Goal: Transaction & Acquisition: Purchase product/service

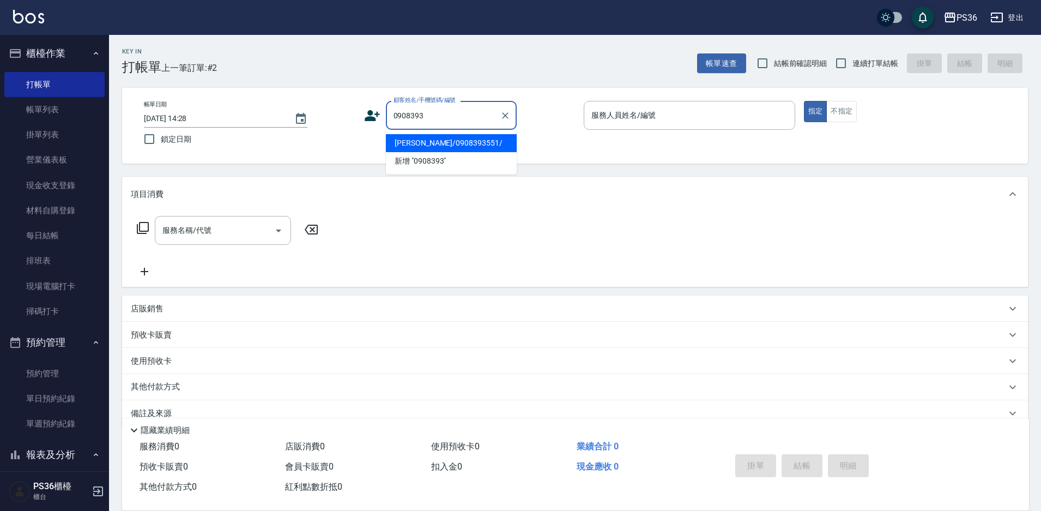
click at [424, 137] on li "[PERSON_NAME]/0908393551/" at bounding box center [451, 143] width 131 height 18
type input "[PERSON_NAME]/0908393551/"
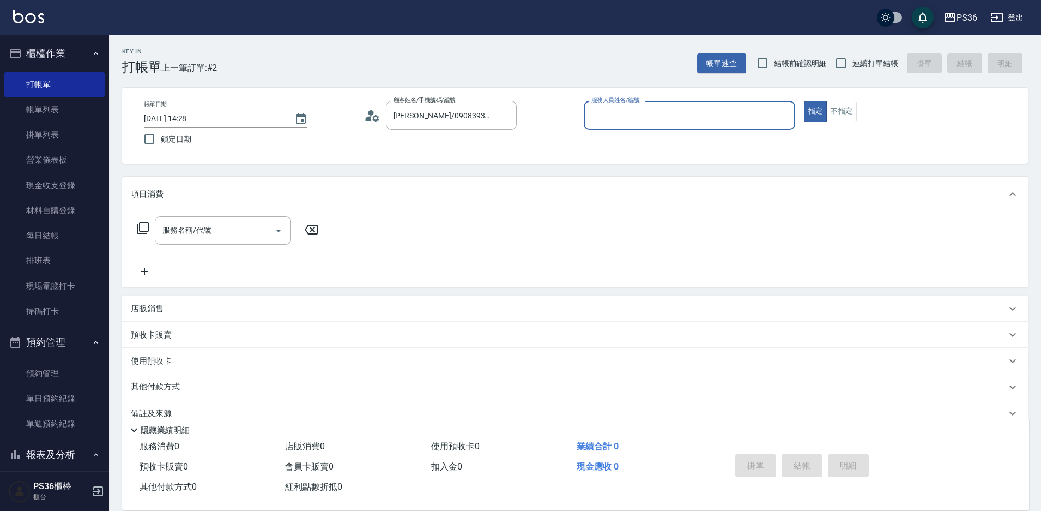
type input "EJ-7"
click at [247, 243] on div "服務名稱/代號" at bounding box center [223, 230] width 136 height 29
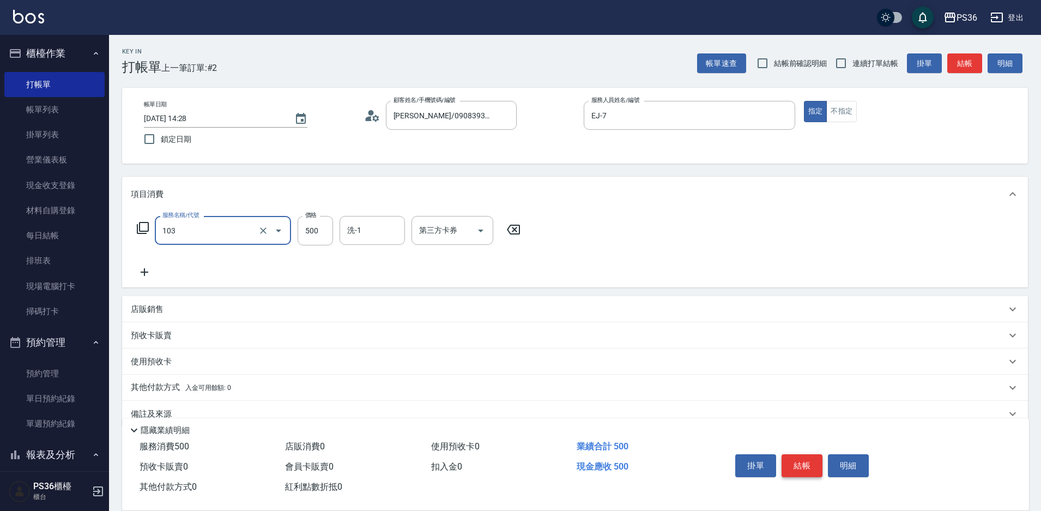
type input "B級洗剪(103)"
click at [805, 463] on button "結帳" at bounding box center [802, 465] width 41 height 23
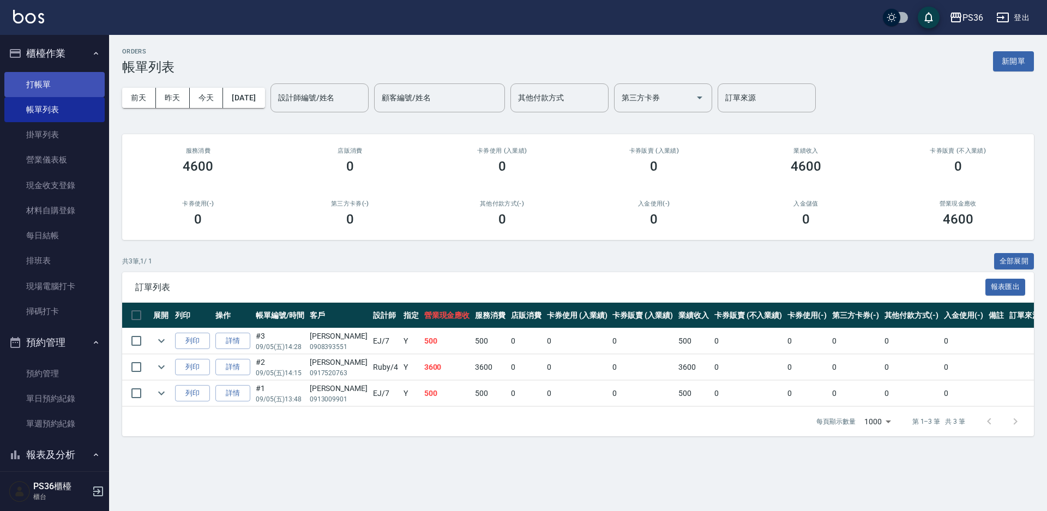
click at [43, 91] on link "打帳單" at bounding box center [54, 84] width 100 height 25
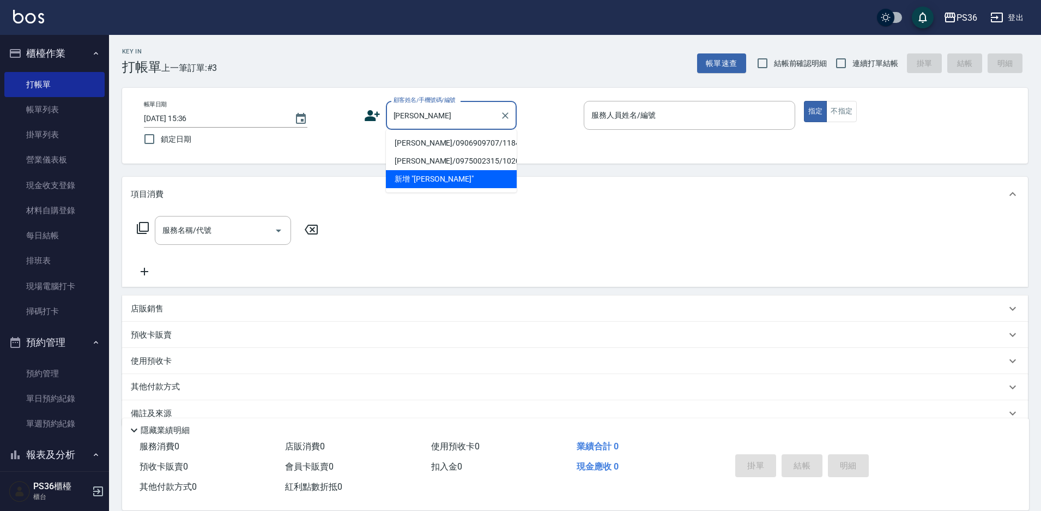
click at [440, 137] on li "[PERSON_NAME]/0906909707/11846" at bounding box center [451, 143] width 131 height 18
type input "[PERSON_NAME]/0906909707/11846"
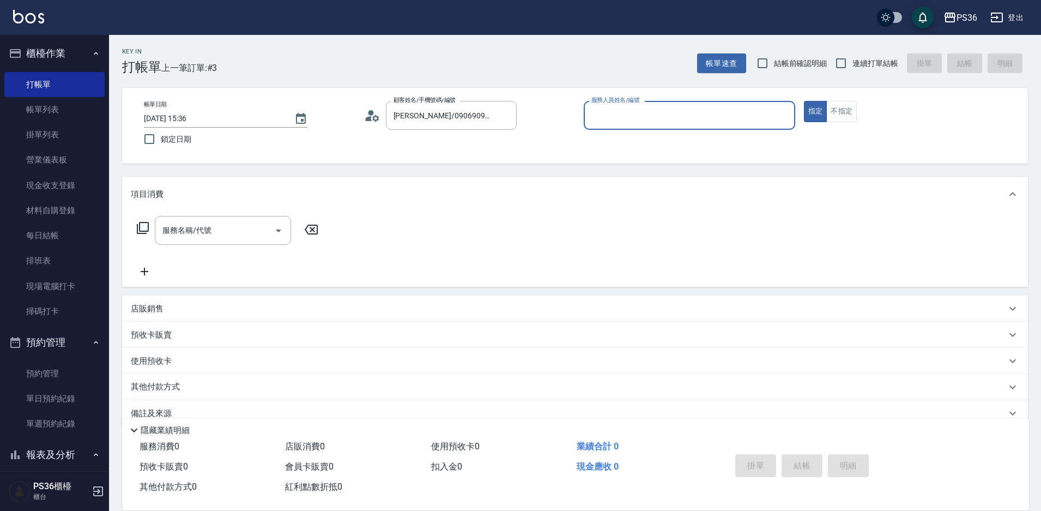
type input "小樂-0"
click at [140, 230] on icon at bounding box center [143, 228] width 12 height 12
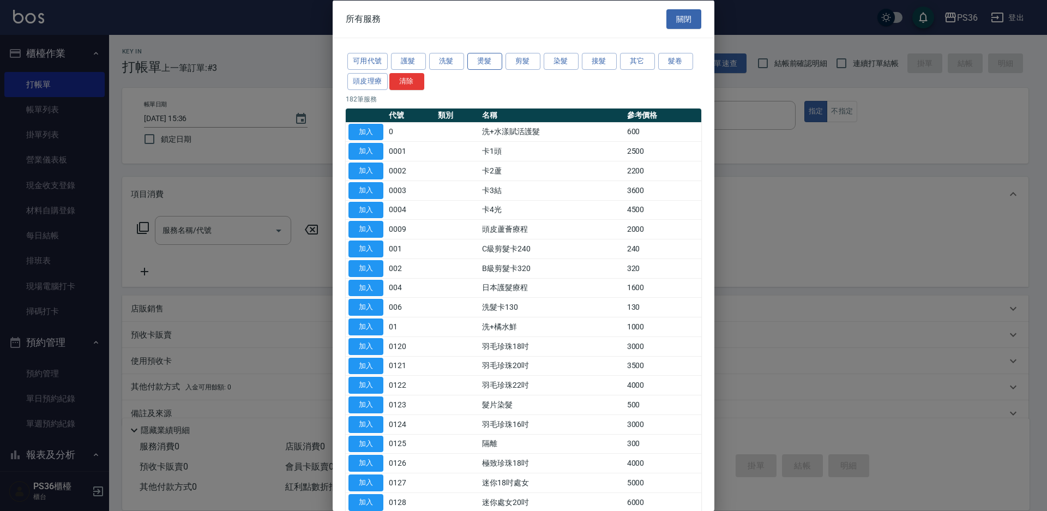
click at [486, 57] on button "燙髮" at bounding box center [484, 61] width 35 height 17
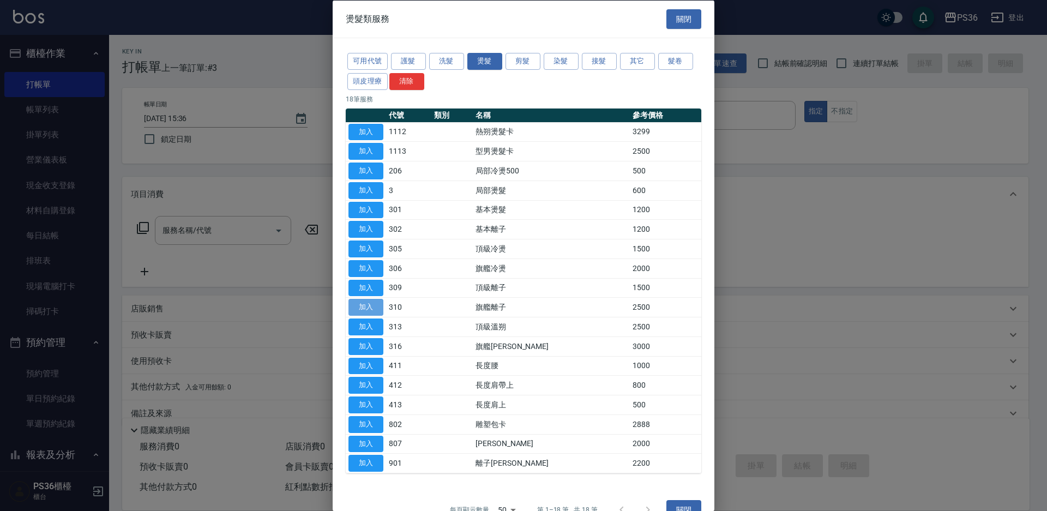
click at [379, 306] on button "加入" at bounding box center [365, 307] width 35 height 17
type input "旗艦離子(310)"
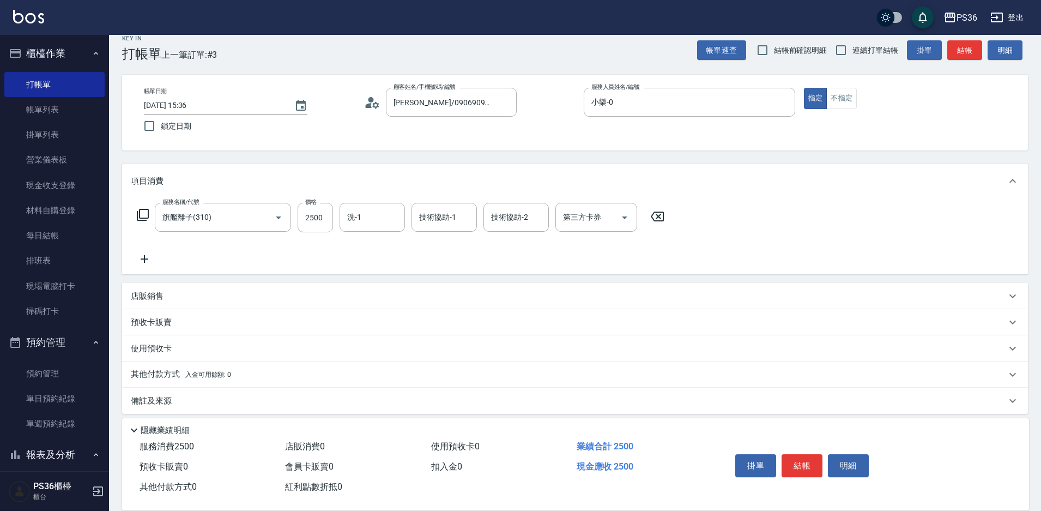
scroll to position [21, 0]
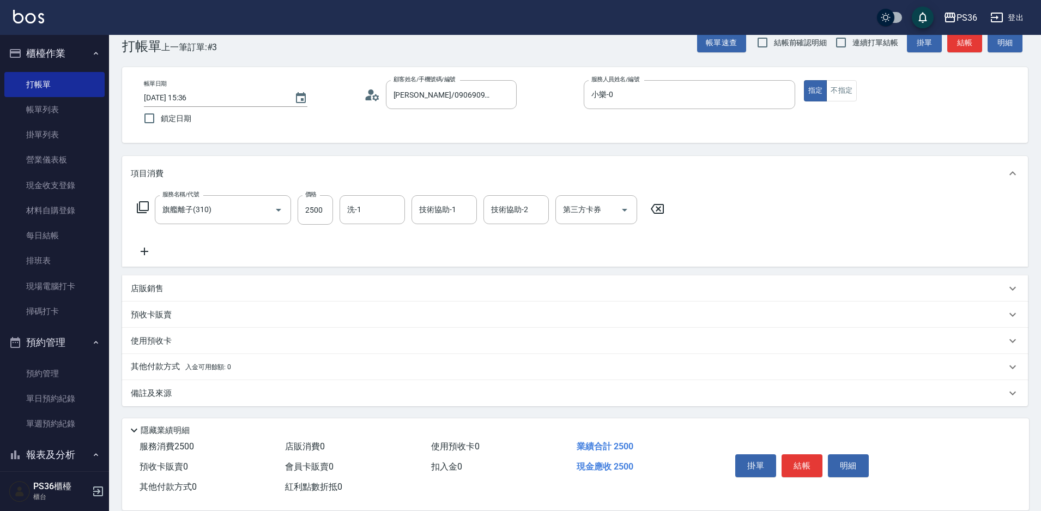
click at [198, 356] on div "其他付款方式 入金可用餘額: 0" at bounding box center [575, 367] width 906 height 26
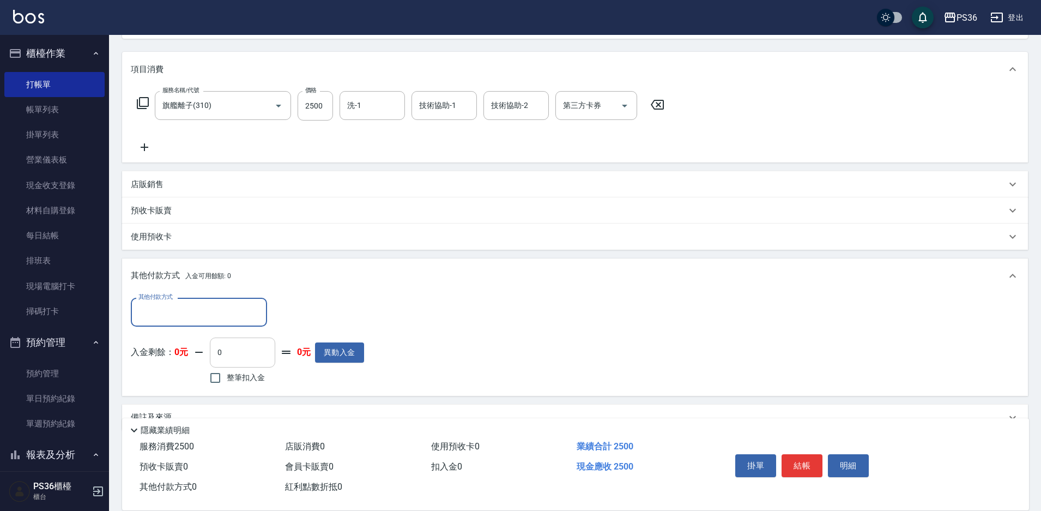
scroll to position [130, 0]
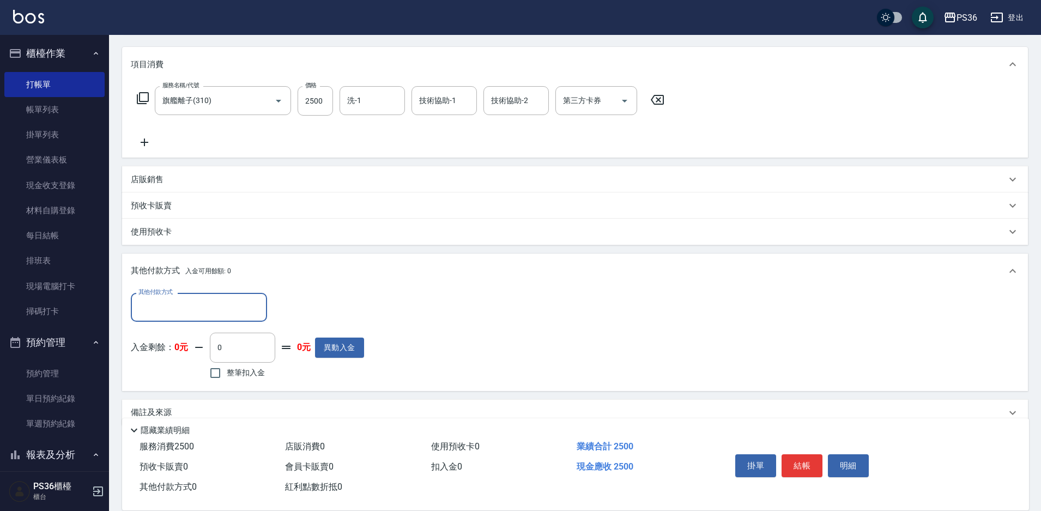
click at [224, 315] on input "其他付款方式" at bounding box center [199, 307] width 127 height 19
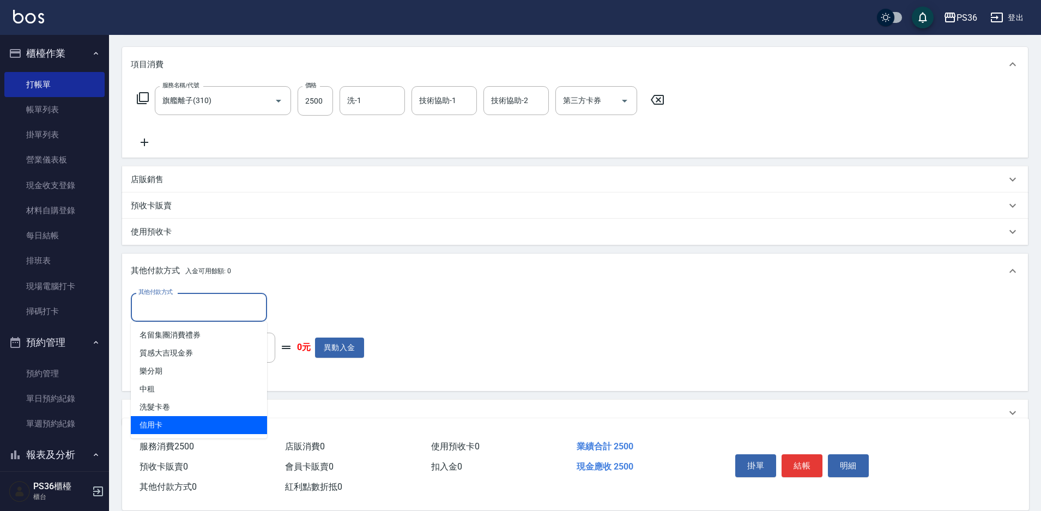
click at [204, 423] on span "信用卡" at bounding box center [199, 425] width 136 height 18
type input "信用卡"
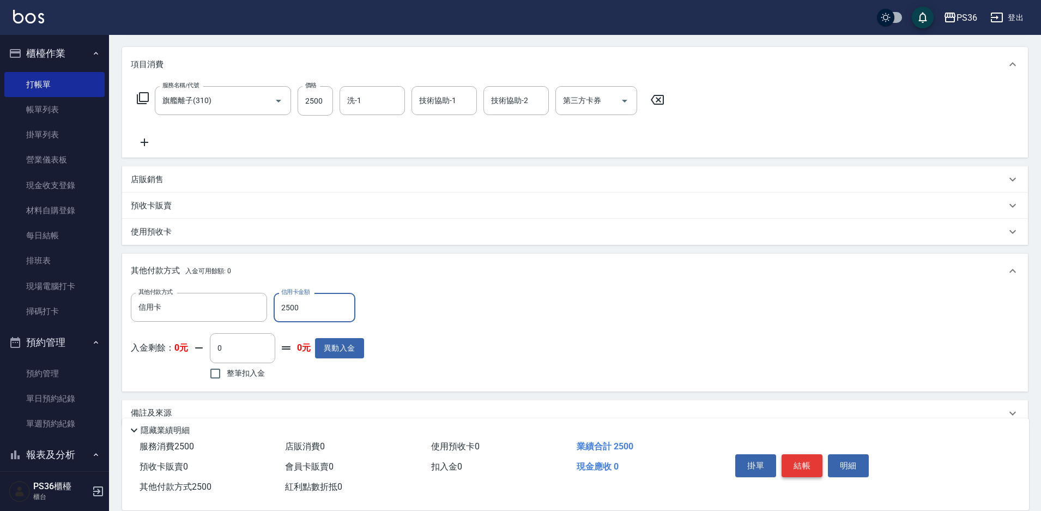
type input "2500"
click at [810, 472] on button "結帳" at bounding box center [802, 465] width 41 height 23
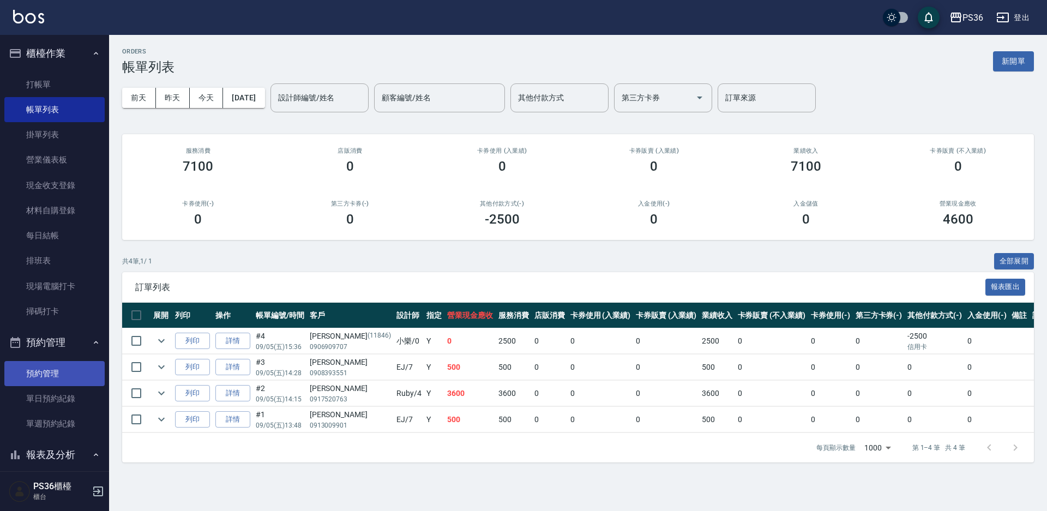
scroll to position [164, 0]
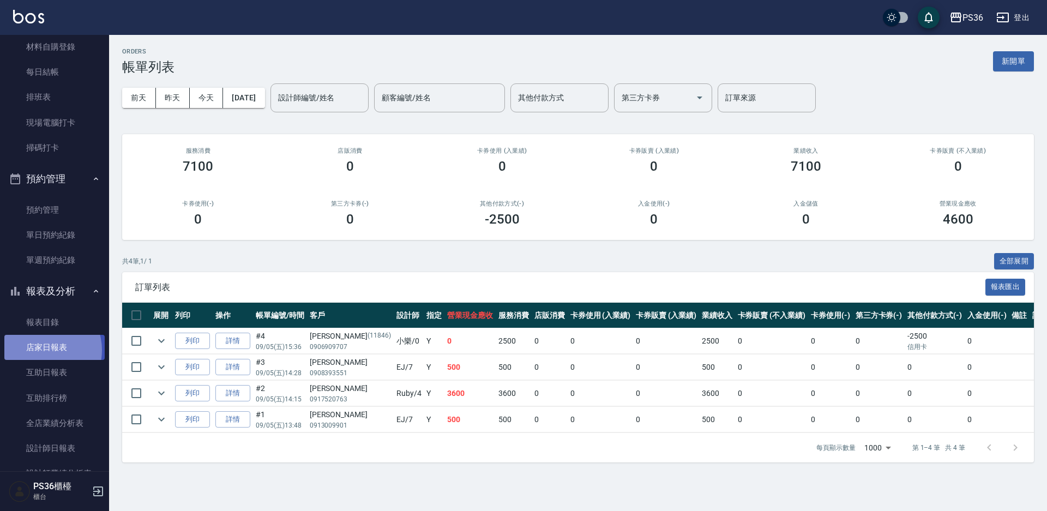
click at [41, 350] on link "店家日報表" at bounding box center [54, 347] width 100 height 25
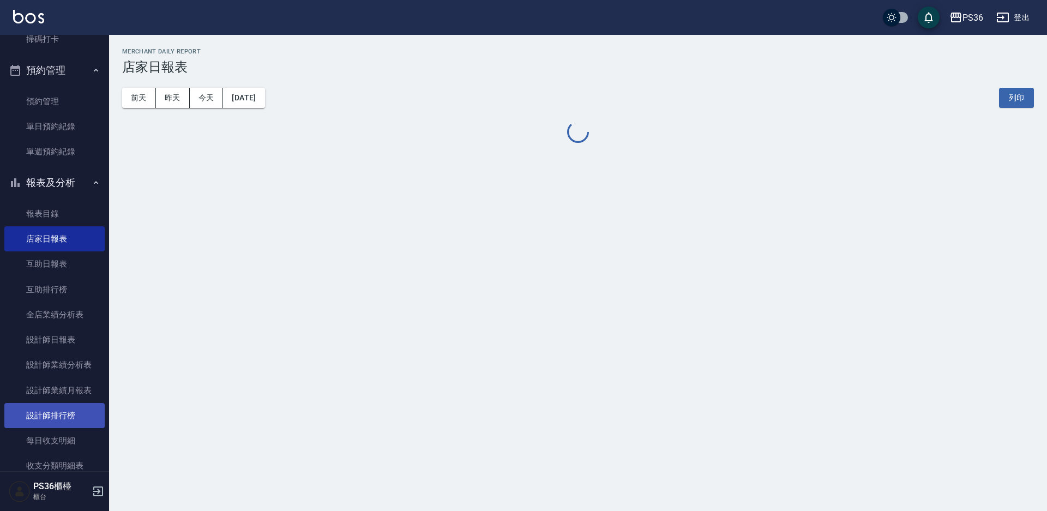
scroll to position [273, 0]
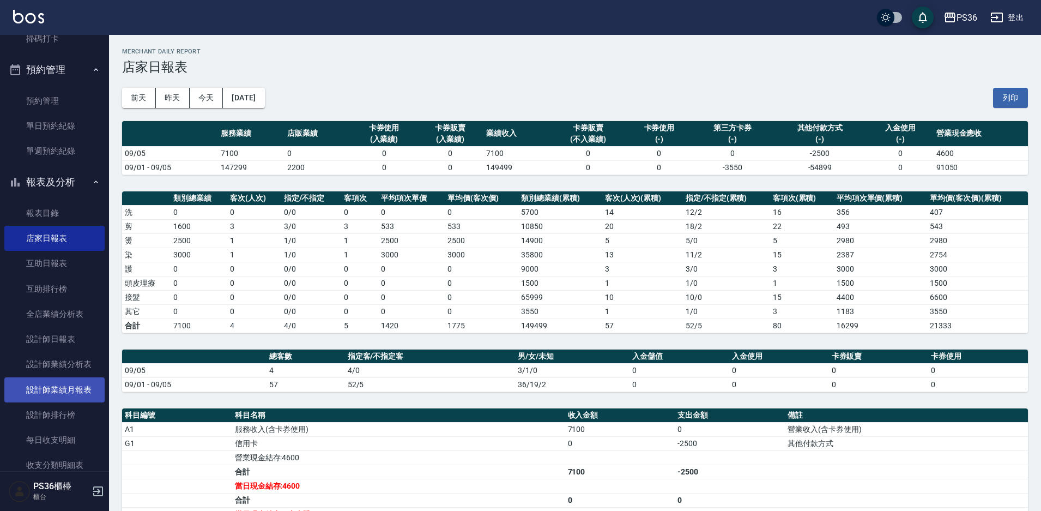
click at [63, 390] on link "設計師業績月報表" at bounding box center [54, 389] width 100 height 25
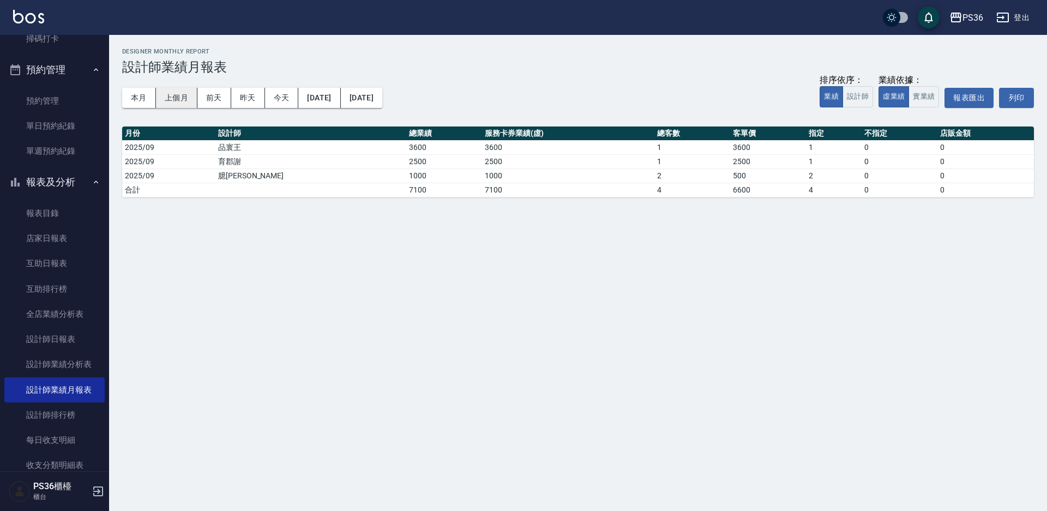
click at [182, 100] on button "上個月" at bounding box center [176, 98] width 41 height 20
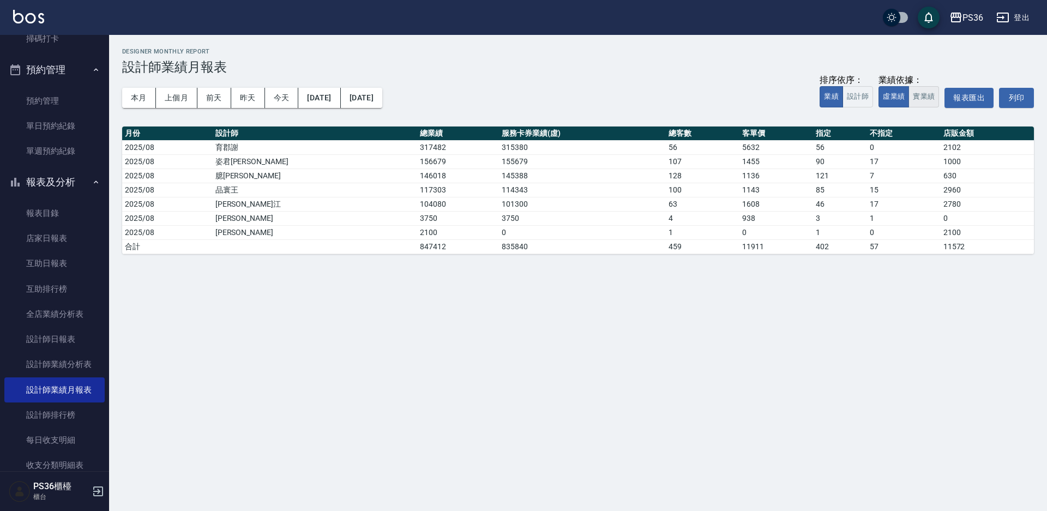
click at [924, 92] on button "實業績" at bounding box center [923, 96] width 31 height 21
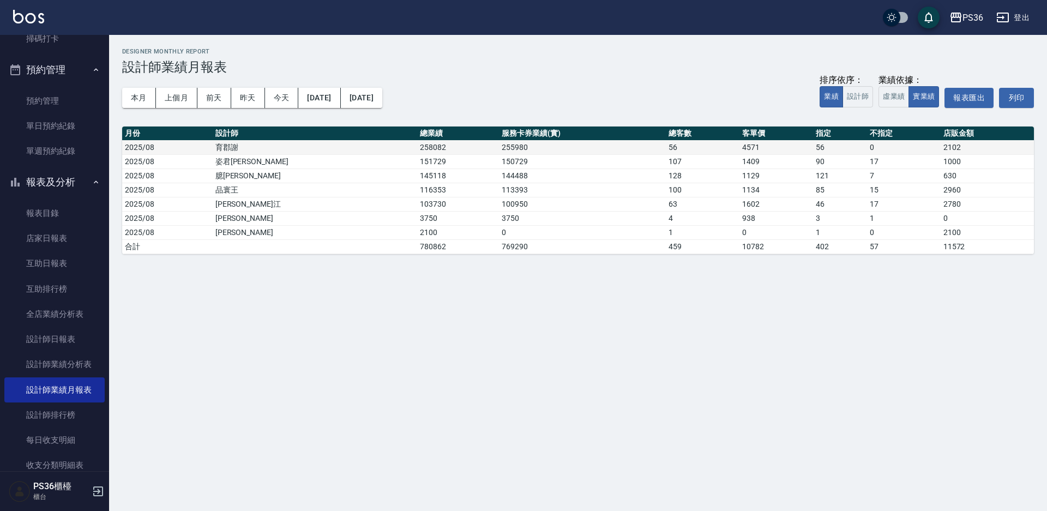
click at [499, 146] on td "255980" at bounding box center [582, 147] width 167 height 14
click at [499, 160] on td "150729" at bounding box center [582, 161] width 167 height 14
click at [499, 197] on td "100950" at bounding box center [582, 204] width 167 height 14
click at [499, 207] on td "100950" at bounding box center [582, 204] width 167 height 14
click at [860, 103] on button "設計師" at bounding box center [857, 96] width 31 height 21
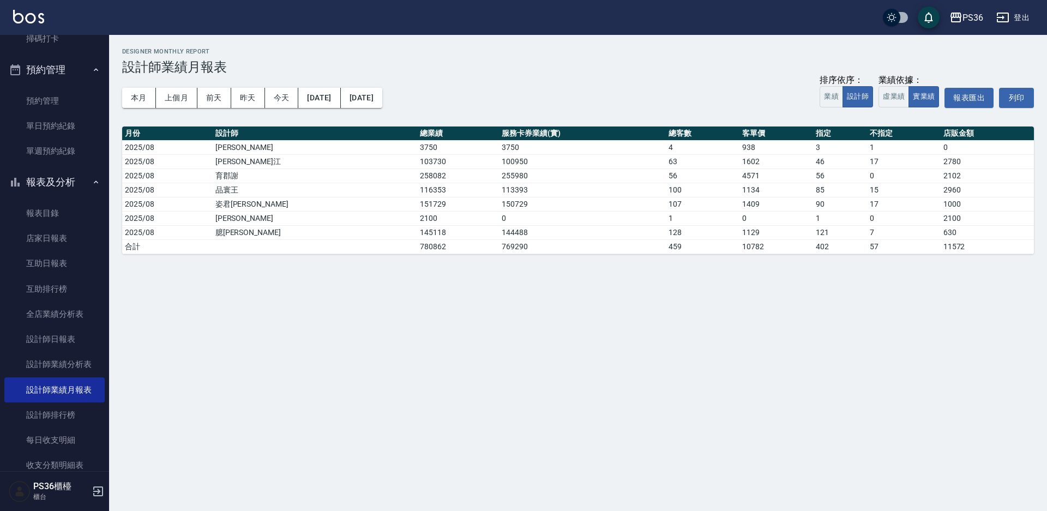
click at [370, 291] on div "PS36 2025-08-01 - 2025-08-31 設計師業績月報表 列印時間： 2025-09-05-15:54 Designer Monthly R…" at bounding box center [523, 255] width 1047 height 511
drag, startPoint x: 255, startPoint y: 161, endPoint x: 250, endPoint y: 293, distance: 131.5
click at [250, 293] on div "PS36 2025-08-01 - 2025-08-31 設計師業績月報表 列印時間： 2025-09-05-15:54 Designer Monthly R…" at bounding box center [523, 255] width 1047 height 511
click at [275, 282] on div "PS36 2025-08-01 - 2025-08-31 設計師業績月報表 列印時間： 2025-09-05-15:54 Designer Monthly R…" at bounding box center [523, 255] width 1047 height 511
click at [331, 97] on button "2025/08/01" at bounding box center [319, 98] width 42 height 20
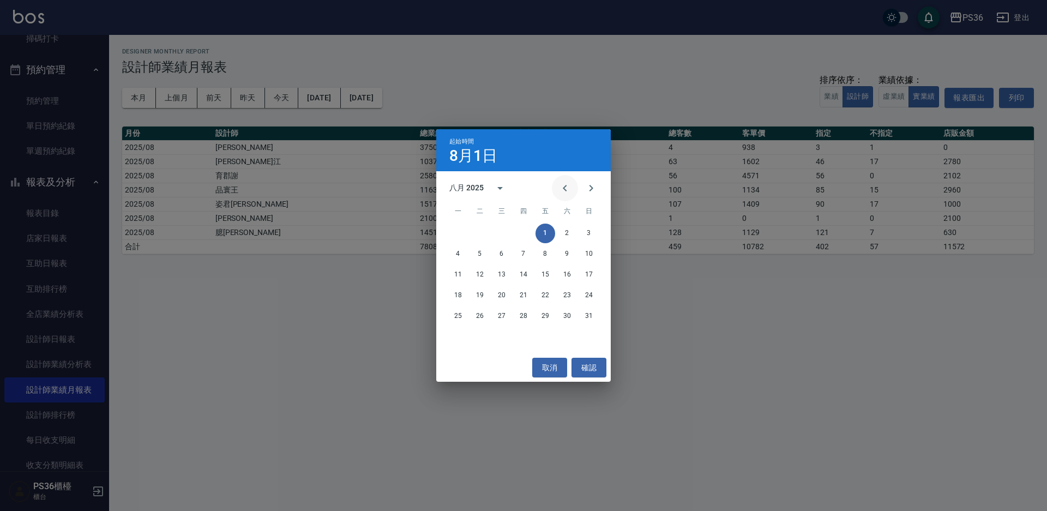
click at [564, 190] on icon "Previous month" at bounding box center [564, 188] width 13 height 13
click at [476, 230] on button "1" at bounding box center [480, 234] width 20 height 20
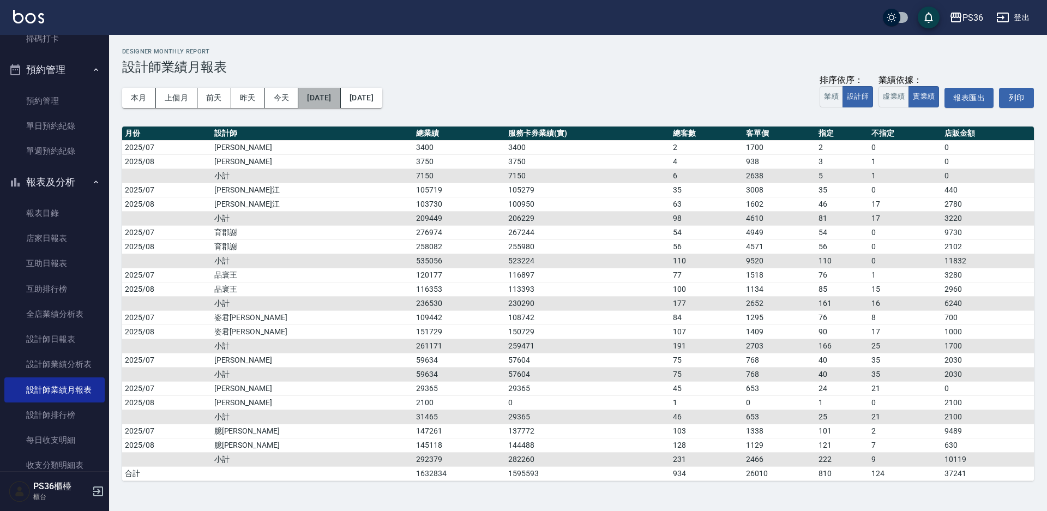
click at [336, 99] on button "2025/07/01" at bounding box center [319, 98] width 42 height 20
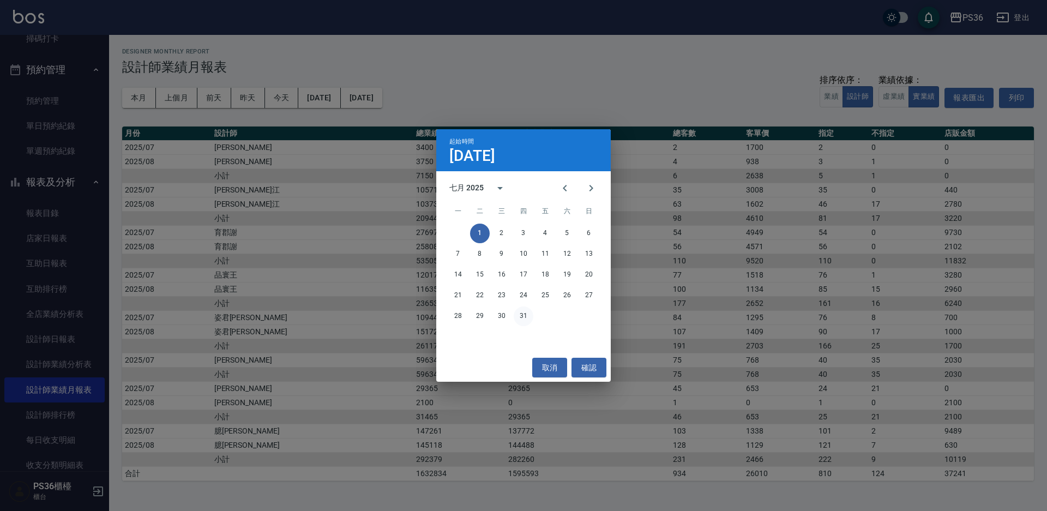
click at [524, 318] on button "31" at bounding box center [524, 316] width 20 height 20
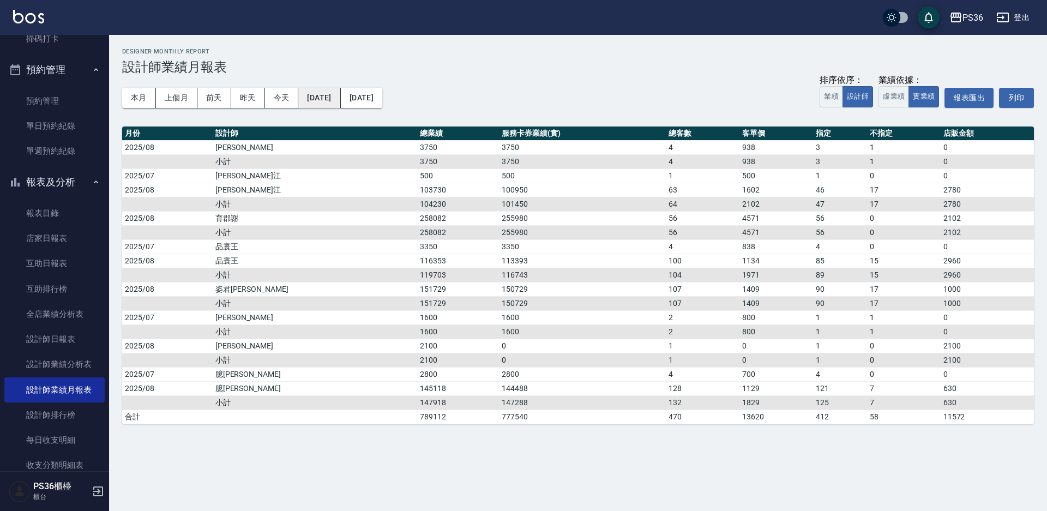
click at [329, 106] on button "2025/07/31" at bounding box center [319, 98] width 42 height 20
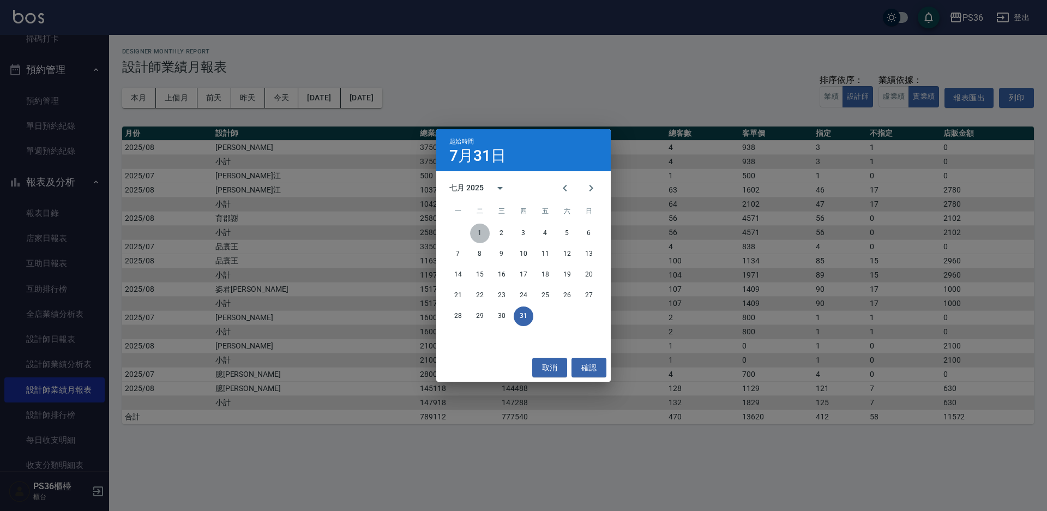
click at [479, 231] on button "1" at bounding box center [480, 234] width 20 height 20
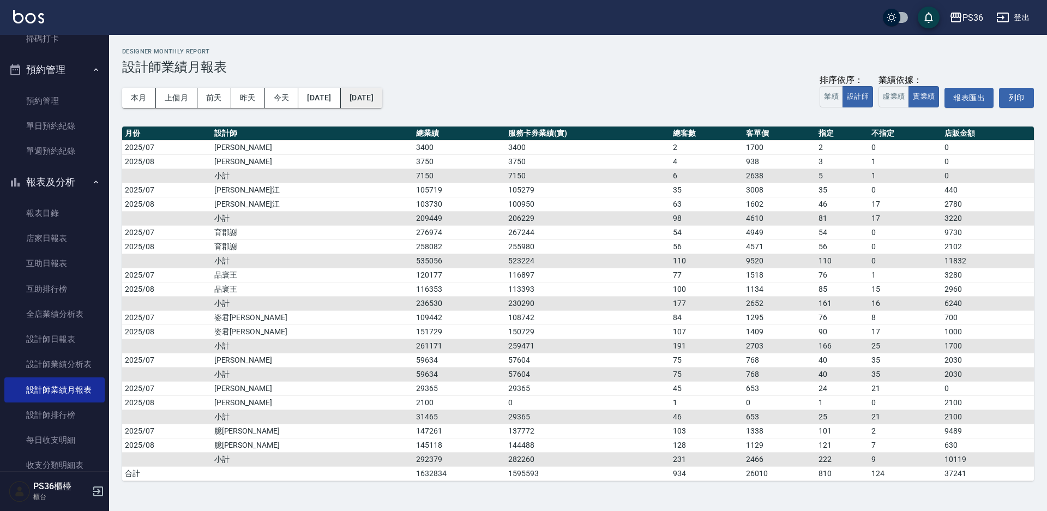
click at [382, 98] on button "2025/08/31" at bounding box center [361, 98] width 41 height 20
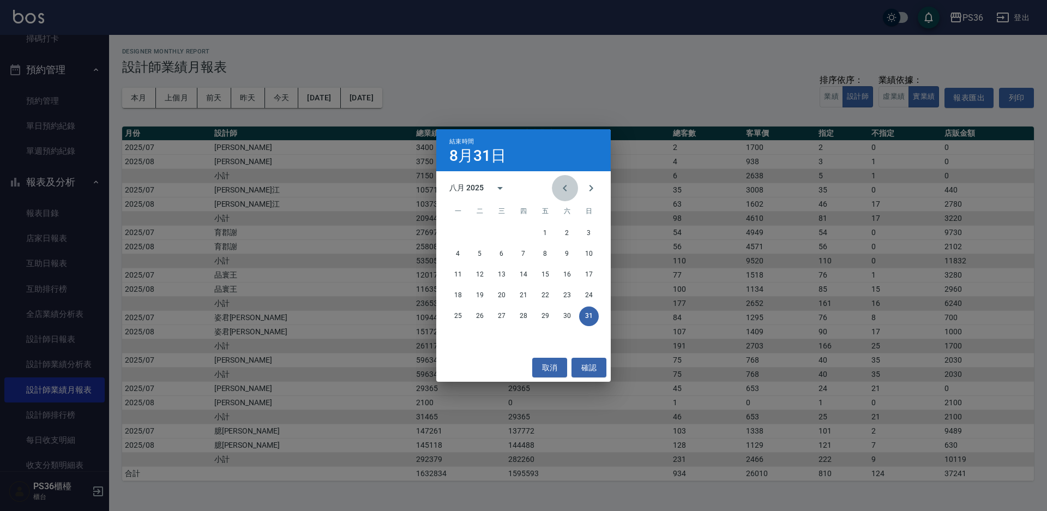
click at [562, 188] on icon "Previous month" at bounding box center [564, 188] width 13 height 13
click at [522, 315] on button "31" at bounding box center [524, 316] width 20 height 20
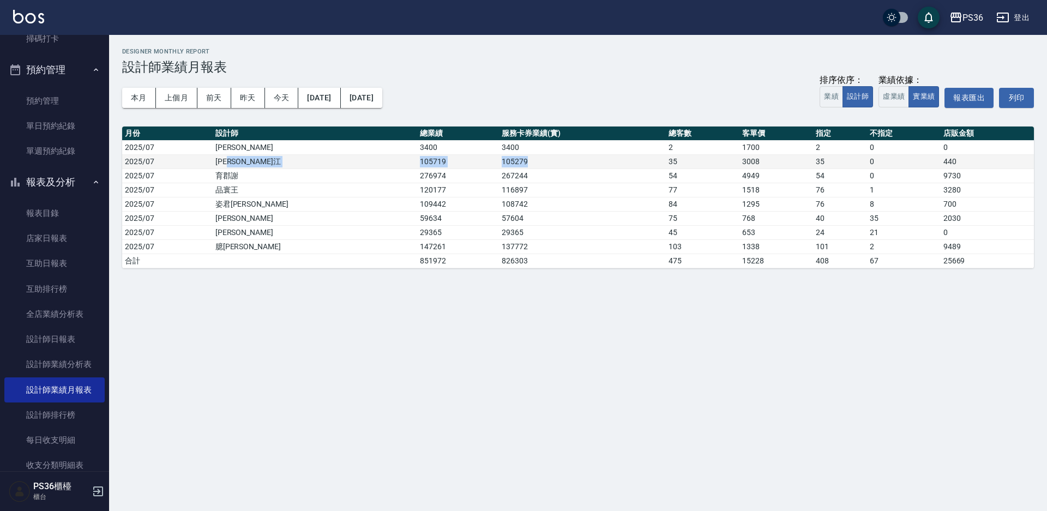
drag, startPoint x: 308, startPoint y: 163, endPoint x: 467, endPoint y: 165, distance: 159.2
click at [467, 165] on tr "2025/07 沛渝江 105719 105279 35 3008 35 0 440" at bounding box center [578, 161] width 912 height 14
click at [364, 311] on div "PS36 2025-07-01 - 2025-07-31 設計師業績月報表 列印時間： 2025-09-05-16:09 Designer Monthly R…" at bounding box center [523, 255] width 1047 height 511
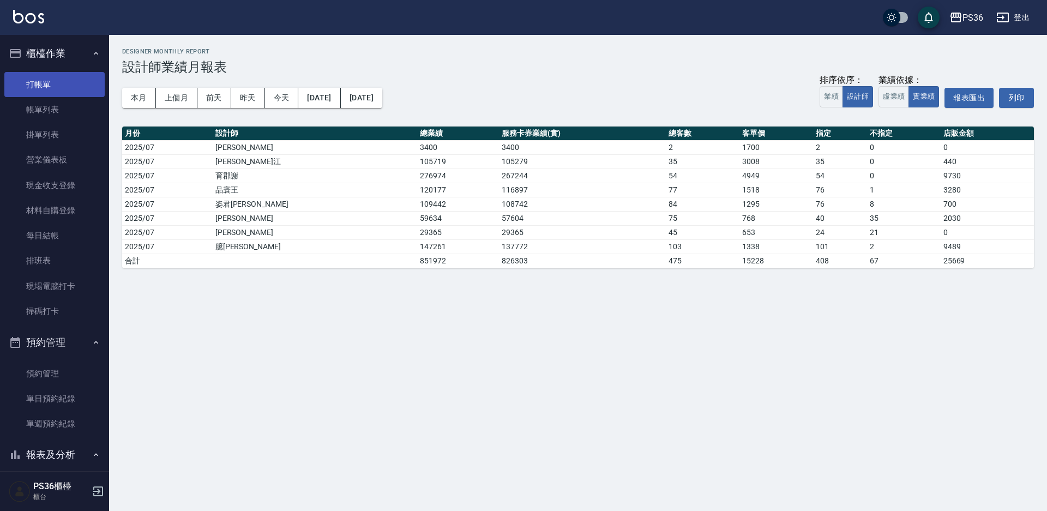
click at [29, 73] on link "打帳單" at bounding box center [54, 84] width 100 height 25
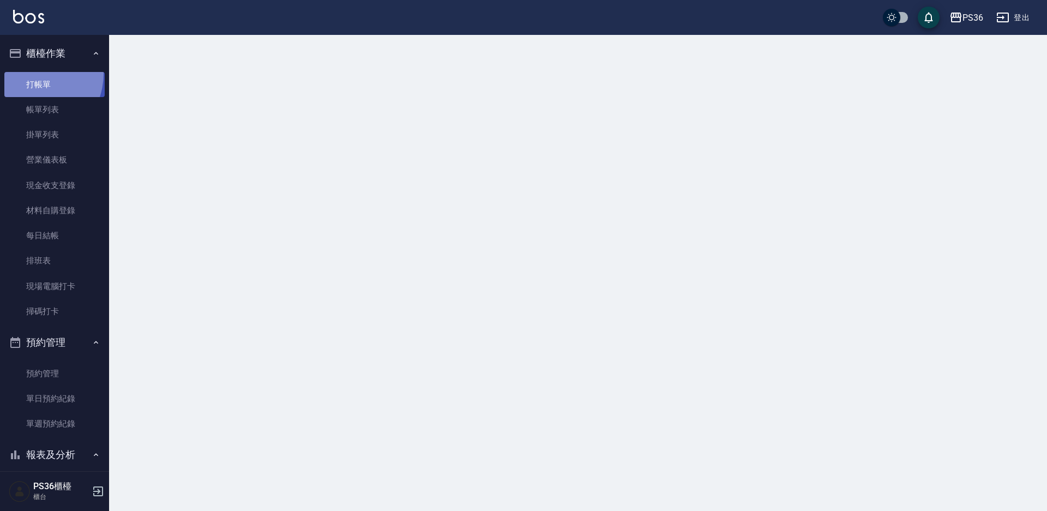
click at [29, 73] on link "打帳單" at bounding box center [54, 84] width 100 height 25
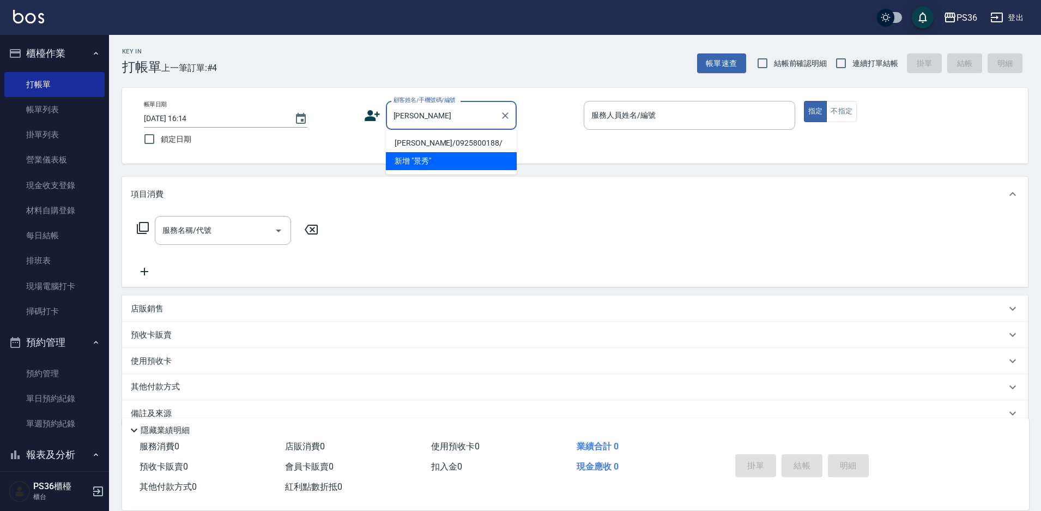
click at [427, 142] on li "[PERSON_NAME]/0925800188/" at bounding box center [451, 143] width 131 height 18
type input "[PERSON_NAME]/0925800188/"
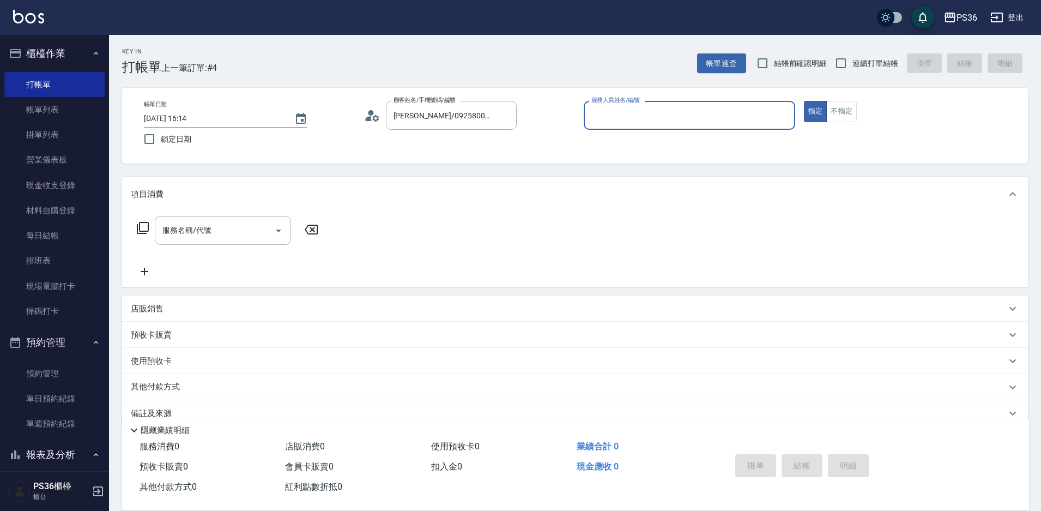
type input "EJ-7"
click at [233, 224] on input "服務名稱/代號" at bounding box center [215, 230] width 110 height 19
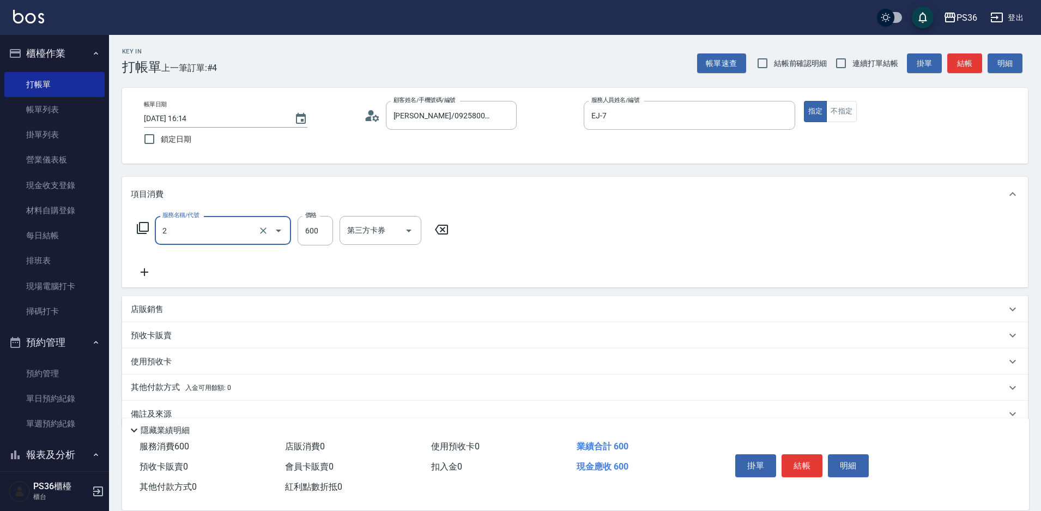
type input "局部染髮(2)"
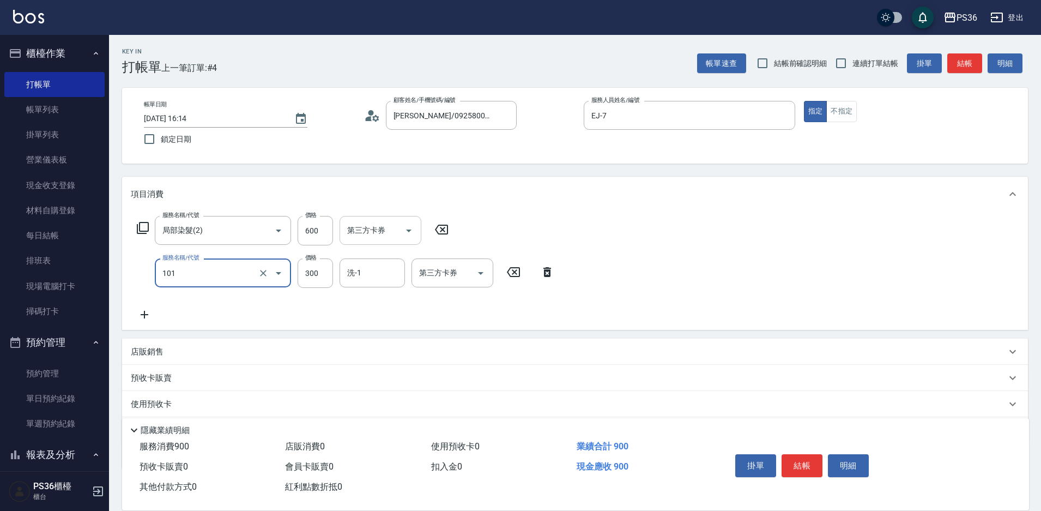
type input "洗髮(101)"
type input "400"
click at [794, 465] on button "結帳" at bounding box center [802, 465] width 41 height 23
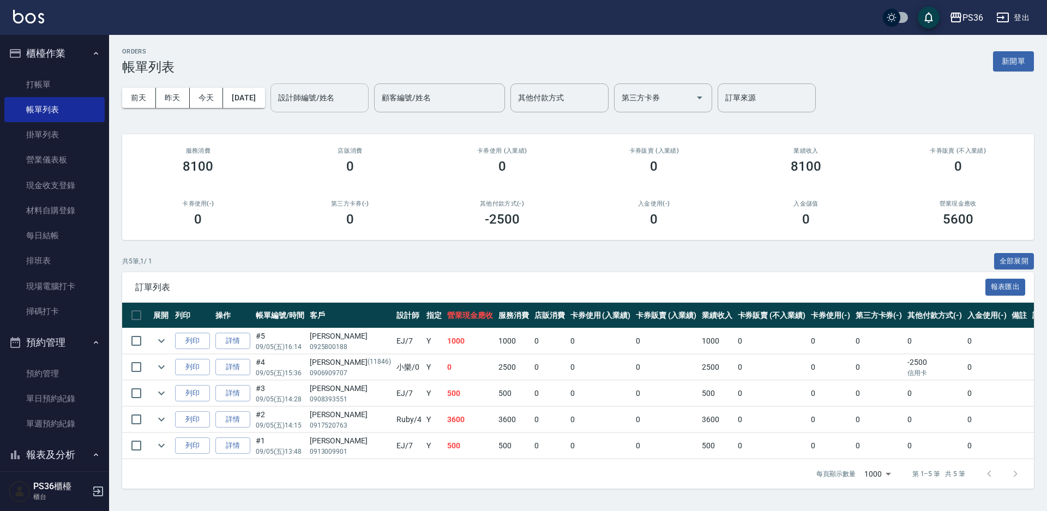
click at [323, 99] on input "設計師編號/姓名" at bounding box center [319, 97] width 88 height 19
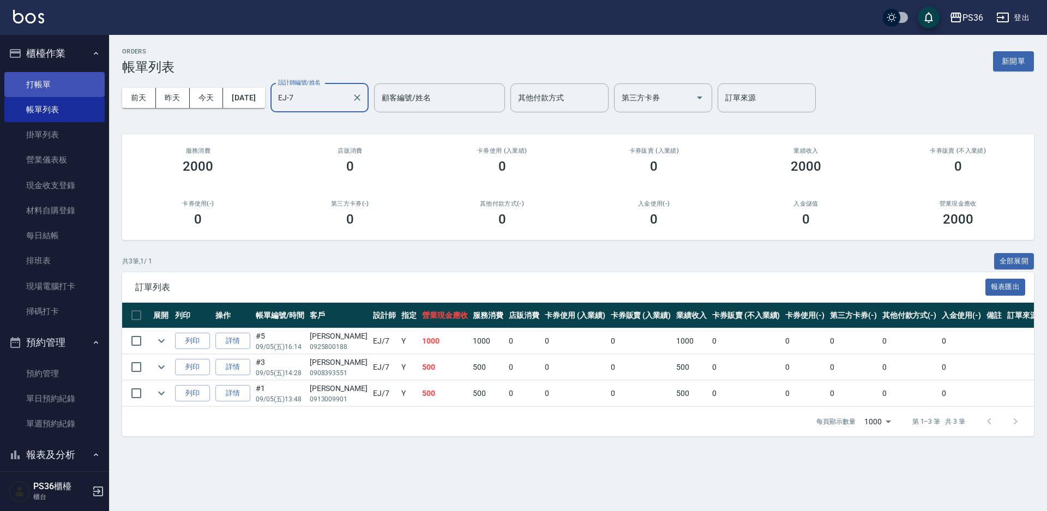
type input "EJ-7"
click at [59, 81] on link "打帳單" at bounding box center [54, 84] width 100 height 25
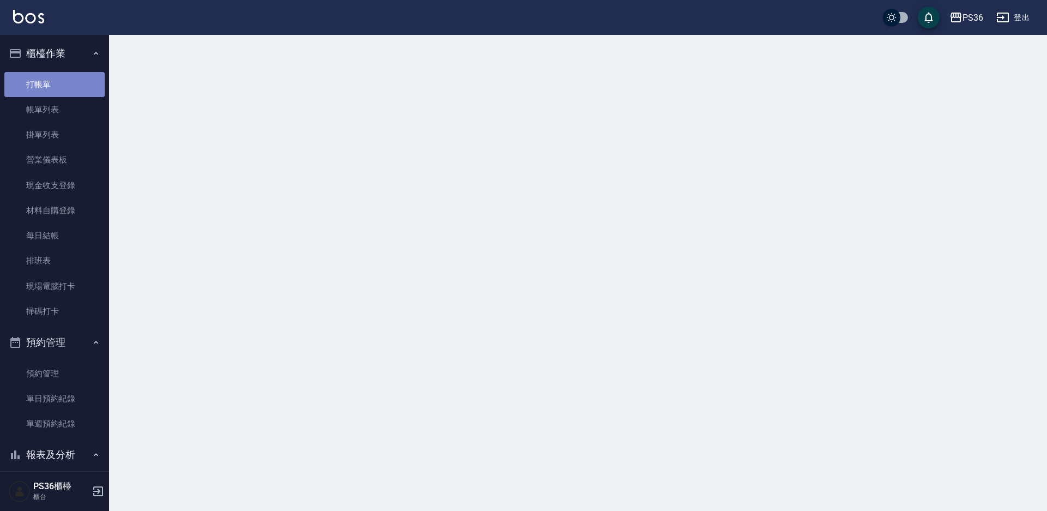
click at [59, 81] on link "打帳單" at bounding box center [54, 84] width 100 height 25
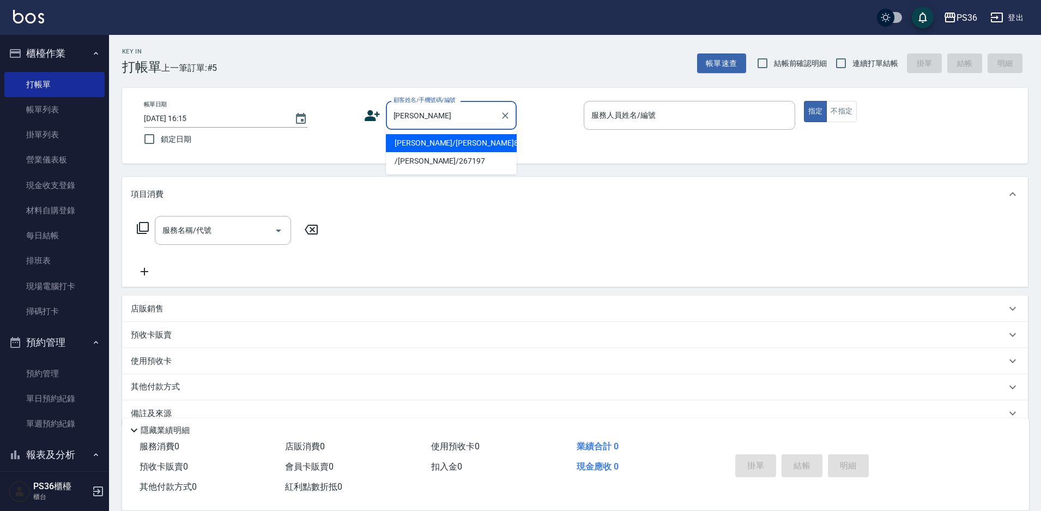
click at [430, 143] on li "鄭宏賓/鄭宏賓8495/8495" at bounding box center [451, 143] width 131 height 18
type input "鄭宏賓/鄭宏賓8495/8495"
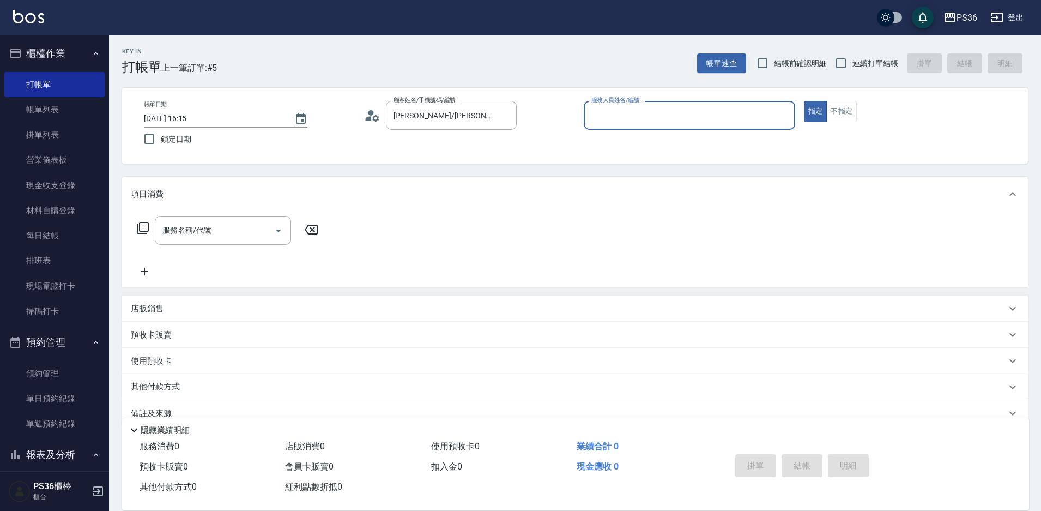
type input "Ruby-4"
click at [254, 227] on input "服務名稱/代號" at bounding box center [215, 230] width 110 height 19
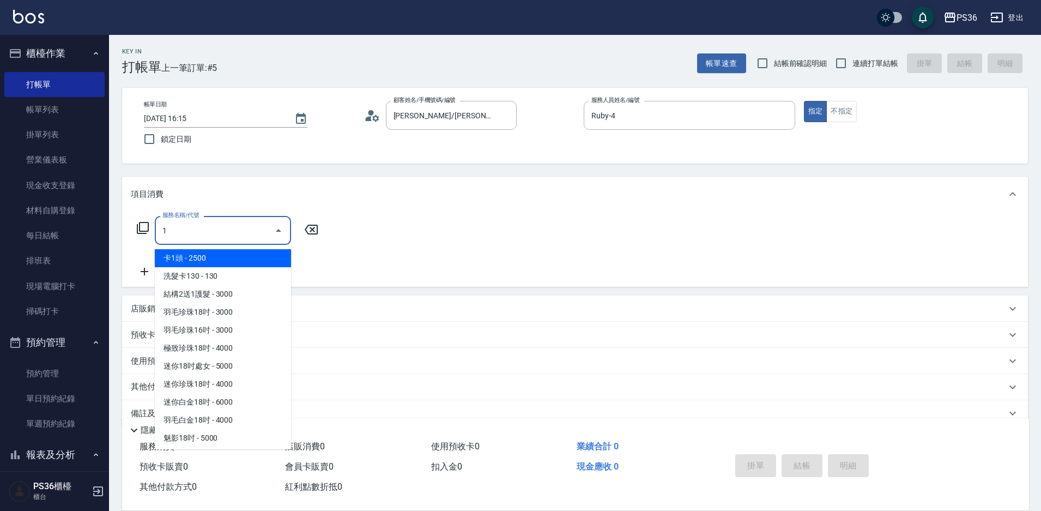
type input "12"
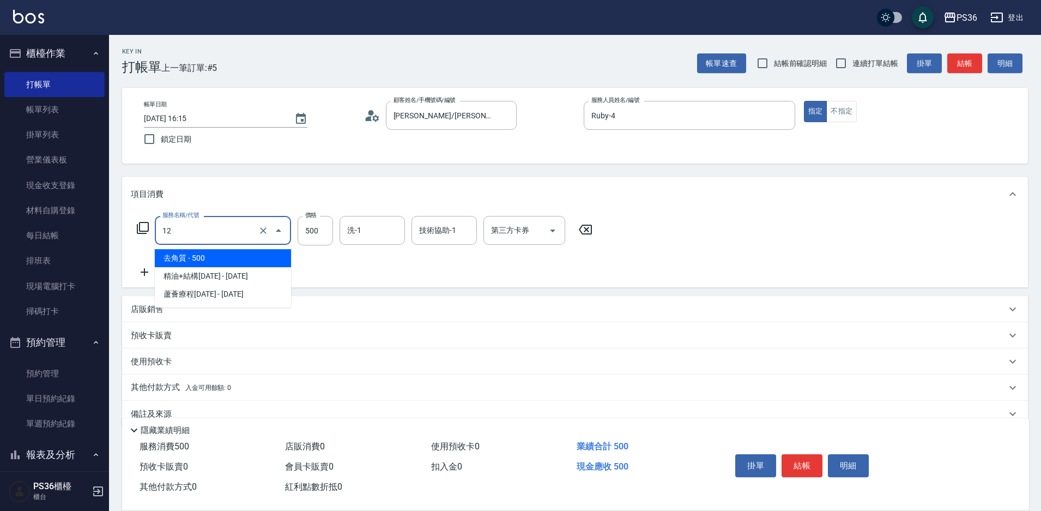
click at [233, 237] on input "12" at bounding box center [208, 230] width 96 height 19
type input "精油洗髮(102)"
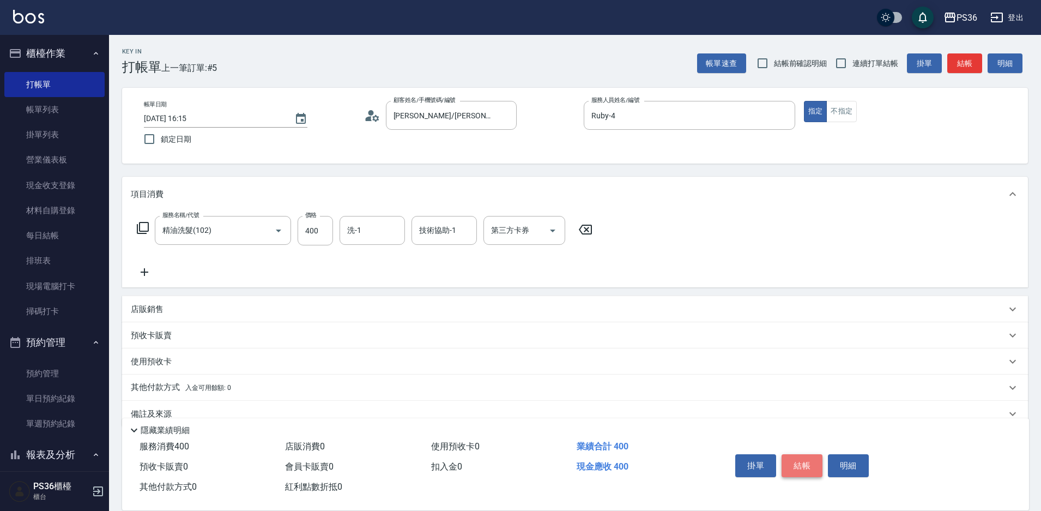
click at [794, 469] on button "結帳" at bounding box center [802, 465] width 41 height 23
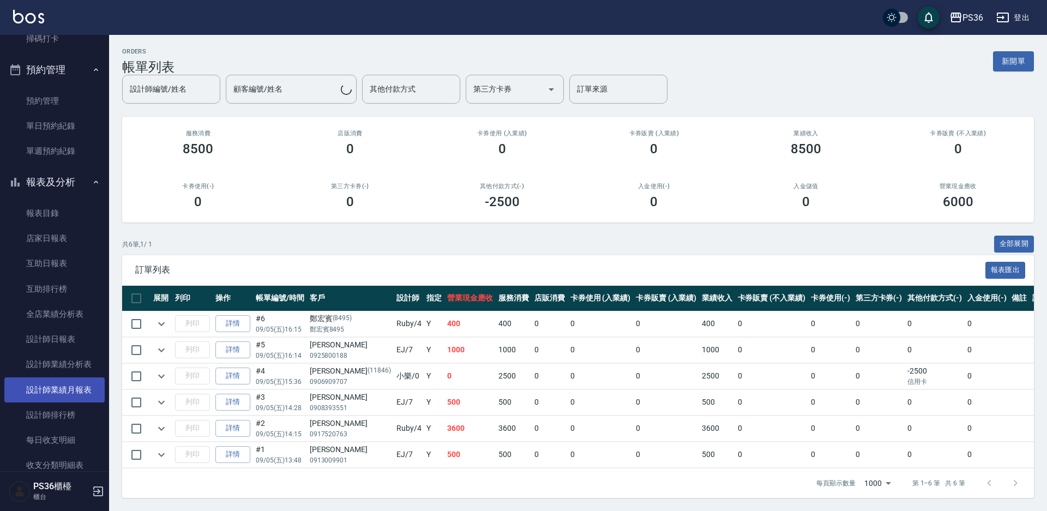
scroll to position [410, 0]
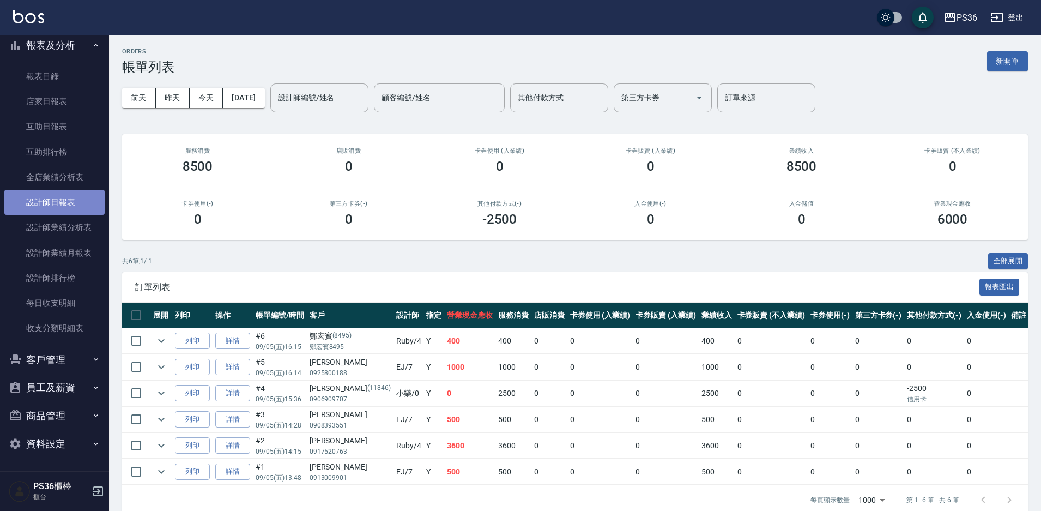
click at [68, 200] on link "設計師日報表" at bounding box center [54, 202] width 100 height 25
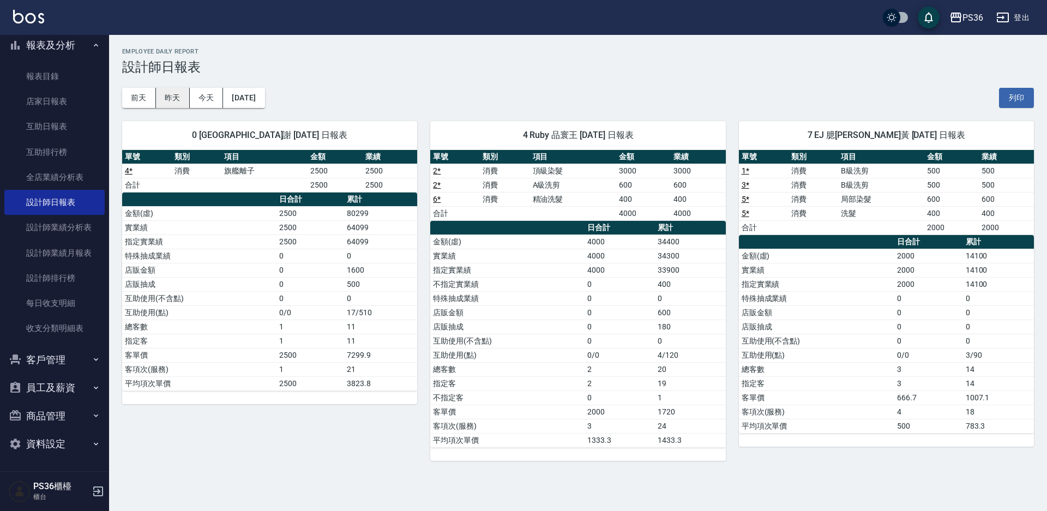
click at [167, 92] on button "昨天" at bounding box center [173, 98] width 34 height 20
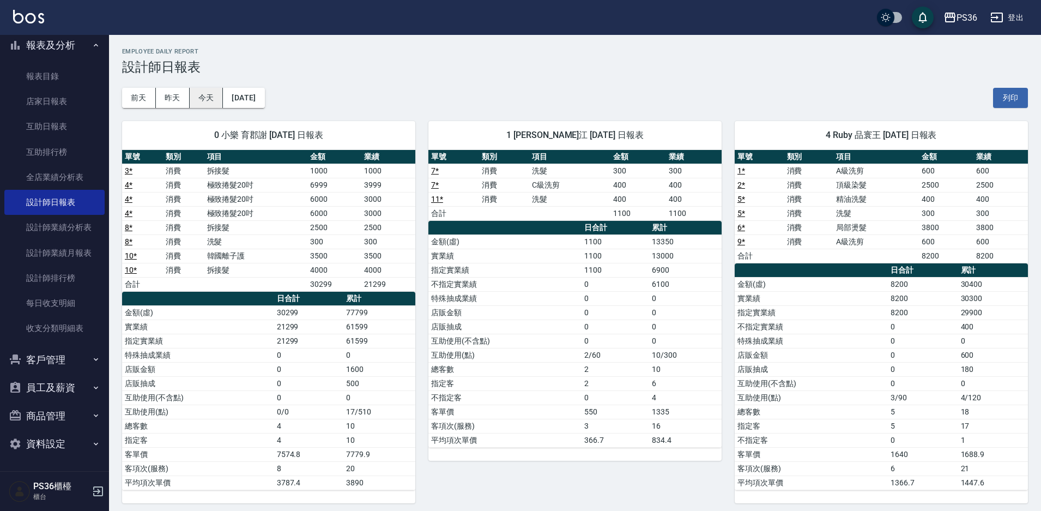
click at [204, 101] on button "今天" at bounding box center [207, 98] width 34 height 20
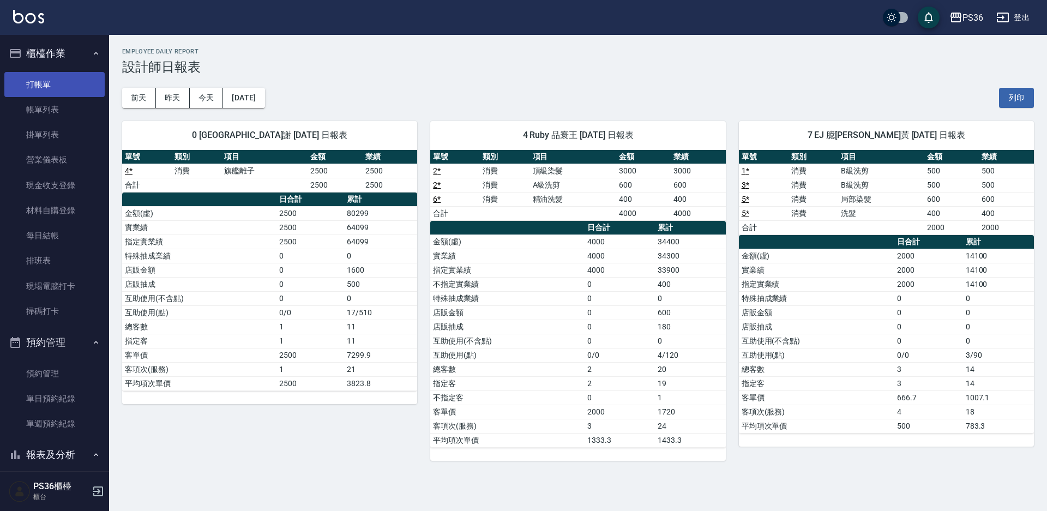
click at [64, 79] on link "打帳單" at bounding box center [54, 84] width 100 height 25
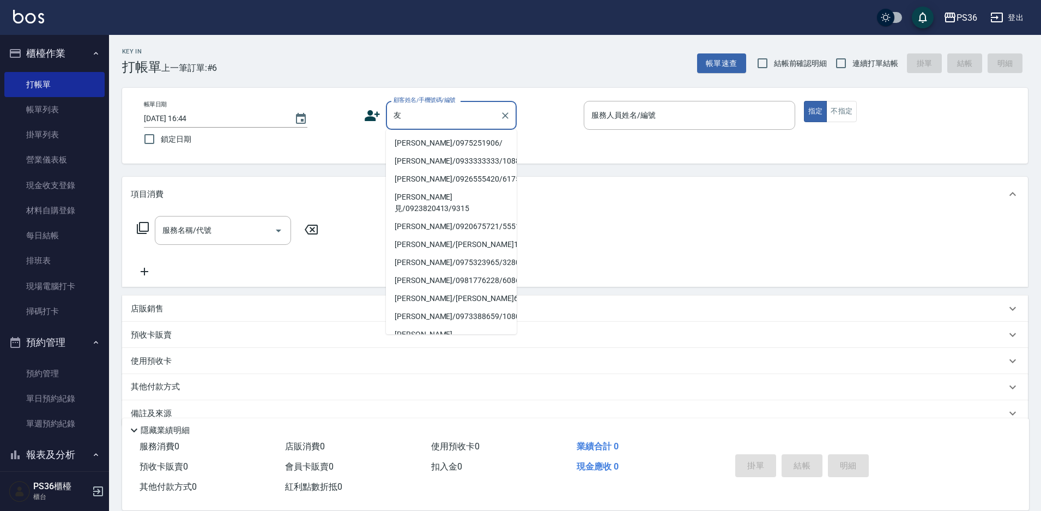
drag, startPoint x: 450, startPoint y: 144, endPoint x: 441, endPoint y: 155, distance: 14.7
click at [450, 144] on li "[PERSON_NAME]/0975251906/" at bounding box center [451, 143] width 131 height 18
type input "[PERSON_NAME]/0975251906/"
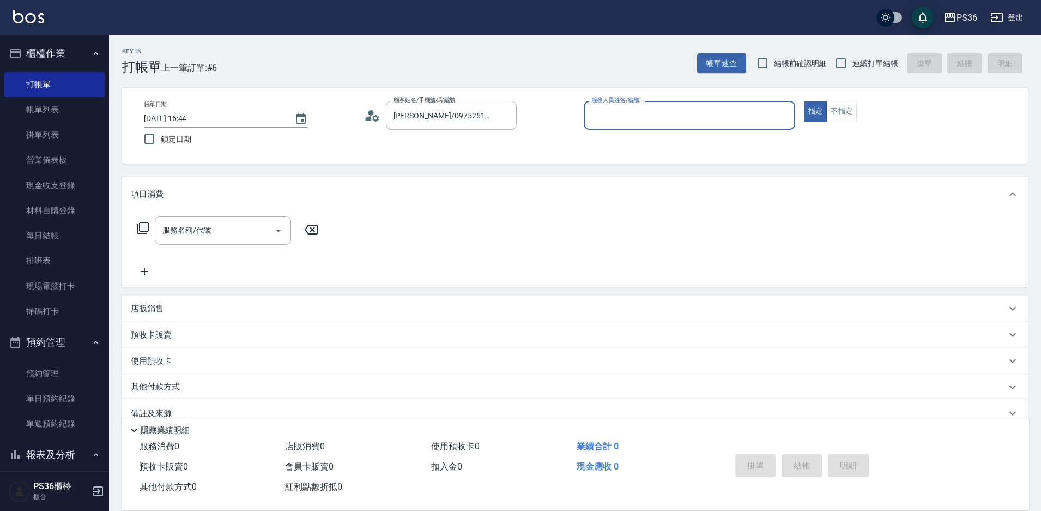
type input "Ruby-4"
click at [232, 232] on input "服務名稱/代號" at bounding box center [215, 230] width 110 height 19
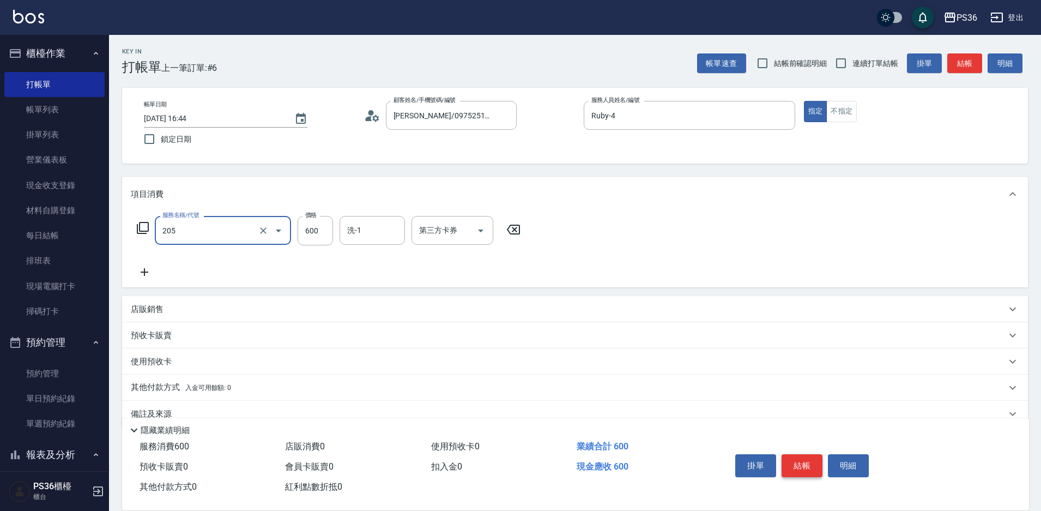
type input "A級洗剪(205)"
click at [790, 465] on button "結帳" at bounding box center [802, 465] width 41 height 23
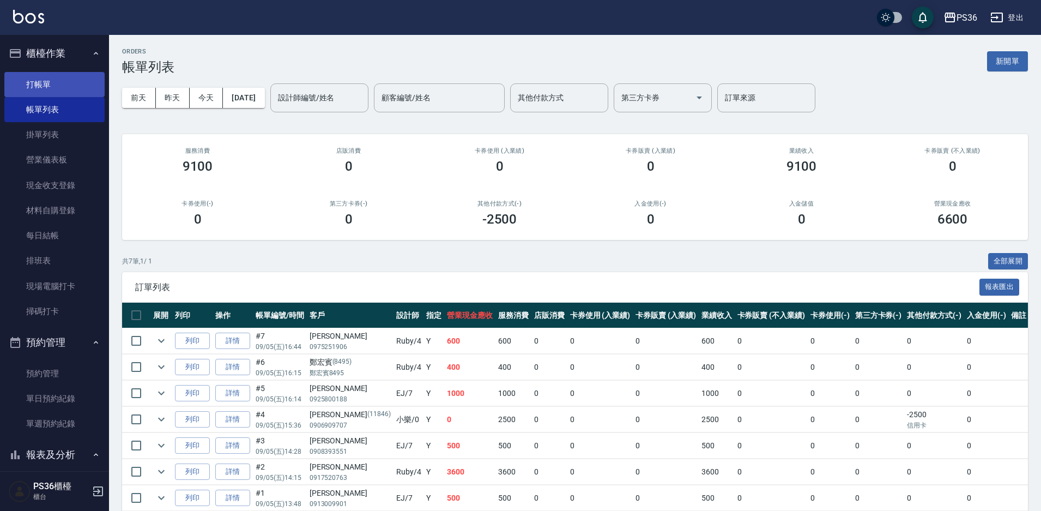
click at [44, 92] on link "打帳單" at bounding box center [54, 84] width 100 height 25
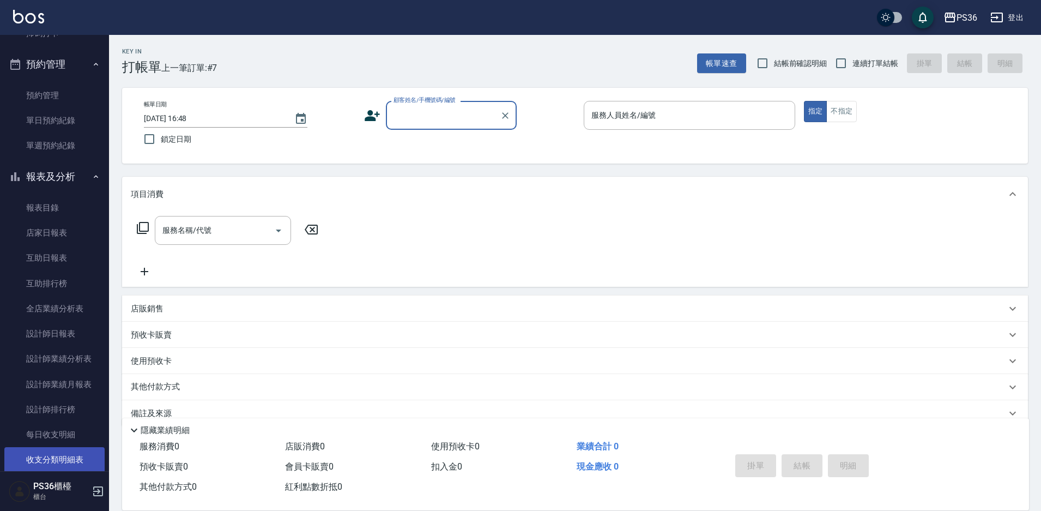
scroll to position [410, 0]
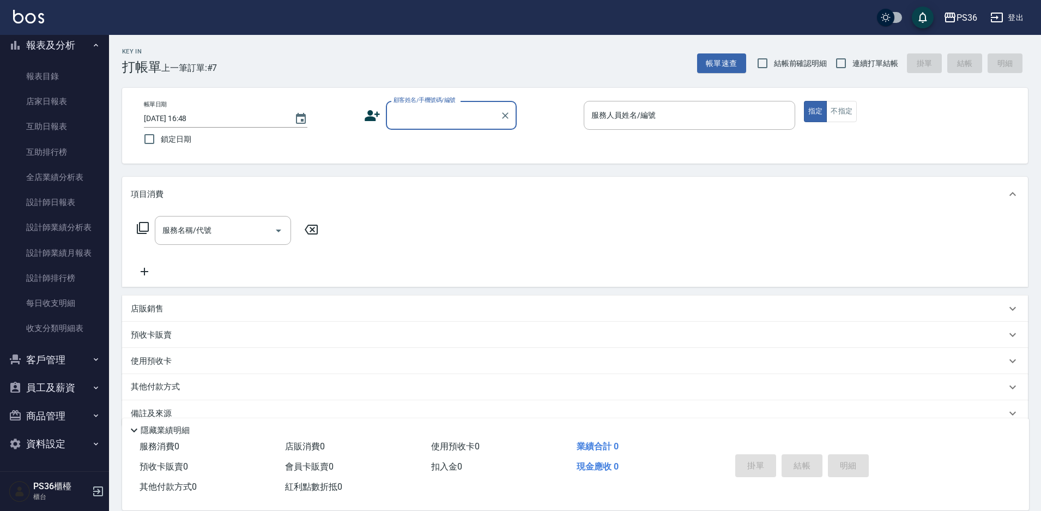
click at [76, 352] on button "客戶管理" at bounding box center [54, 360] width 100 height 28
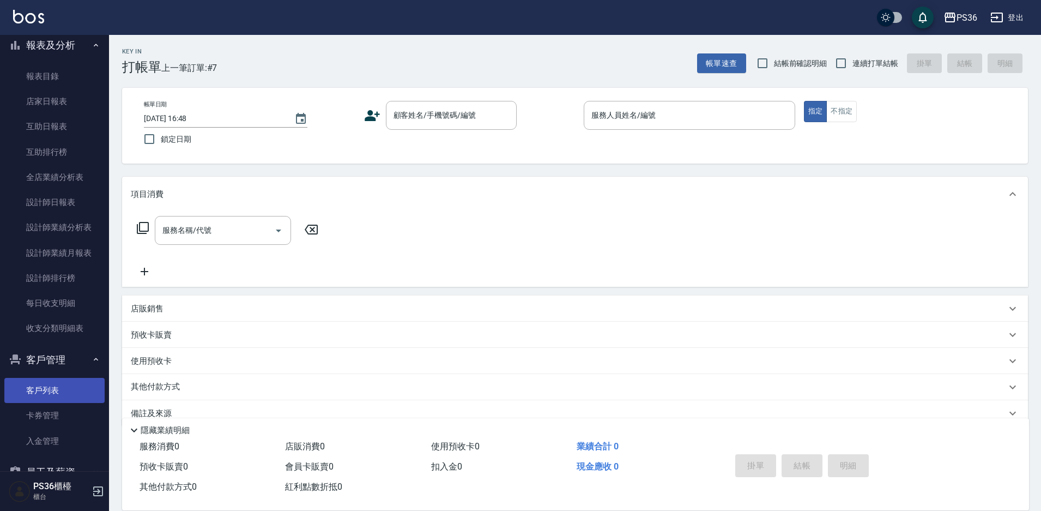
click at [76, 388] on link "客戶列表" at bounding box center [54, 390] width 100 height 25
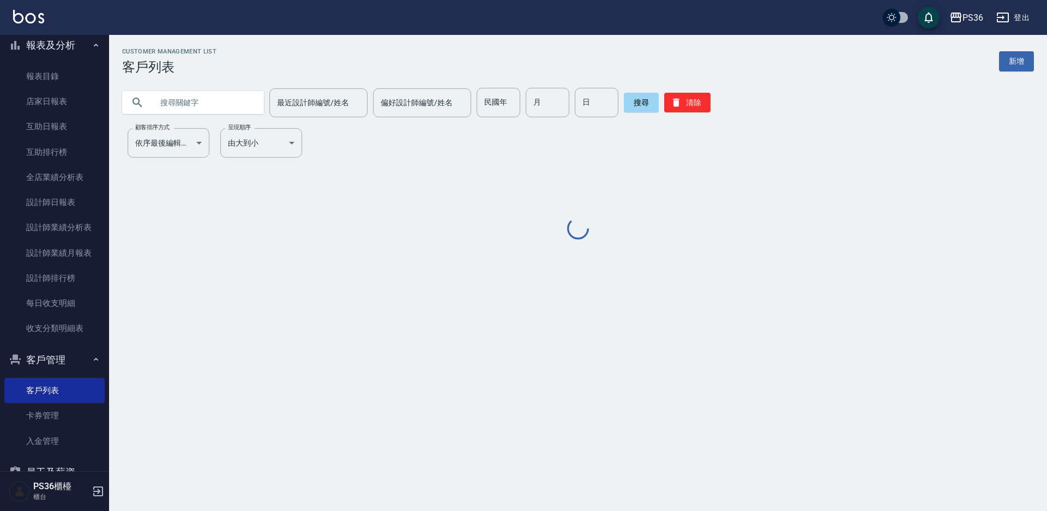
click at [228, 101] on input "text" at bounding box center [204, 102] width 103 height 29
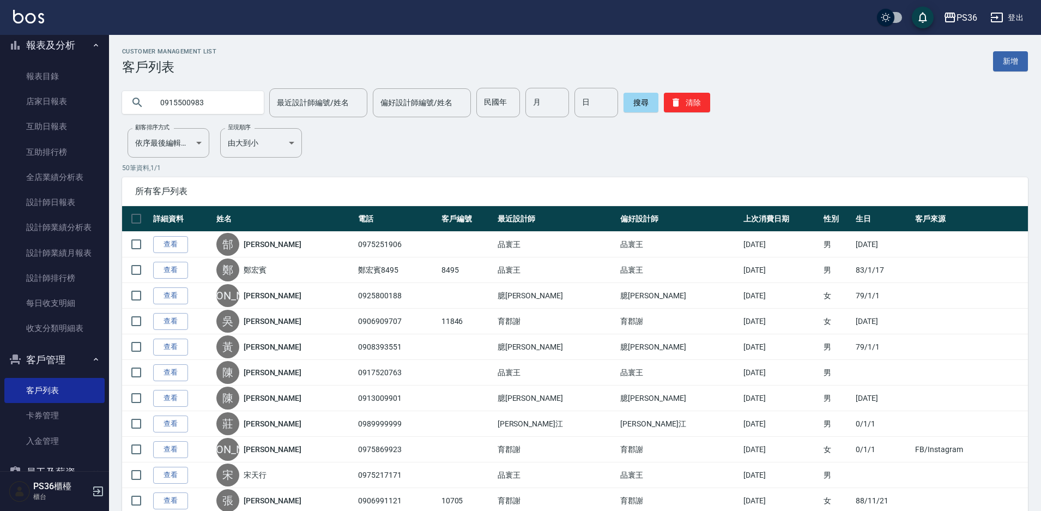
type input "0915500983"
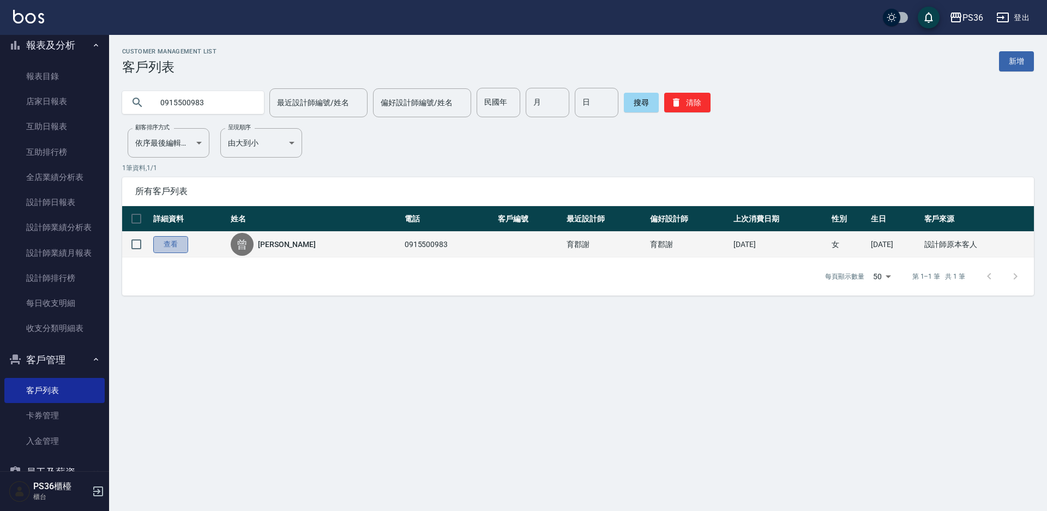
click at [180, 244] on link "查看" at bounding box center [170, 244] width 35 height 17
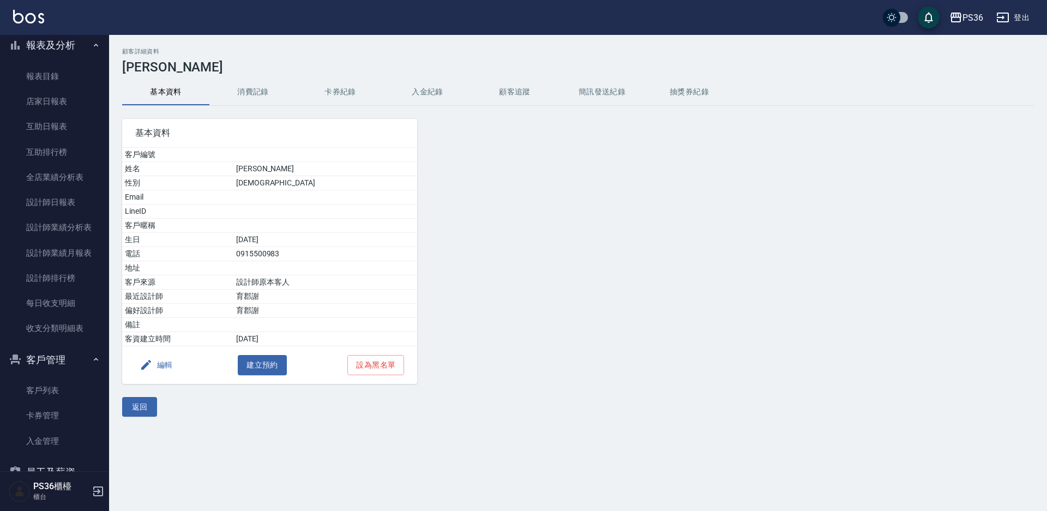
click at [269, 104] on button "消費記錄" at bounding box center [252, 92] width 87 height 26
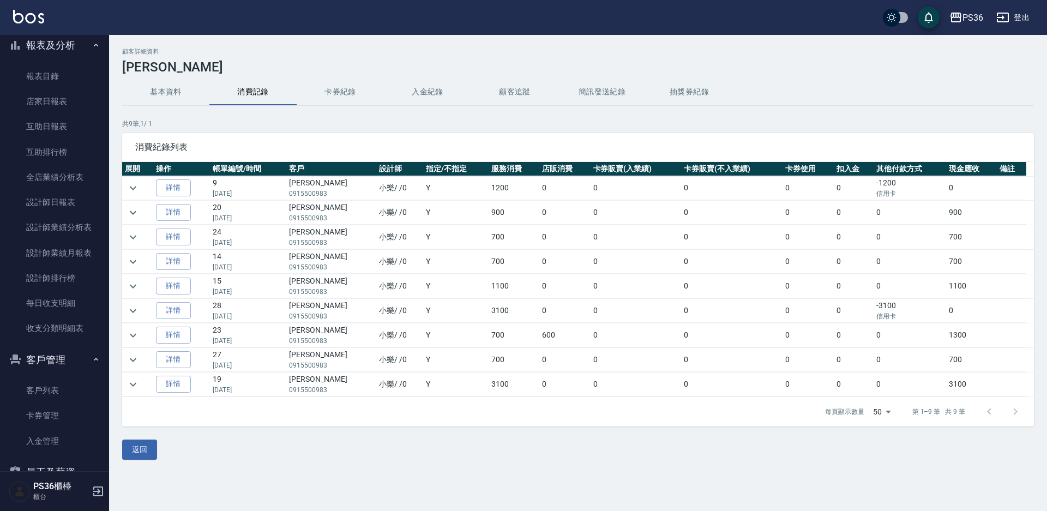
click at [139, 219] on td at bounding box center [137, 213] width 31 height 24
click at [133, 212] on icon "expand row" at bounding box center [133, 212] width 13 height 13
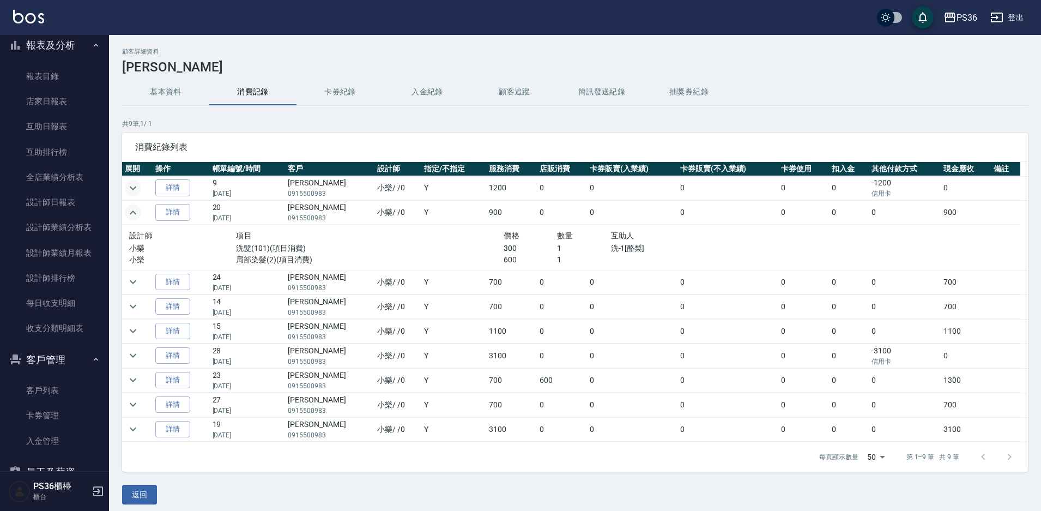
click at [130, 191] on icon "expand row" at bounding box center [133, 188] width 13 height 13
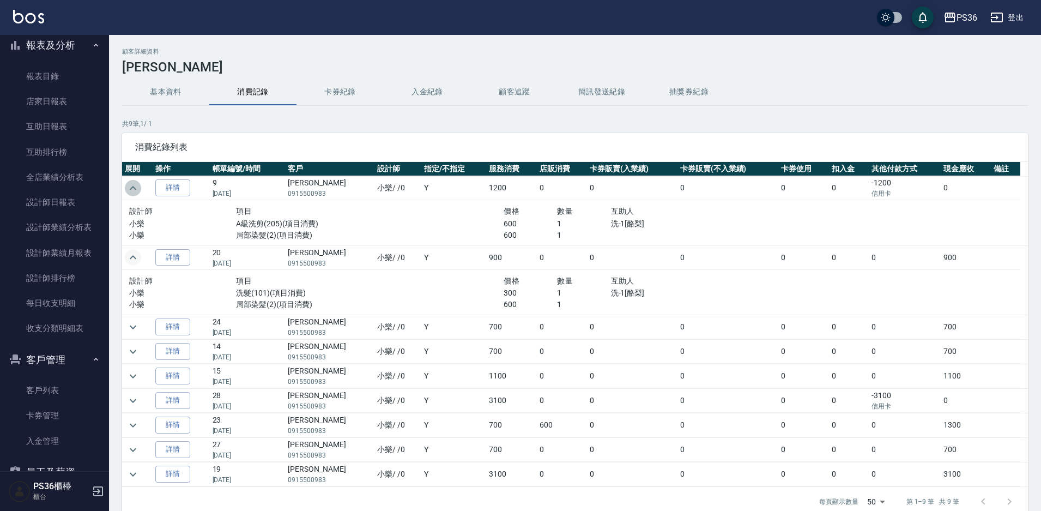
click at [130, 191] on icon "expand row" at bounding box center [133, 188] width 13 height 13
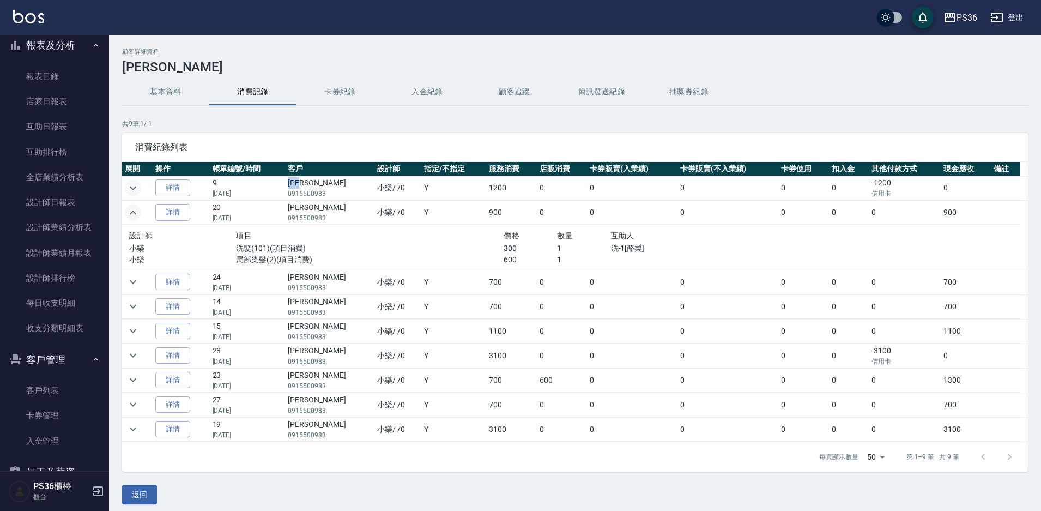
drag, startPoint x: 294, startPoint y: 180, endPoint x: 325, endPoint y: 179, distance: 31.1
click at [325, 179] on td "曾怡萱 0915500983" at bounding box center [329, 188] width 89 height 24
copy td "[PERSON_NAME]"
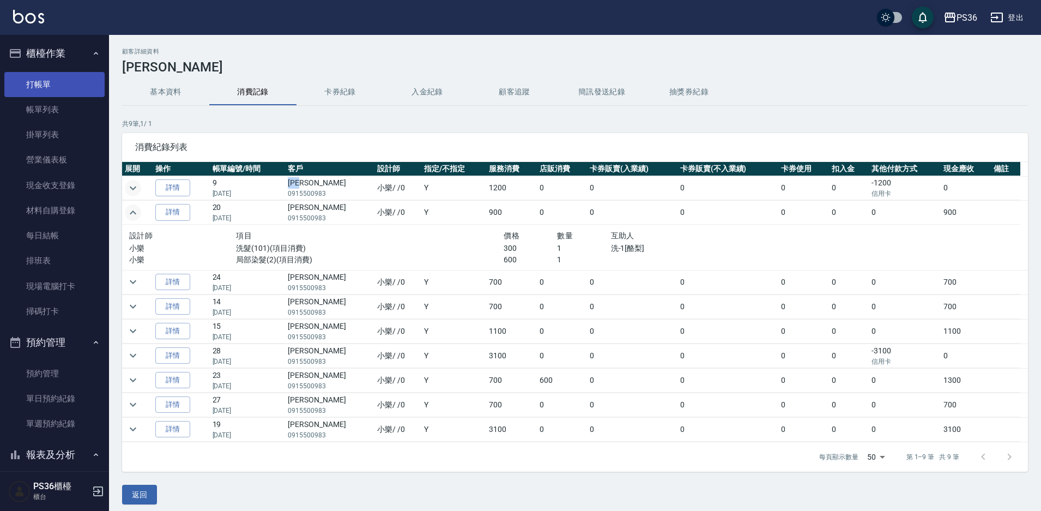
click at [63, 85] on link "打帳單" at bounding box center [54, 84] width 100 height 25
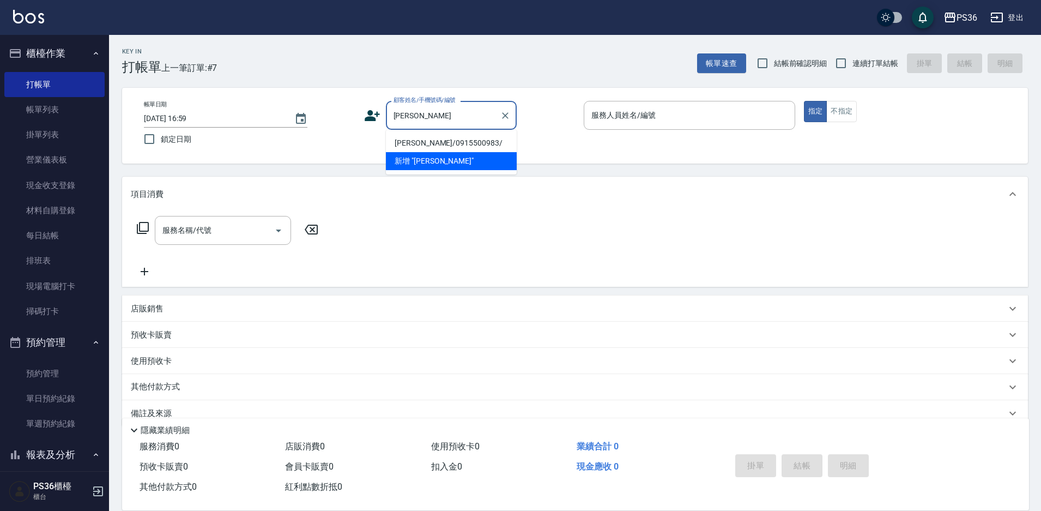
click at [448, 142] on li "[PERSON_NAME]/0915500983/" at bounding box center [451, 143] width 131 height 18
type input "[PERSON_NAME]/0915500983/"
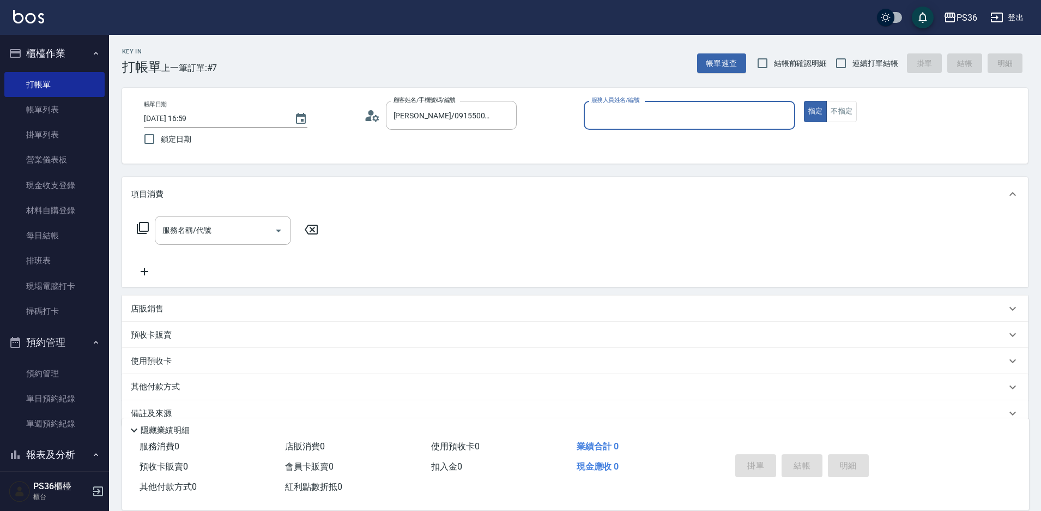
type input "小樂-0"
click at [140, 225] on icon at bounding box center [143, 228] width 12 height 12
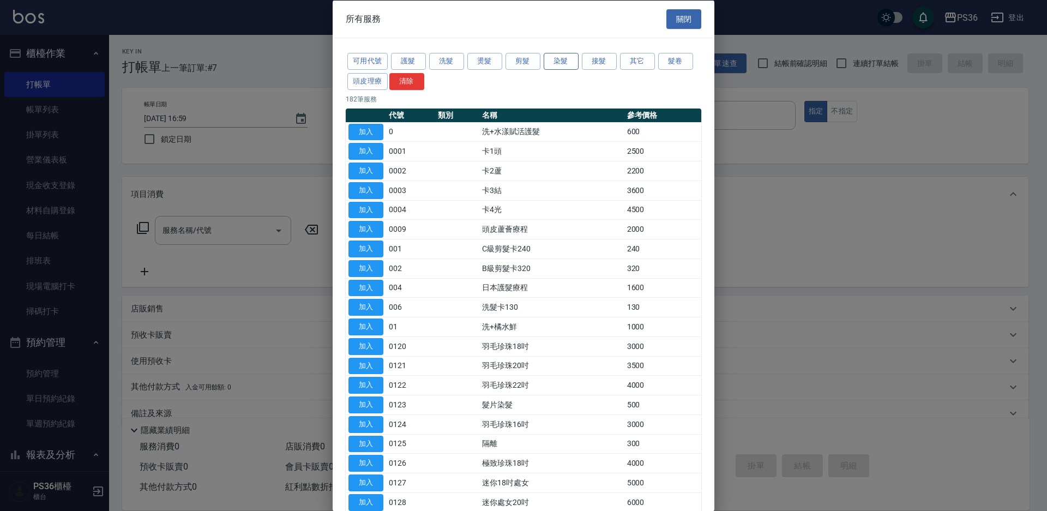
click at [562, 67] on button "染髮" at bounding box center [561, 61] width 35 height 17
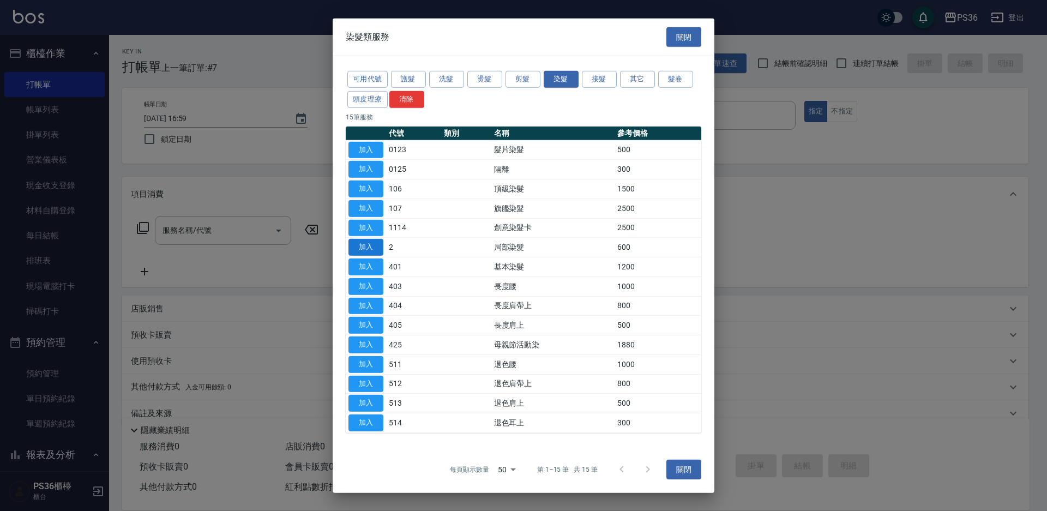
click at [376, 243] on button "加入" at bounding box center [365, 247] width 35 height 17
type input "局部染髮(2)"
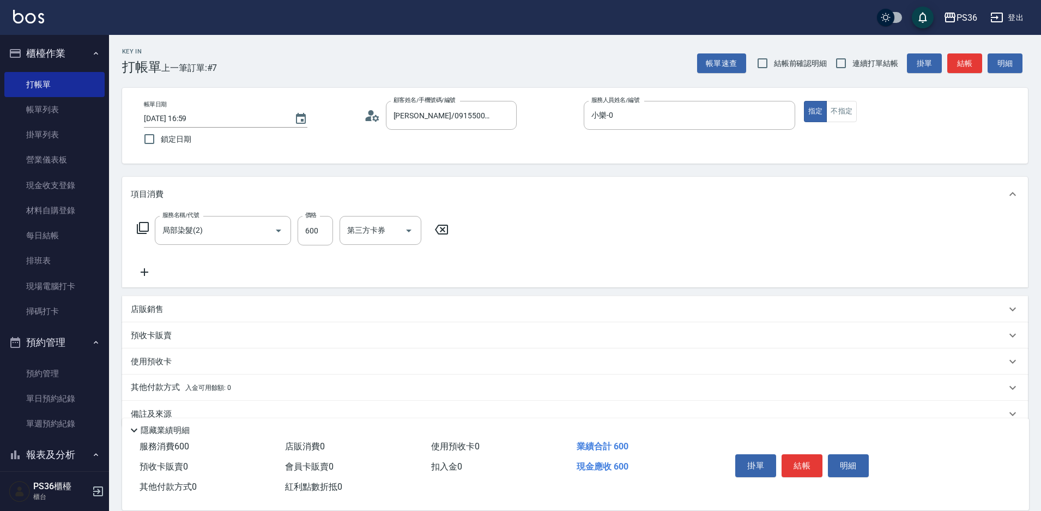
click at [146, 274] on icon at bounding box center [144, 272] width 27 height 13
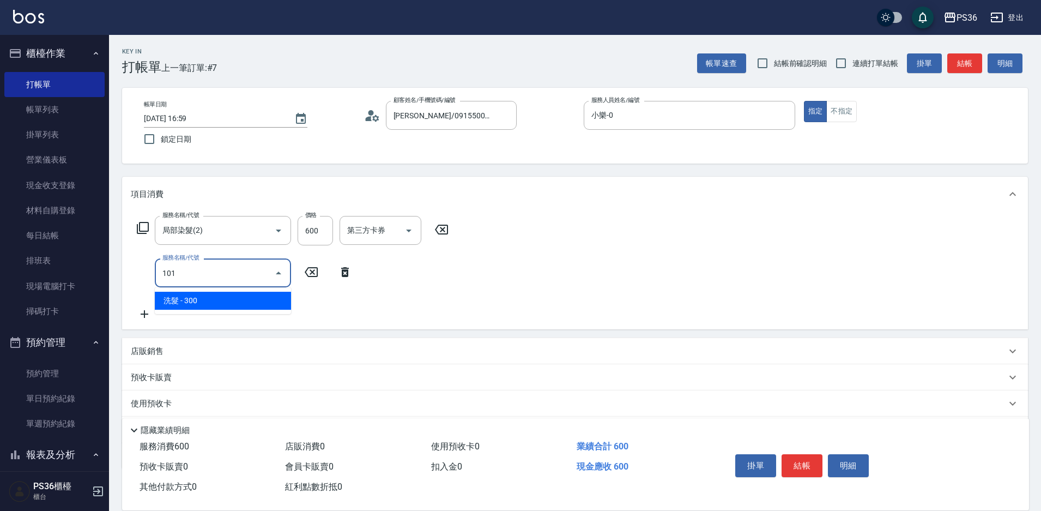
click at [178, 297] on span "洗髮 - 300" at bounding box center [223, 301] width 136 height 18
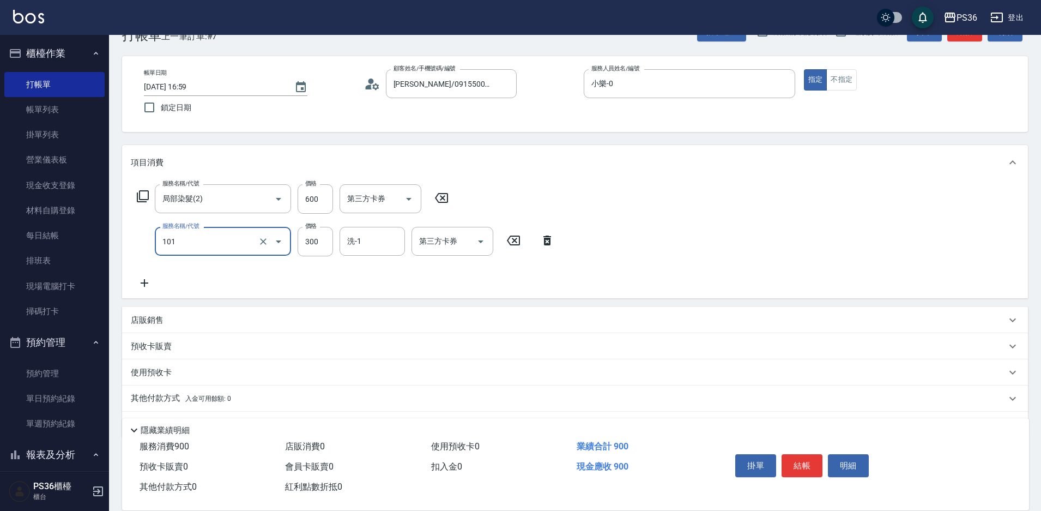
scroll to position [63, 0]
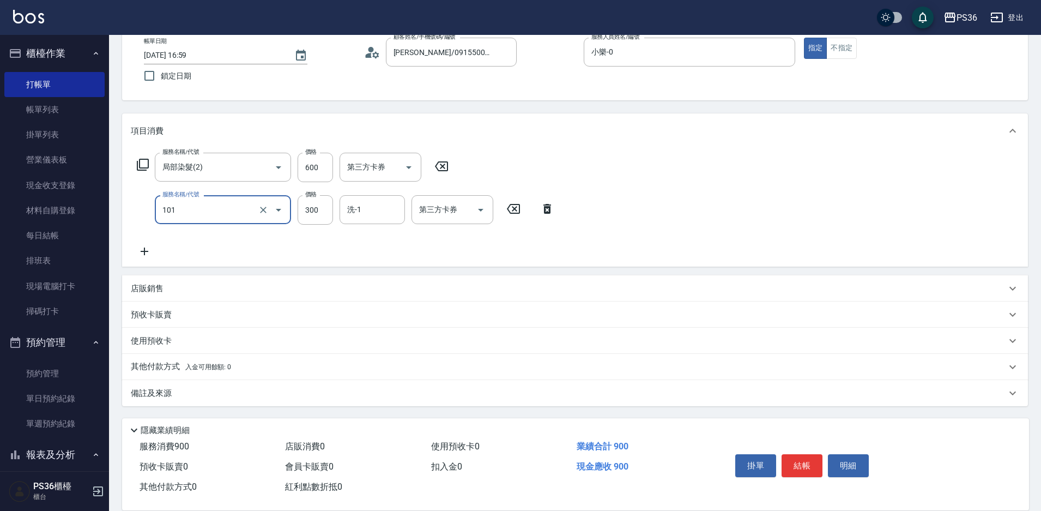
type input "洗髮(101)"
click at [171, 370] on p "其他付款方式 入金可用餘額: 0" at bounding box center [181, 367] width 100 height 12
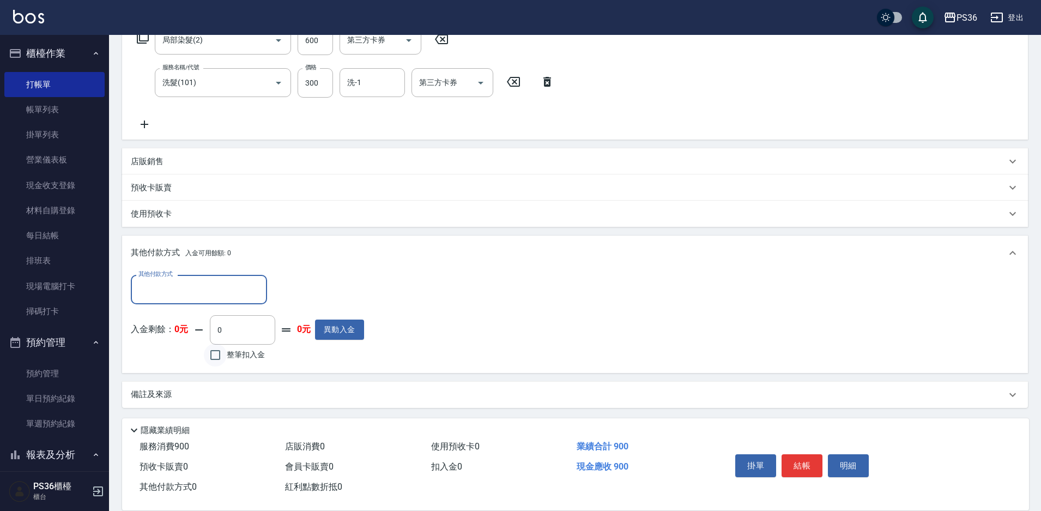
scroll to position [192, 0]
click at [220, 276] on div "其他付款方式" at bounding box center [199, 287] width 136 height 29
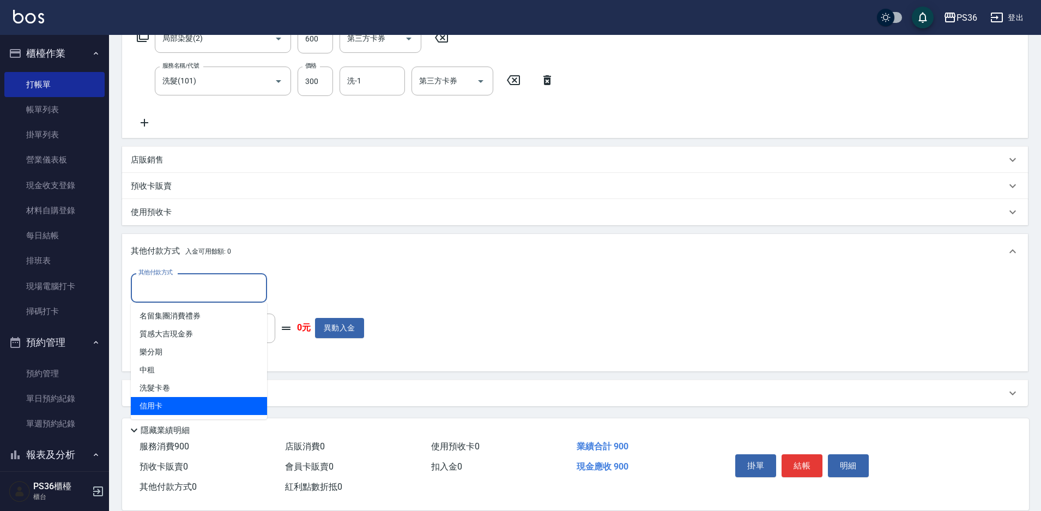
click at [184, 402] on span "信用卡" at bounding box center [199, 406] width 136 height 18
type input "信用卡"
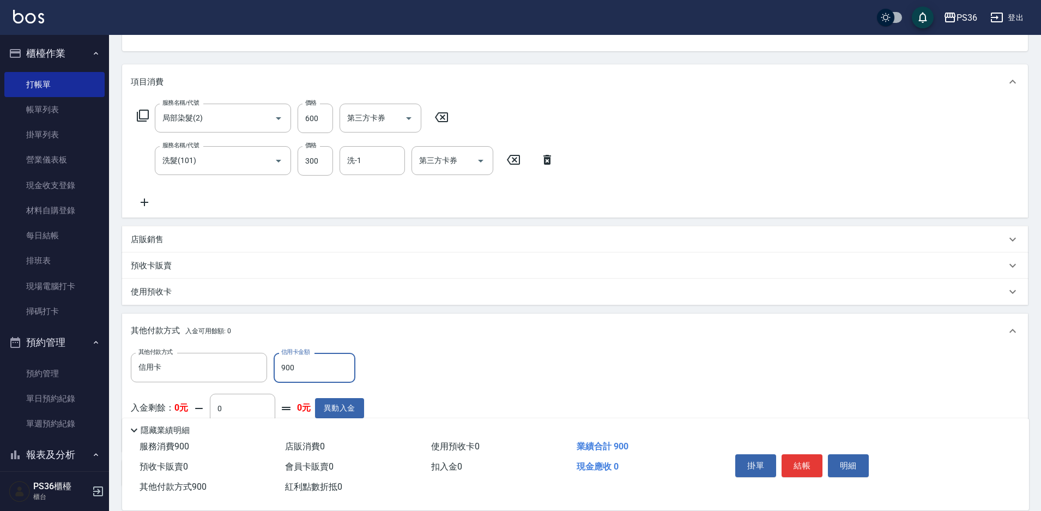
scroll to position [0, 0]
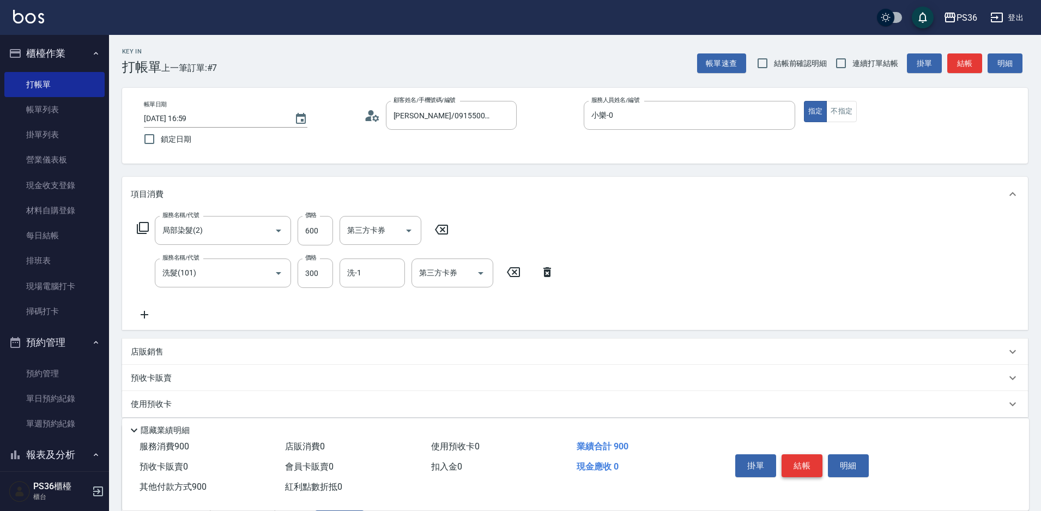
type input "900"
click at [809, 462] on button "結帳" at bounding box center [802, 465] width 41 height 23
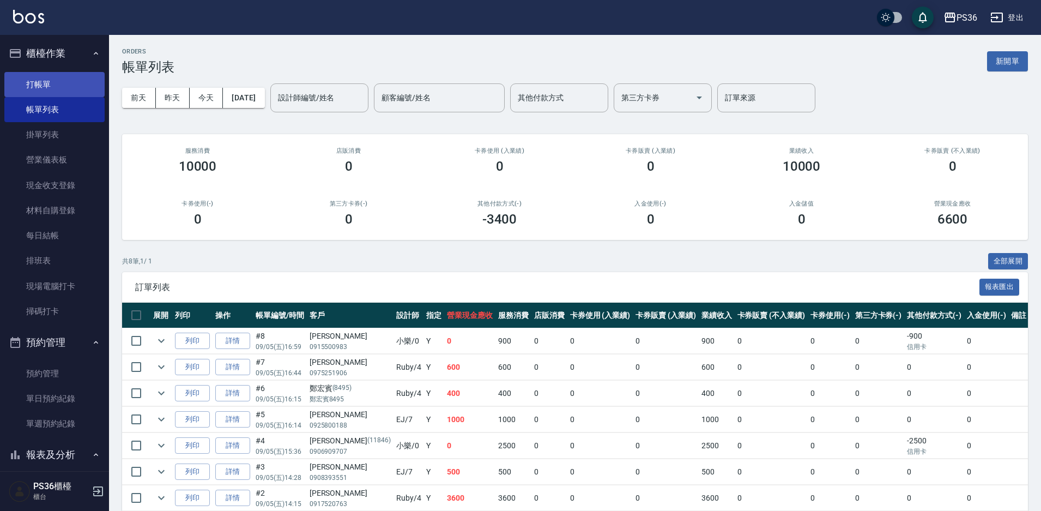
click at [31, 83] on link "打帳單" at bounding box center [54, 84] width 100 height 25
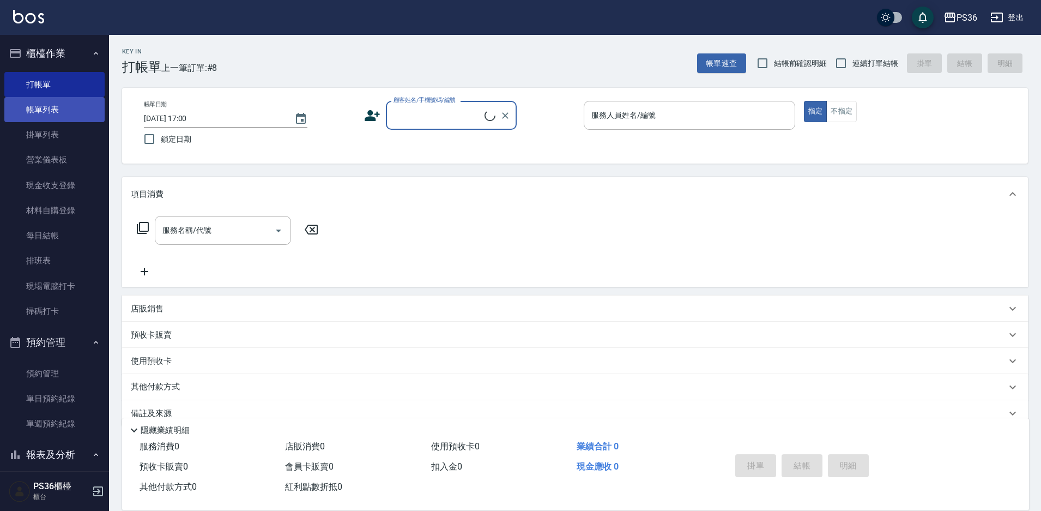
click at [68, 111] on link "帳單列表" at bounding box center [54, 109] width 100 height 25
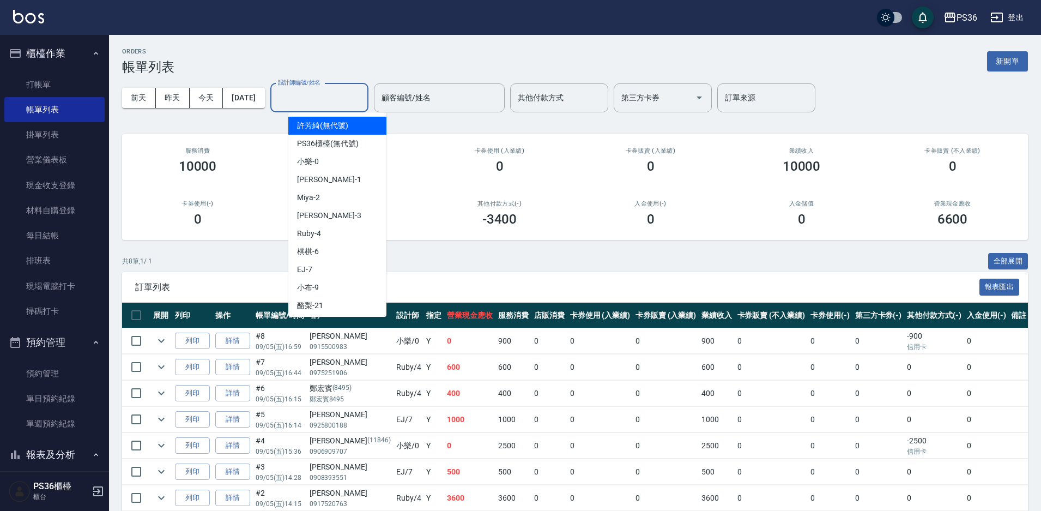
click at [330, 107] on input "設計師編號/姓名" at bounding box center [319, 97] width 88 height 19
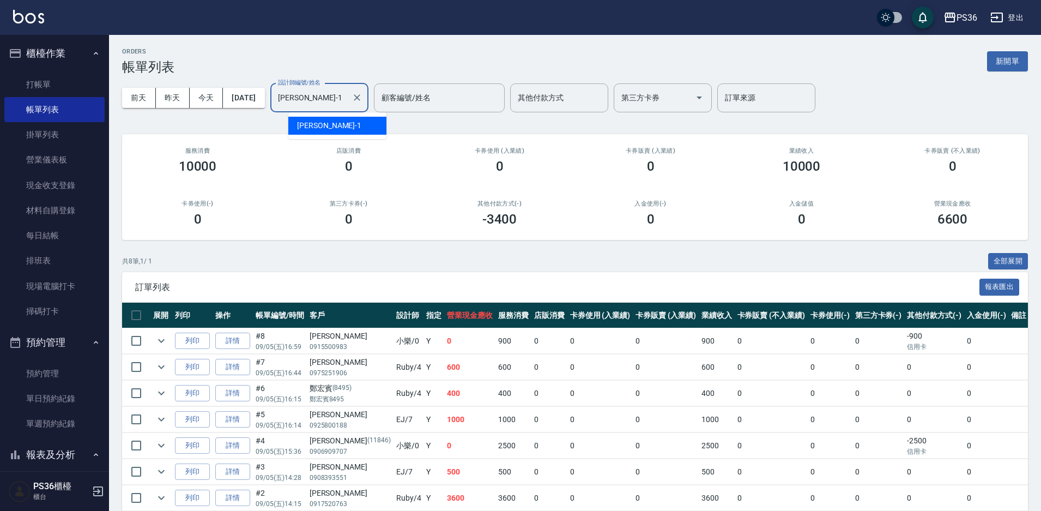
type input "Daniel-1"
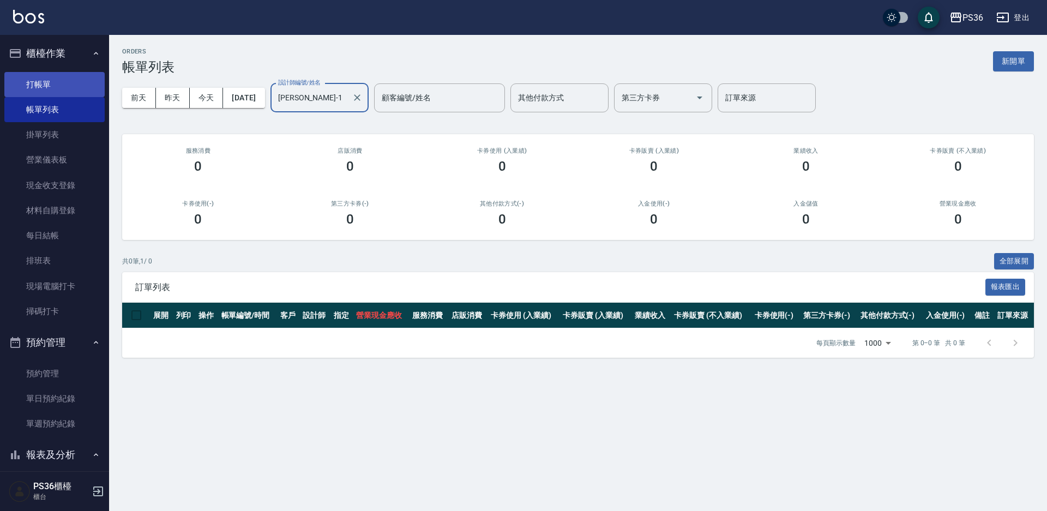
click at [74, 89] on link "打帳單" at bounding box center [54, 84] width 100 height 25
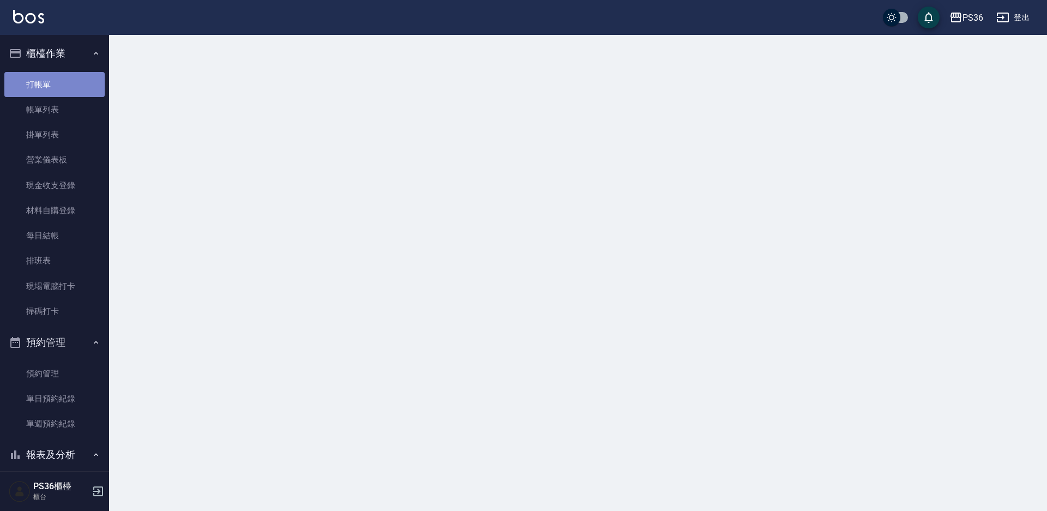
click at [74, 89] on link "打帳單" at bounding box center [54, 84] width 100 height 25
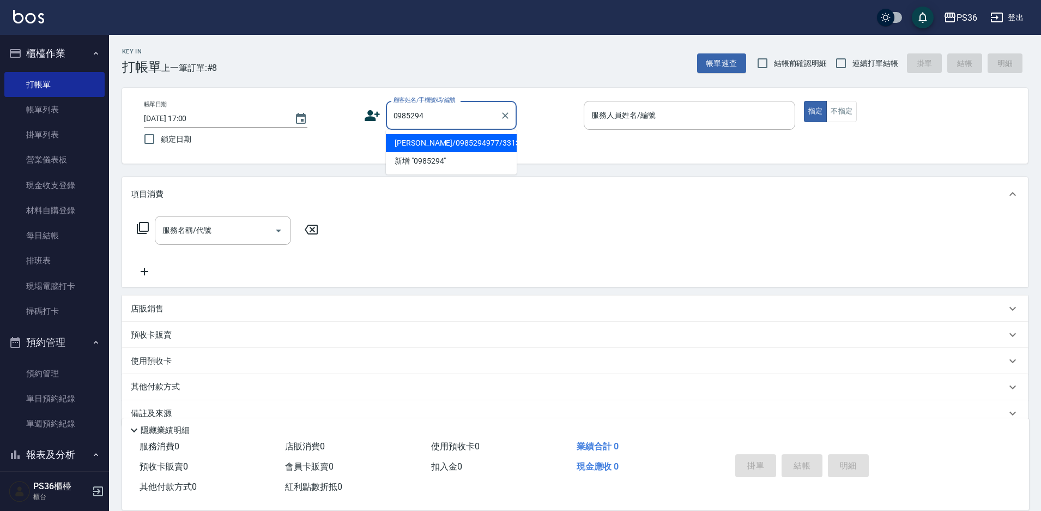
click at [425, 146] on li "[PERSON_NAME]/0985294977/331350" at bounding box center [451, 143] width 131 height 18
type input "[PERSON_NAME]/0985294977/331350"
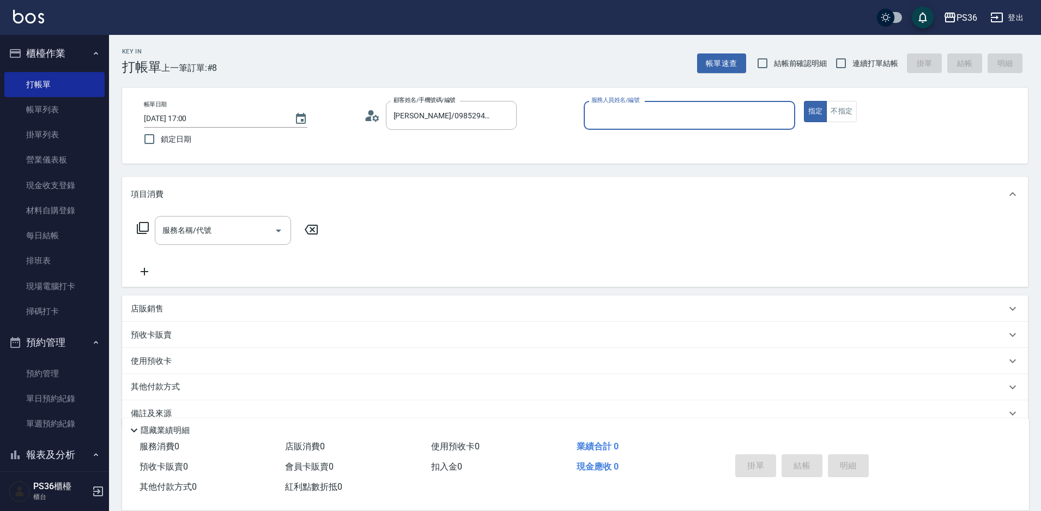
type input "Daniel-1"
click at [147, 225] on icon at bounding box center [142, 227] width 13 height 13
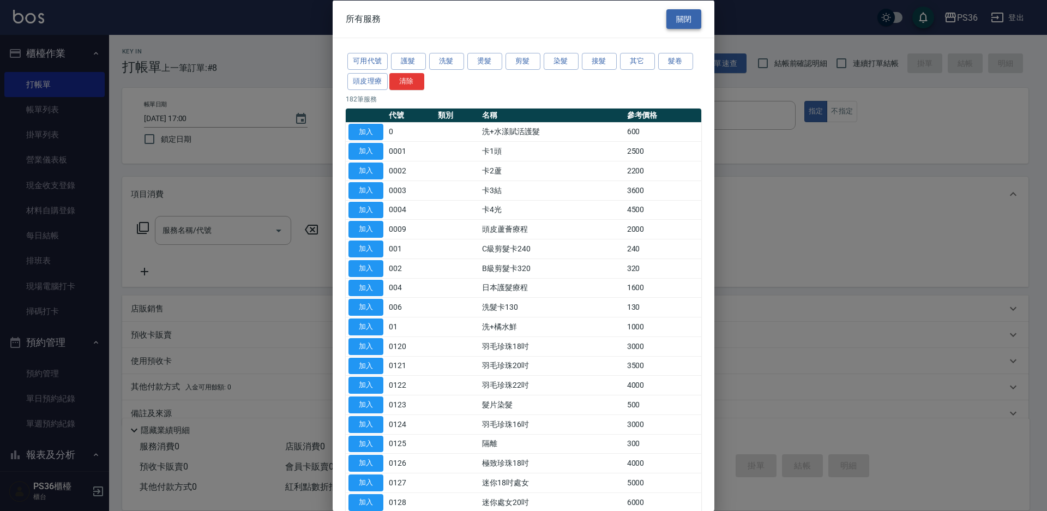
click at [670, 19] on button "關閉" at bounding box center [683, 19] width 35 height 20
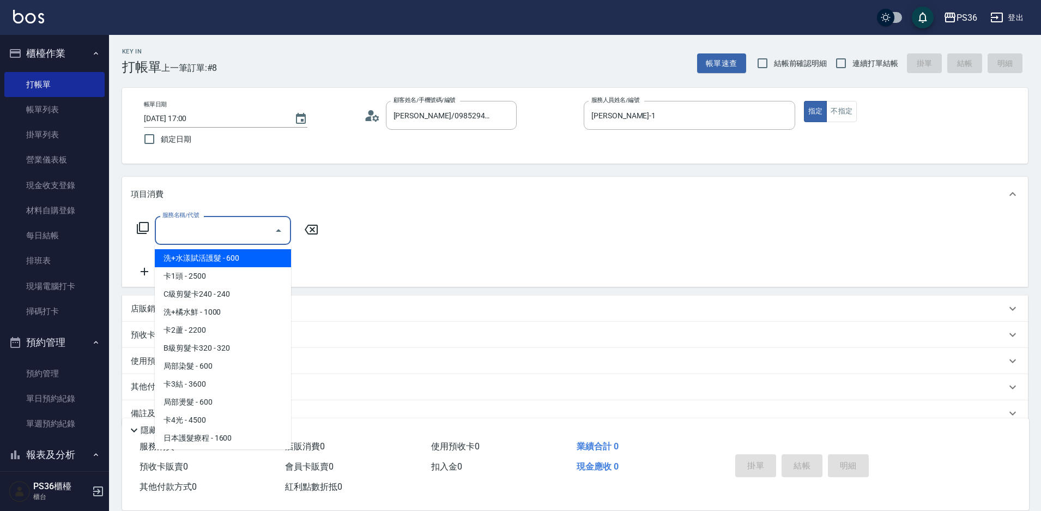
click at [174, 230] on div "服務名稱/代號 服務名稱/代號" at bounding box center [223, 230] width 136 height 29
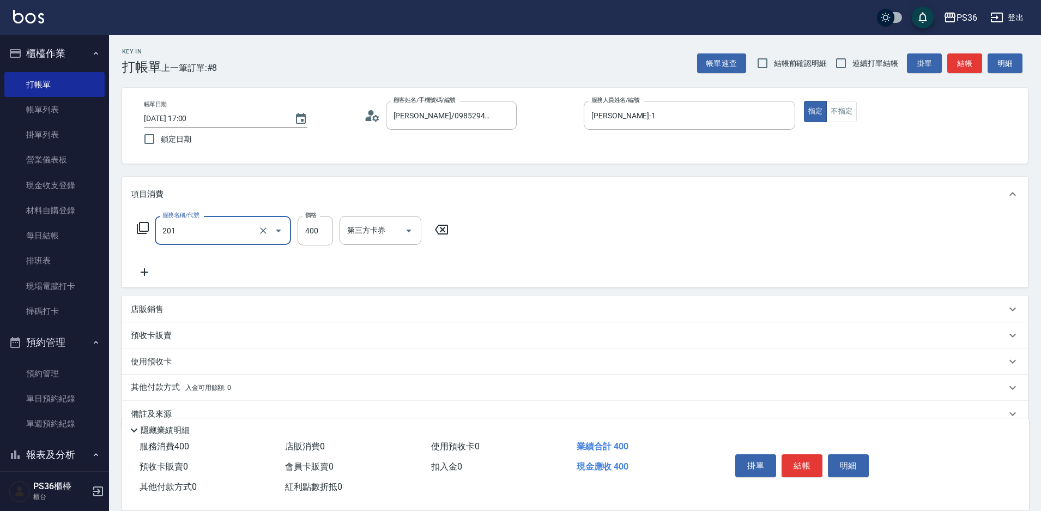
type input "C級洗剪(201)"
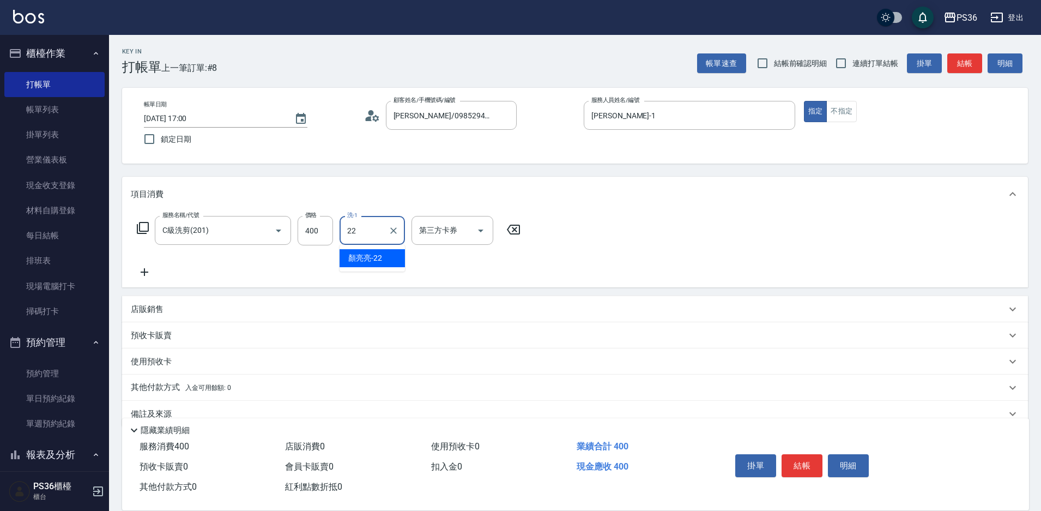
type input "[PERSON_NAME]-22"
click at [143, 272] on icon at bounding box center [145, 272] width 8 height 8
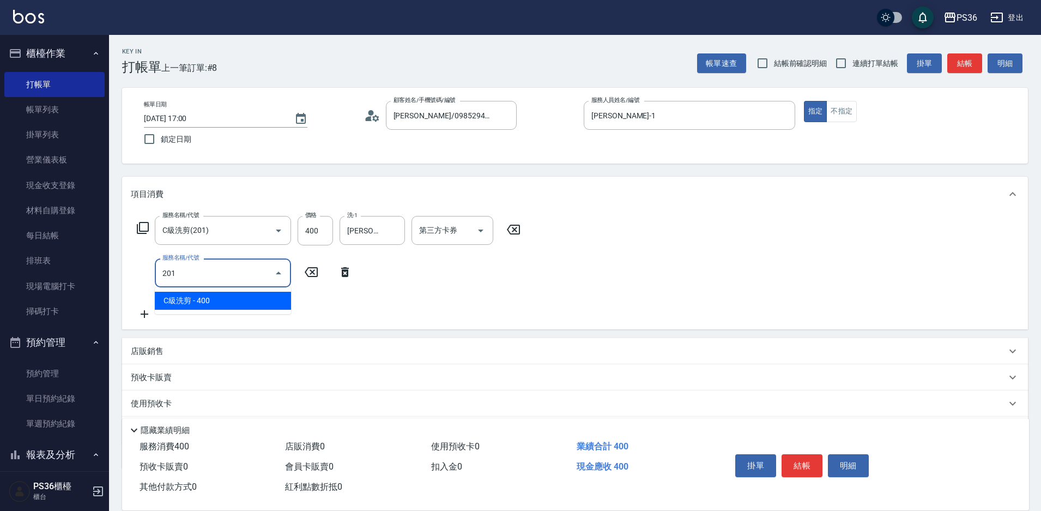
type input "C級洗剪(201)"
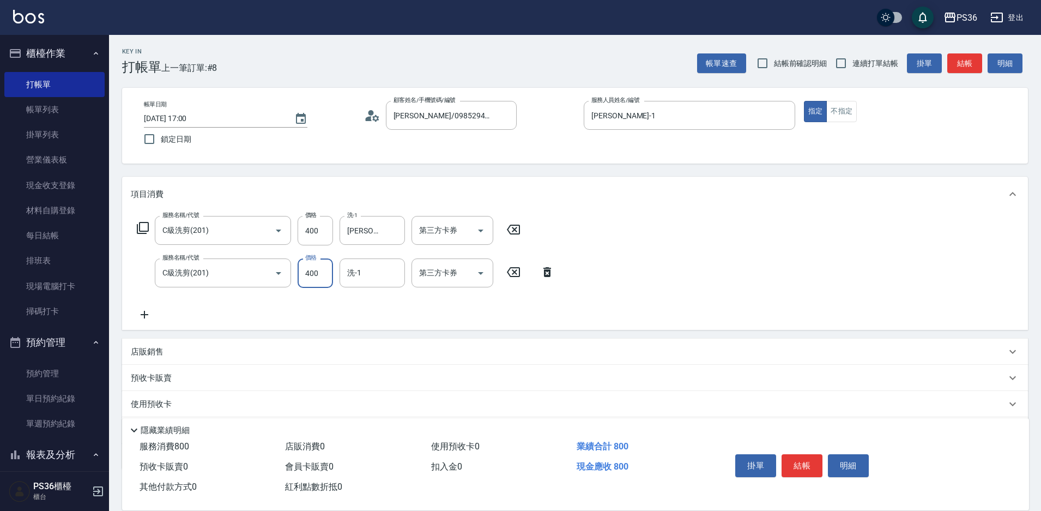
click at [804, 456] on button "結帳" at bounding box center [802, 465] width 41 height 23
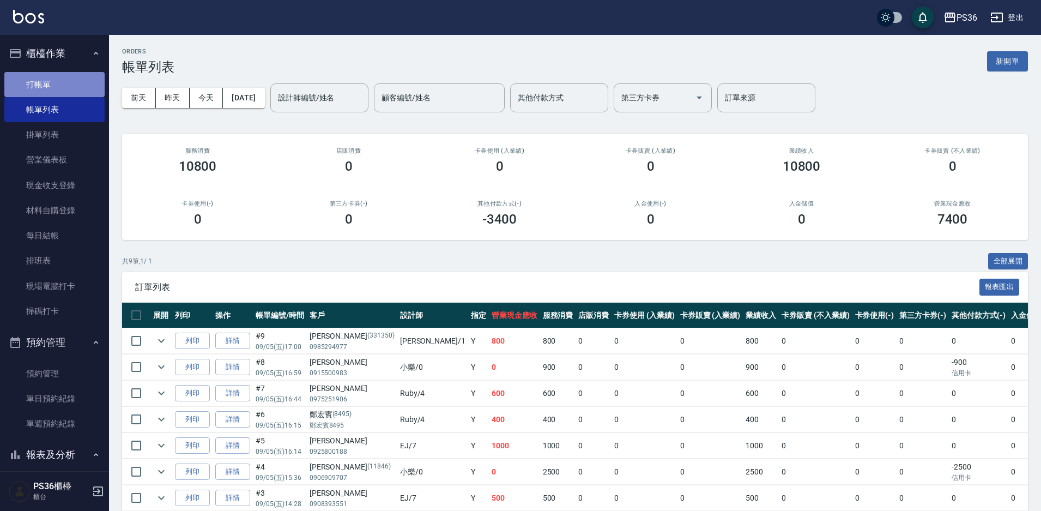
click at [65, 89] on link "打帳單" at bounding box center [54, 84] width 100 height 25
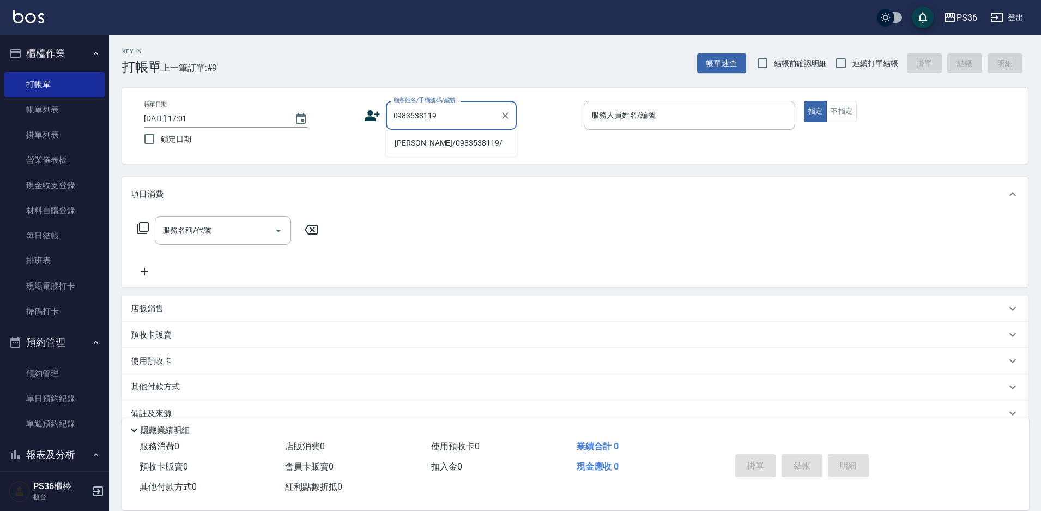
click at [457, 142] on li "[PERSON_NAME]/0983538119/" at bounding box center [451, 143] width 131 height 18
type input "[PERSON_NAME]/0983538119/"
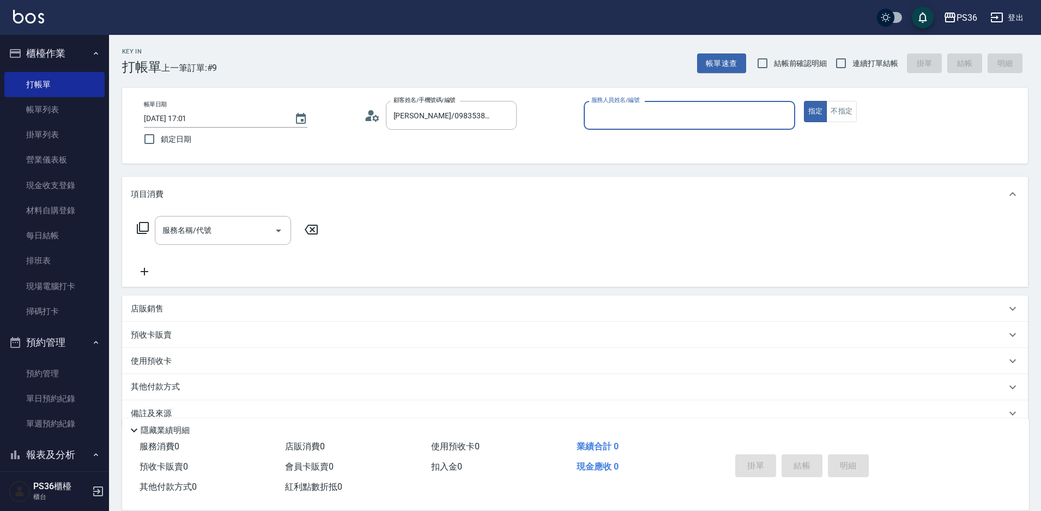
type input "Daniel-1"
click at [139, 226] on icon at bounding box center [142, 227] width 13 height 13
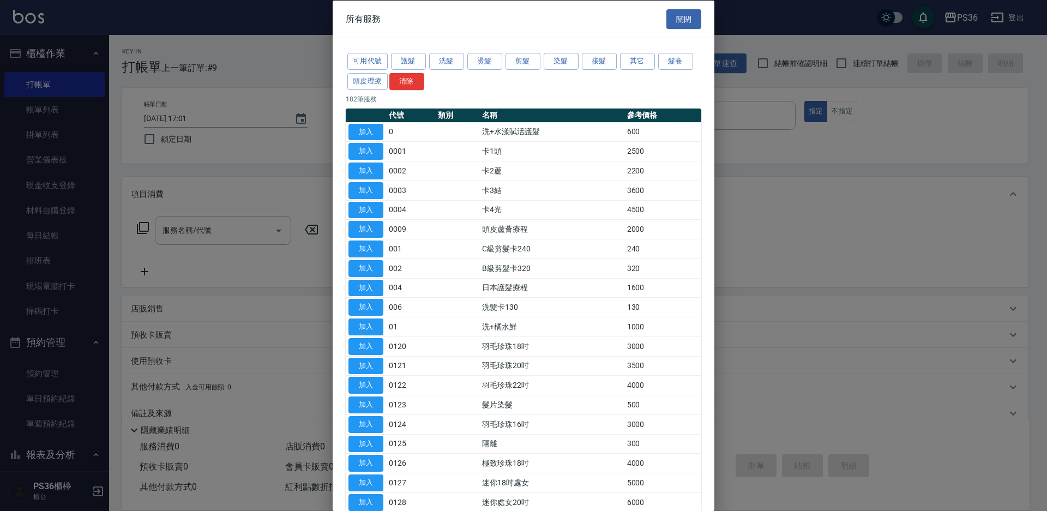
click at [426, 64] on div "可用代號 護髮 洗髮 燙髮 剪髮 染髮 接髮 其它 髮卷 頭皮理療 清除" at bounding box center [524, 71] width 356 height 40
click at [423, 64] on button "護髮" at bounding box center [408, 61] width 35 height 17
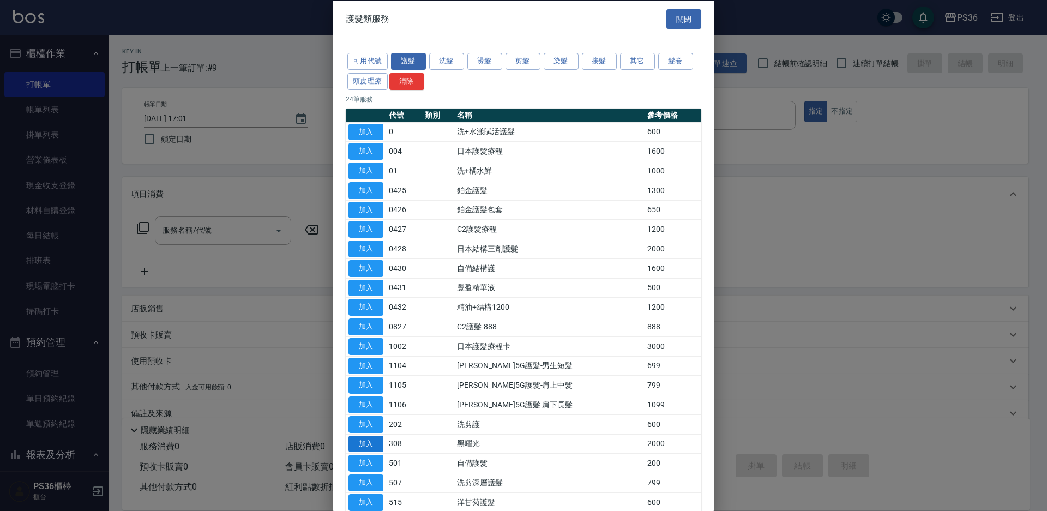
click at [369, 443] on button "加入" at bounding box center [365, 443] width 35 height 17
type input "黑曜光(308)"
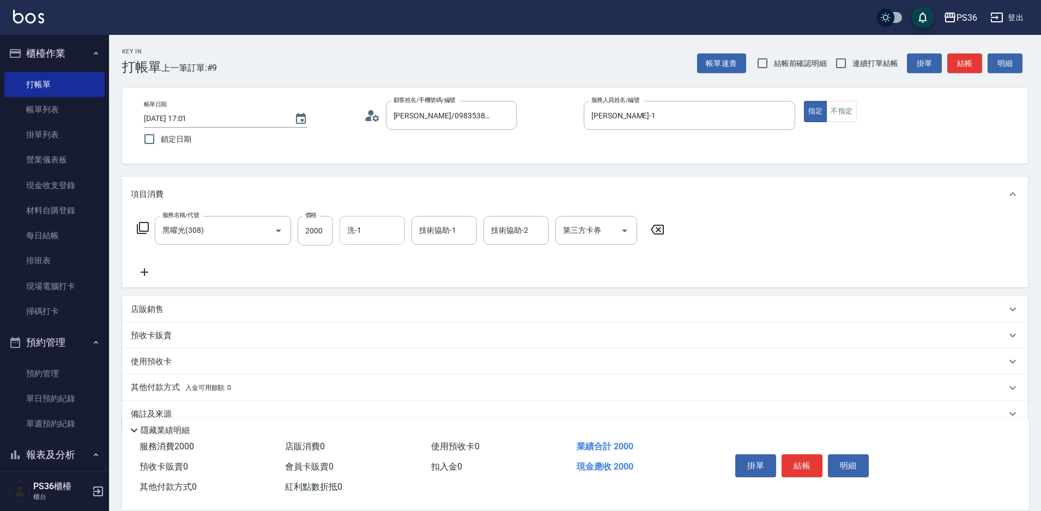
click at [372, 241] on div "洗-1" at bounding box center [372, 230] width 65 height 29
type input "[PERSON_NAME]-22"
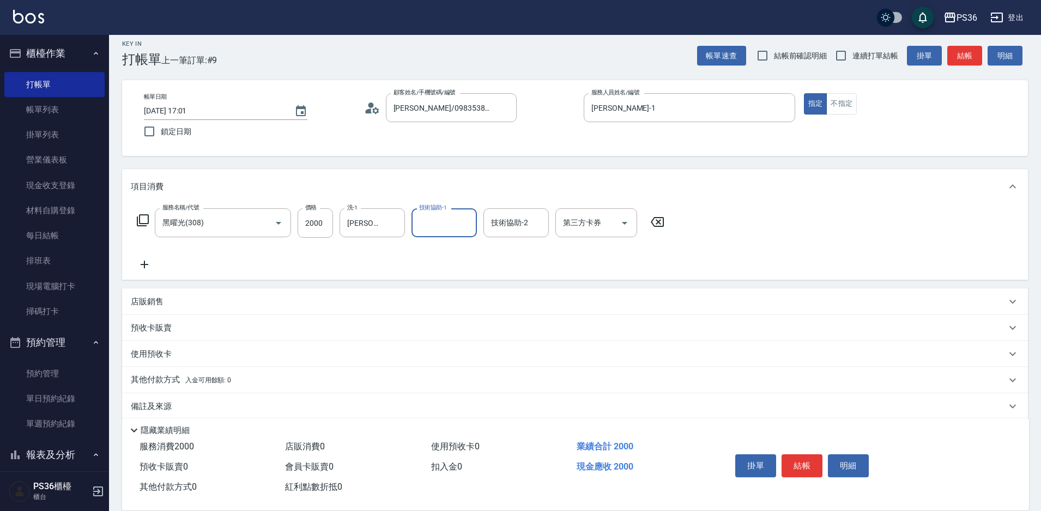
scroll to position [21, 0]
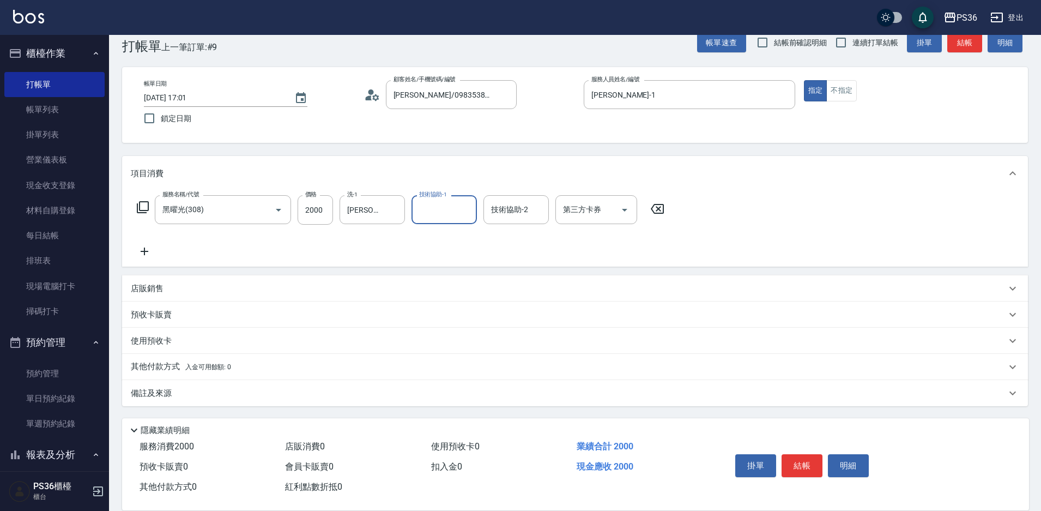
click at [156, 368] on p "其他付款方式 入金可用餘額: 0" at bounding box center [181, 367] width 100 height 12
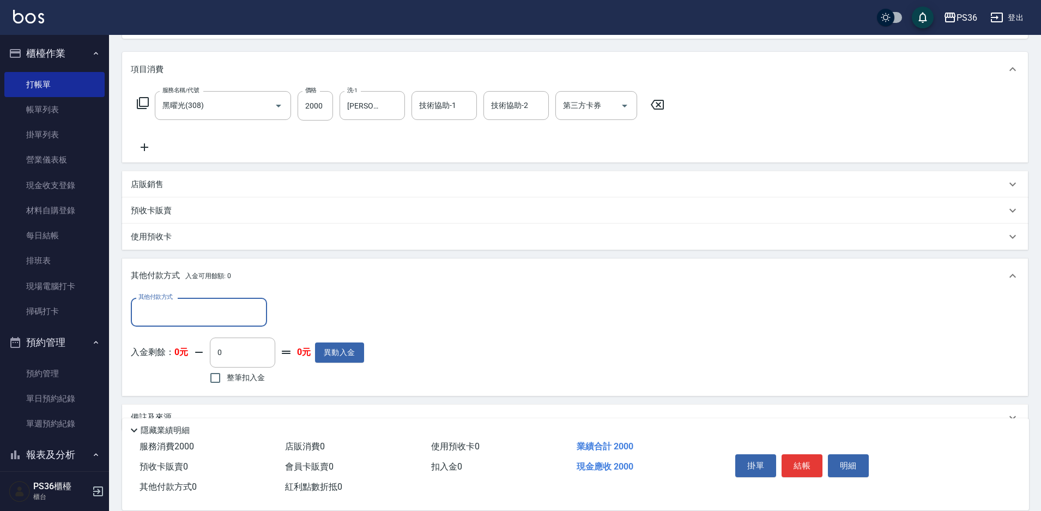
scroll to position [130, 0]
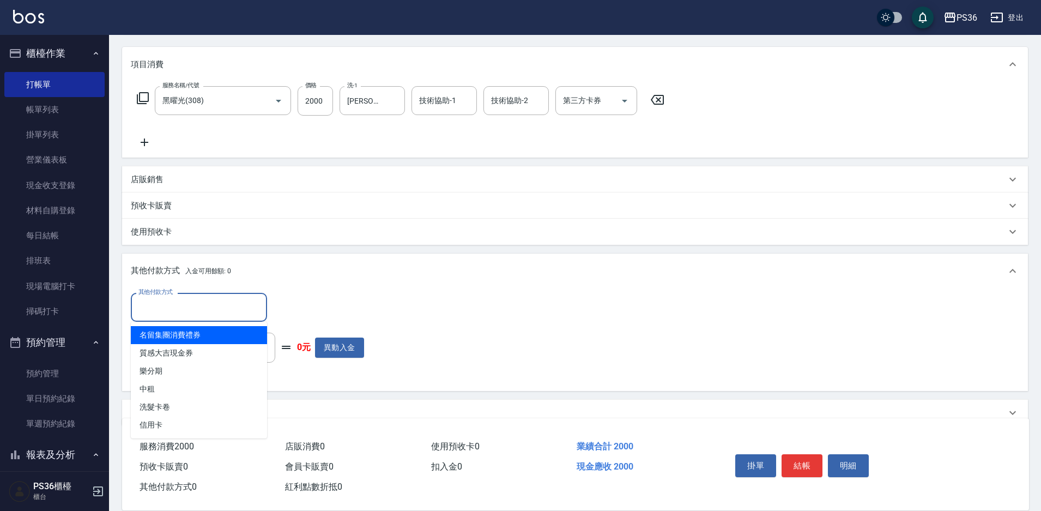
click at [170, 314] on input "其他付款方式" at bounding box center [199, 307] width 127 height 19
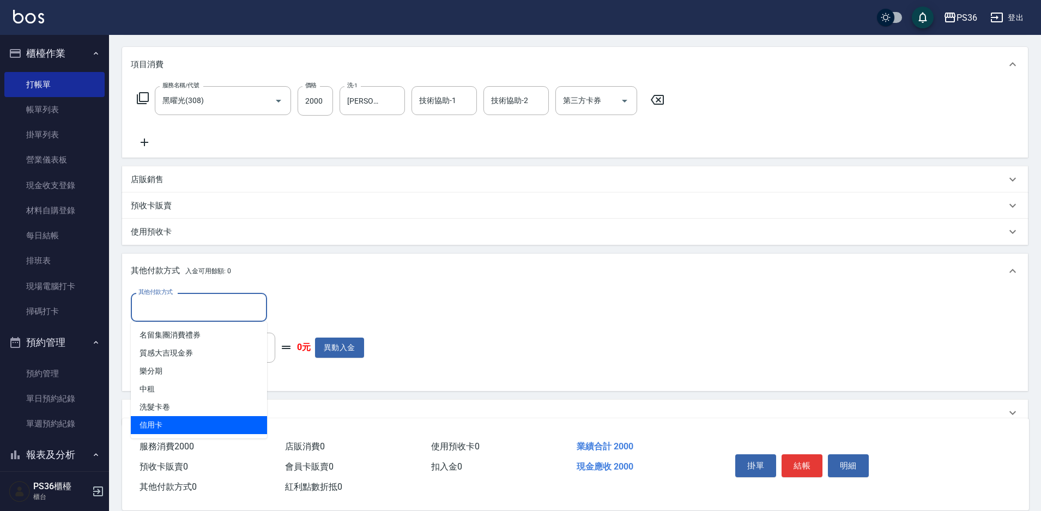
click at [171, 422] on span "信用卡" at bounding box center [199, 425] width 136 height 18
type input "信用卡"
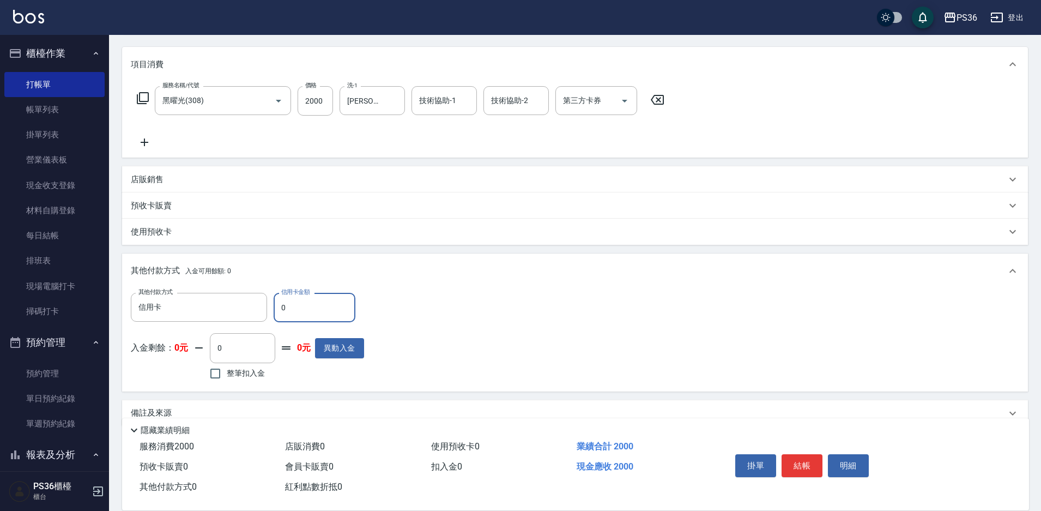
click at [312, 306] on input "0" at bounding box center [315, 307] width 82 height 29
type input "2000"
click at [790, 458] on button "結帳" at bounding box center [802, 465] width 41 height 23
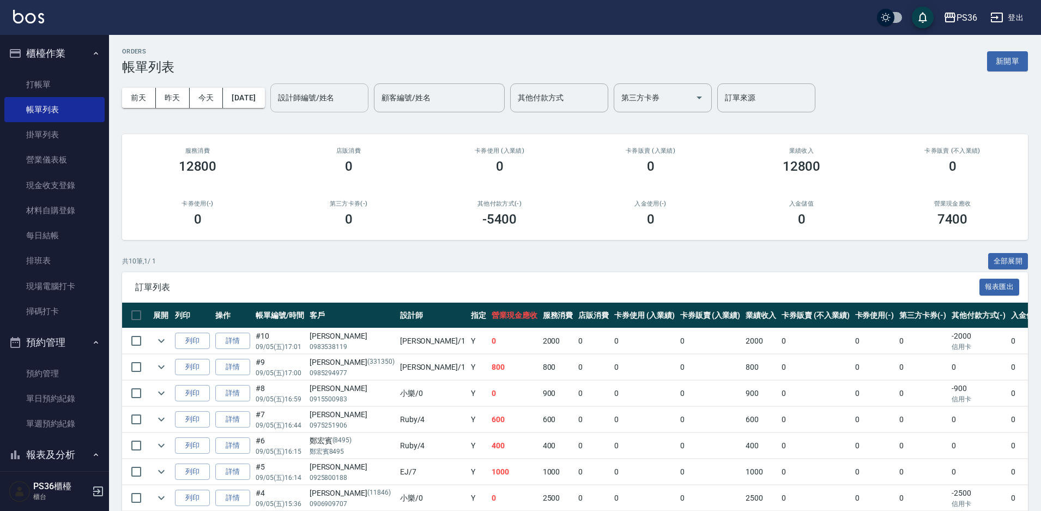
click at [362, 105] on input "設計師編號/姓名" at bounding box center [319, 97] width 88 height 19
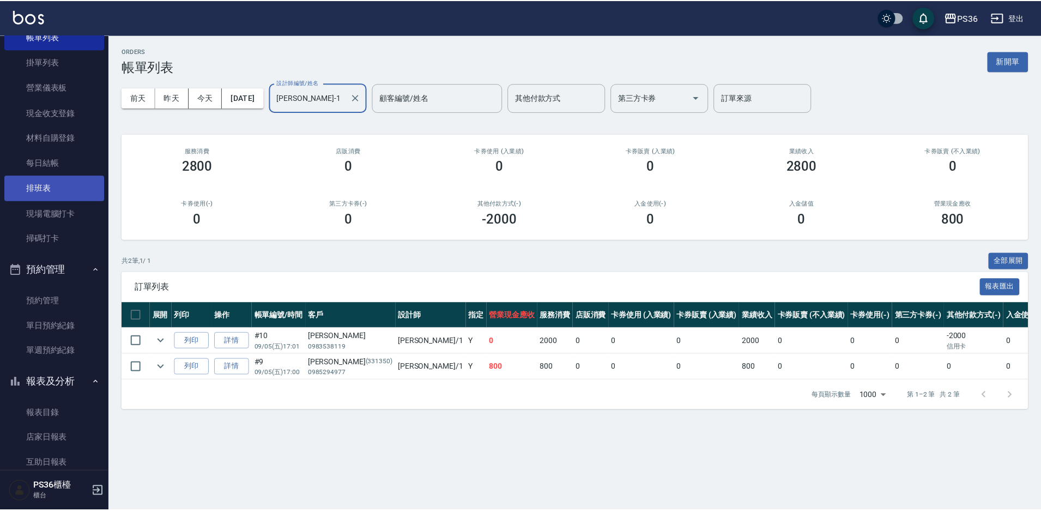
scroll to position [273, 0]
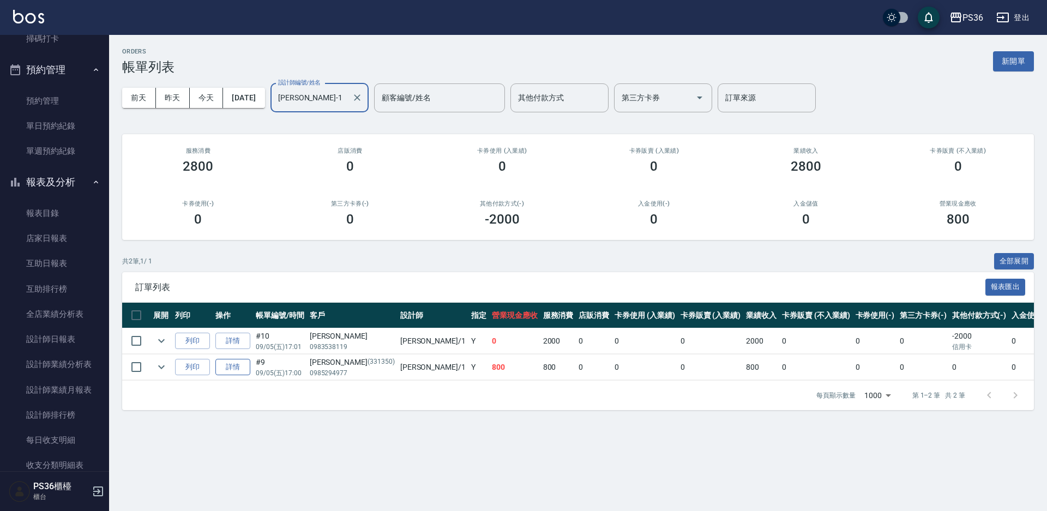
type input "Daniel-1"
click at [223, 369] on link "詳情" at bounding box center [232, 367] width 35 height 17
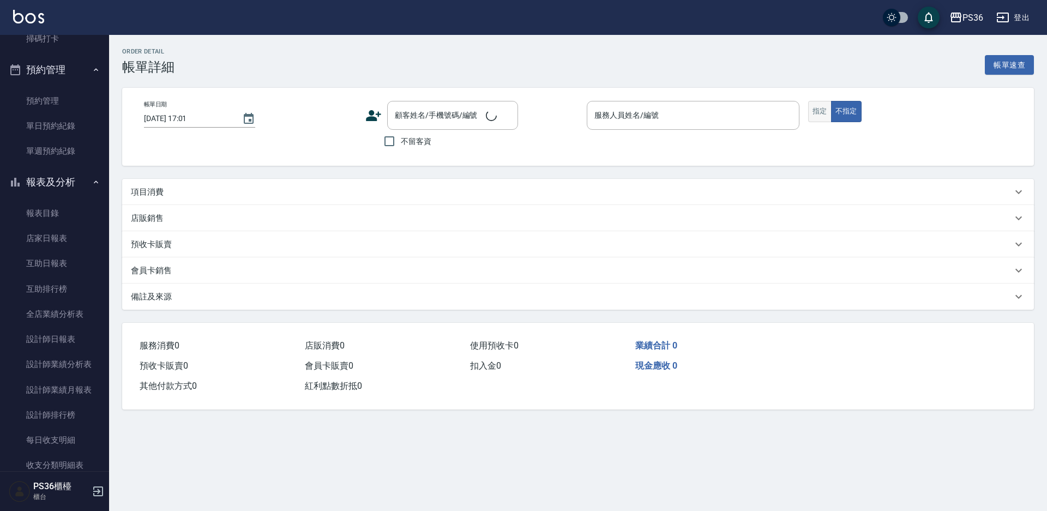
click at [828, 110] on button "指定" at bounding box center [819, 111] width 23 height 21
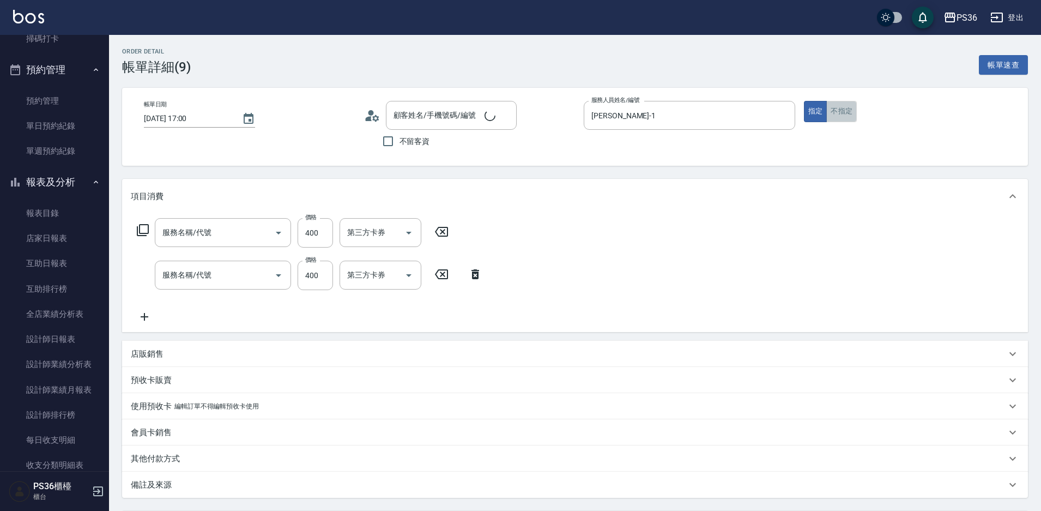
type input "2025/09/05 17:00"
type input "Daniel-1"
click at [848, 105] on button "不指定" at bounding box center [842, 111] width 31 height 21
type input "[PERSON_NAME]/0985294977/331350"
type input "C級洗剪(201)"
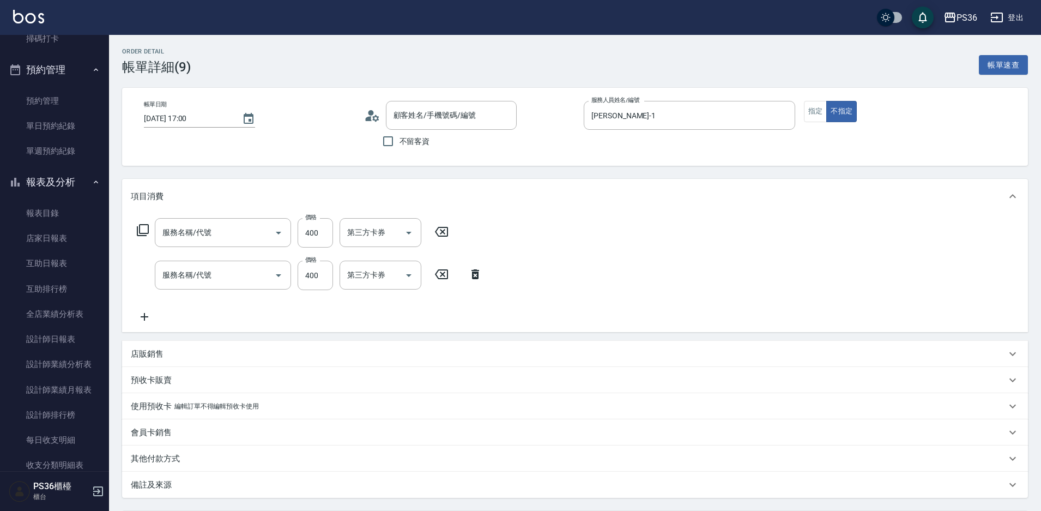
type input "C級洗剪(201)"
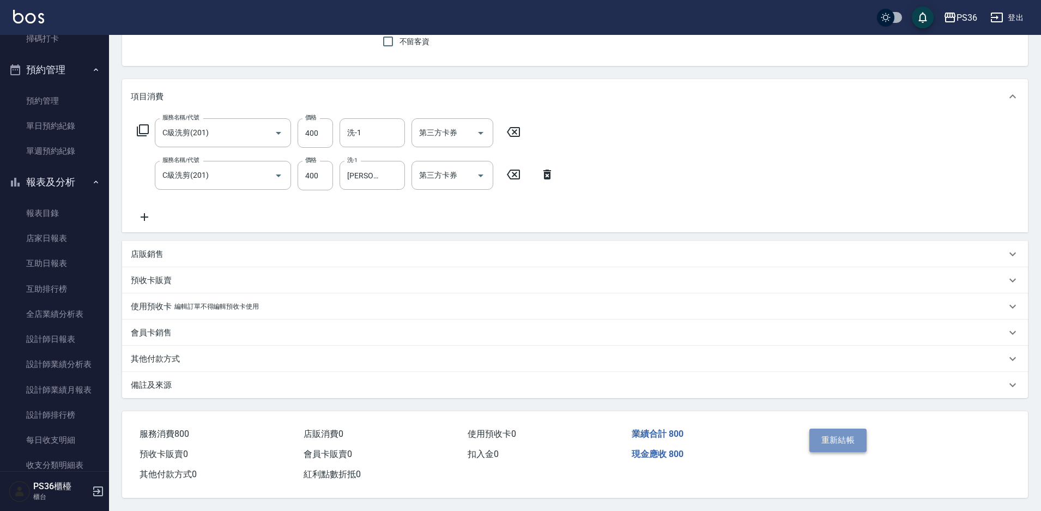
click at [814, 441] on button "重新結帳" at bounding box center [839, 440] width 58 height 23
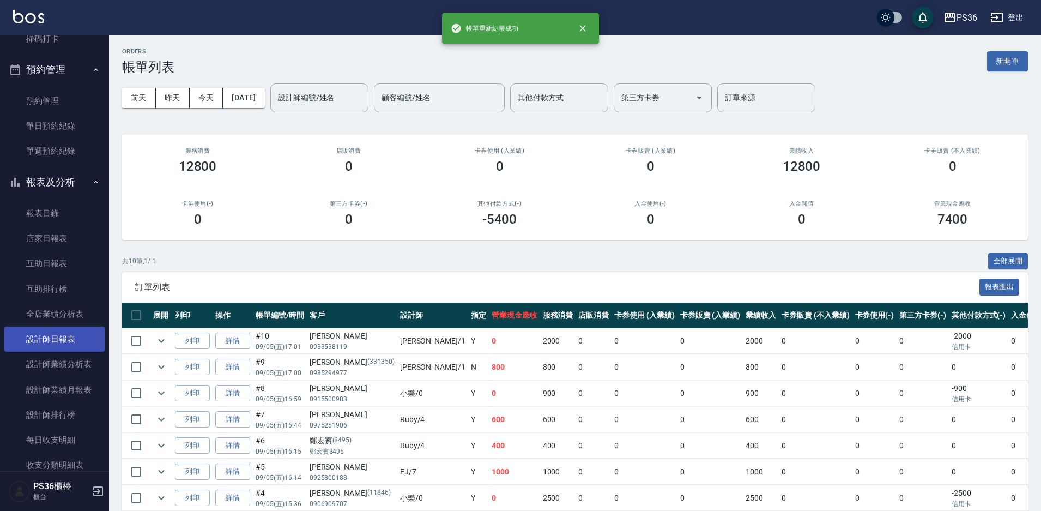
click at [65, 336] on link "設計師日報表" at bounding box center [54, 339] width 100 height 25
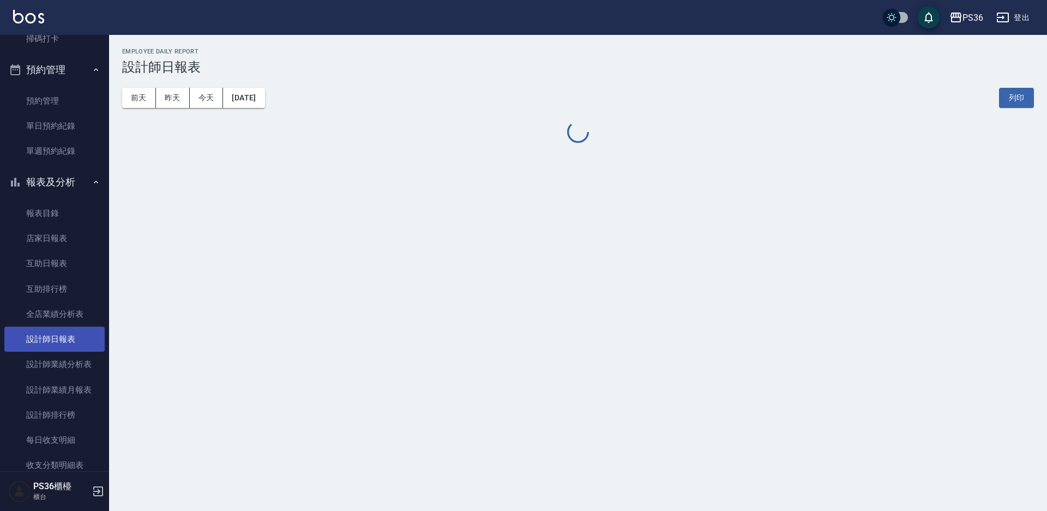
click at [65, 336] on link "設計師日報表" at bounding box center [54, 339] width 100 height 25
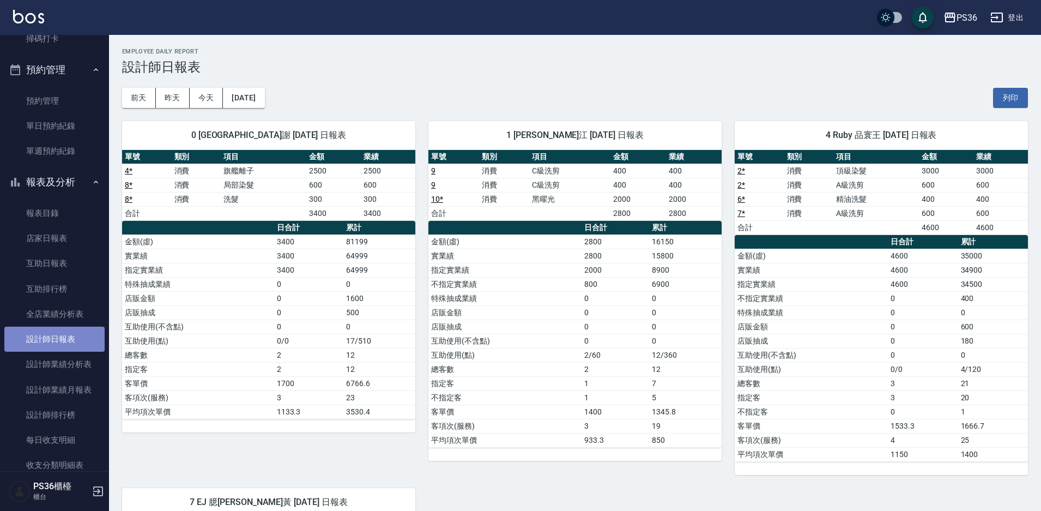
click at [65, 336] on link "設計師日報表" at bounding box center [54, 339] width 100 height 25
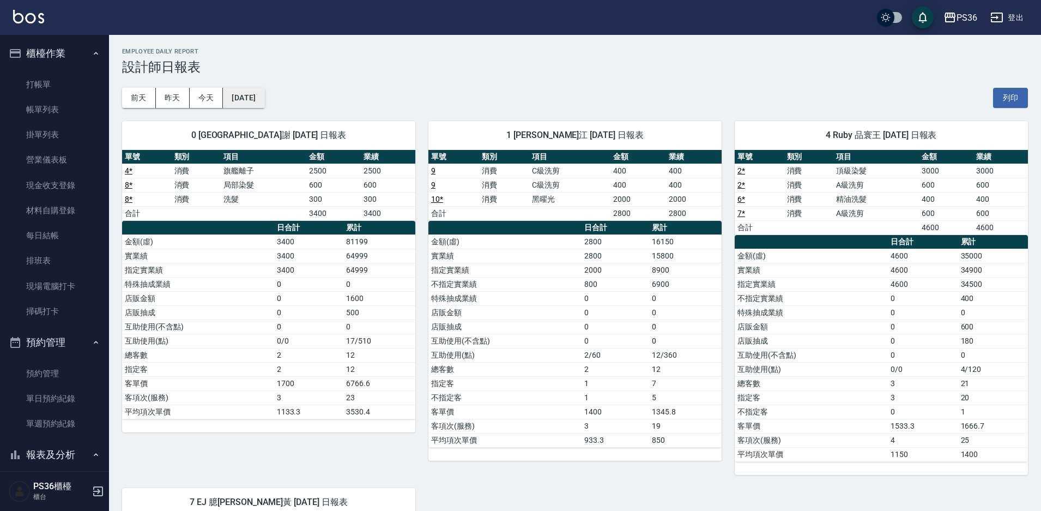
click at [258, 90] on button "[DATE]" at bounding box center [243, 98] width 41 height 20
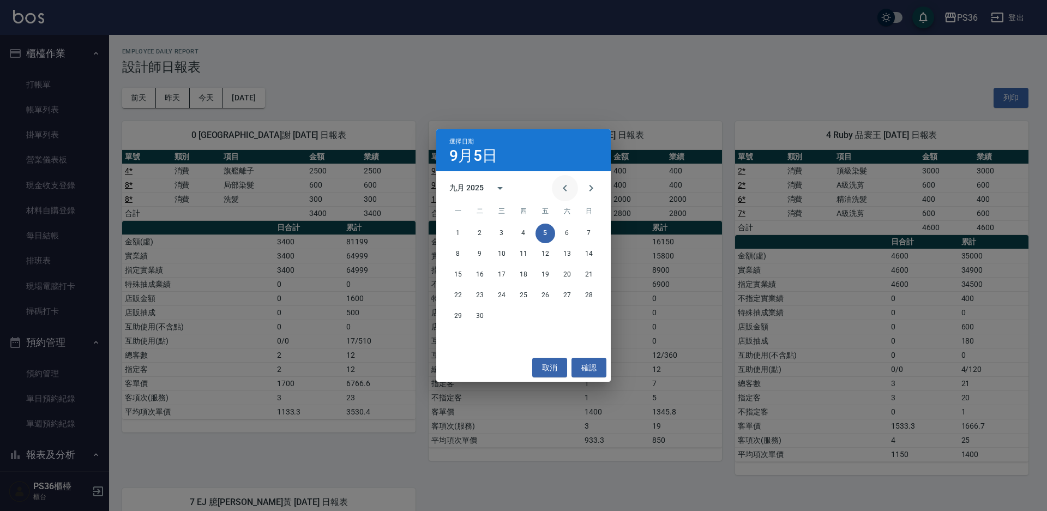
click at [564, 187] on icon "Previous month" at bounding box center [565, 188] width 4 height 7
click at [478, 255] on button "5" at bounding box center [480, 254] width 20 height 20
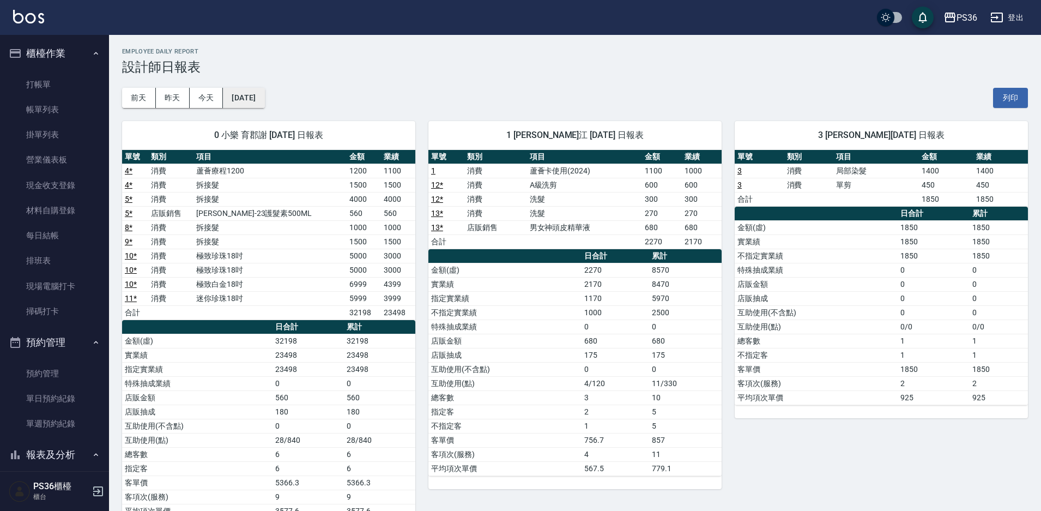
click at [264, 104] on button "2025/08/05" at bounding box center [243, 98] width 41 height 20
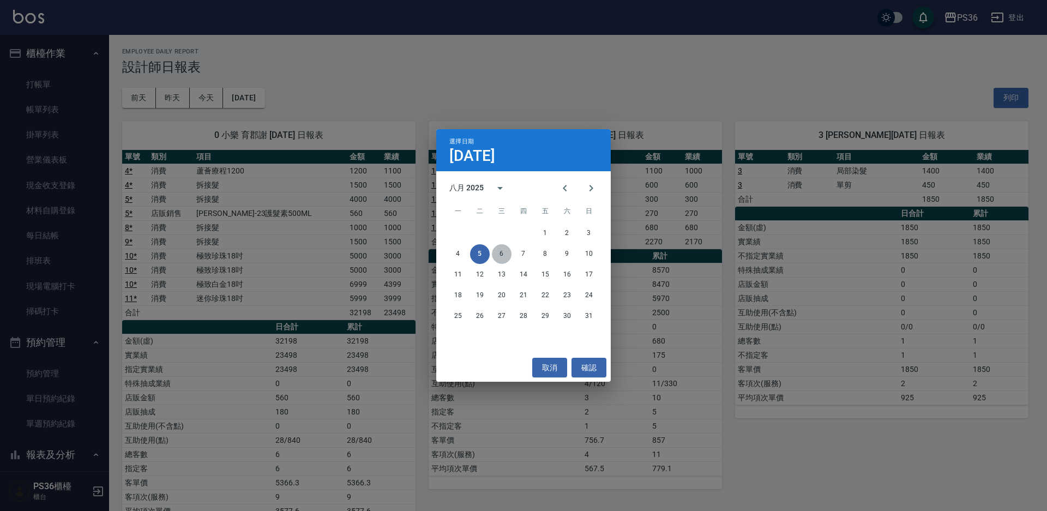
click at [500, 256] on button "6" at bounding box center [502, 254] width 20 height 20
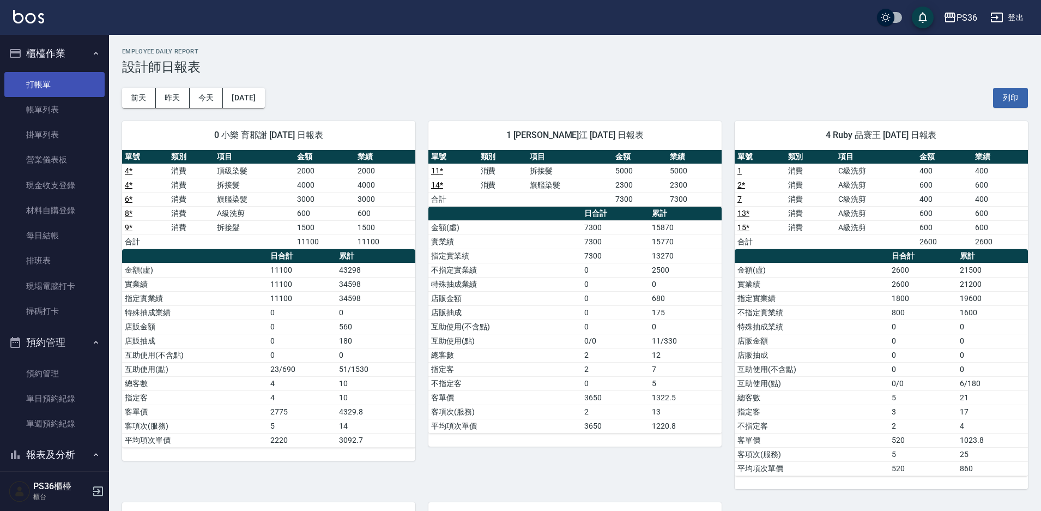
click at [57, 90] on link "打帳單" at bounding box center [54, 84] width 100 height 25
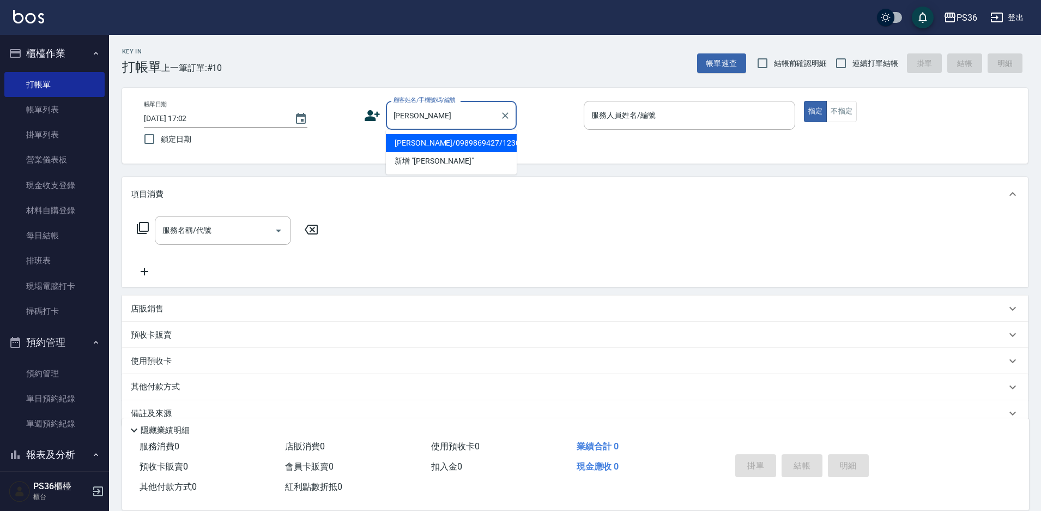
click at [449, 140] on li "[PERSON_NAME]/0989869427/12306" at bounding box center [451, 143] width 131 height 18
type input "[PERSON_NAME]/0989869427/12306"
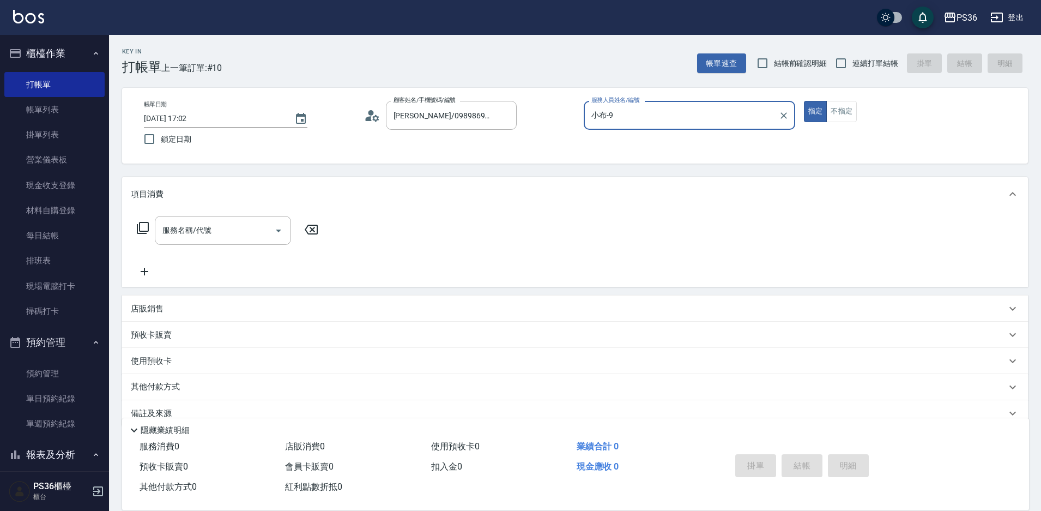
type input "小布-9"
click at [186, 232] on div "服務名稱/代號 服務名稱/代號" at bounding box center [223, 230] width 136 height 29
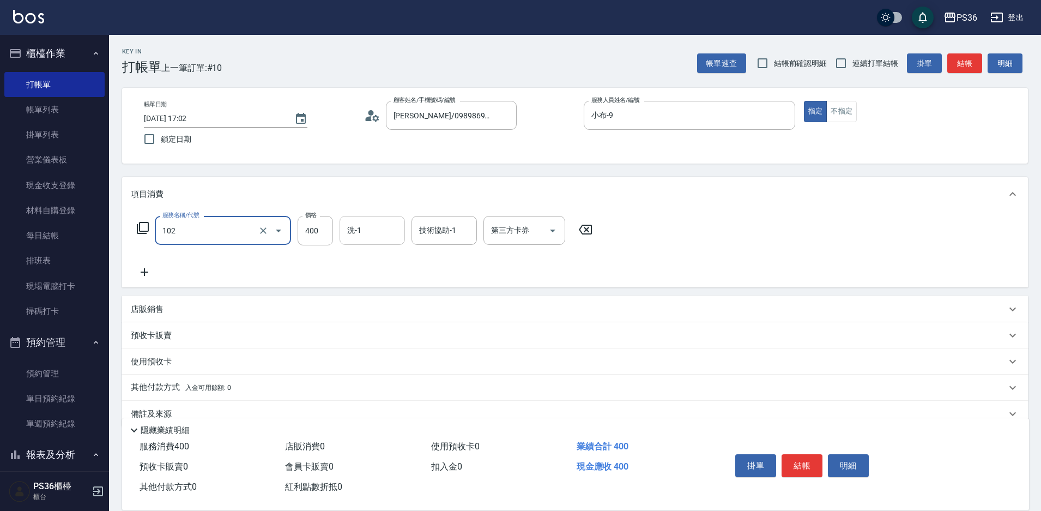
type input "精油洗髮(102)"
click at [153, 273] on icon at bounding box center [144, 272] width 27 height 13
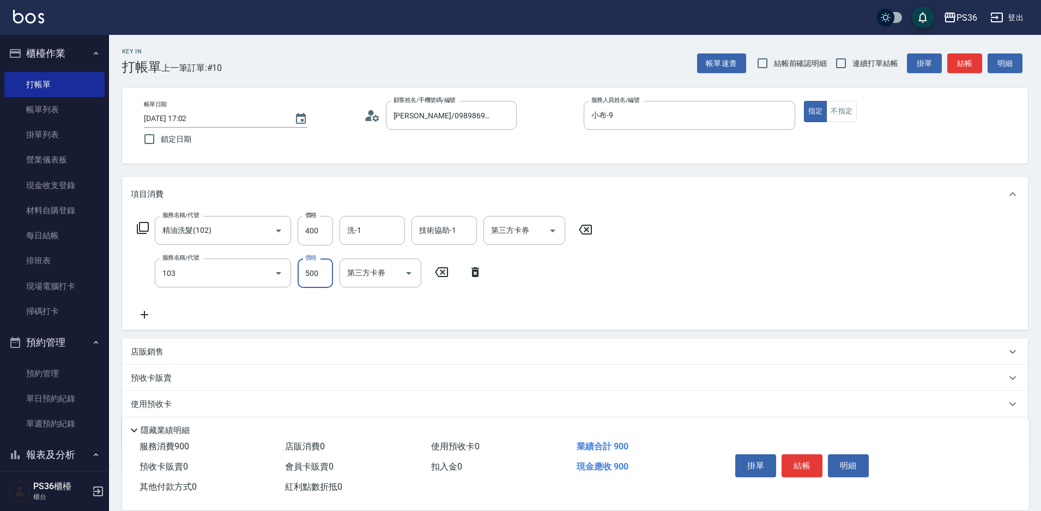
type input "B級洗剪(103)"
click at [806, 459] on button "結帳" at bounding box center [802, 465] width 41 height 23
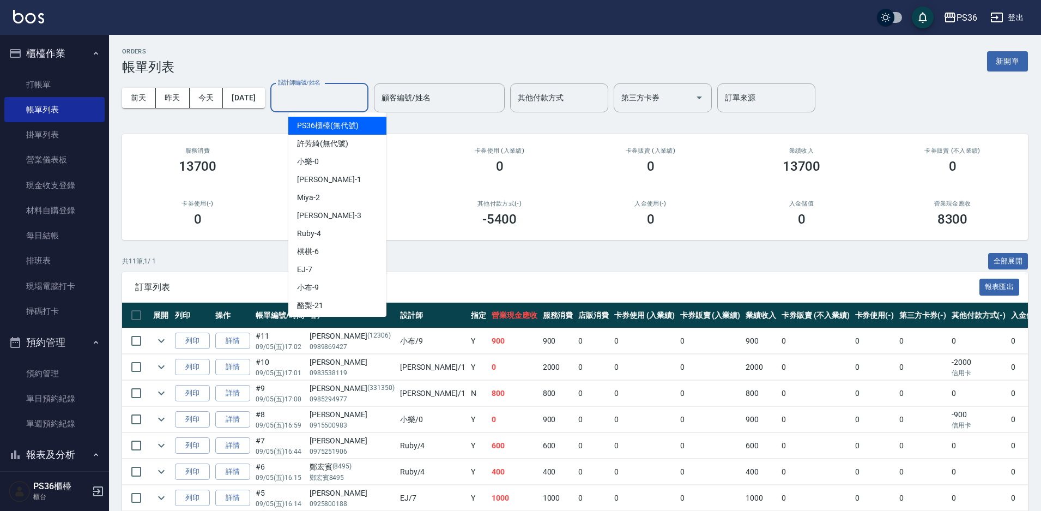
click at [330, 106] on input "設計師編號/姓名" at bounding box center [319, 97] width 88 height 19
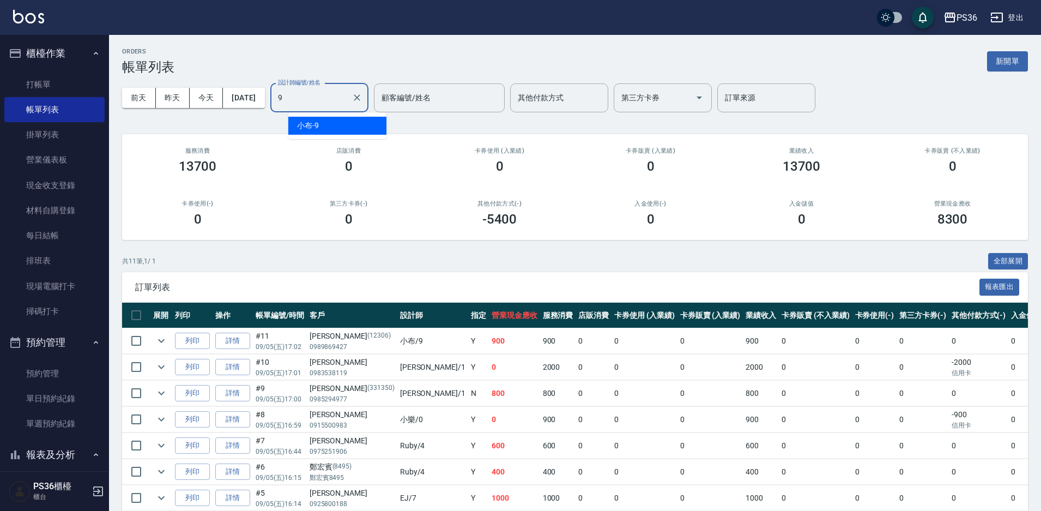
type input "小布-9"
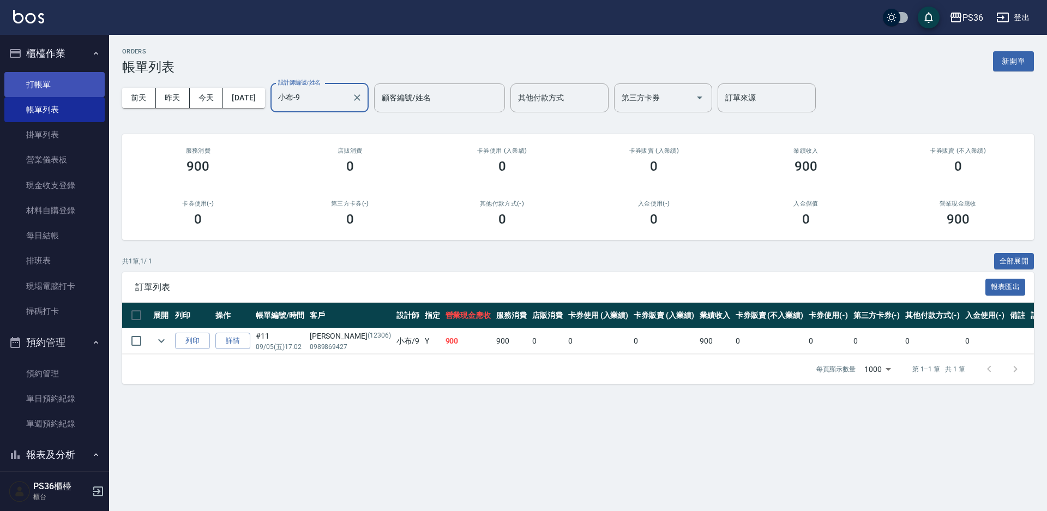
type input "小布-9"
click at [94, 88] on link "打帳單" at bounding box center [54, 84] width 100 height 25
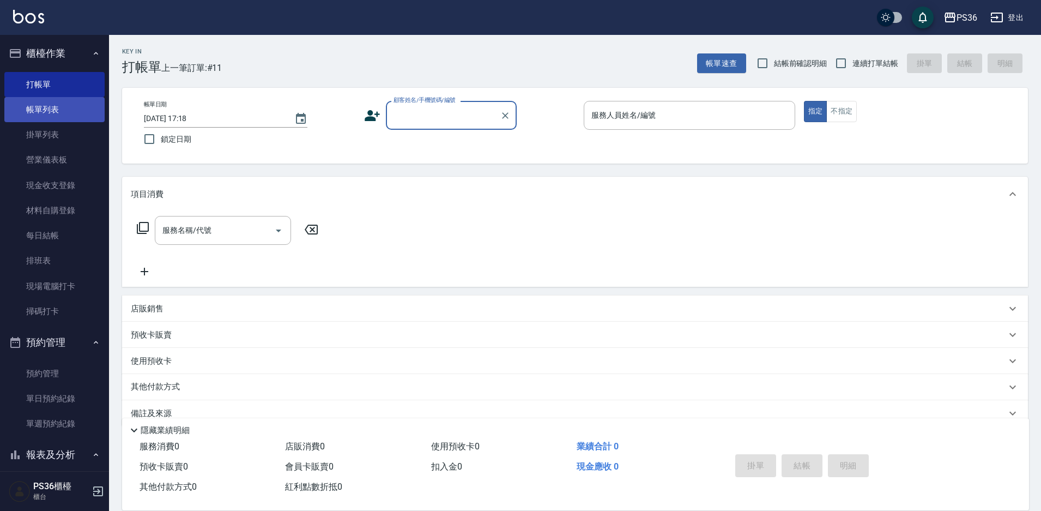
click at [52, 98] on link "帳單列表" at bounding box center [54, 109] width 100 height 25
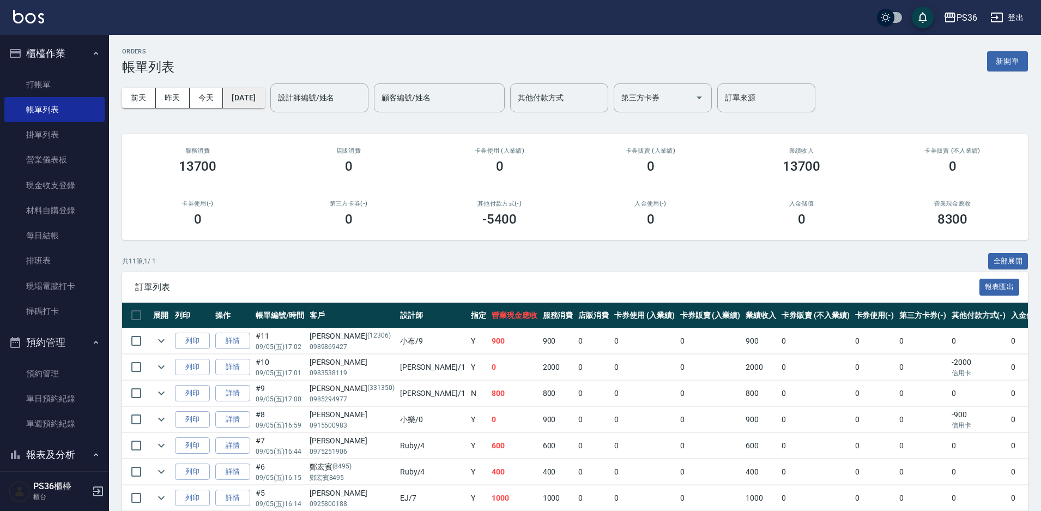
click at [242, 105] on button "[DATE]" at bounding box center [243, 98] width 41 height 20
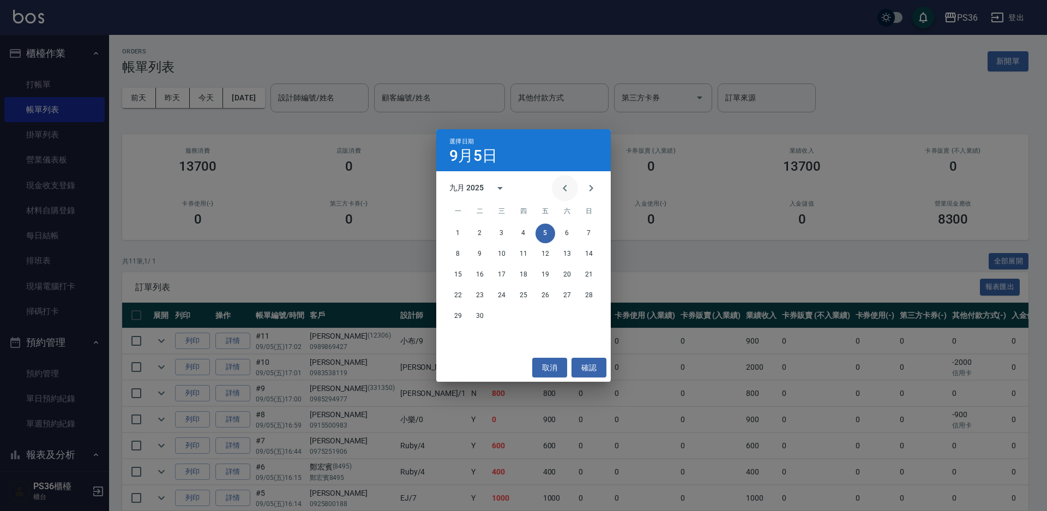
click at [572, 195] on button "Previous month" at bounding box center [565, 188] width 26 height 26
click at [595, 312] on button "31" at bounding box center [589, 316] width 20 height 20
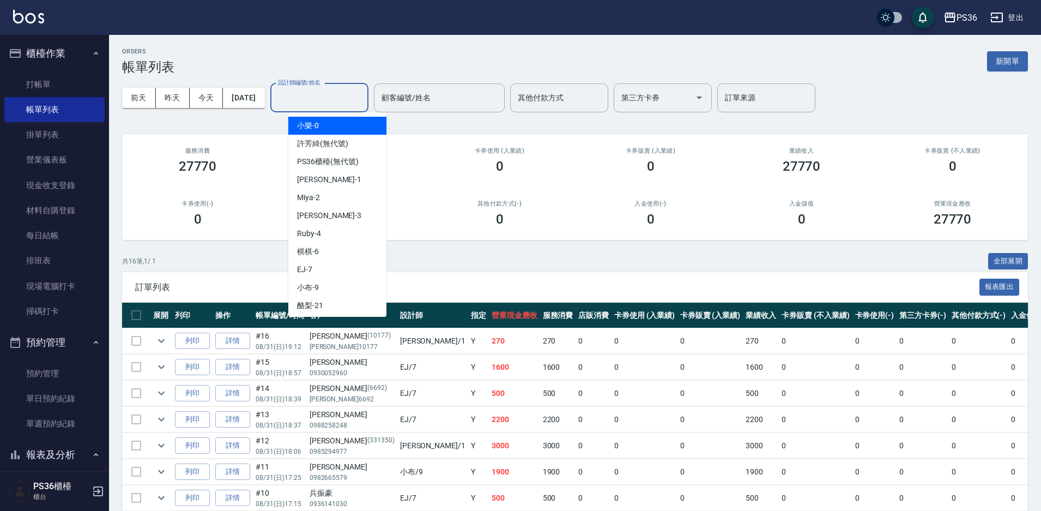
click at [350, 101] on input "設計師編號/姓名" at bounding box center [319, 97] width 88 height 19
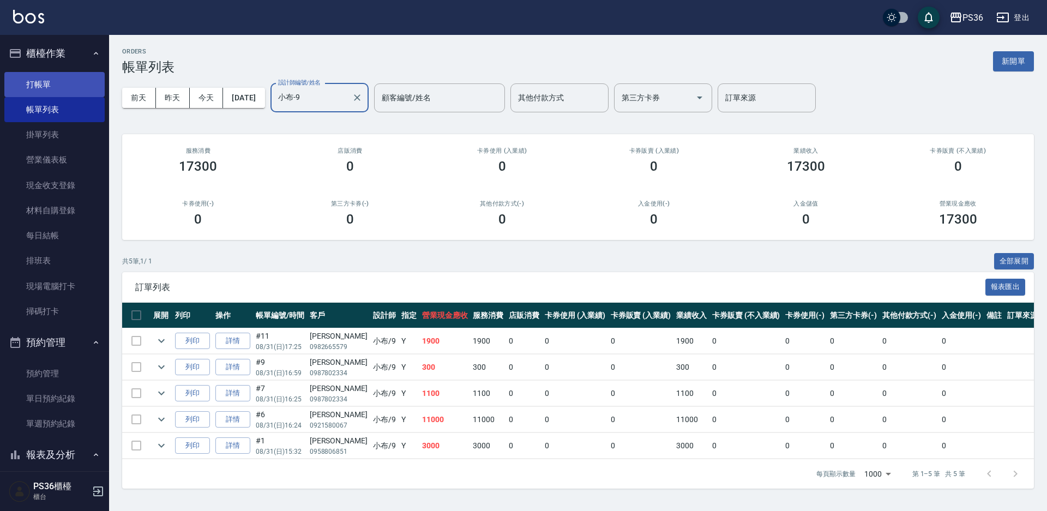
type input "小布-9"
click at [50, 88] on link "打帳單" at bounding box center [54, 84] width 100 height 25
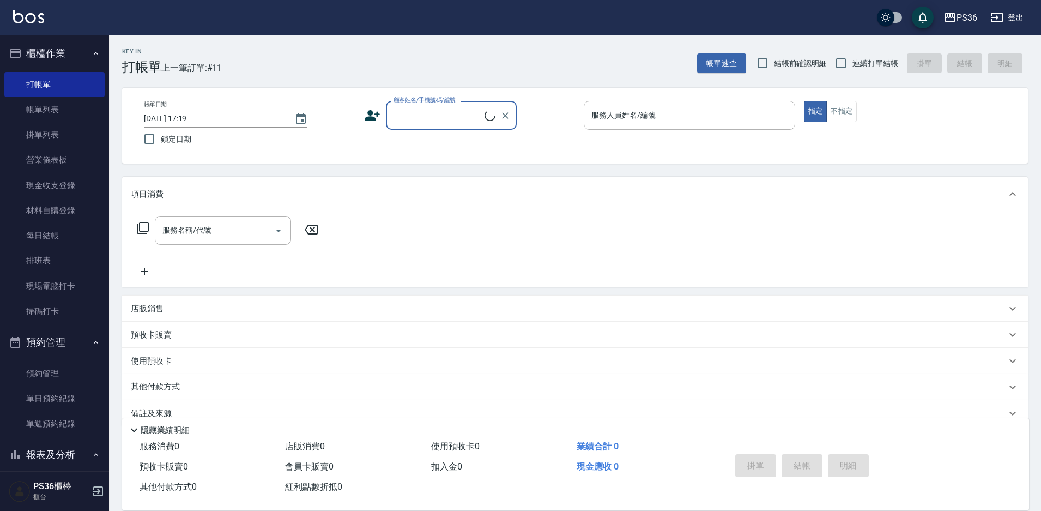
click at [425, 125] on div "顧客姓名/手機號碼/編號" at bounding box center [451, 115] width 131 height 29
click at [425, 125] on div "0921580 顧客姓名/手機號碼/編號" at bounding box center [451, 115] width 131 height 29
click at [427, 148] on li "[PERSON_NAME]/0921580067/" at bounding box center [451, 143] width 131 height 18
type input "[PERSON_NAME]/0921580067/"
type input "小布-9"
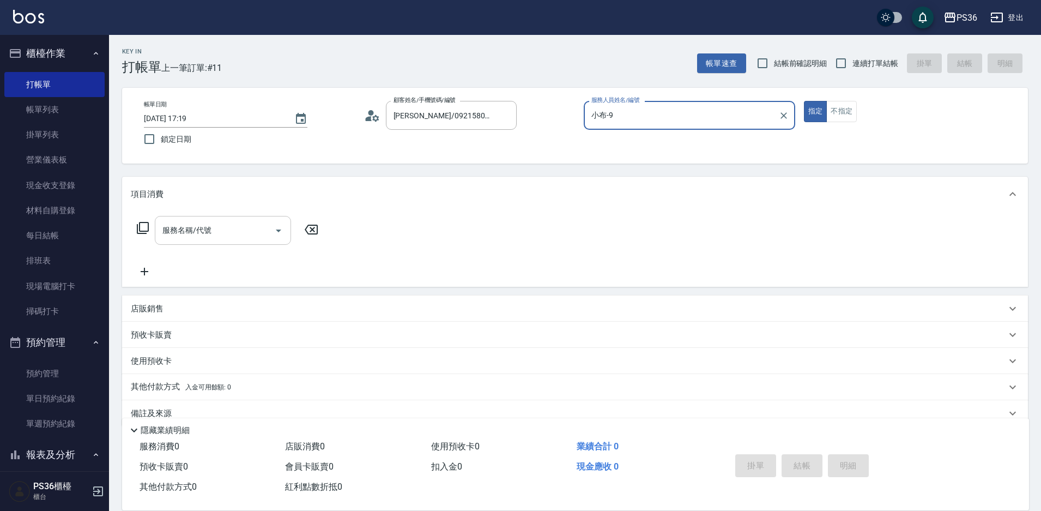
click at [226, 235] on input "服務名稱/代號" at bounding box center [215, 230] width 110 height 19
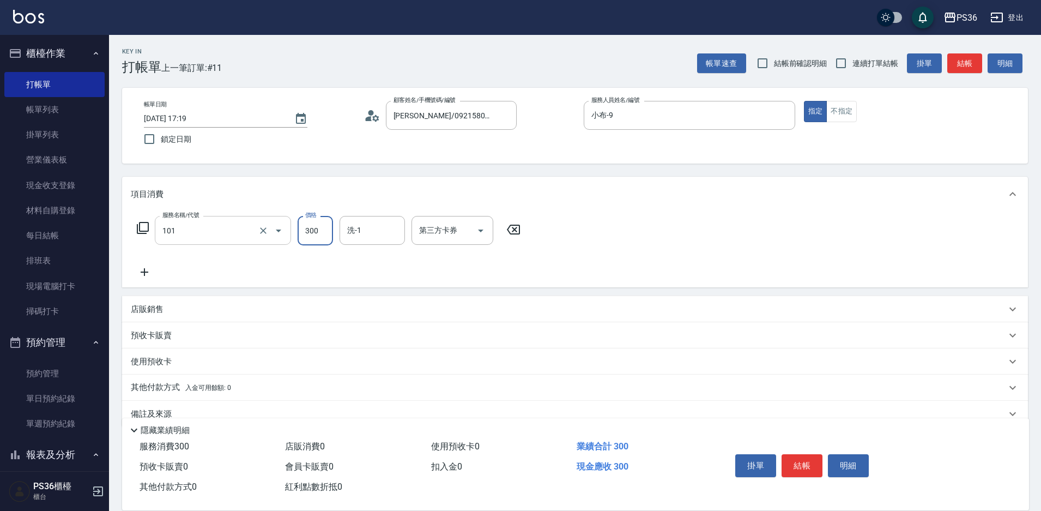
type input "洗髮(101)"
type input "[PERSON_NAME]-22"
click at [796, 460] on button "結帳" at bounding box center [802, 465] width 41 height 23
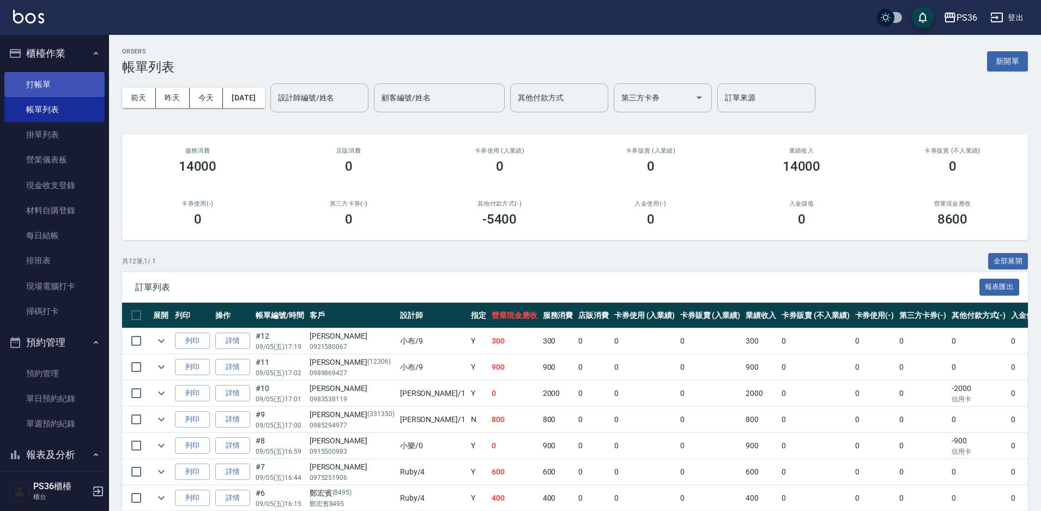
click at [50, 79] on link "打帳單" at bounding box center [54, 84] width 100 height 25
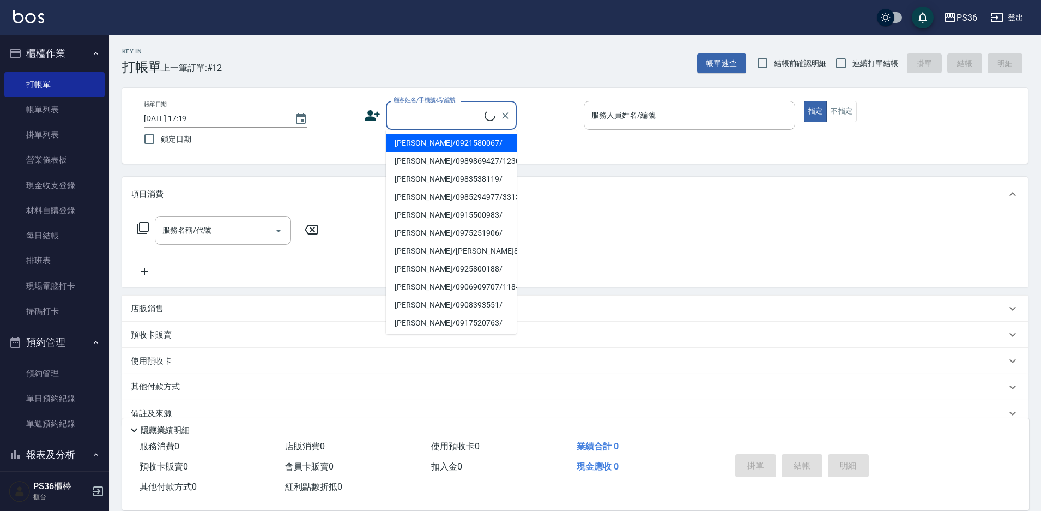
click at [420, 112] on input "顧客姓名/手機號碼/編號" at bounding box center [438, 115] width 94 height 19
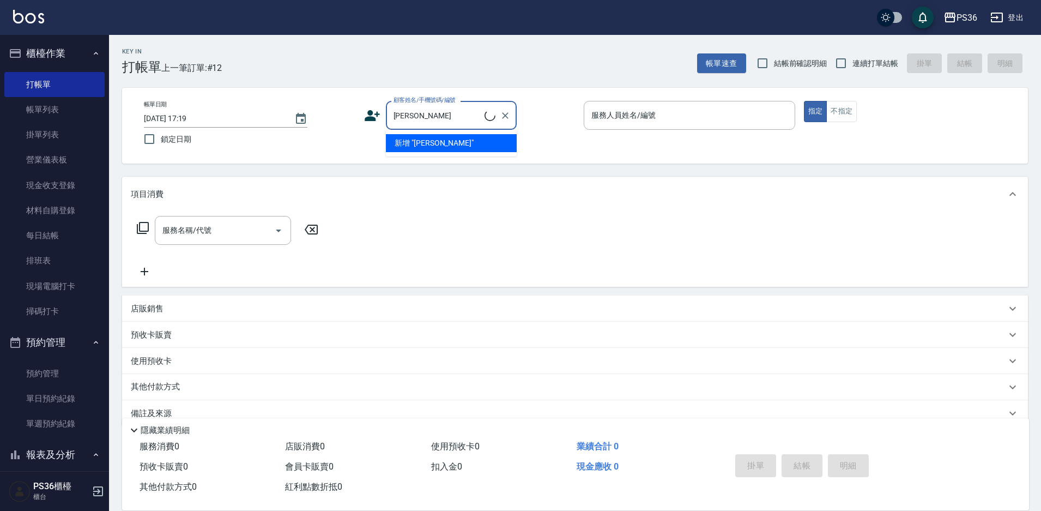
click at [449, 117] on input "尤唯" at bounding box center [438, 115] width 94 height 19
click at [437, 141] on li "[PERSON_NAME]亦/0960608662/194712" at bounding box center [451, 148] width 131 height 29
type input "[PERSON_NAME]亦/0960608662/194712"
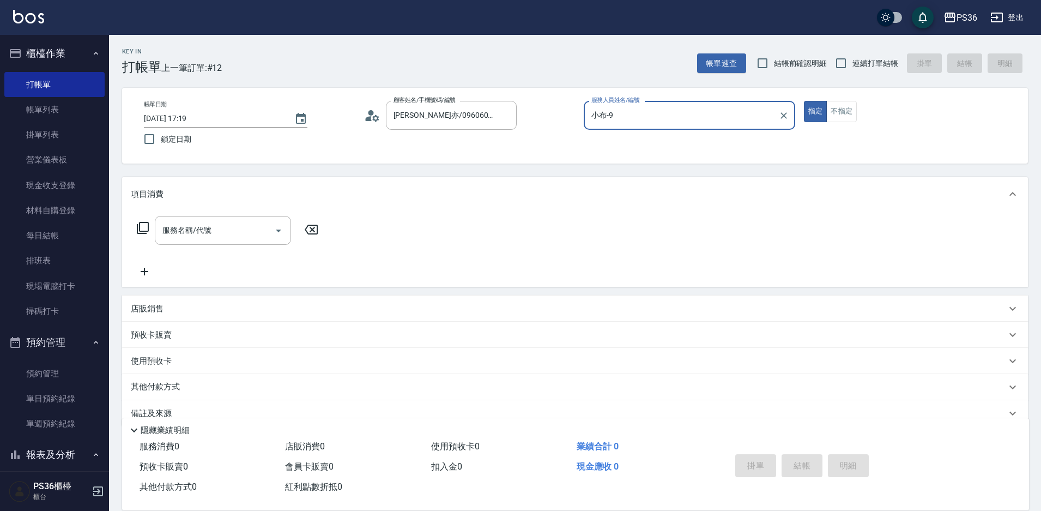
type input "小布-9"
click at [239, 232] on input "服務名稱/代號" at bounding box center [215, 230] width 110 height 19
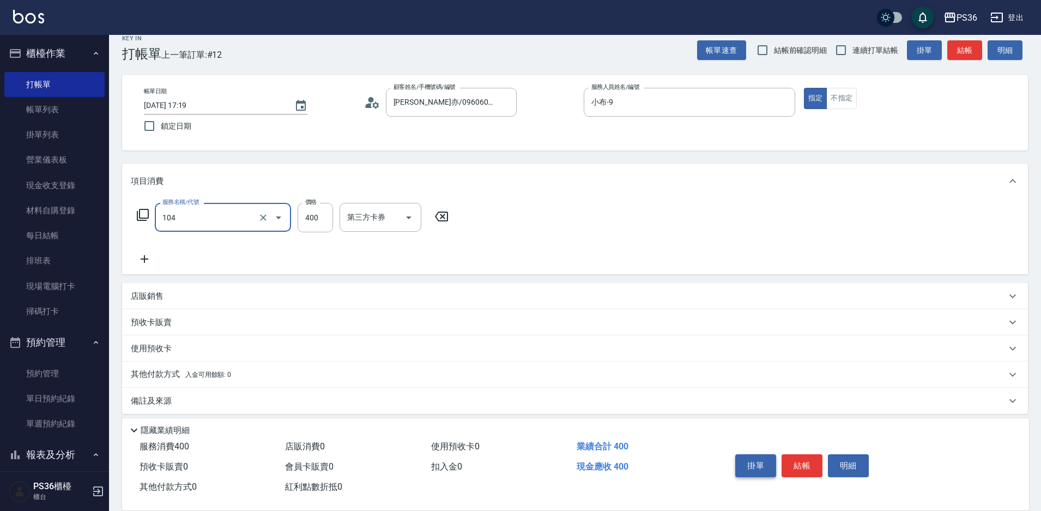
scroll to position [21, 0]
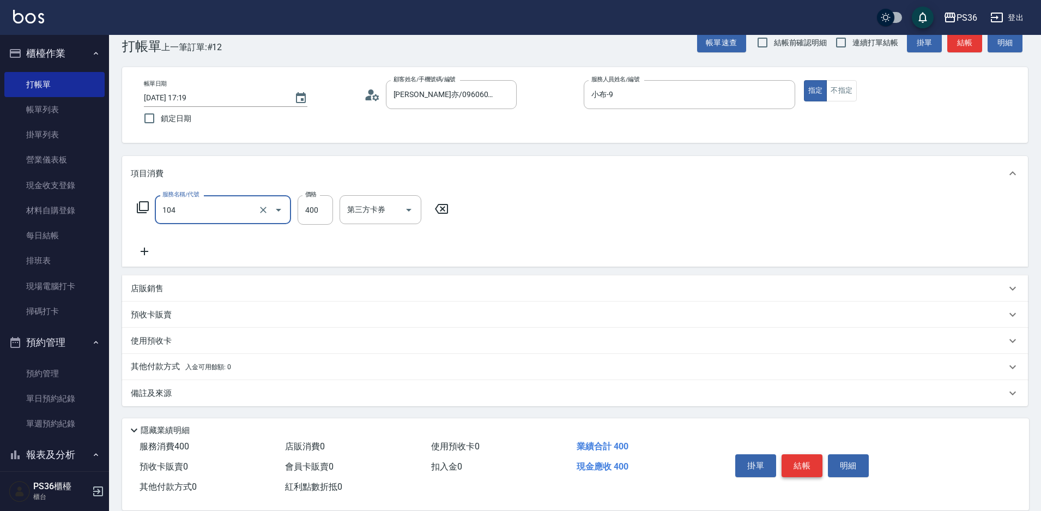
type input "B級單剪(104)"
click at [795, 458] on button "結帳" at bounding box center [802, 465] width 41 height 23
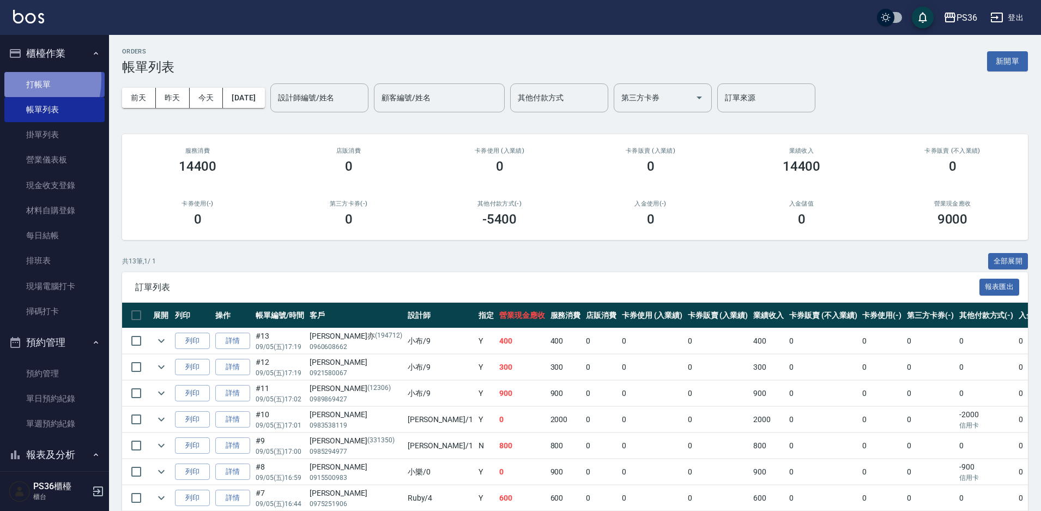
click at [11, 79] on link "打帳單" at bounding box center [54, 84] width 100 height 25
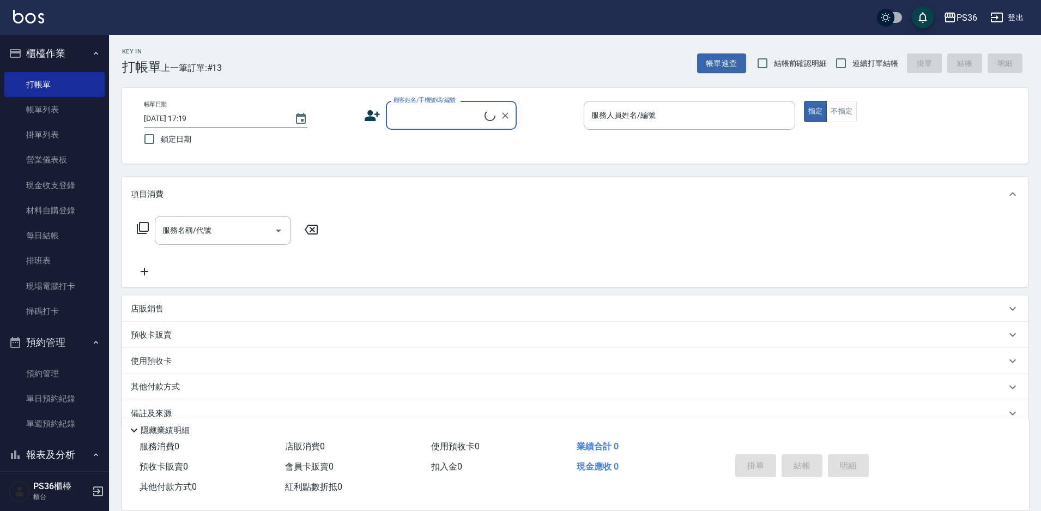
click at [389, 115] on div "顧客姓名/手機號碼/編號" at bounding box center [451, 115] width 131 height 29
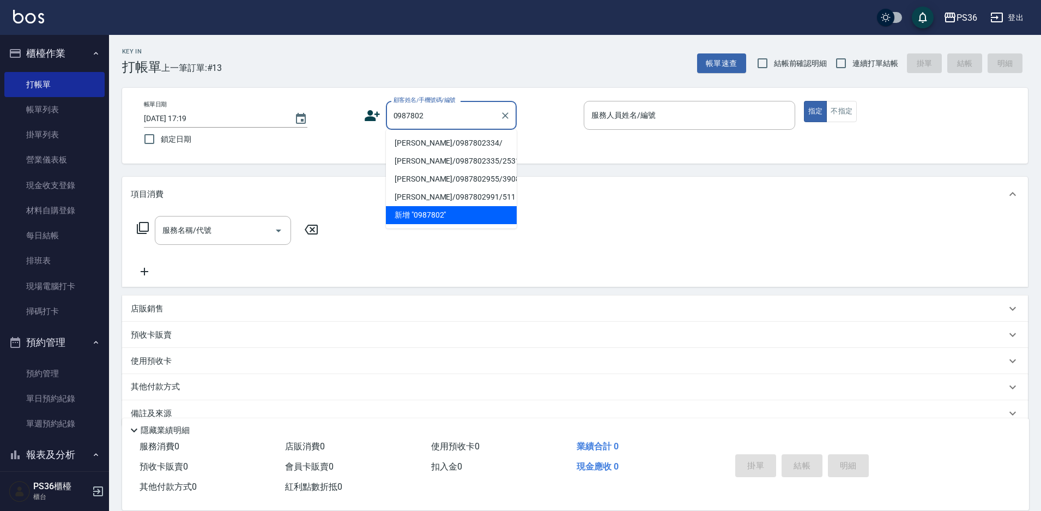
click at [426, 142] on li "[PERSON_NAME]/0987802334/" at bounding box center [451, 143] width 131 height 18
type input "[PERSON_NAME]/0987802334/"
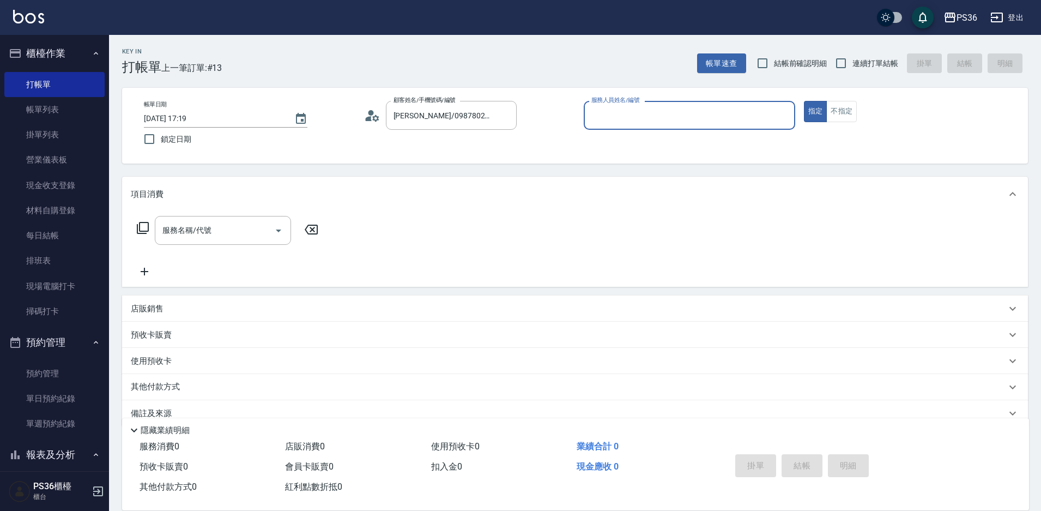
type input "小布-9"
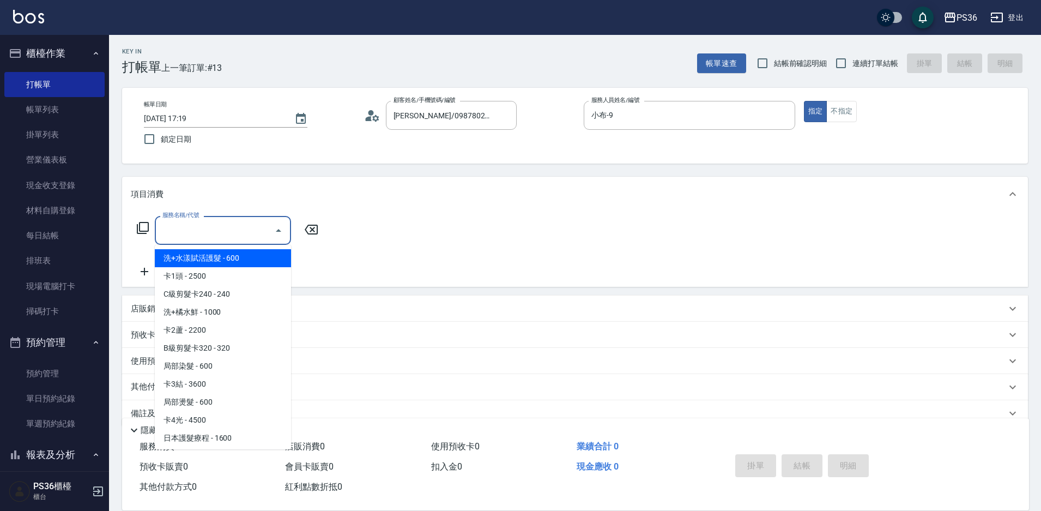
click at [214, 233] on input "服務名稱/代號" at bounding box center [215, 230] width 110 height 19
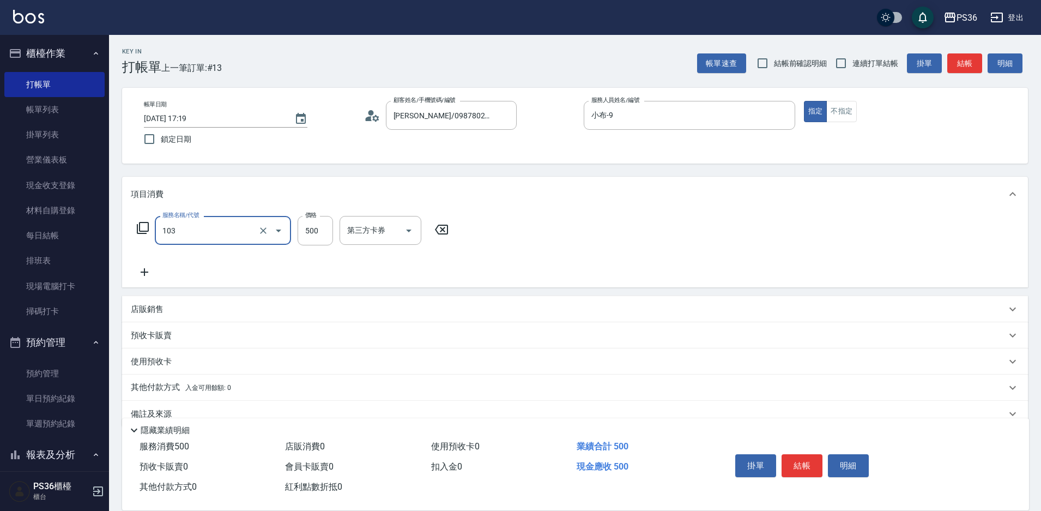
type input "B級洗剪(103)"
click at [803, 463] on button "結帳" at bounding box center [802, 465] width 41 height 23
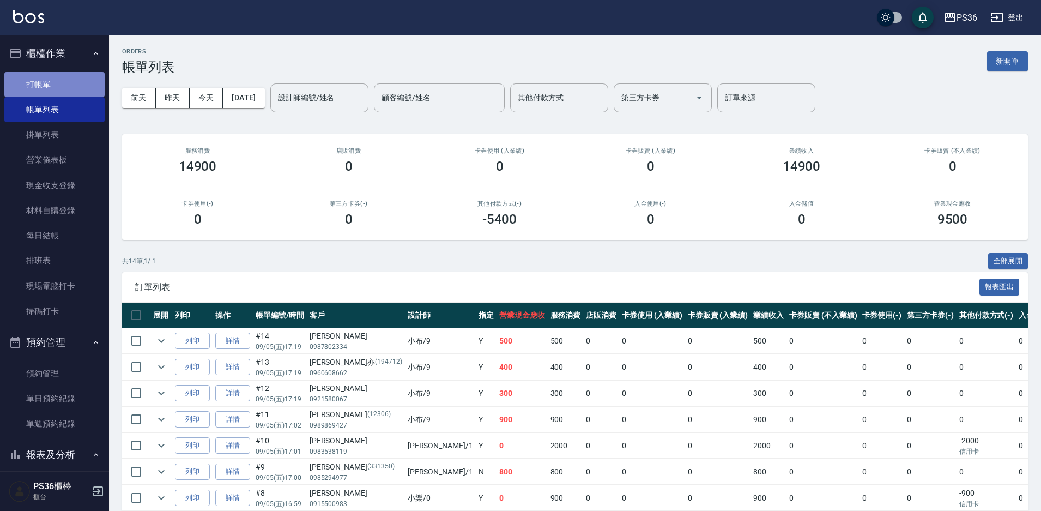
click at [61, 89] on link "打帳單" at bounding box center [54, 84] width 100 height 25
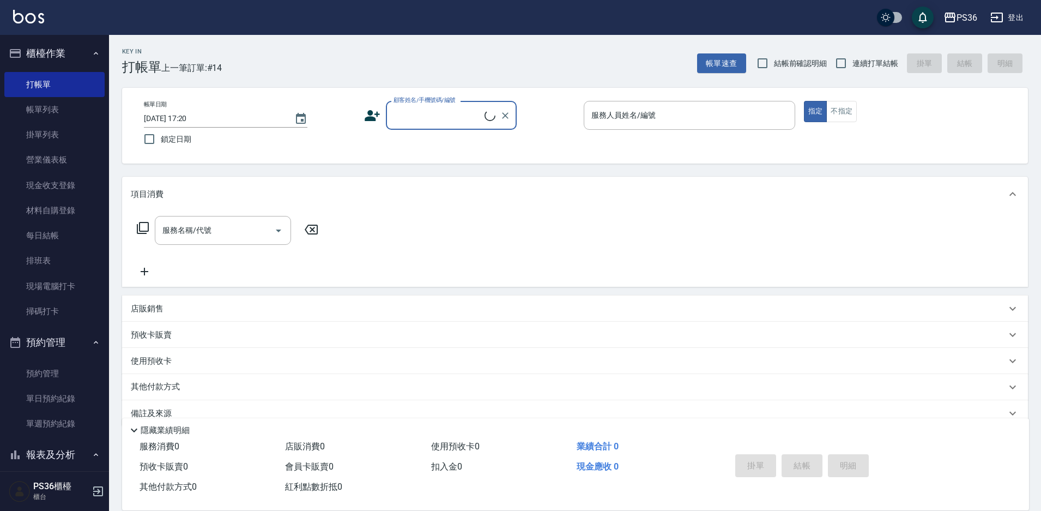
click at [444, 111] on input "顧客姓名/手機號碼/編號" at bounding box center [438, 115] width 94 height 19
click at [407, 146] on li "[PERSON_NAME]/0983567911/" at bounding box center [451, 143] width 131 height 18
type input "[PERSON_NAME]/0983567911/"
type input "小布-9"
click at [216, 237] on input "服務名稱/代號" at bounding box center [215, 230] width 110 height 19
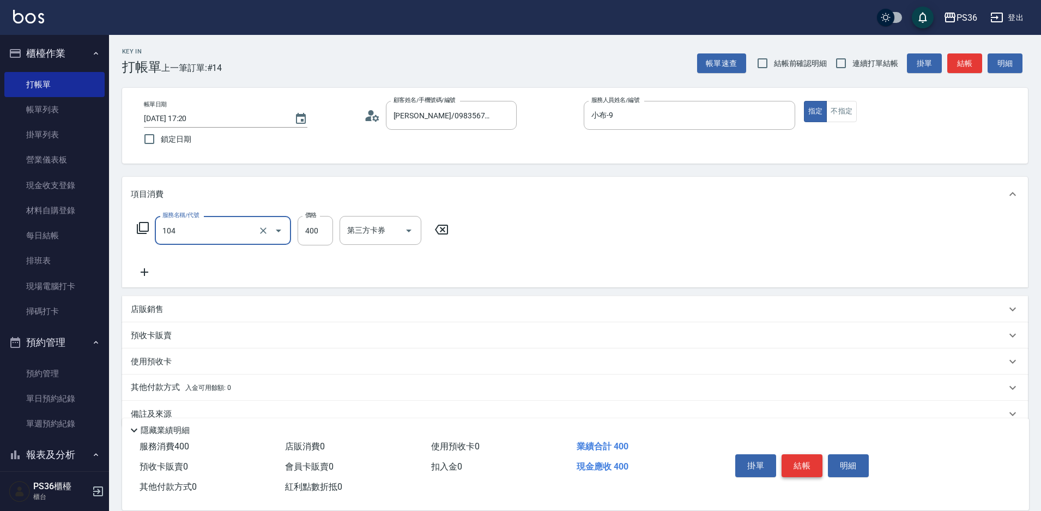
type input "B級單剪(104)"
click at [794, 462] on button "結帳" at bounding box center [802, 465] width 41 height 23
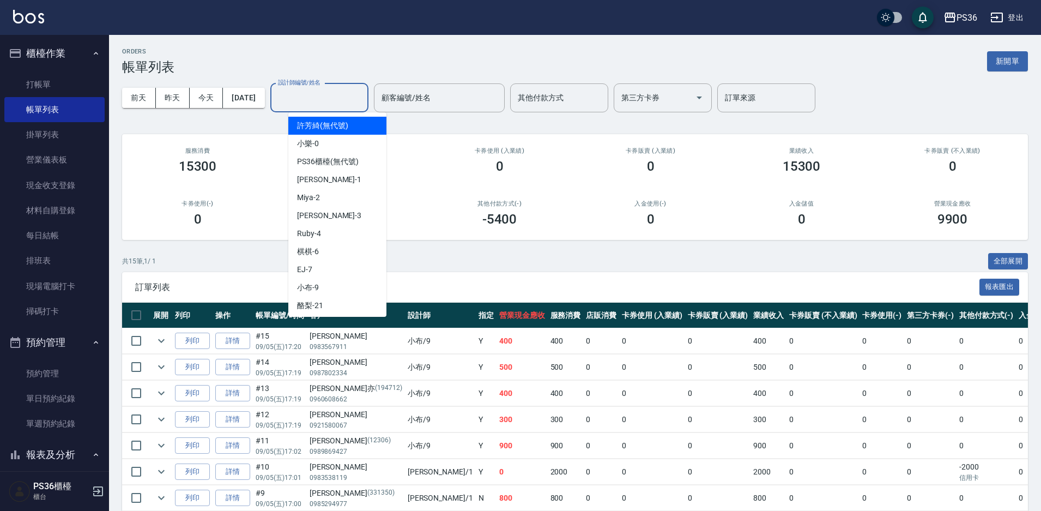
click at [344, 94] on input "設計師編號/姓名" at bounding box center [319, 97] width 88 height 19
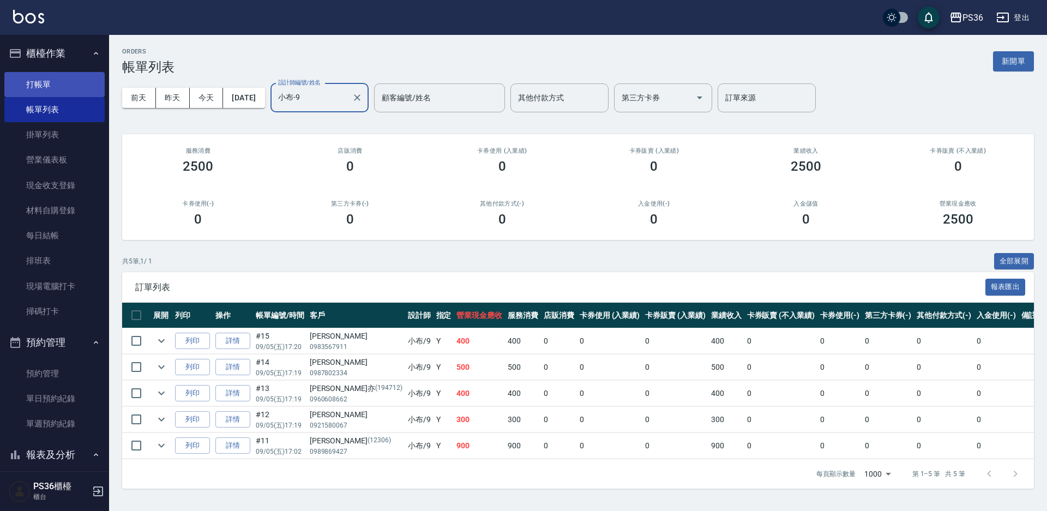
type input "小布-9"
click at [61, 85] on link "打帳單" at bounding box center [54, 84] width 100 height 25
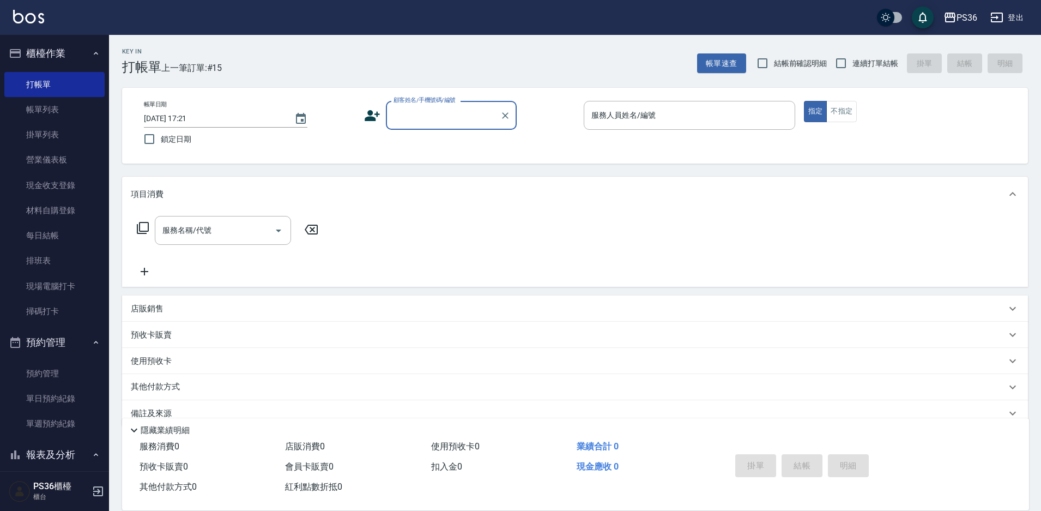
click at [368, 117] on icon at bounding box center [372, 115] width 15 height 11
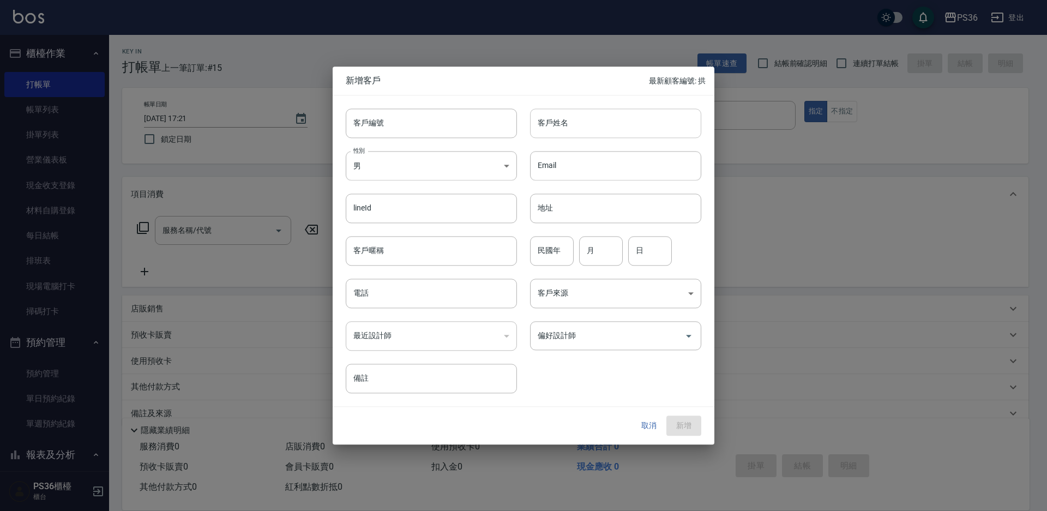
click at [544, 125] on input "客戶姓名" at bounding box center [615, 123] width 171 height 29
type input "[PERSON_NAME]"
type input "0981255756"
click at [682, 340] on icon "Open" at bounding box center [688, 335] width 13 height 13
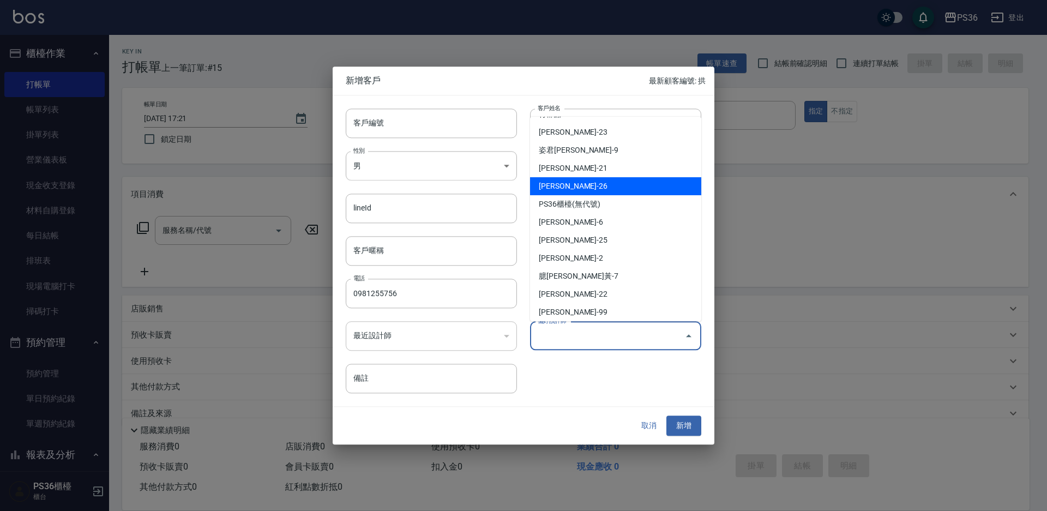
scroll to position [128, 0]
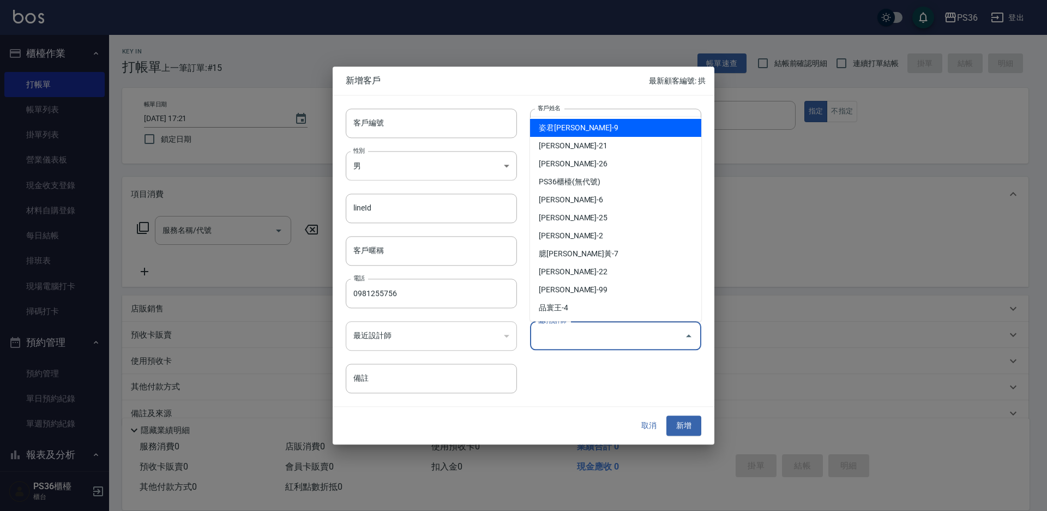
click at [603, 122] on li "姿君[PERSON_NAME]-9" at bounding box center [615, 128] width 171 height 18
type input "姿君[PERSON_NAME]"
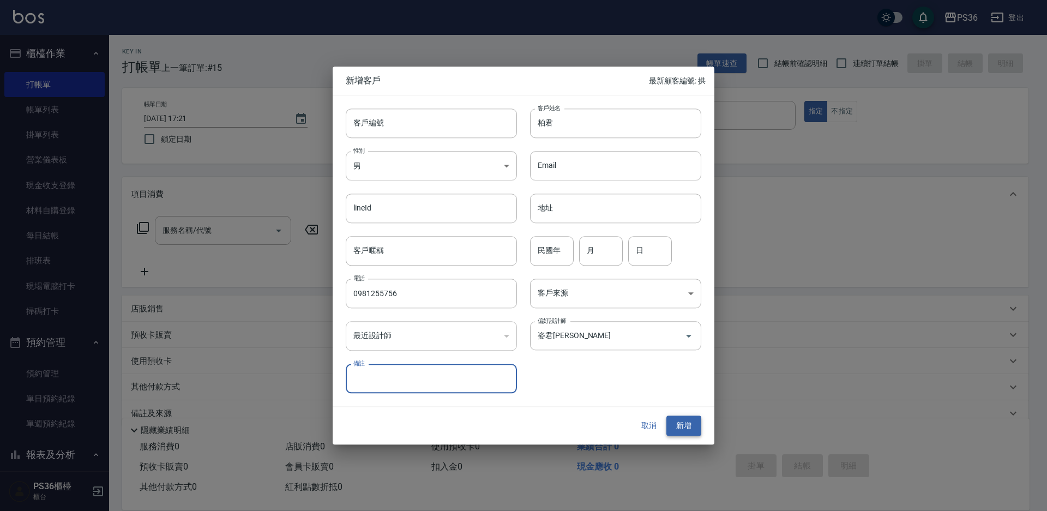
click at [687, 427] on button "新增" at bounding box center [683, 426] width 35 height 20
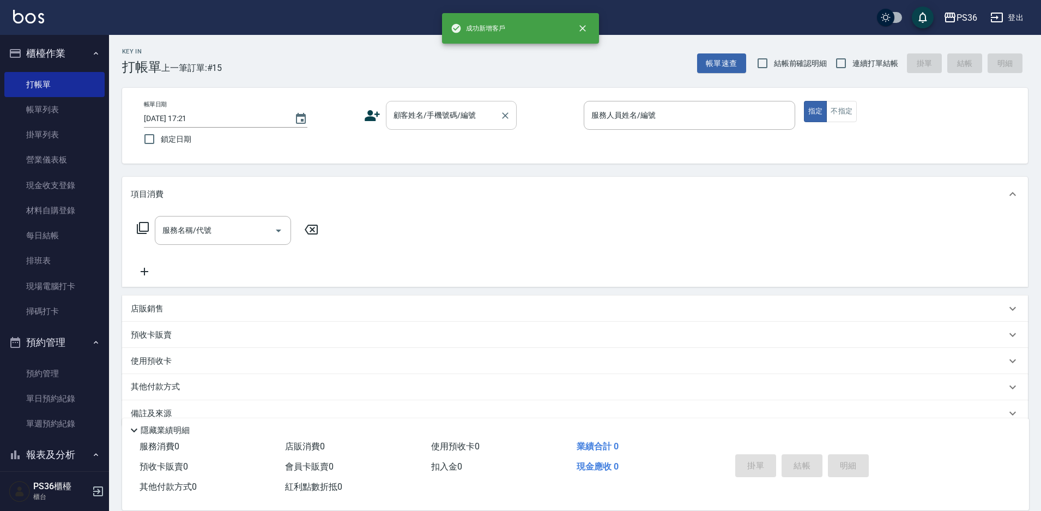
click at [412, 113] on input "顧客姓名/手機號碼/編號" at bounding box center [443, 115] width 105 height 19
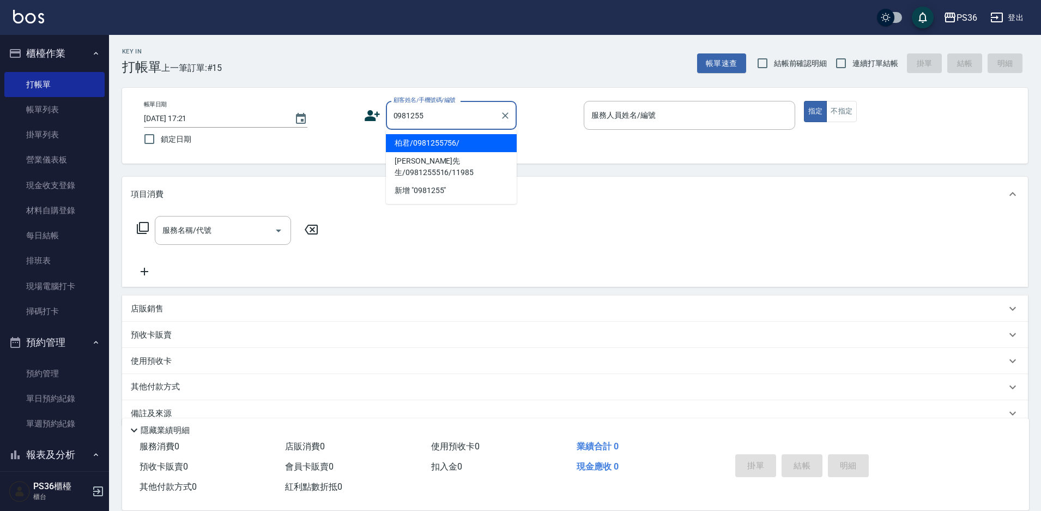
click at [468, 143] on li "柏君/0981255756/" at bounding box center [451, 143] width 131 height 18
type input "柏君/0981255756/"
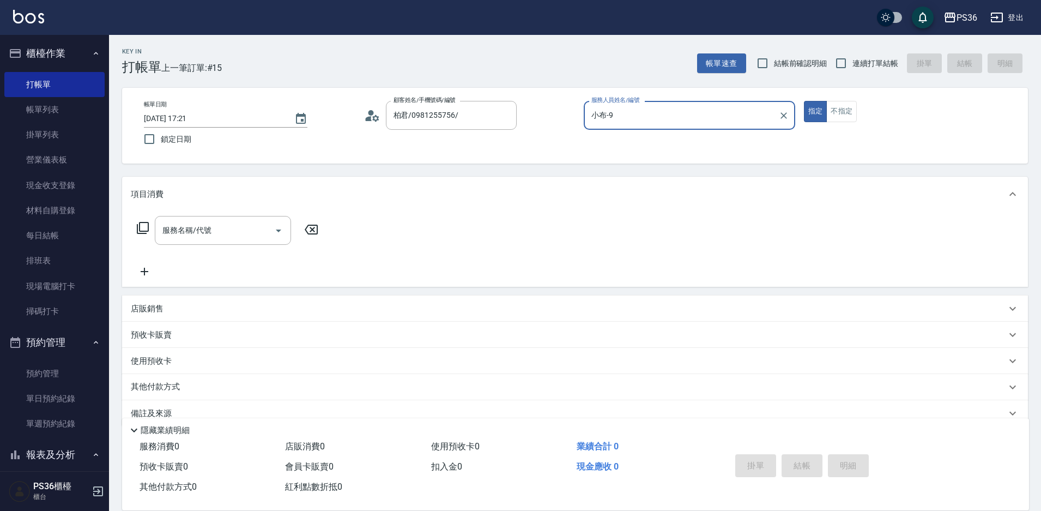
type input "小布-9"
click at [204, 236] on div "服務名稱/代號 服務名稱/代號" at bounding box center [223, 230] width 136 height 29
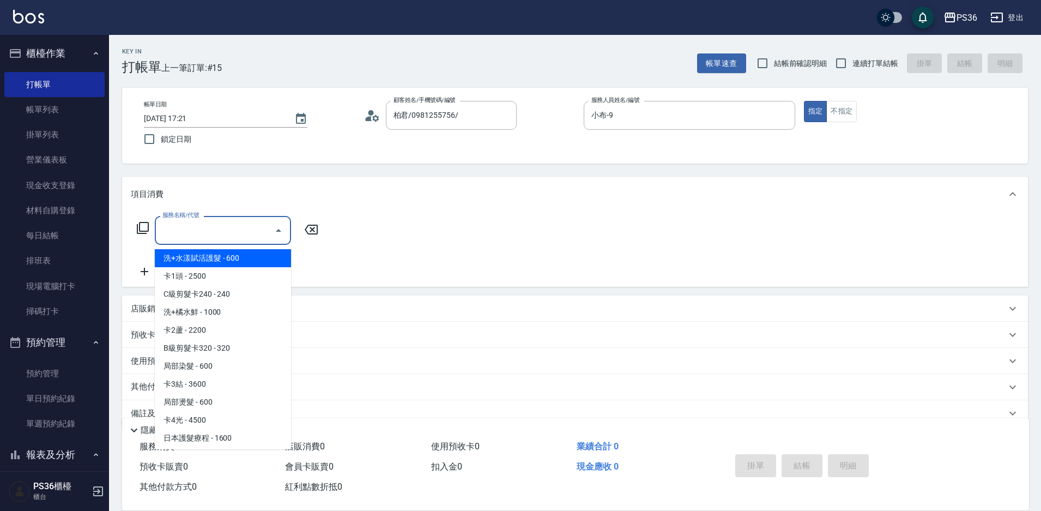
click at [141, 232] on icon at bounding box center [143, 228] width 12 height 12
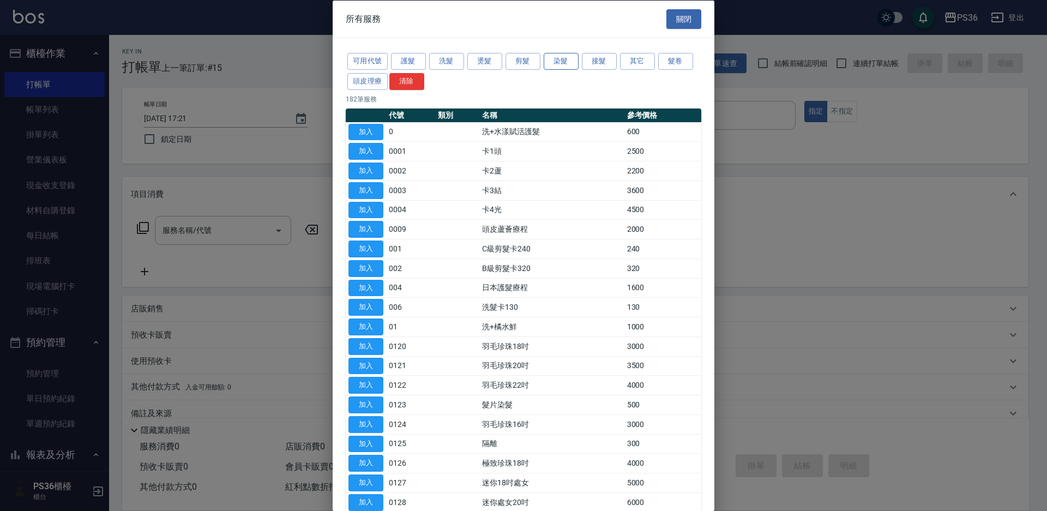
click at [546, 63] on button "染髮" at bounding box center [561, 61] width 35 height 17
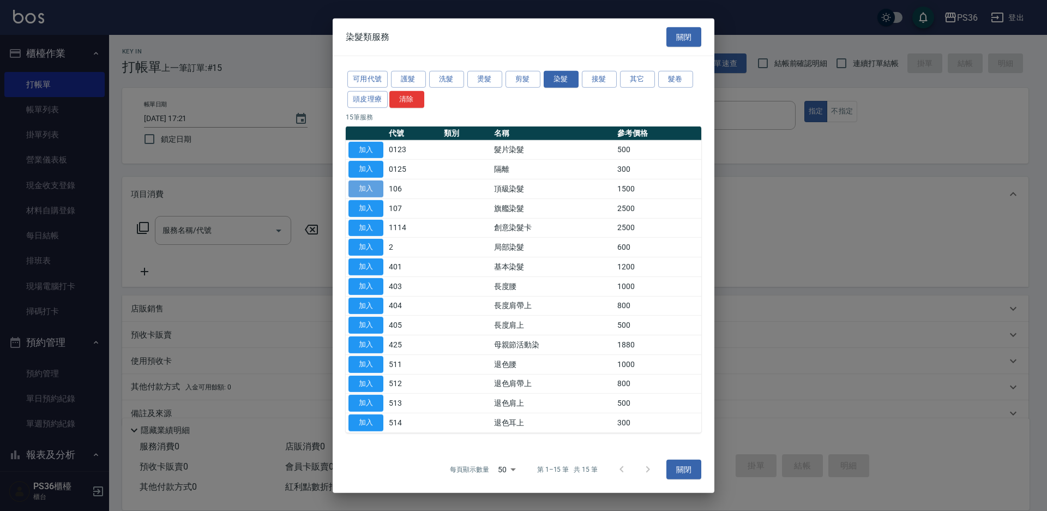
click at [366, 184] on button "加入" at bounding box center [365, 188] width 35 height 17
type input "頂級染髮(106)"
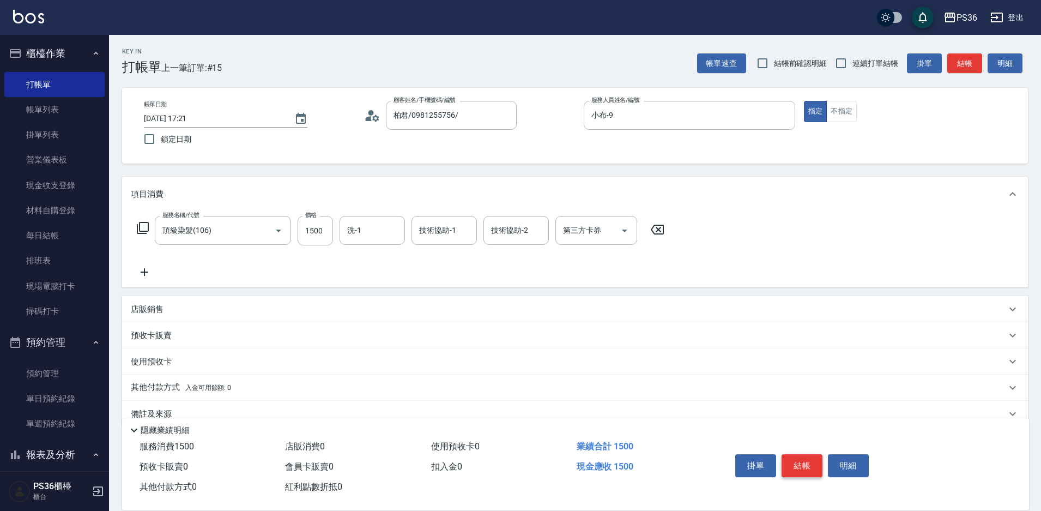
click at [800, 463] on button "結帳" at bounding box center [802, 465] width 41 height 23
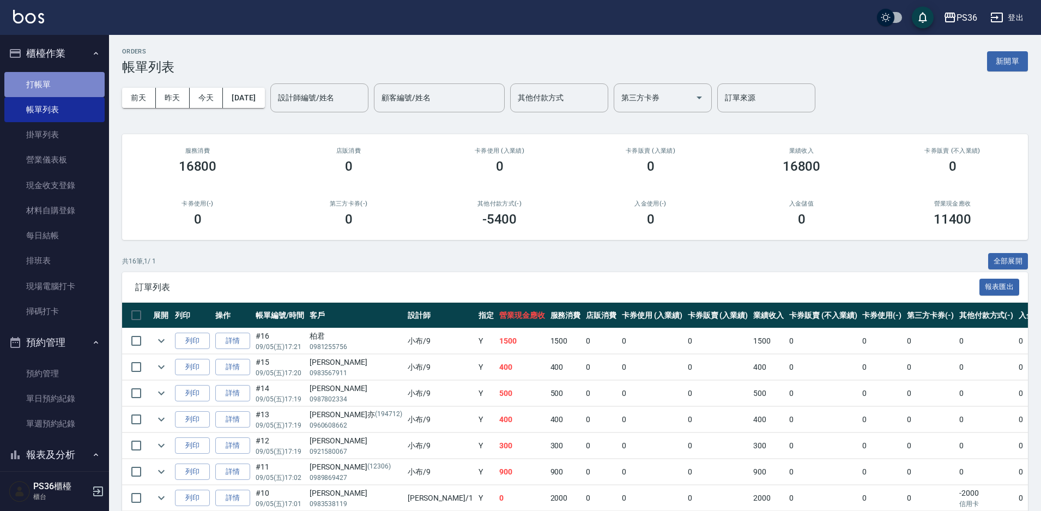
drag, startPoint x: 69, startPoint y: 83, endPoint x: 82, endPoint y: 81, distance: 13.3
click at [68, 83] on link "打帳單" at bounding box center [54, 84] width 100 height 25
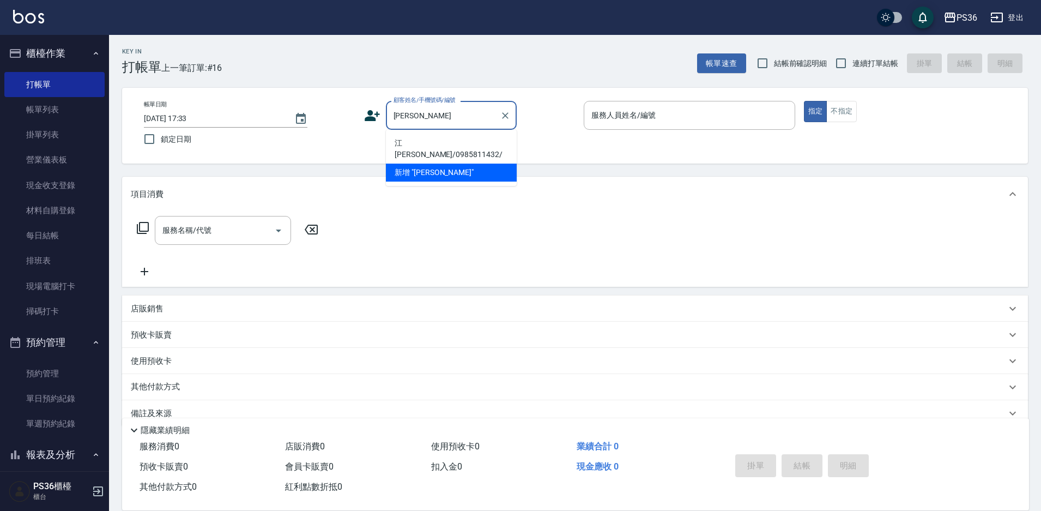
drag, startPoint x: 458, startPoint y: 131, endPoint x: 453, endPoint y: 143, distance: 12.7
click at [453, 143] on li "江[PERSON_NAME]/0985811432/" at bounding box center [451, 148] width 131 height 29
type input "江[PERSON_NAME]/0985811432/"
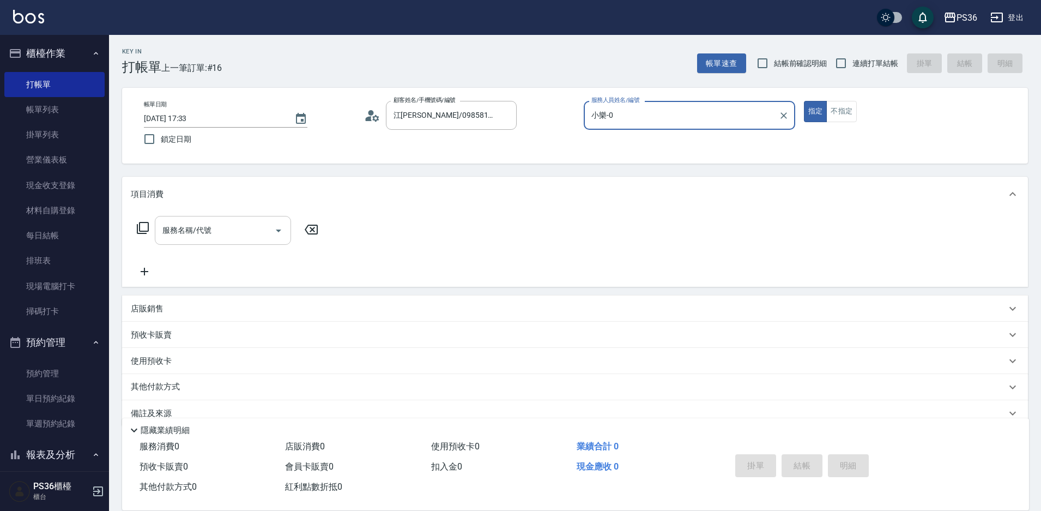
type input "小樂-0"
click at [141, 224] on icon at bounding box center [142, 227] width 13 height 13
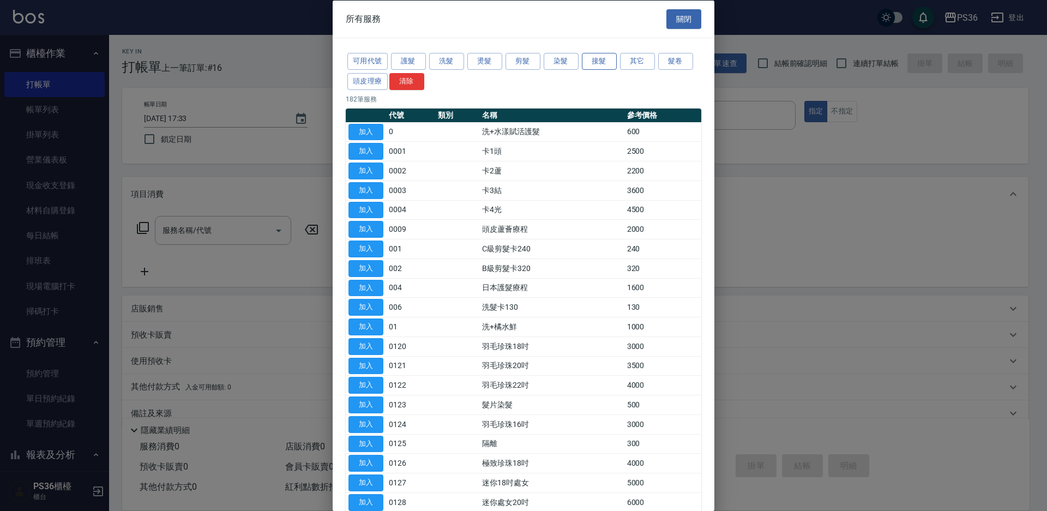
click at [592, 61] on button "接髮" at bounding box center [599, 61] width 35 height 17
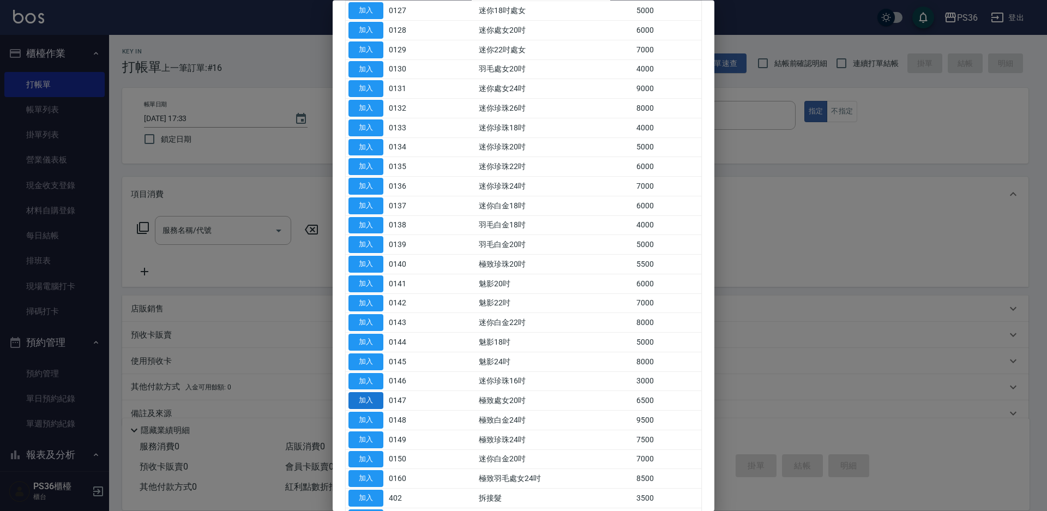
scroll to position [327, 0]
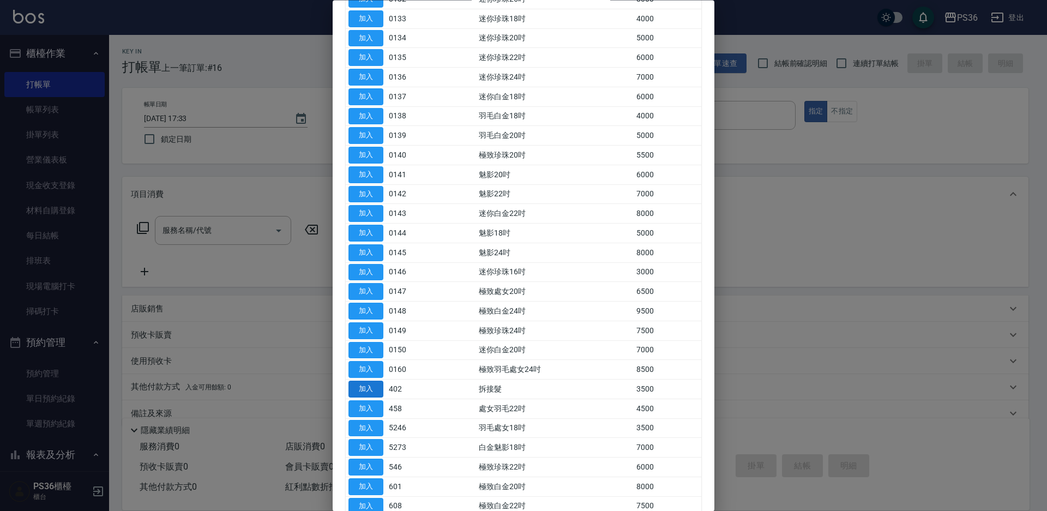
click at [368, 392] on button "加入" at bounding box center [365, 389] width 35 height 17
type input "拆接髮(402)"
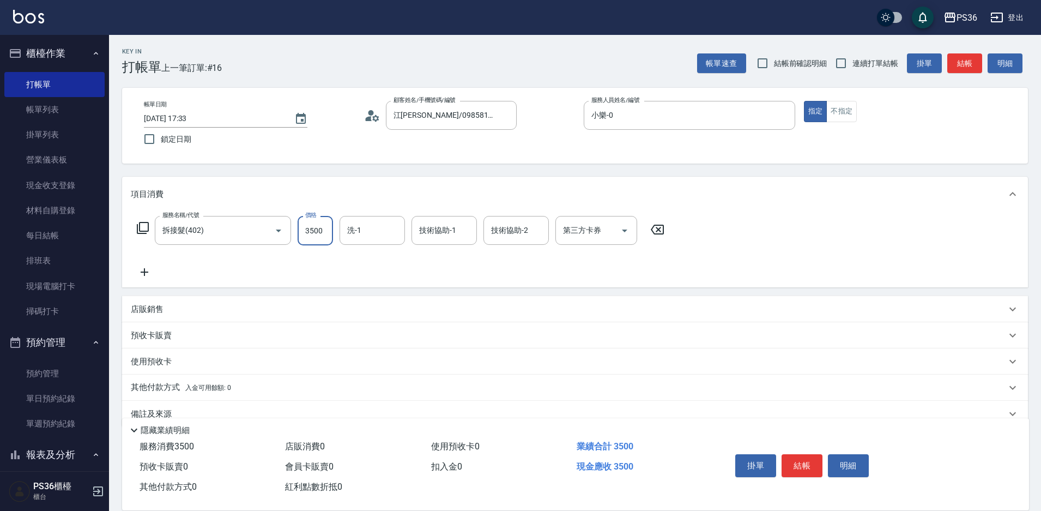
click at [329, 233] on input "3500" at bounding box center [315, 230] width 35 height 29
type input "4000"
click at [142, 232] on icon at bounding box center [143, 228] width 12 height 12
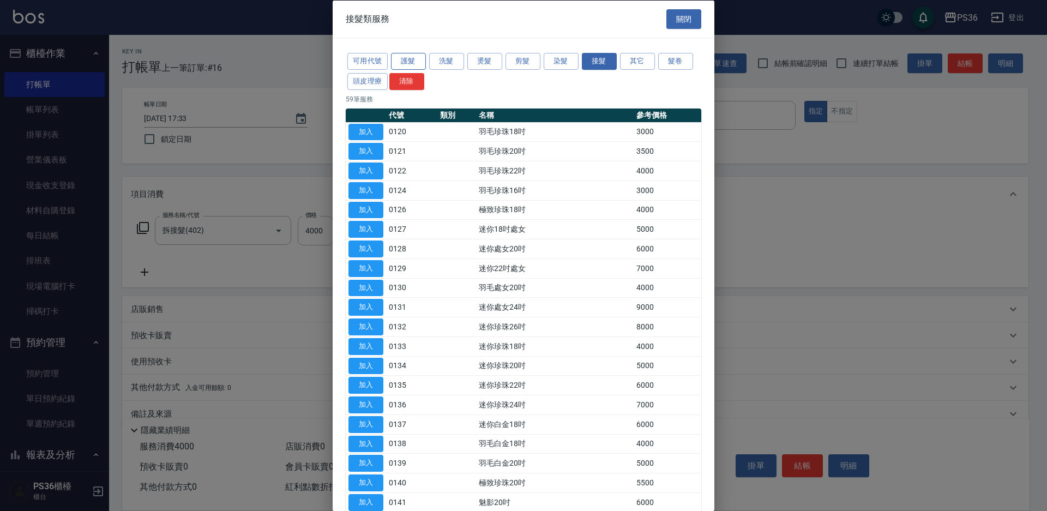
click at [412, 61] on button "護髮" at bounding box center [408, 61] width 35 height 17
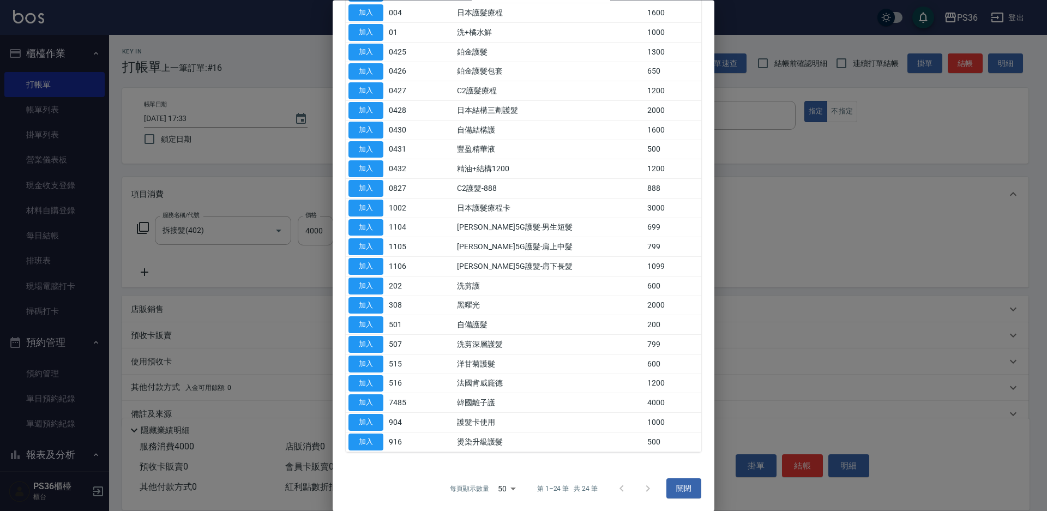
scroll to position [139, 0]
click at [371, 400] on button "加入" at bounding box center [365, 402] width 35 height 17
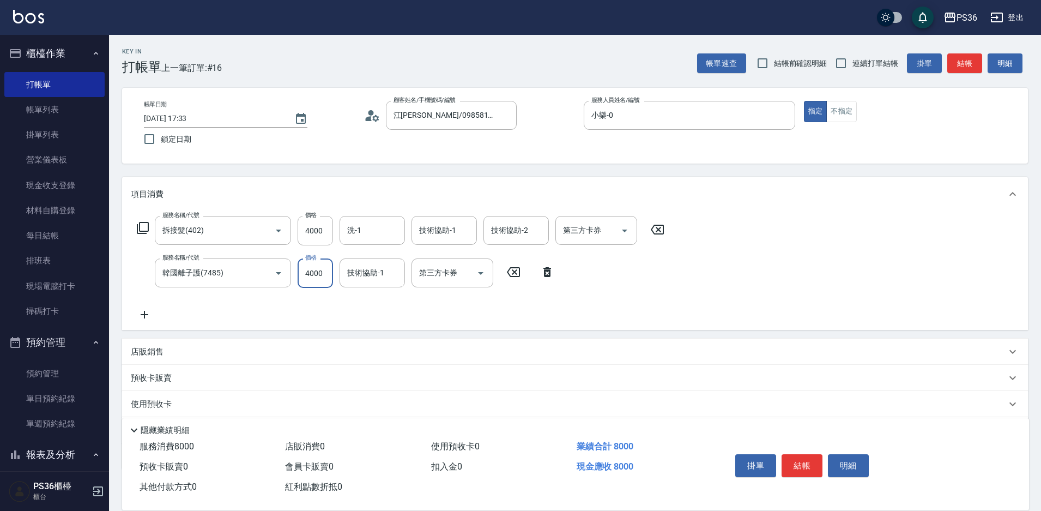
click at [326, 276] on input "4000" at bounding box center [315, 272] width 35 height 29
drag, startPoint x: 326, startPoint y: 276, endPoint x: 218, endPoint y: 306, distance: 112.1
click at [304, 282] on input "4000" at bounding box center [315, 272] width 35 height 29
type input "3500"
click at [804, 468] on button "結帳" at bounding box center [802, 465] width 41 height 23
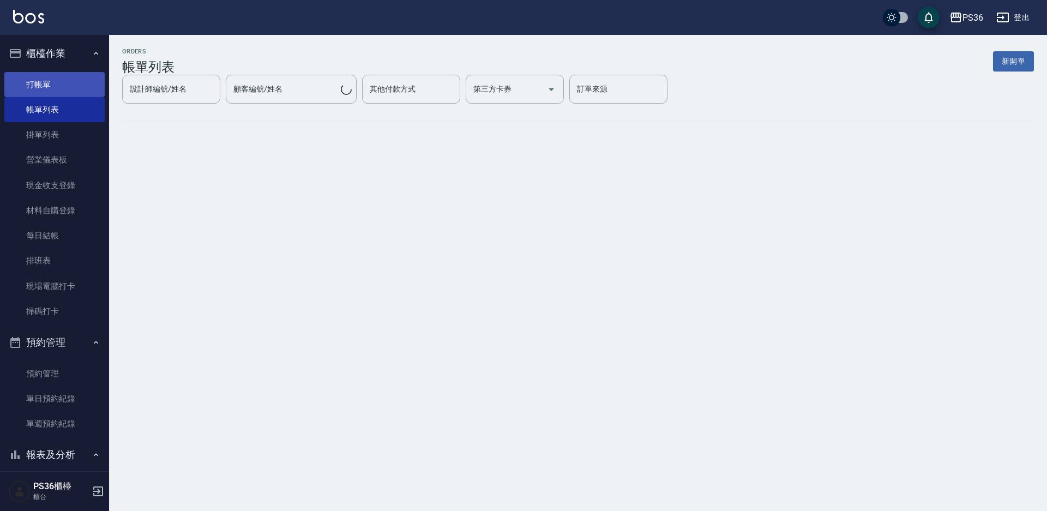
click at [79, 78] on link "打帳單" at bounding box center [54, 84] width 100 height 25
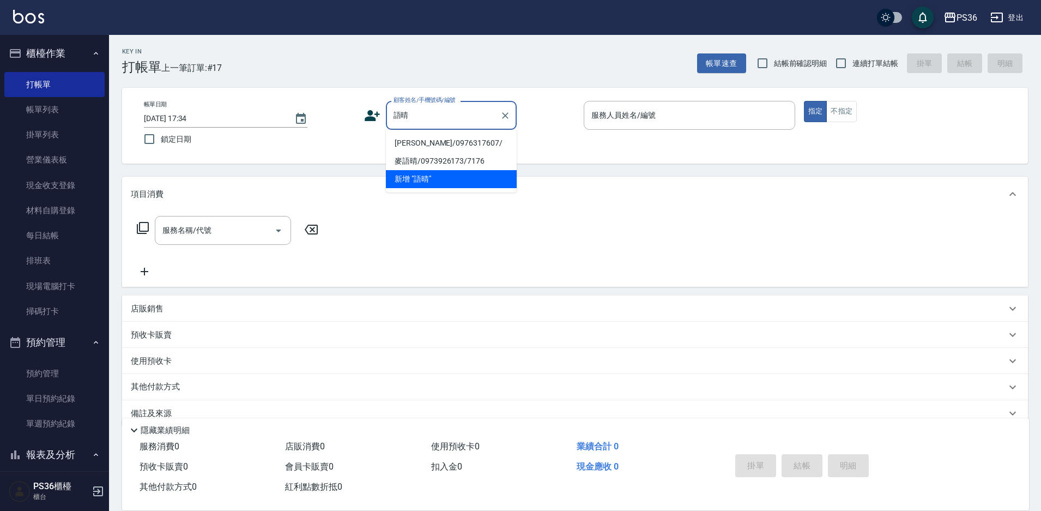
drag, startPoint x: 420, startPoint y: 140, endPoint x: 336, endPoint y: 162, distance: 87.3
click at [420, 140] on li "[PERSON_NAME]/0976317607/" at bounding box center [451, 143] width 131 height 18
type input "[PERSON_NAME]/0976317607/"
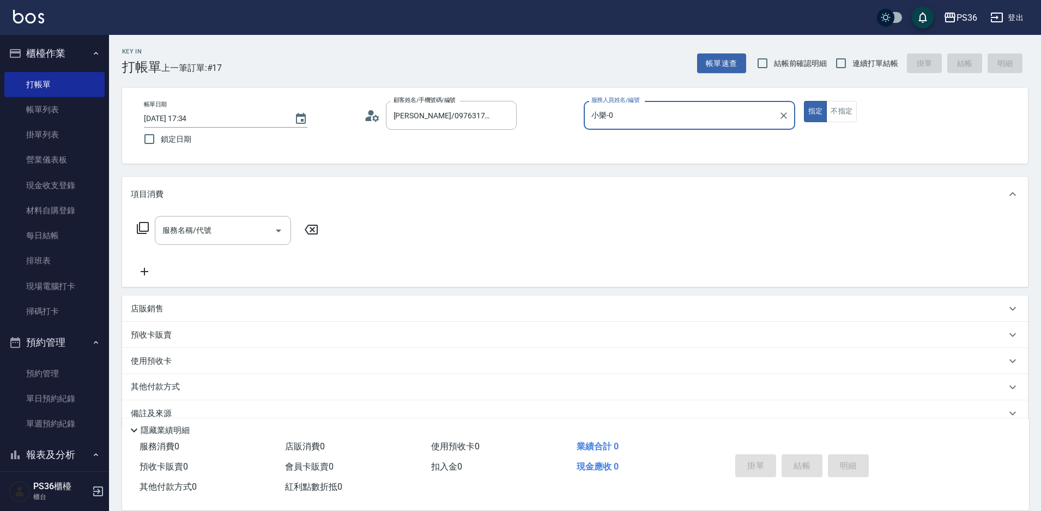
type input "小樂-0"
click at [146, 236] on div "服務名稱/代號 服務名稱/代號" at bounding box center [228, 230] width 194 height 29
click at [146, 234] on icon at bounding box center [142, 227] width 13 height 13
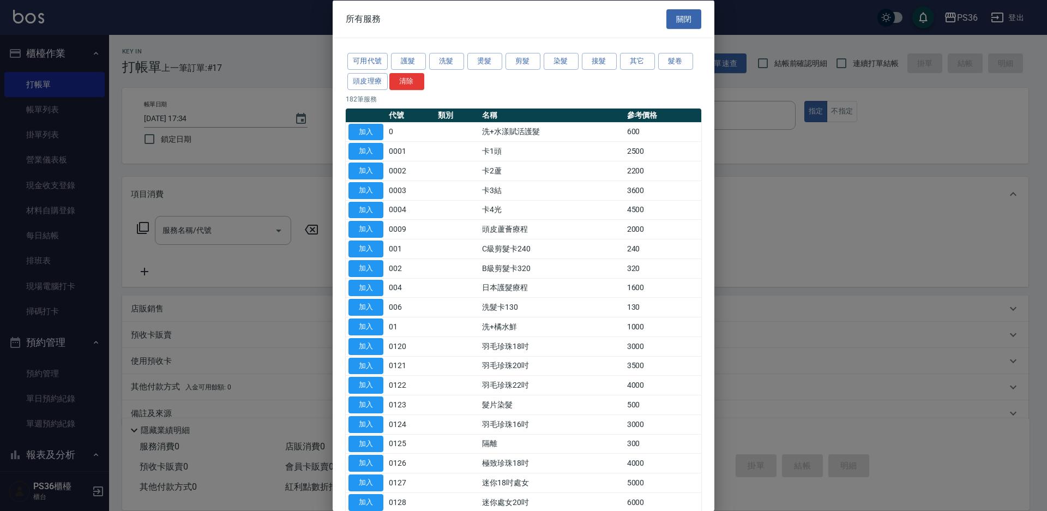
click at [146, 228] on div at bounding box center [523, 255] width 1047 height 511
click at [608, 68] on button "接髮" at bounding box center [599, 61] width 35 height 17
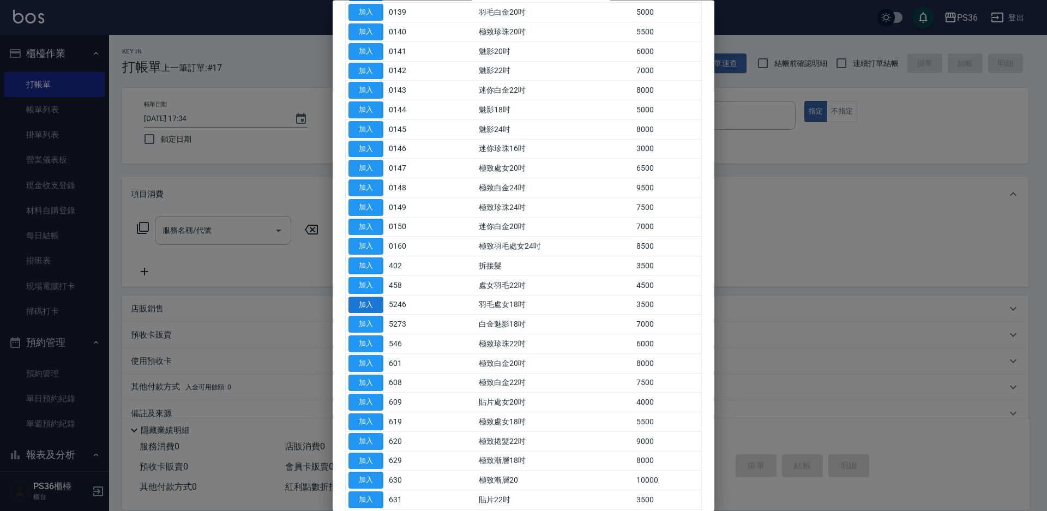
scroll to position [491, 0]
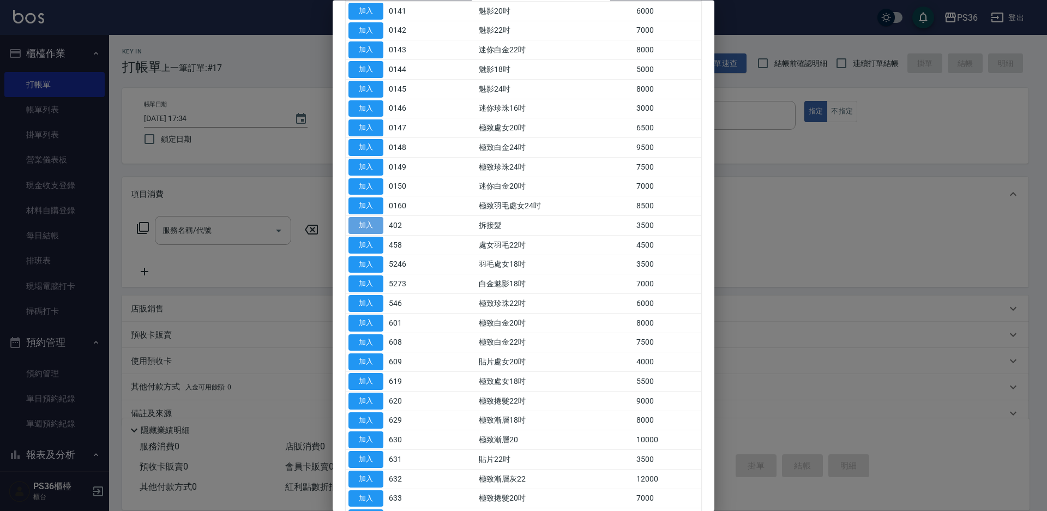
click at [381, 226] on button "加入" at bounding box center [365, 226] width 35 height 17
type input "拆接髮(402)"
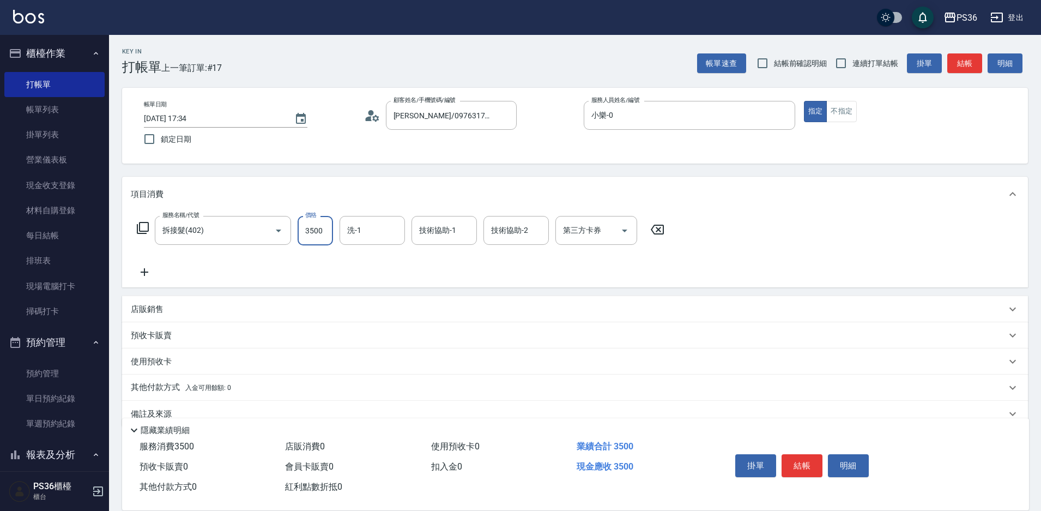
click at [323, 232] on input "3500" at bounding box center [315, 230] width 35 height 29
type input "4000"
click at [139, 221] on icon at bounding box center [142, 227] width 13 height 13
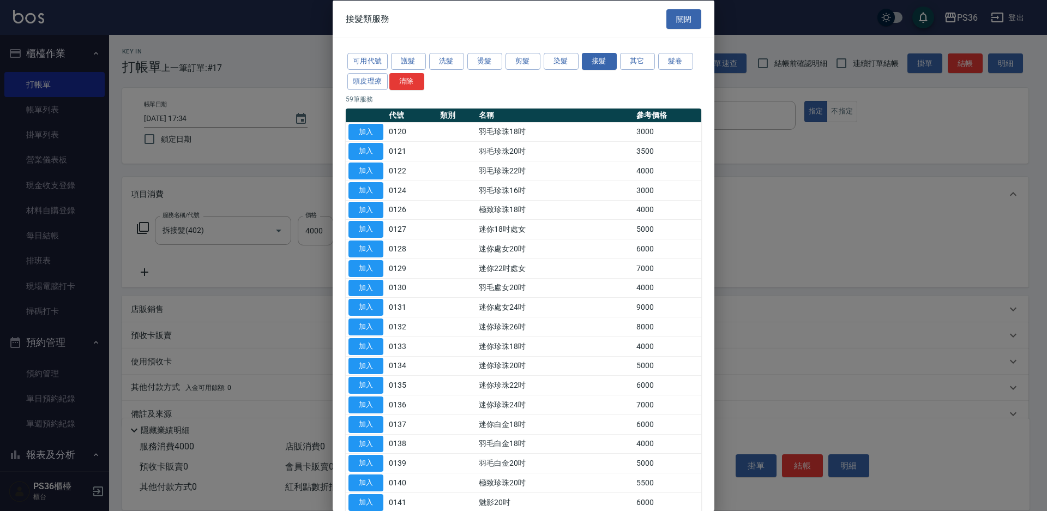
click at [555, 52] on div "可用代號 護髮 洗髮 燙髮 剪髮 染髮 接髮 其它 髮卷 頭皮理療 清除" at bounding box center [524, 71] width 356 height 40
click at [551, 55] on button "染髮" at bounding box center [561, 61] width 35 height 17
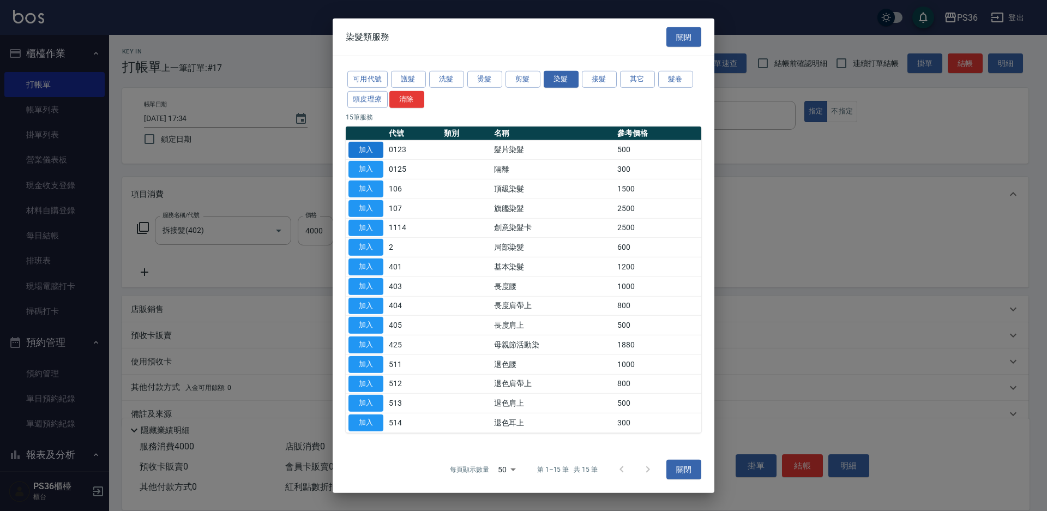
click at [368, 152] on button "加入" at bounding box center [365, 149] width 35 height 17
click at [143, 227] on div at bounding box center [523, 255] width 1047 height 511
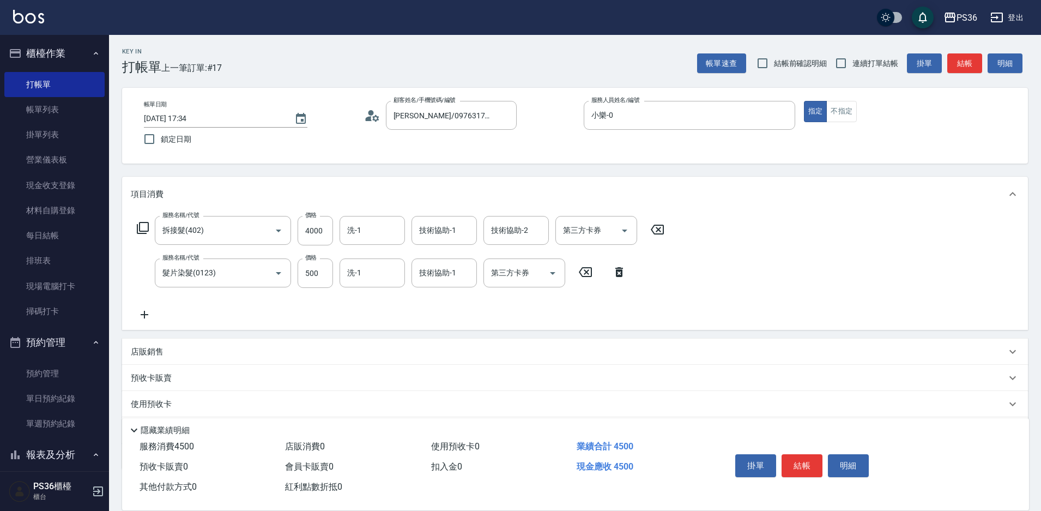
click at [144, 225] on icon at bounding box center [142, 227] width 13 height 13
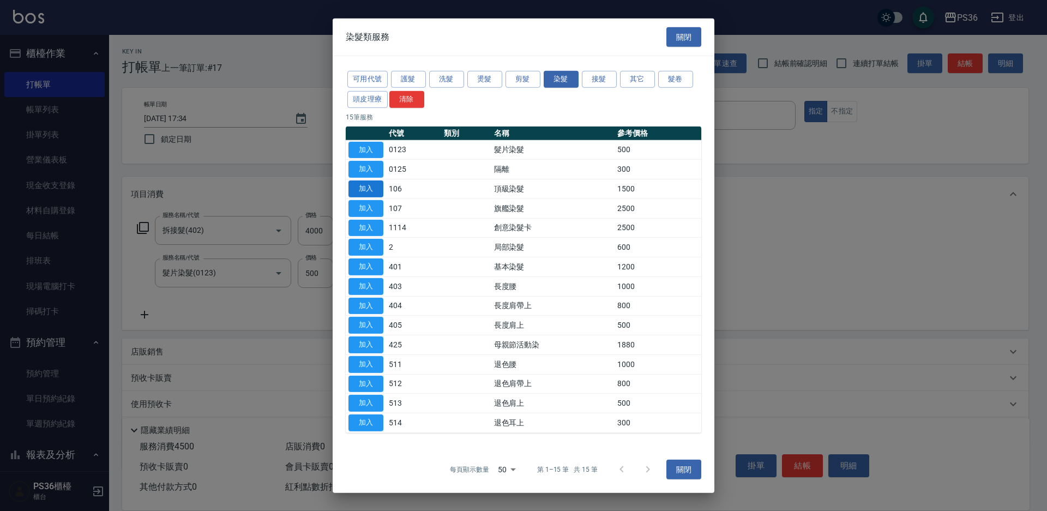
click at [362, 186] on button "加入" at bounding box center [365, 188] width 35 height 17
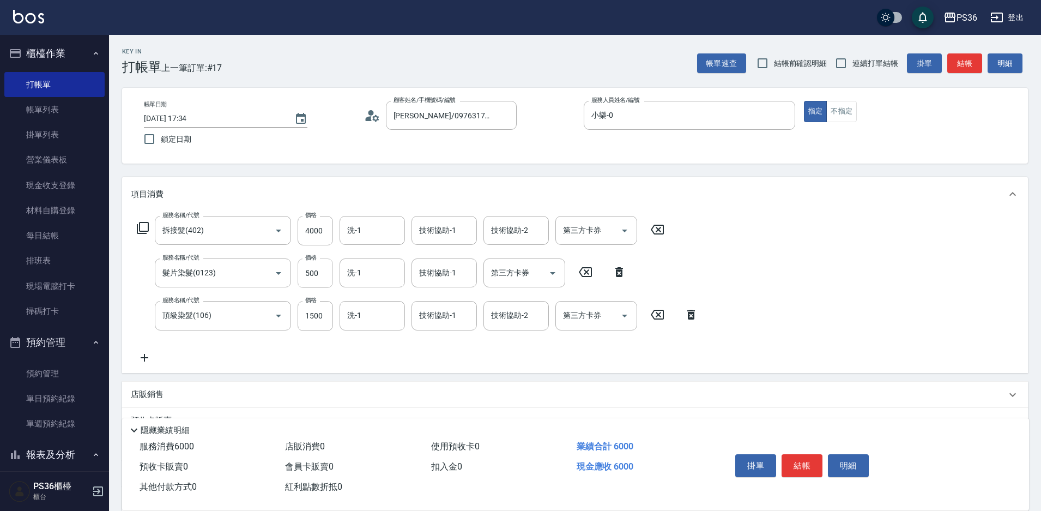
click at [316, 276] on input "500" at bounding box center [315, 272] width 35 height 29
type input "1000"
click at [321, 309] on input "1500" at bounding box center [315, 315] width 35 height 29
type input "2000"
click at [147, 226] on icon at bounding box center [142, 227] width 13 height 13
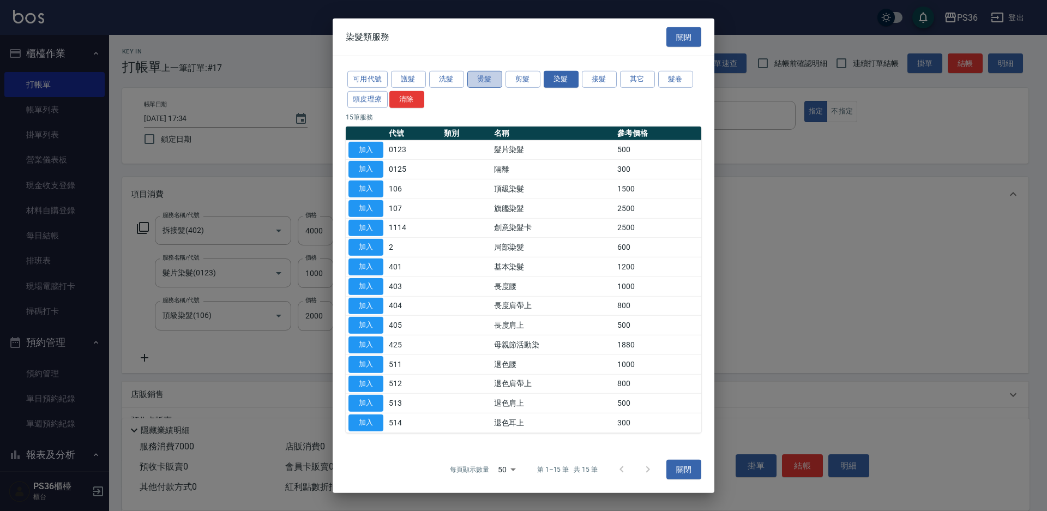
click at [482, 82] on button "燙髮" at bounding box center [484, 79] width 35 height 17
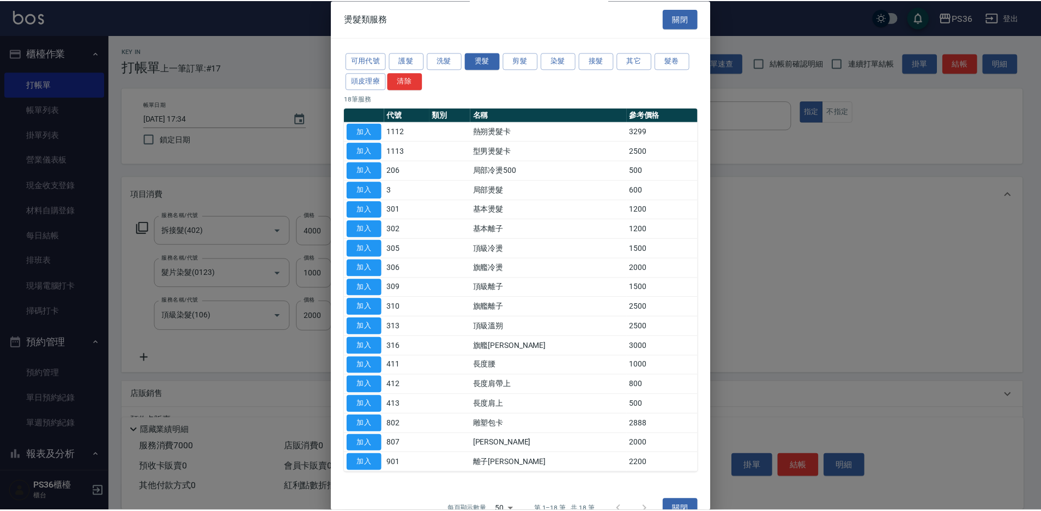
scroll to position [22, 0]
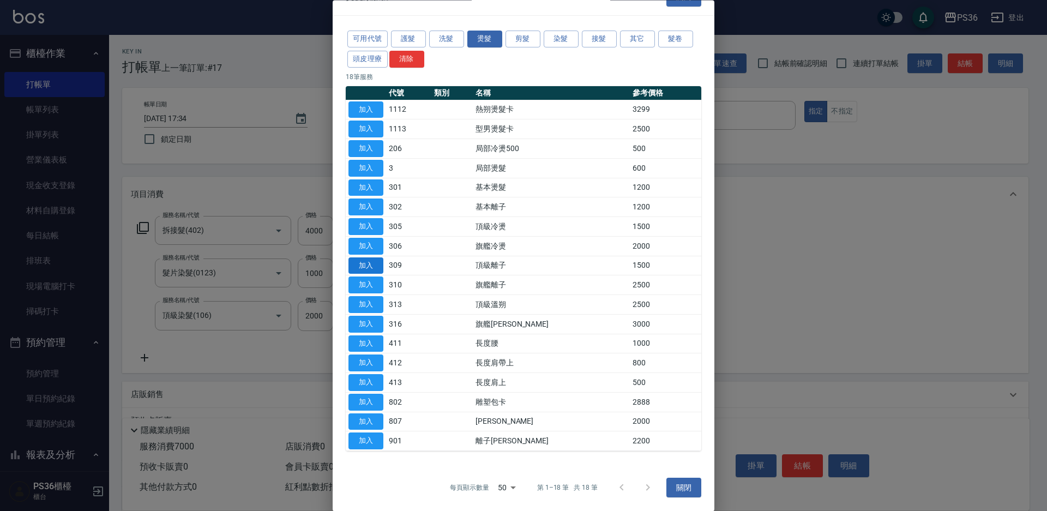
click at [370, 263] on button "加入" at bounding box center [365, 265] width 35 height 17
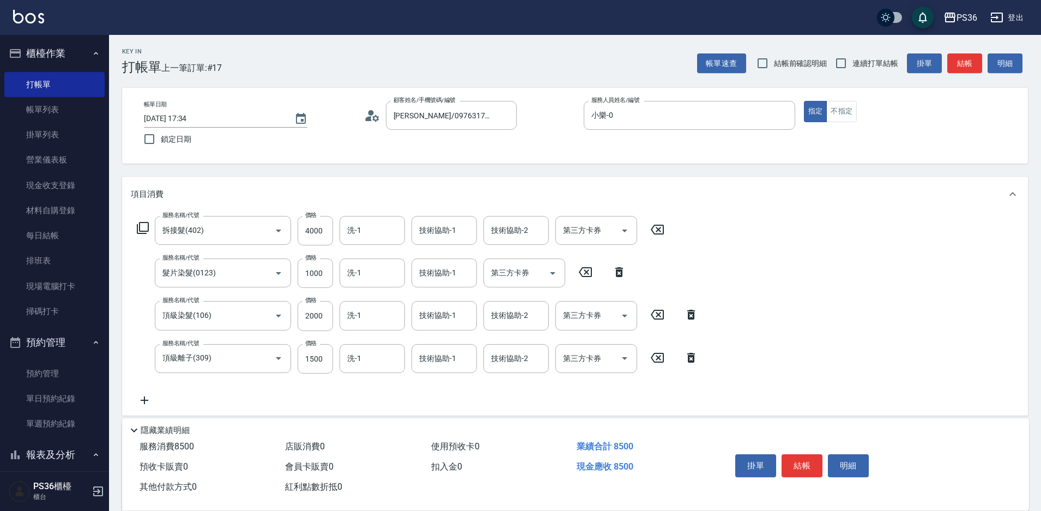
scroll to position [55, 0]
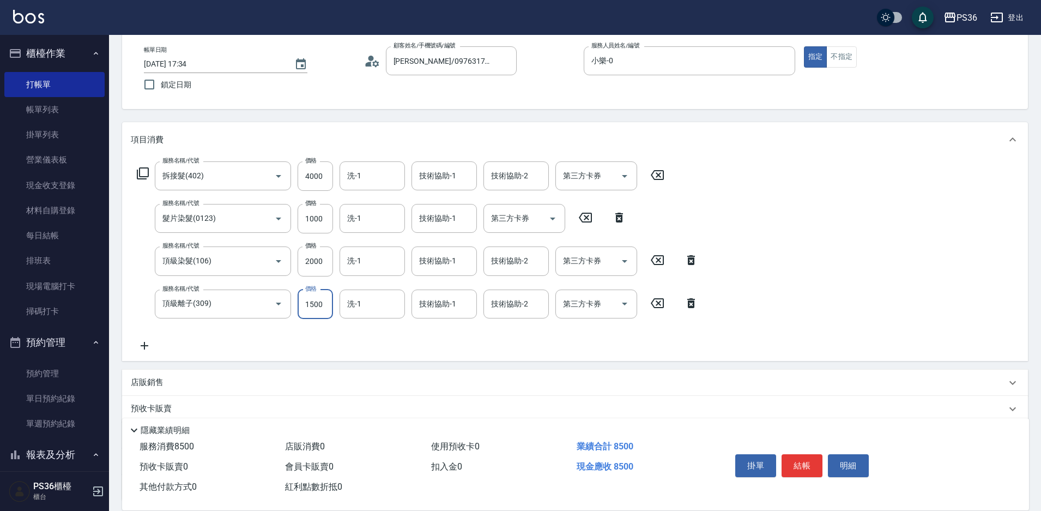
click at [328, 304] on input "1500" at bounding box center [315, 304] width 35 height 29
drag, startPoint x: 328, startPoint y: 304, endPoint x: 249, endPoint y: 317, distance: 80.7
click at [282, 316] on div "服務名稱/代號 頂級離子(309) 服務名稱/代號 價格 1500 價格 洗-1 洗-1 技術協助-1 技術協助-1 技術協助-2 技術協助-2 第三方卡券 …" at bounding box center [418, 304] width 574 height 29
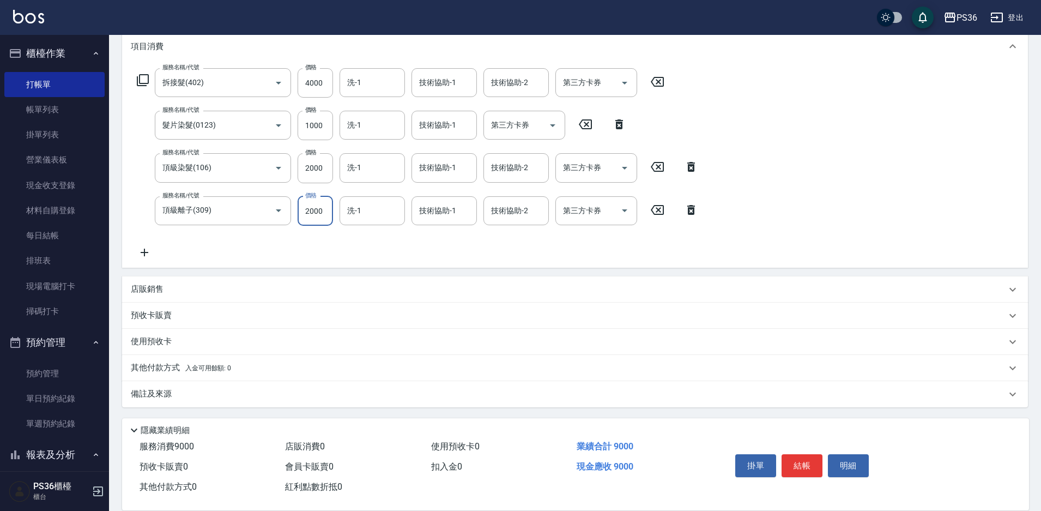
scroll to position [149, 0]
type input "2000"
click at [808, 461] on button "結帳" at bounding box center [802, 465] width 41 height 23
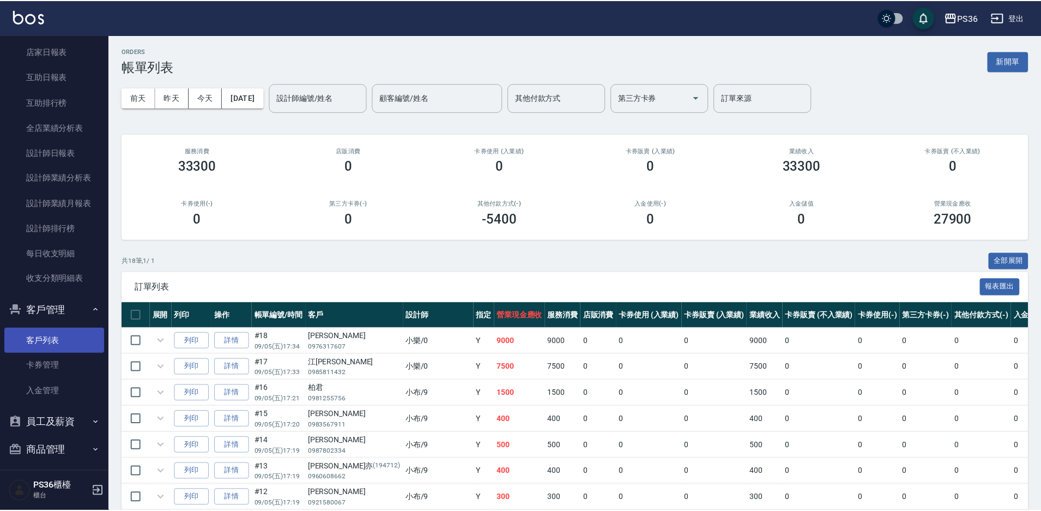
scroll to position [493, 0]
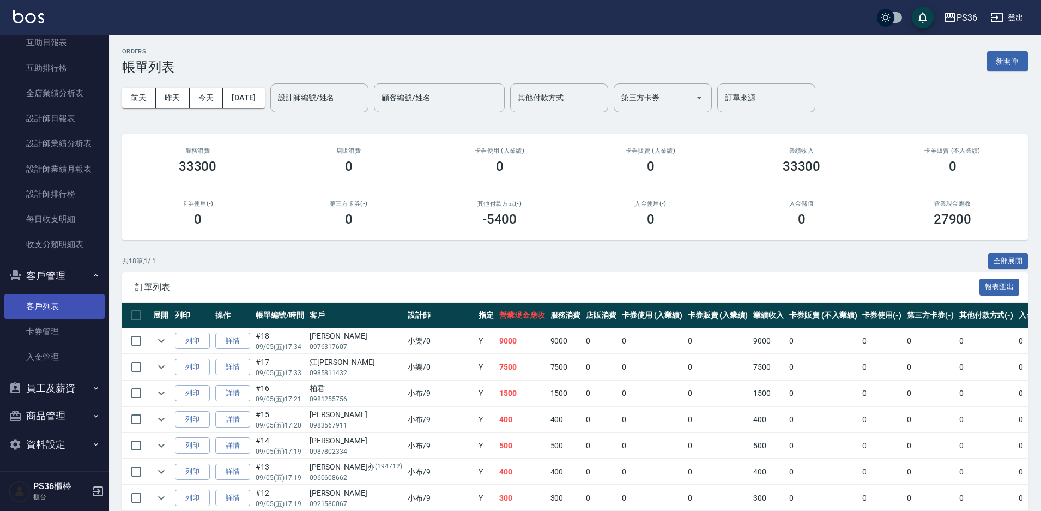
click at [51, 299] on link "客戶列表" at bounding box center [54, 306] width 100 height 25
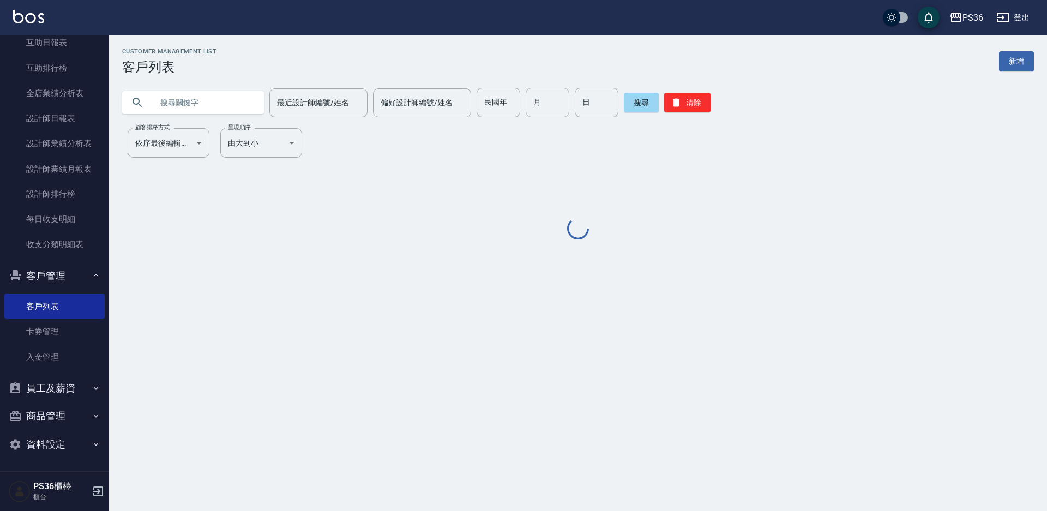
click at [231, 113] on input "text" at bounding box center [204, 102] width 103 height 29
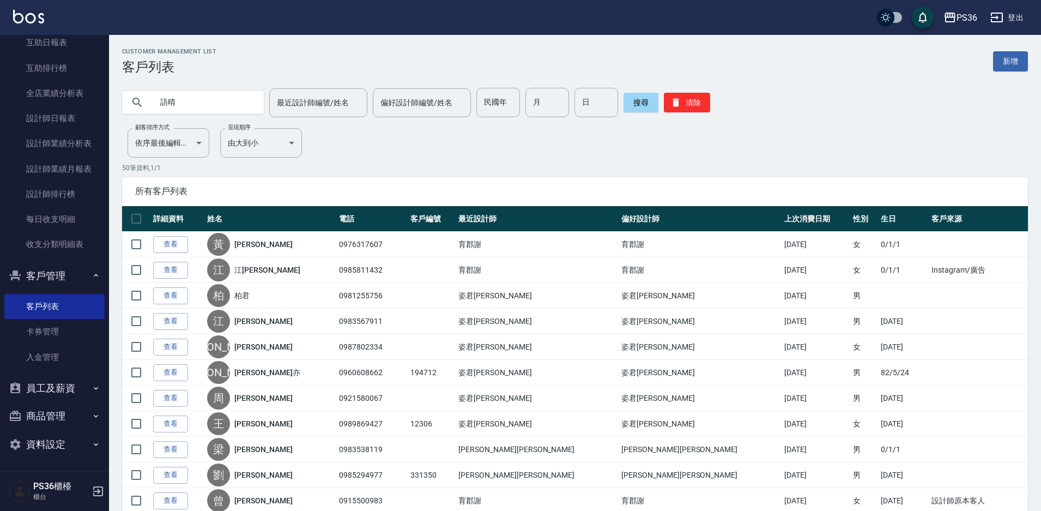
type input "語晴"
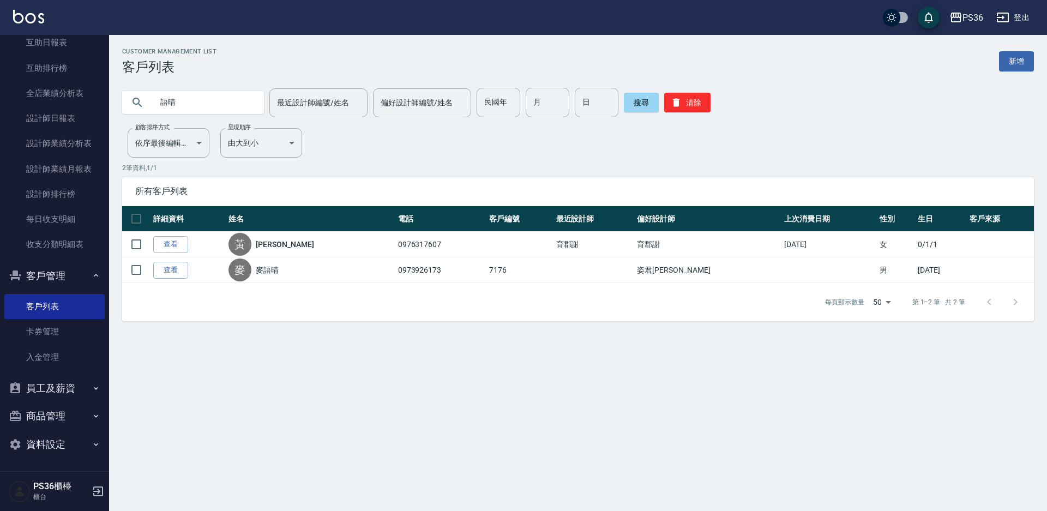
drag, startPoint x: 177, startPoint y: 249, endPoint x: 180, endPoint y: 243, distance: 6.4
click at [177, 249] on link "查看" at bounding box center [170, 244] width 35 height 17
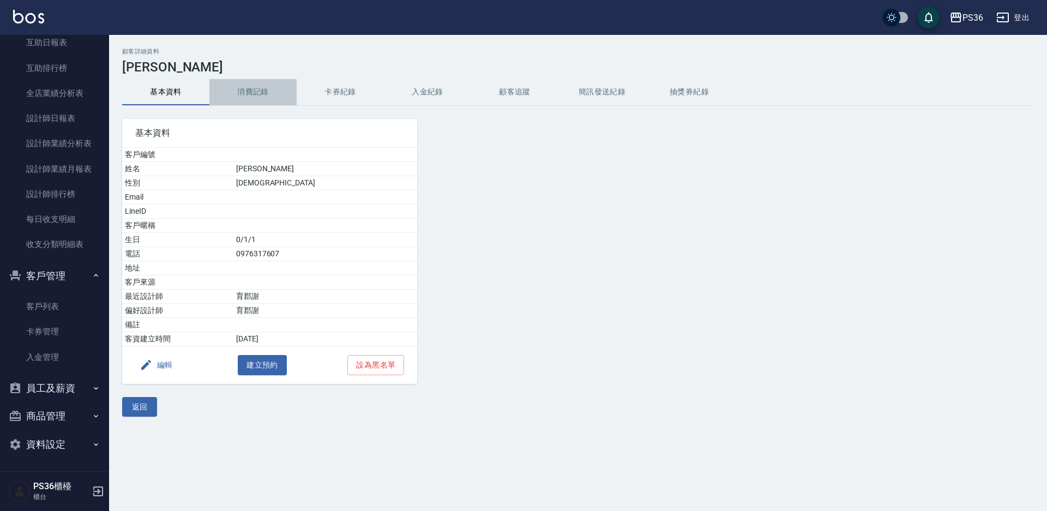
click at [260, 97] on button "消費記錄" at bounding box center [252, 92] width 87 height 26
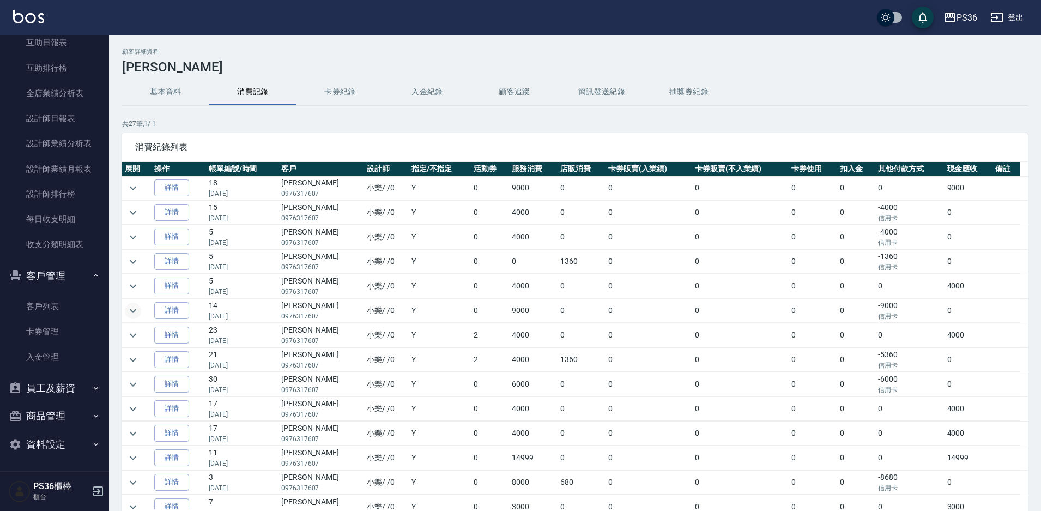
click at [130, 311] on icon "expand row" at bounding box center [133, 310] width 13 height 13
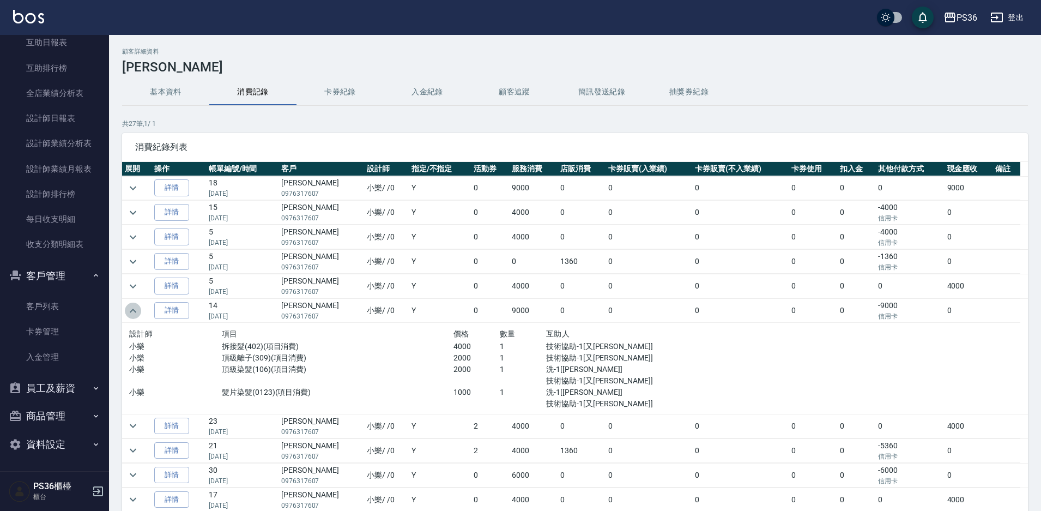
click at [130, 311] on icon "expand row" at bounding box center [133, 310] width 13 height 13
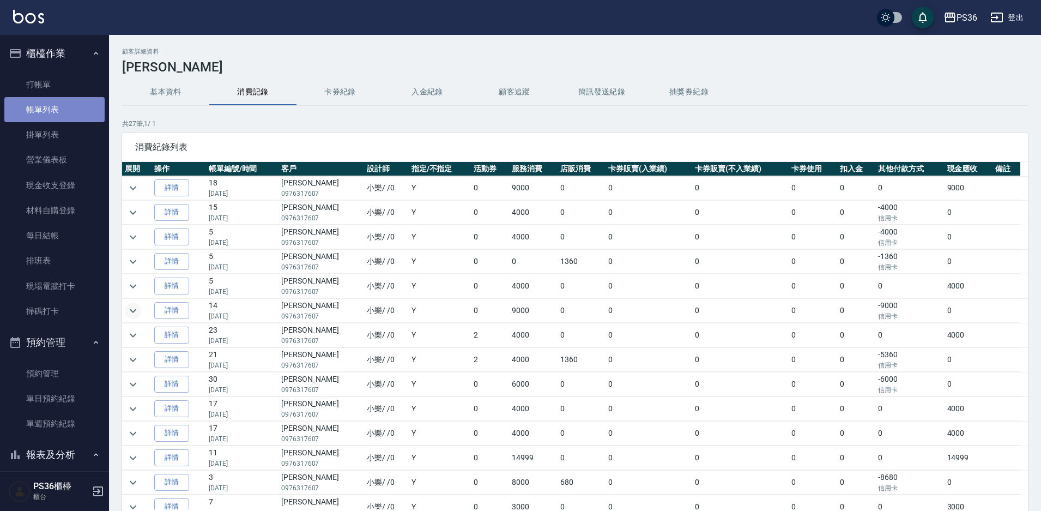
click at [63, 100] on link "帳單列表" at bounding box center [54, 109] width 100 height 25
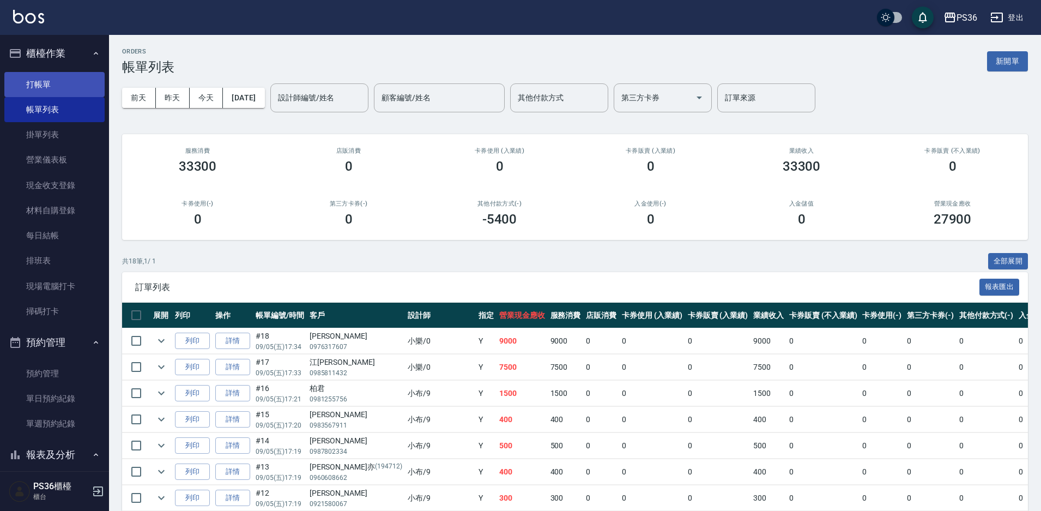
click at [76, 85] on link "打帳單" at bounding box center [54, 84] width 100 height 25
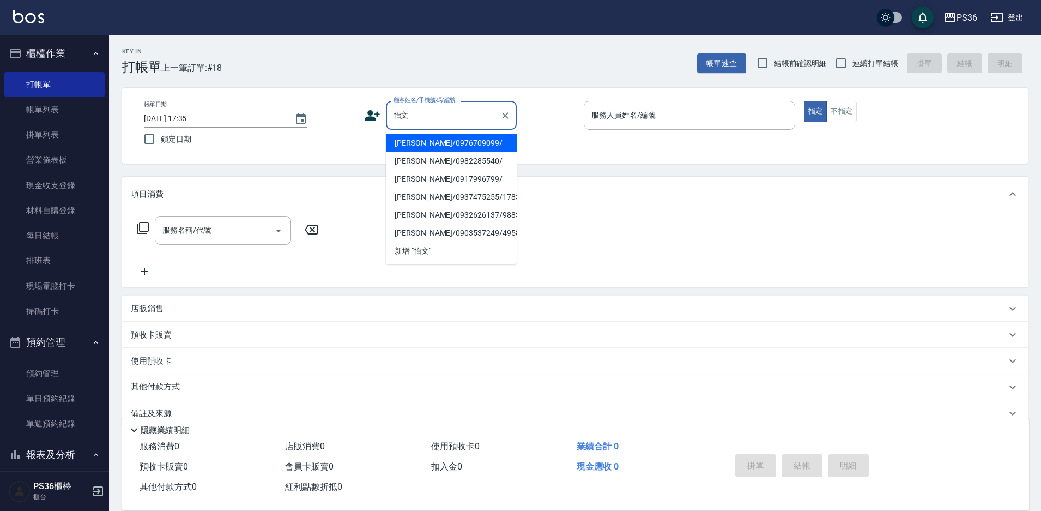
drag, startPoint x: 422, startPoint y: 139, endPoint x: 358, endPoint y: 139, distance: 63.3
click at [422, 139] on li "[PERSON_NAME]/0976709099/" at bounding box center [451, 143] width 131 height 18
type input "[PERSON_NAME]/0976709099/"
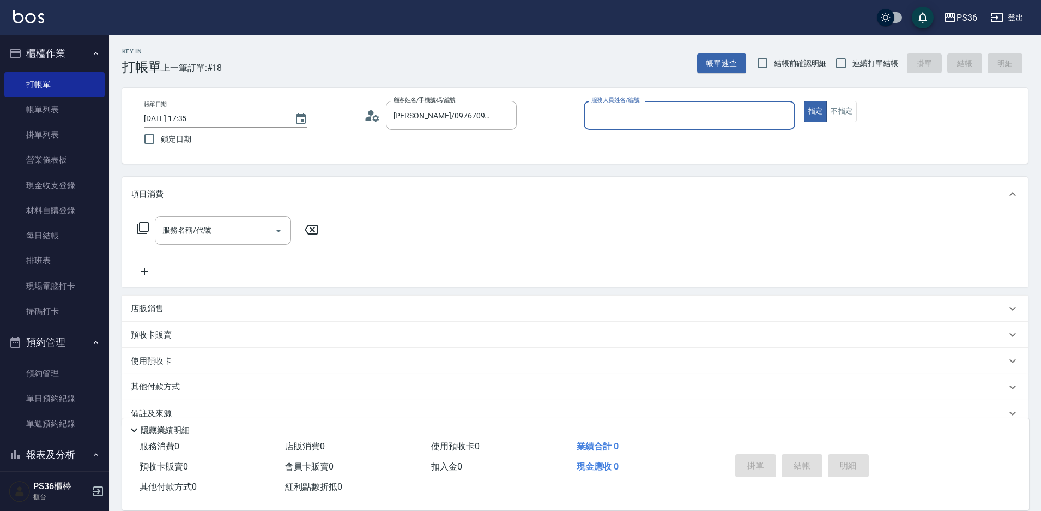
type input "小樂-0"
click at [142, 224] on icon at bounding box center [142, 227] width 13 height 13
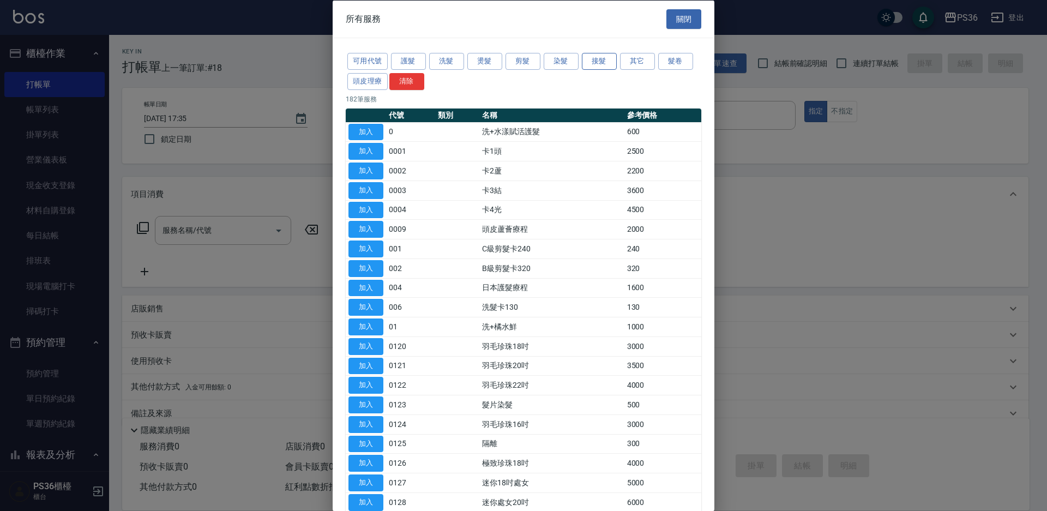
click at [610, 55] on button "接髮" at bounding box center [599, 61] width 35 height 17
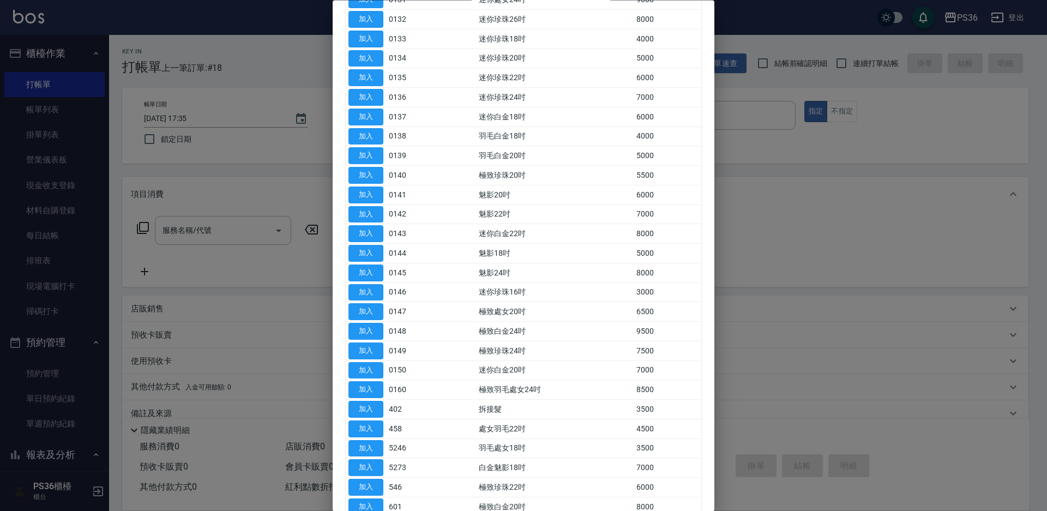
scroll to position [327, 0]
click at [365, 388] on button "加入" at bounding box center [365, 389] width 35 height 17
type input "拆接髮(402)"
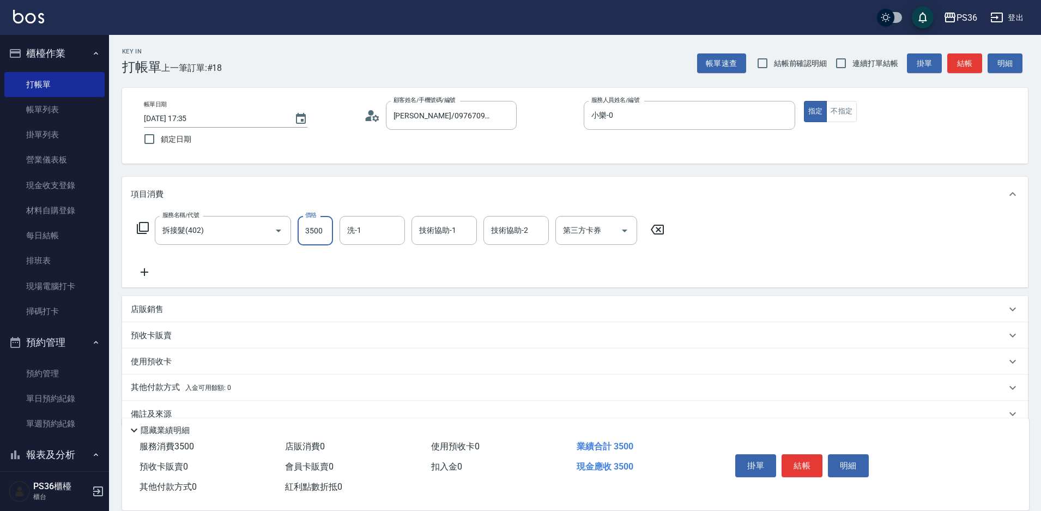
click at [312, 225] on input "3500" at bounding box center [315, 230] width 35 height 29
type input "2000"
click at [143, 226] on icon at bounding box center [142, 227] width 13 height 13
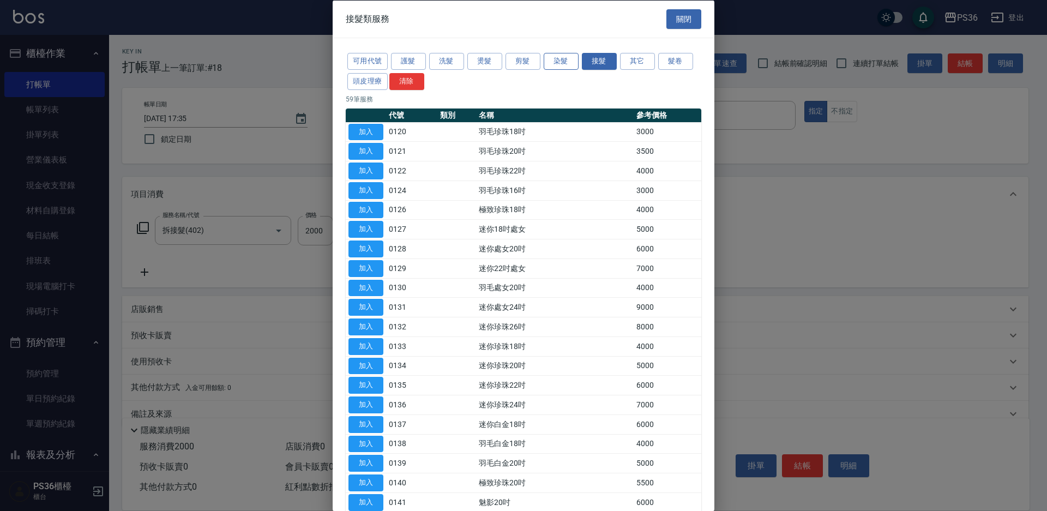
click at [558, 63] on button "染髮" at bounding box center [561, 61] width 35 height 17
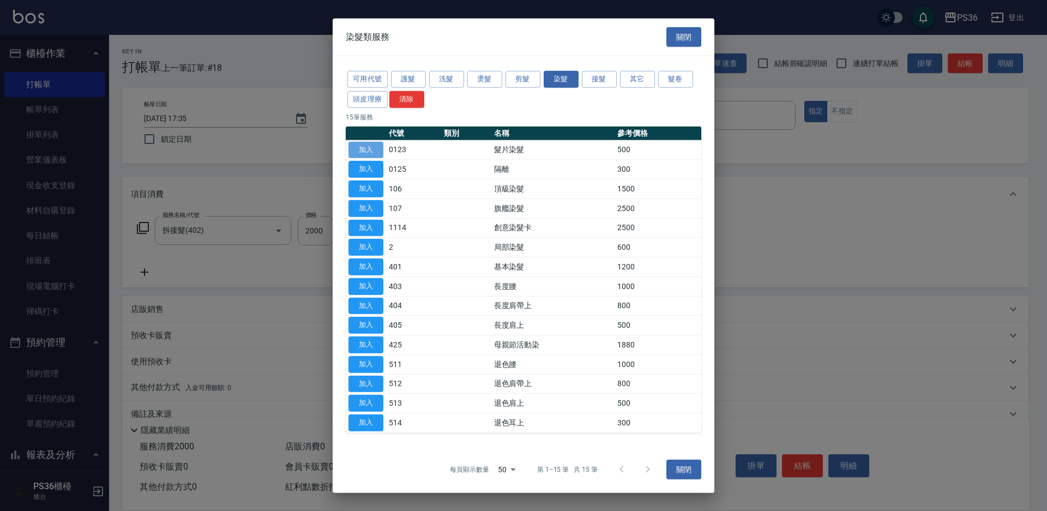
click at [383, 146] on button "加入" at bounding box center [365, 149] width 35 height 17
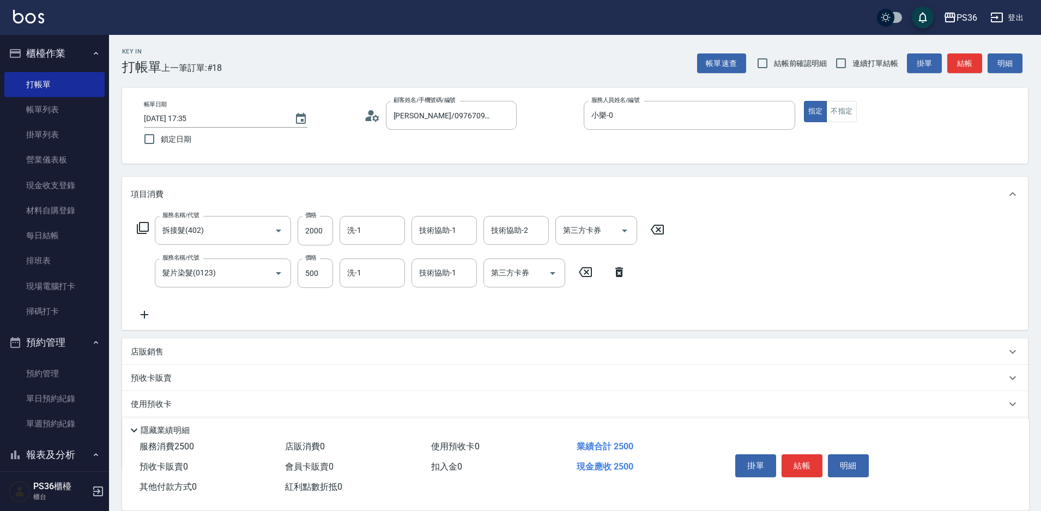
click at [148, 228] on icon at bounding box center [143, 228] width 12 height 12
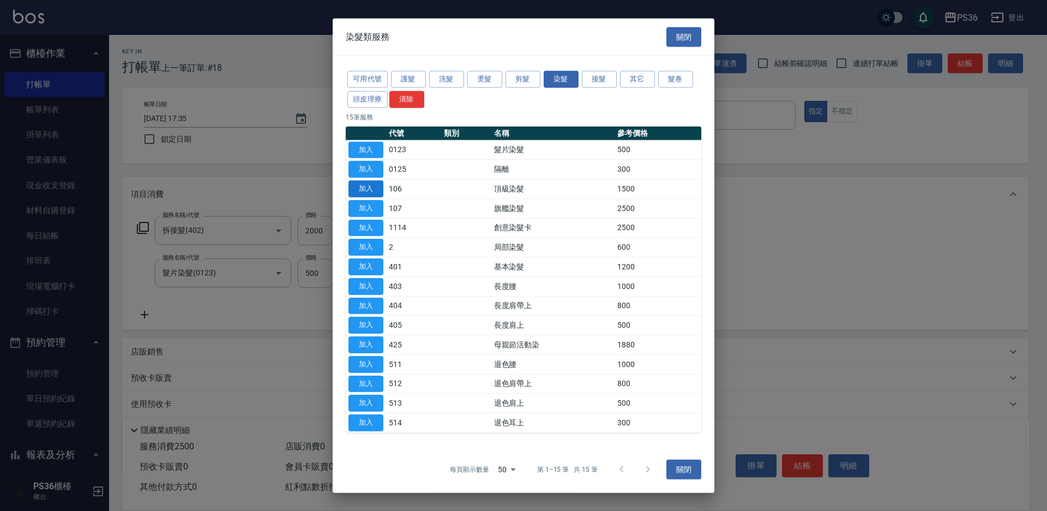
click at [368, 191] on button "加入" at bounding box center [365, 188] width 35 height 17
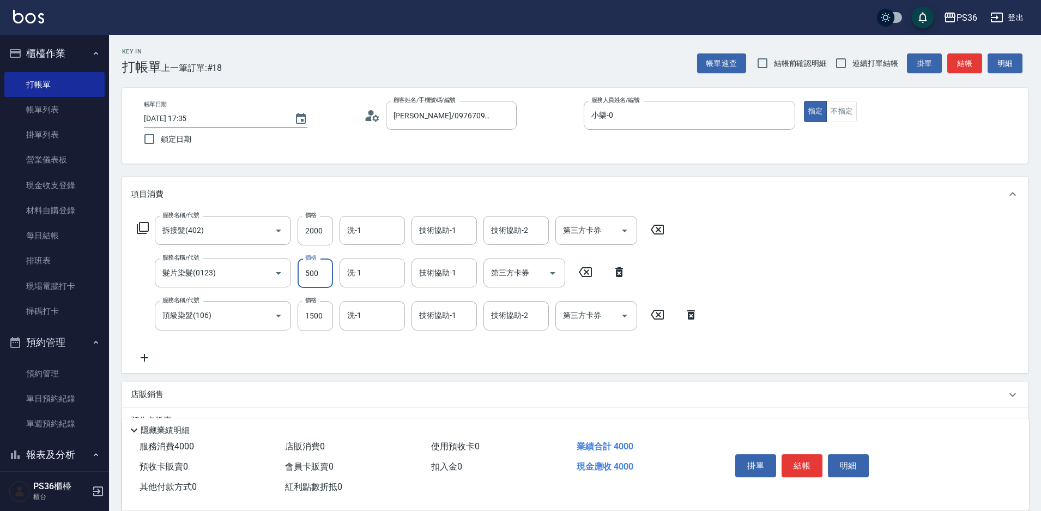
click at [317, 275] on input "500" at bounding box center [315, 272] width 35 height 29
type input "1000"
click at [318, 310] on input "1500" at bounding box center [315, 315] width 35 height 29
type input "2000"
click at [800, 457] on button "結帳" at bounding box center [802, 465] width 41 height 23
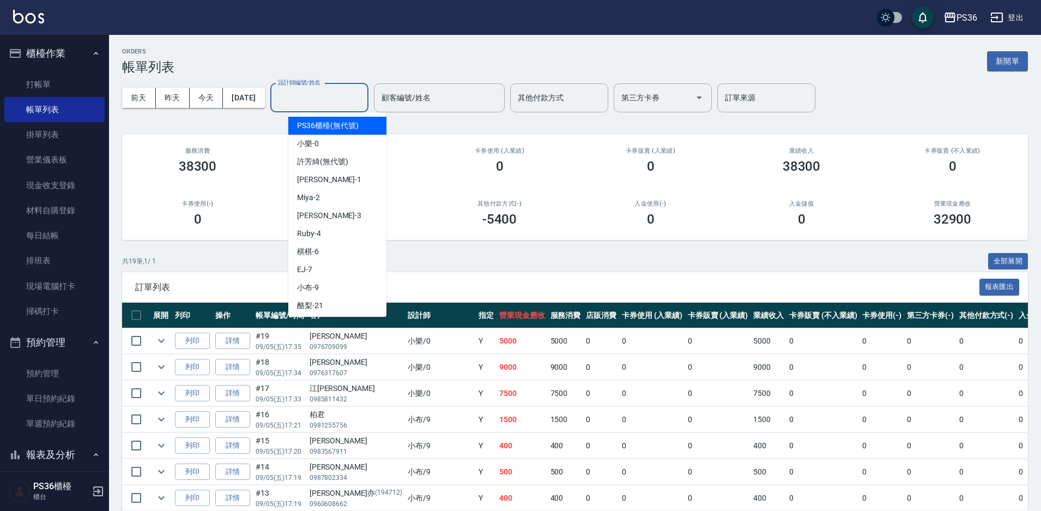
click at [336, 103] on input "設計師編號/姓名" at bounding box center [319, 97] width 88 height 19
type input "小樂-0"
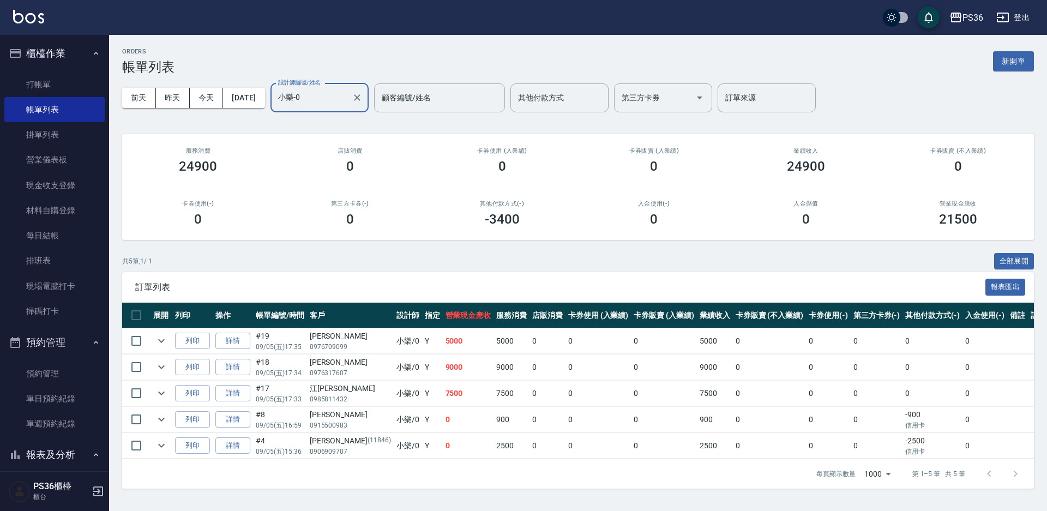
type input "小樂-0"
click at [64, 64] on button "櫃檯作業" at bounding box center [54, 53] width 100 height 28
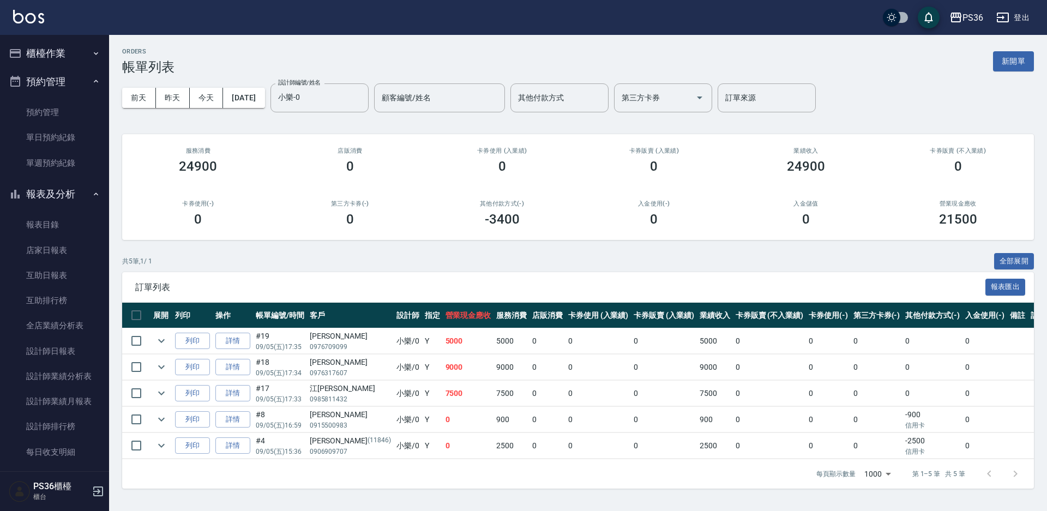
click at [61, 81] on button "預約管理" at bounding box center [54, 82] width 100 height 28
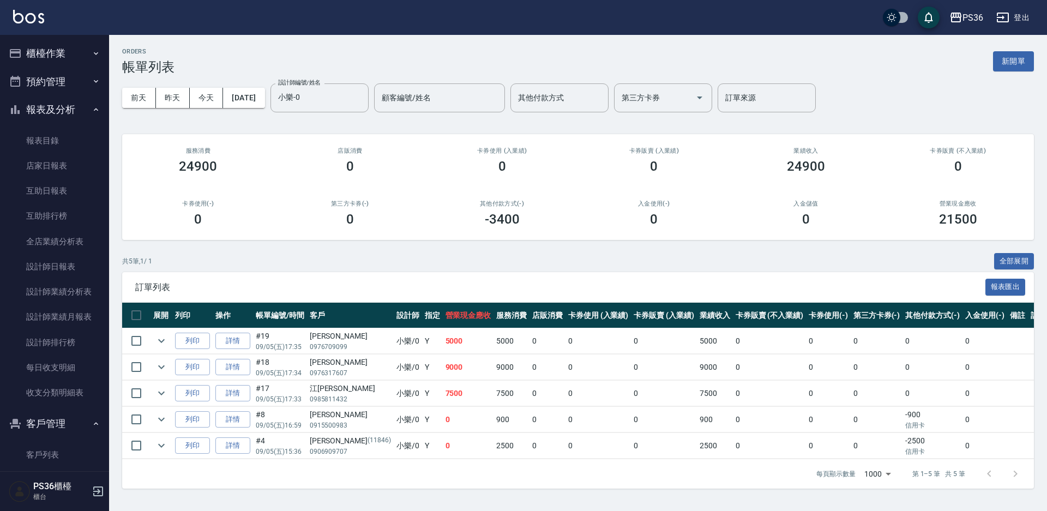
click at [80, 55] on button "櫃檯作業" at bounding box center [54, 53] width 100 height 28
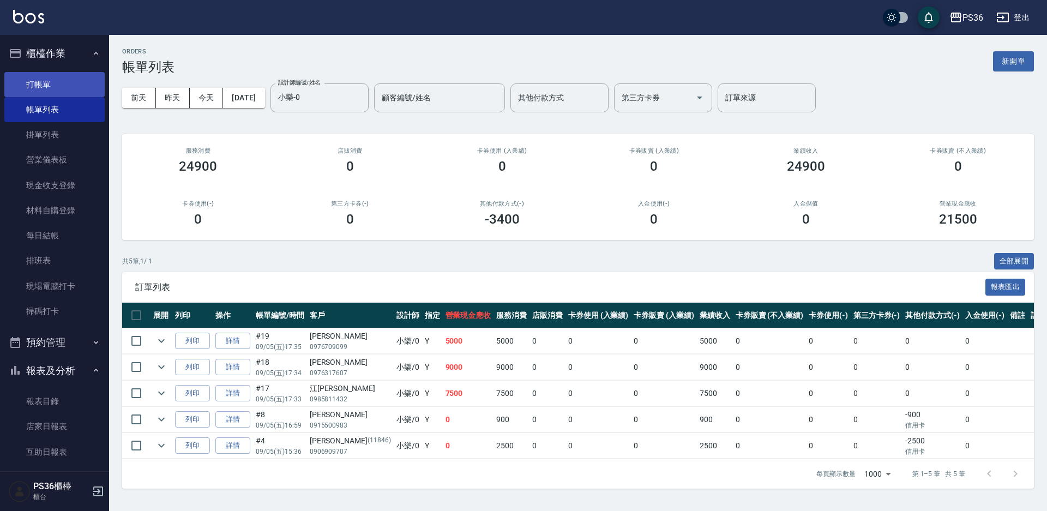
click at [70, 89] on link "打帳單" at bounding box center [54, 84] width 100 height 25
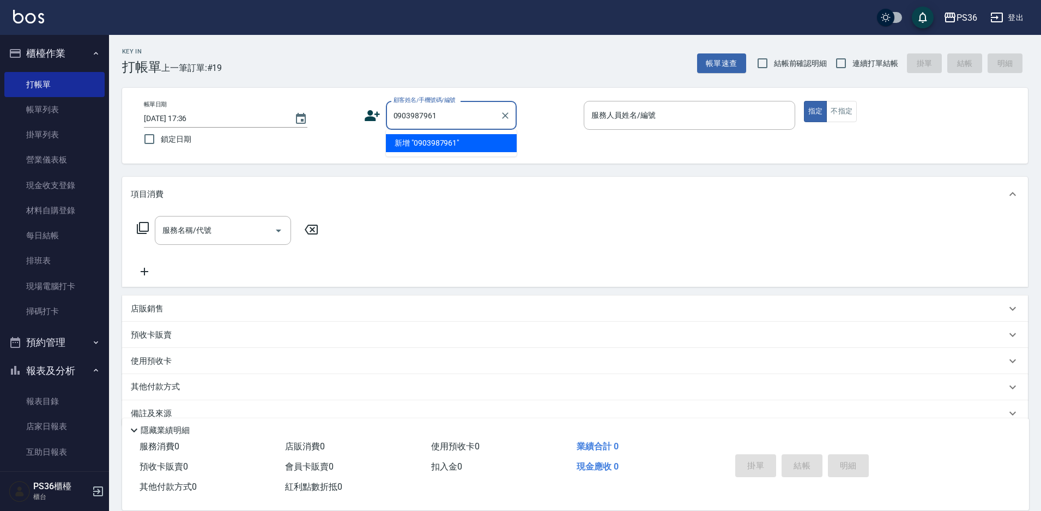
type input "0903987961"
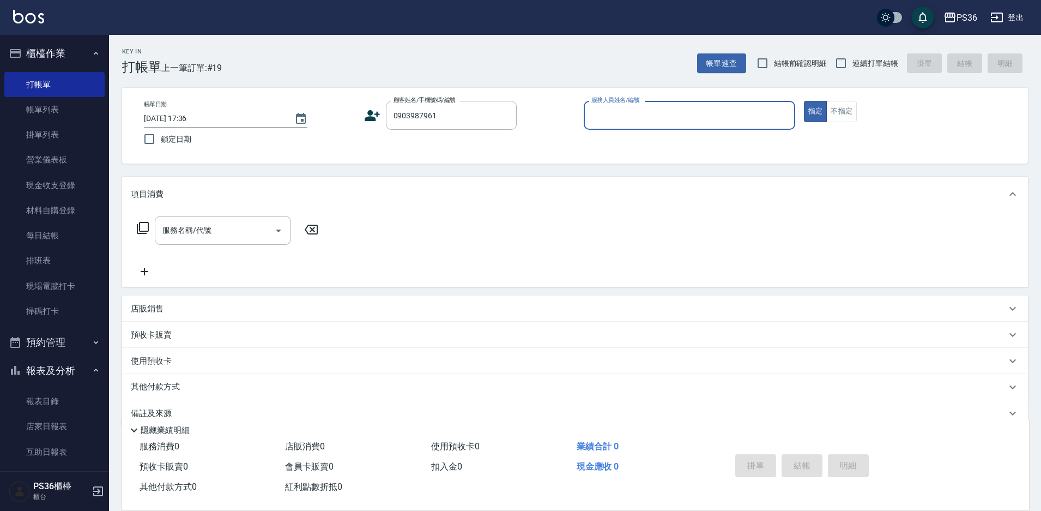
click at [372, 118] on icon at bounding box center [372, 115] width 15 height 11
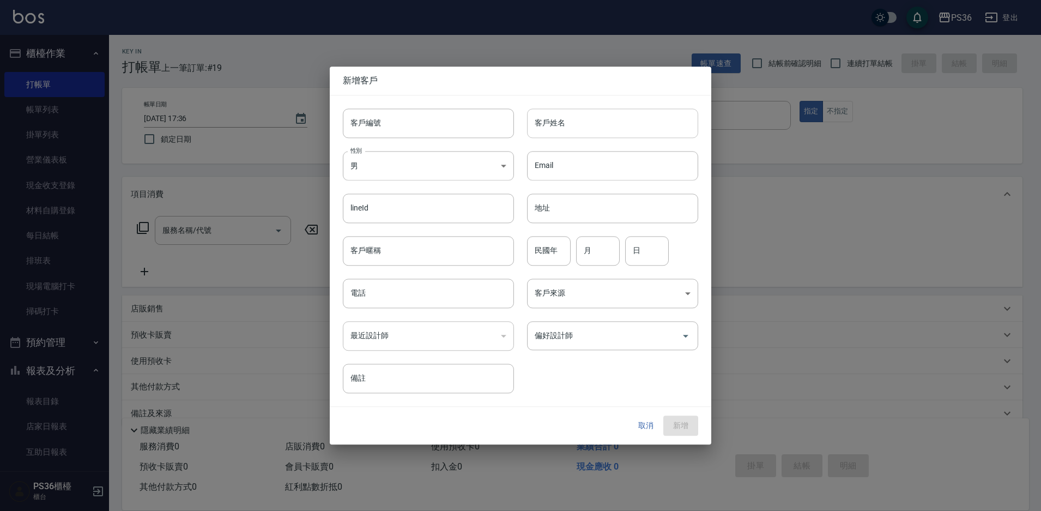
type input "0903987961"
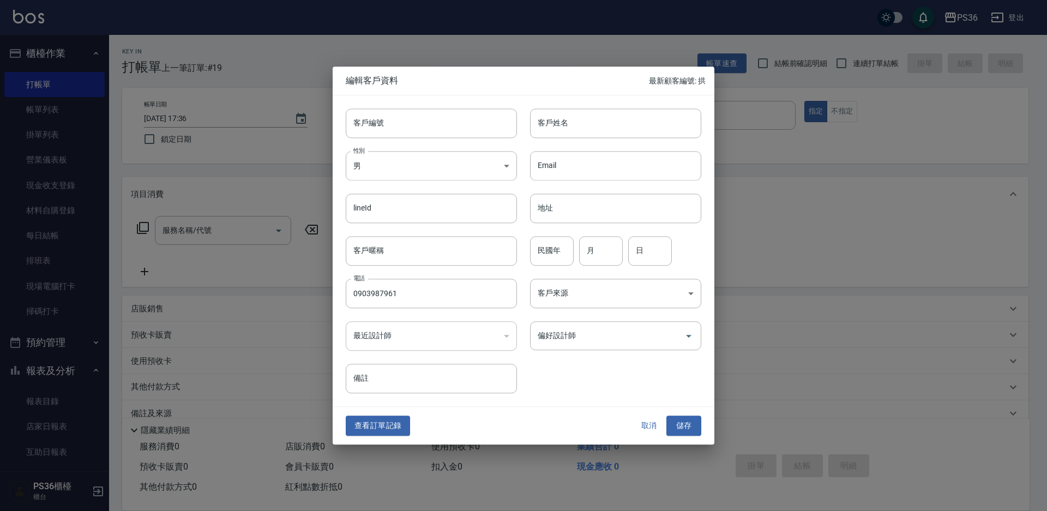
click at [553, 119] on input "客戶姓名" at bounding box center [615, 123] width 171 height 29
type input "[PERSON_NAME]"
click at [483, 173] on body "PS36 登出 櫃檯作業 打帳單 帳單列表 掛單列表 營業儀表板 現金收支登錄 材料自購登錄 每日結帳 排班表 現場電腦打卡 掃碼打卡 預約管理 預約管理 單…" at bounding box center [523, 265] width 1047 height 531
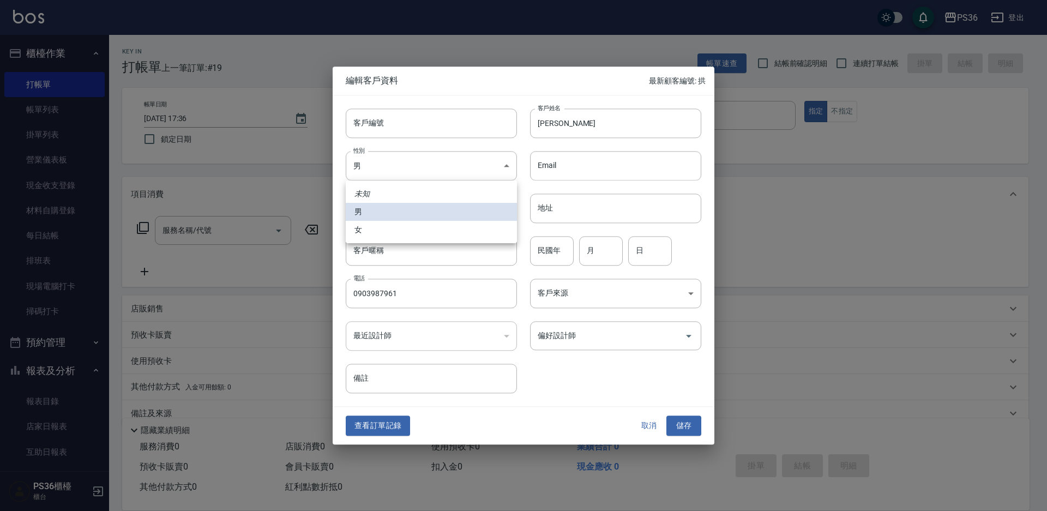
click at [435, 232] on li "女" at bounding box center [431, 230] width 171 height 18
type input "[DEMOGRAPHIC_DATA]"
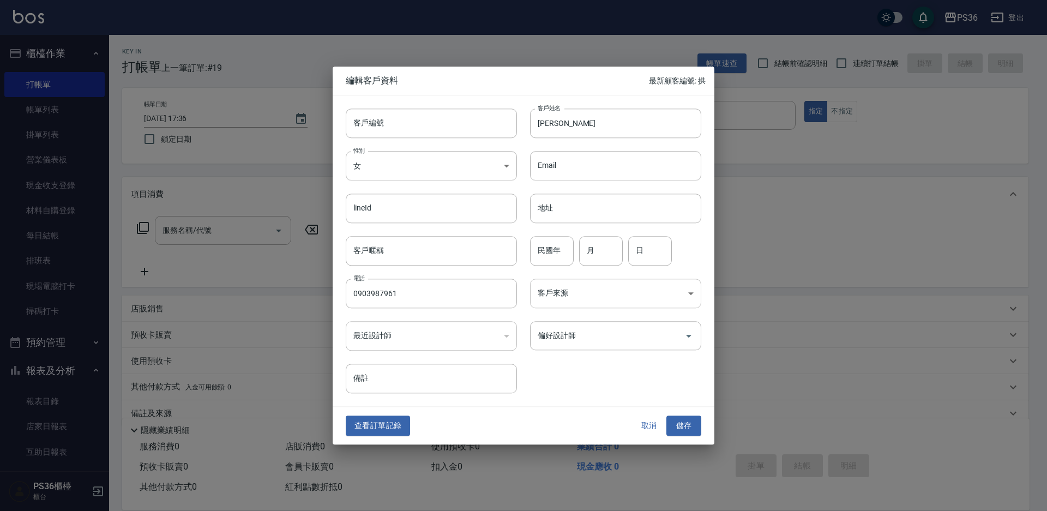
click at [556, 291] on body "PS36 登出 櫃檯作業 打帳單 帳單列表 掛單列表 營業儀表板 現金收支登錄 材料自購登錄 每日結帳 排班表 現場電腦打卡 掃碼打卡 預約管理 預約管理 單…" at bounding box center [523, 265] width 1047 height 531
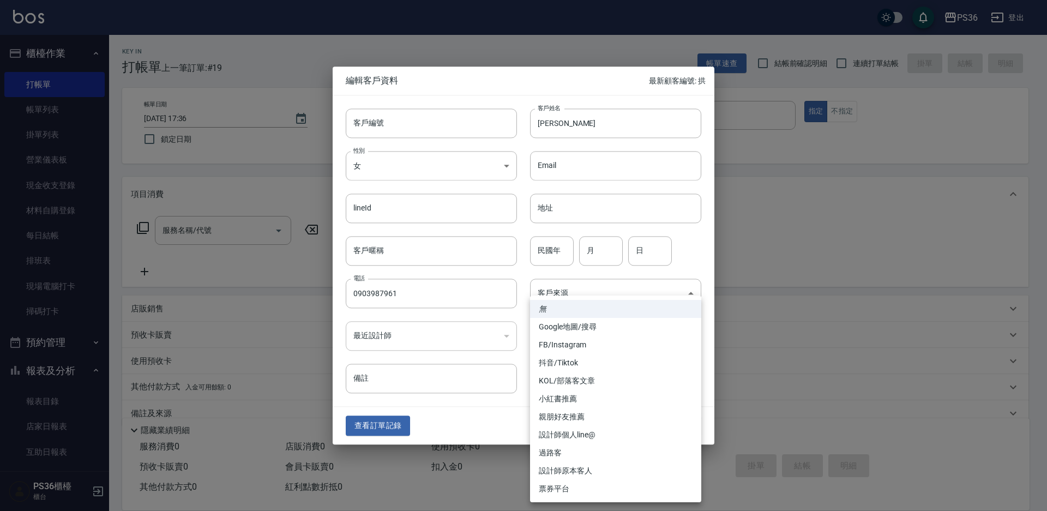
click at [581, 342] on li "FB/Instagram" at bounding box center [615, 345] width 171 height 18
type input "FB/Instagram"
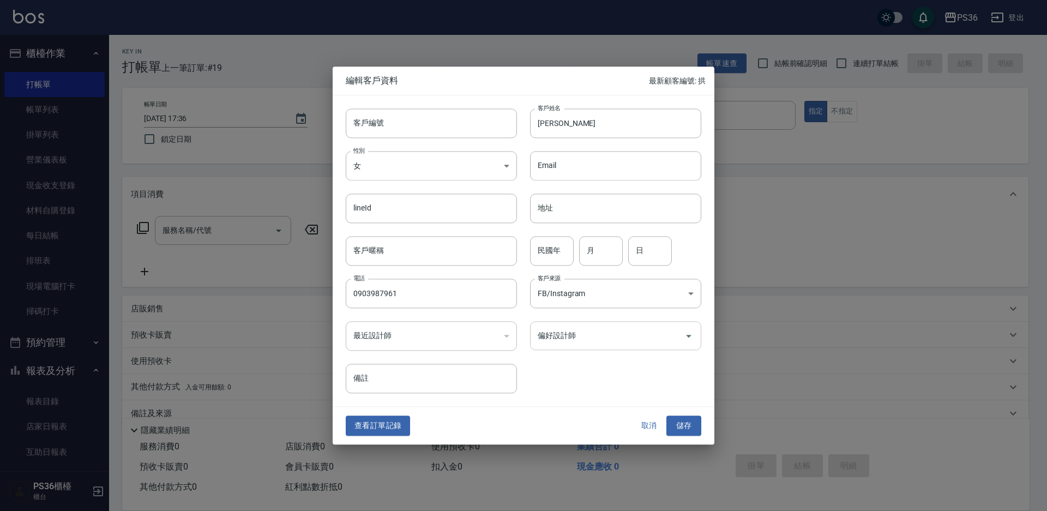
click at [591, 334] on input "偏好設計師" at bounding box center [607, 335] width 145 height 19
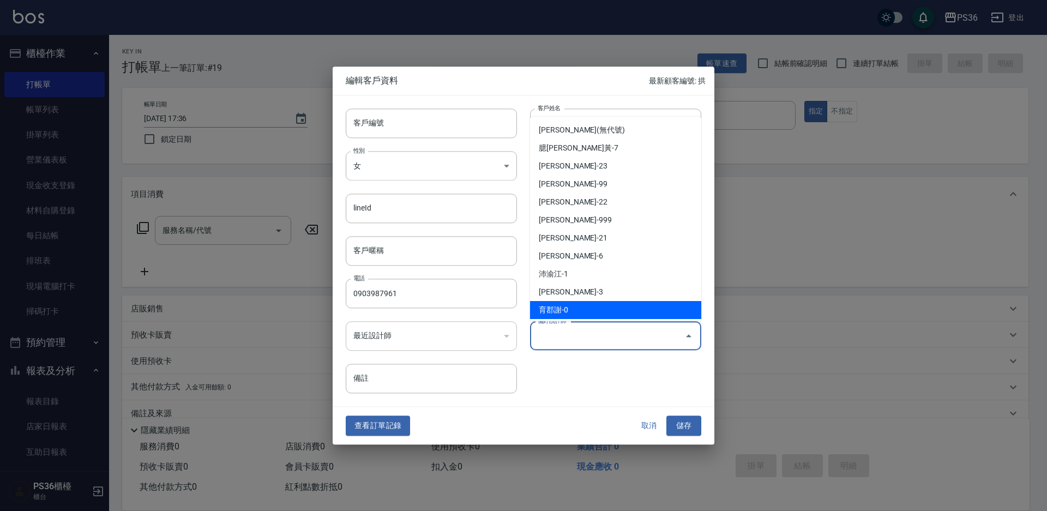
click at [592, 312] on li "育郡謝-0" at bounding box center [615, 310] width 171 height 18
type input "育郡謝"
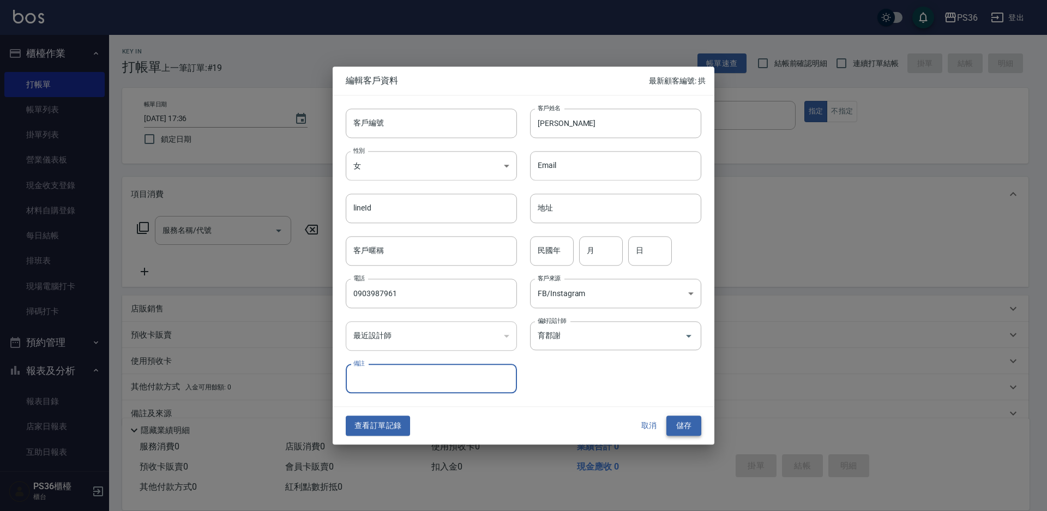
click at [682, 431] on button "儲存" at bounding box center [683, 426] width 35 height 20
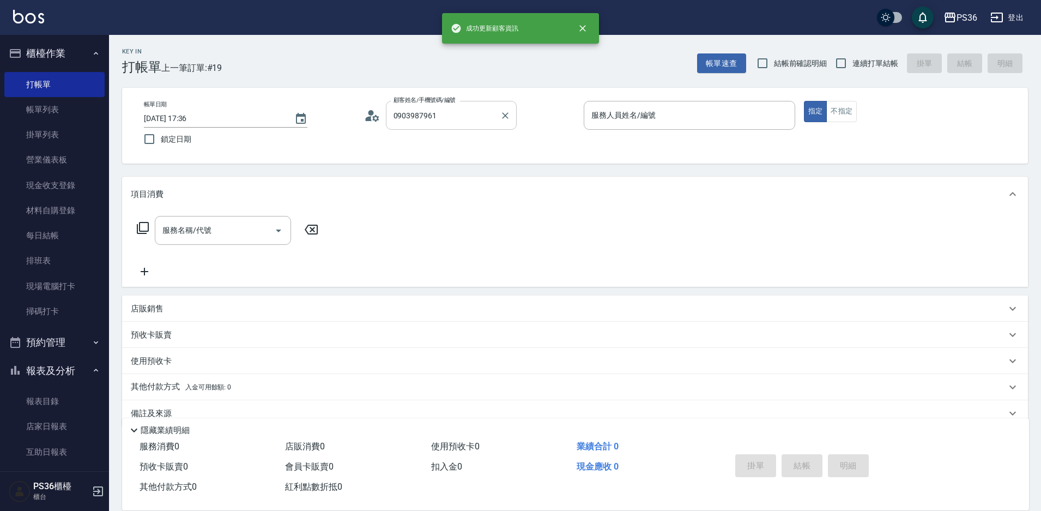
click at [444, 122] on input "0903987961" at bounding box center [443, 115] width 105 height 19
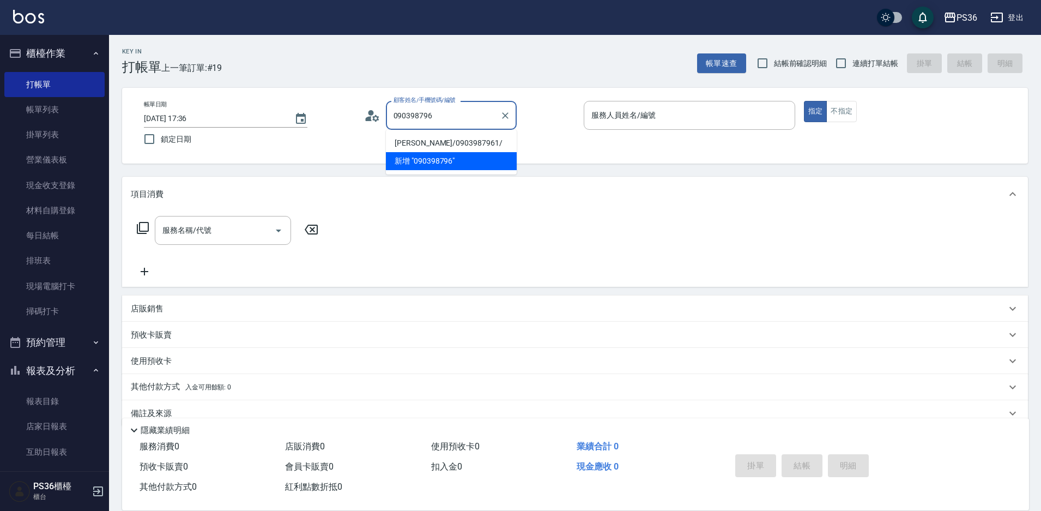
click at [448, 137] on li "[PERSON_NAME]/0903987961/" at bounding box center [451, 143] width 131 height 18
type input "[PERSON_NAME]/0903987961/"
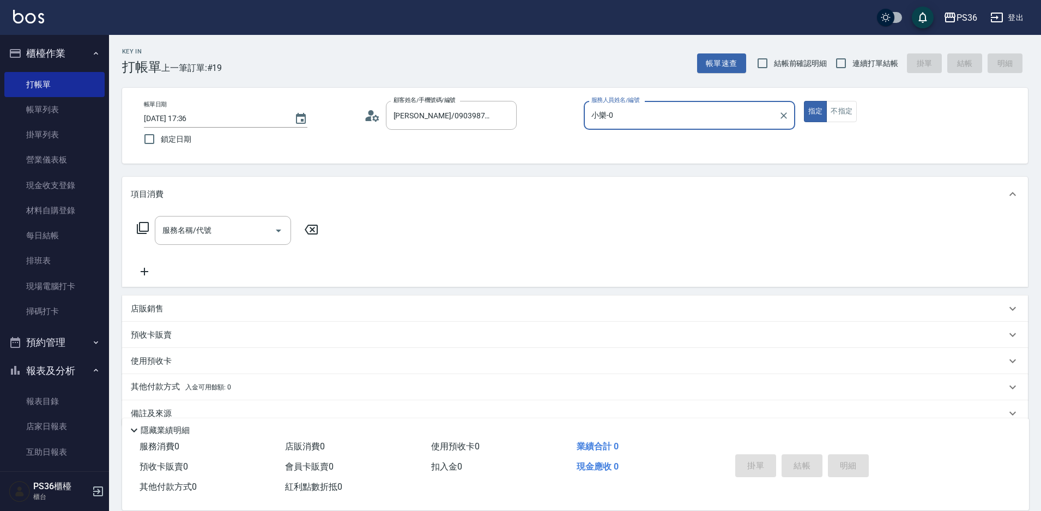
type input "小樂-0"
click at [144, 228] on icon at bounding box center [142, 227] width 13 height 13
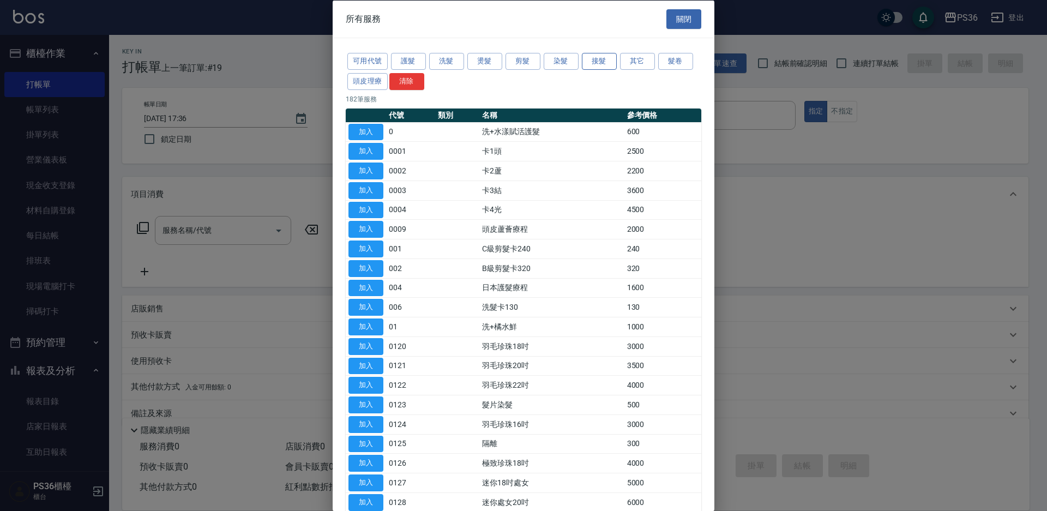
click at [602, 55] on button "接髮" at bounding box center [599, 61] width 35 height 17
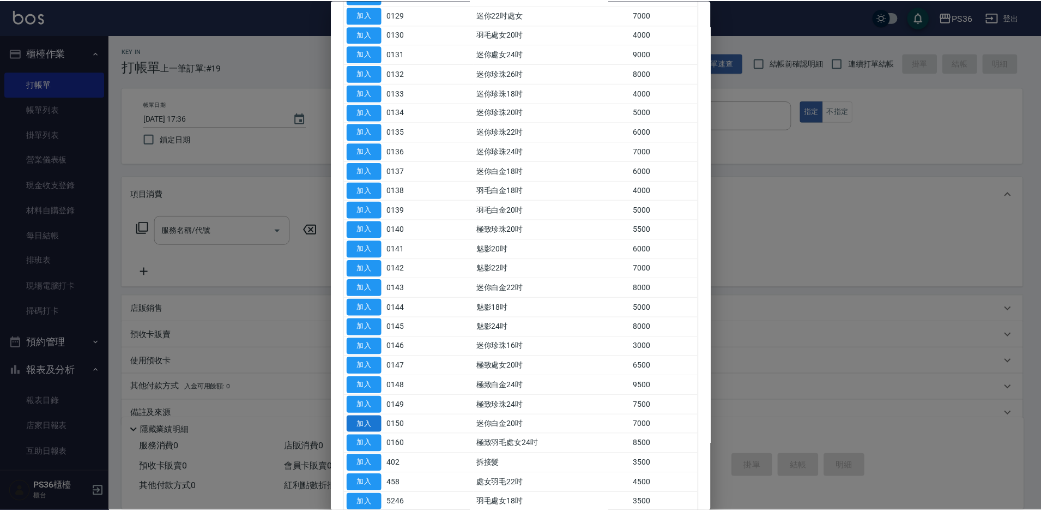
scroll to position [273, 0]
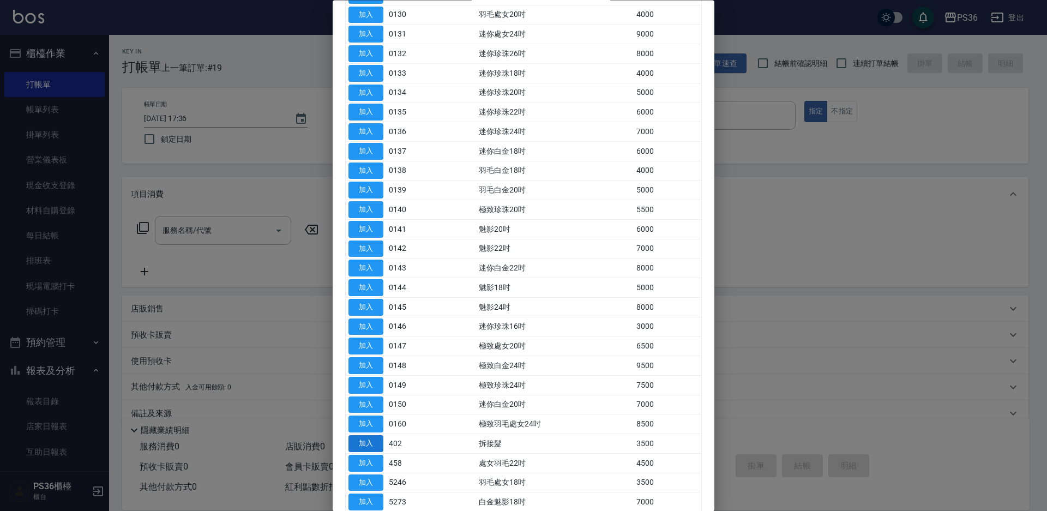
click at [371, 449] on button "加入" at bounding box center [365, 444] width 35 height 17
type input "拆接髮(402)"
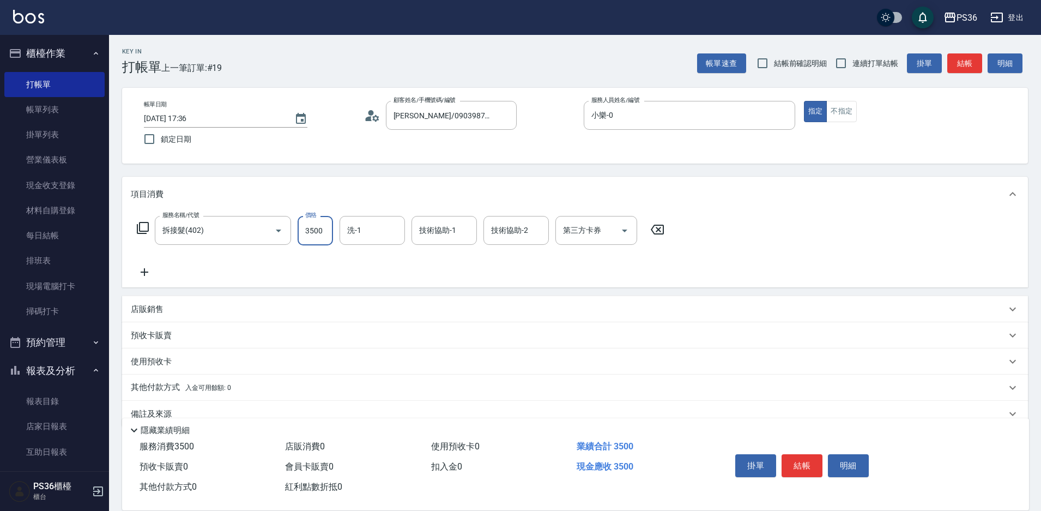
click at [319, 234] on input "3500" at bounding box center [315, 230] width 35 height 29
type input "3000"
click at [143, 224] on icon at bounding box center [142, 227] width 13 height 13
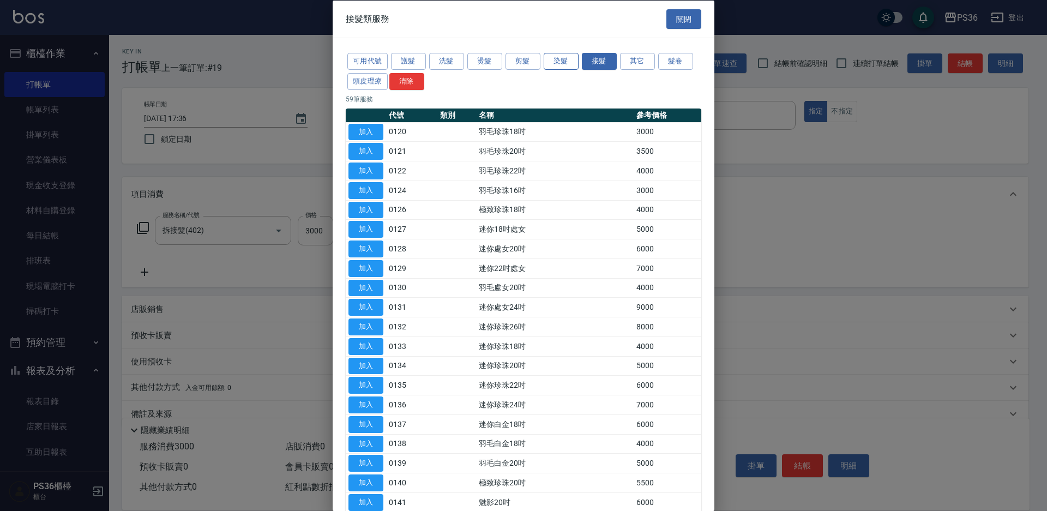
click at [561, 62] on button "染髮" at bounding box center [561, 61] width 35 height 17
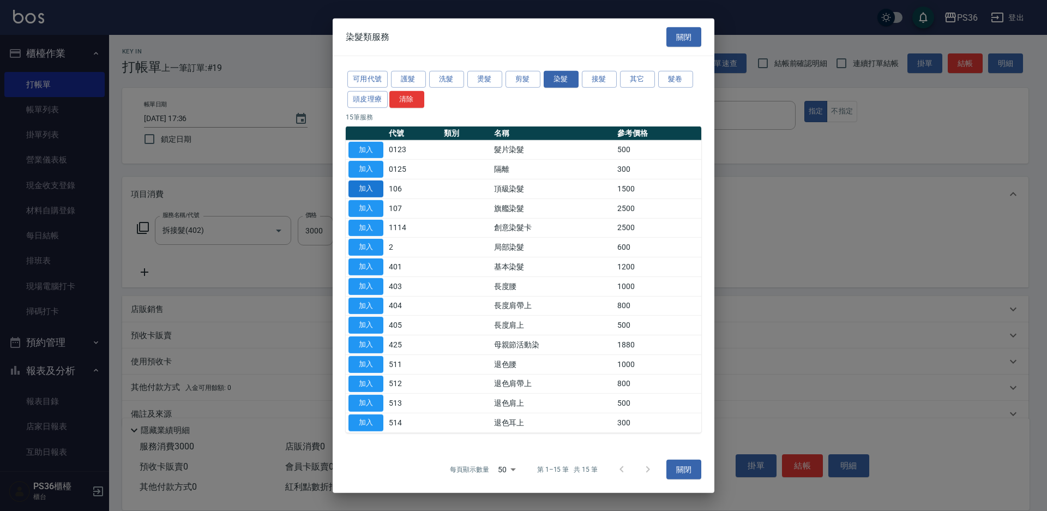
click at [366, 190] on button "加入" at bounding box center [365, 188] width 35 height 17
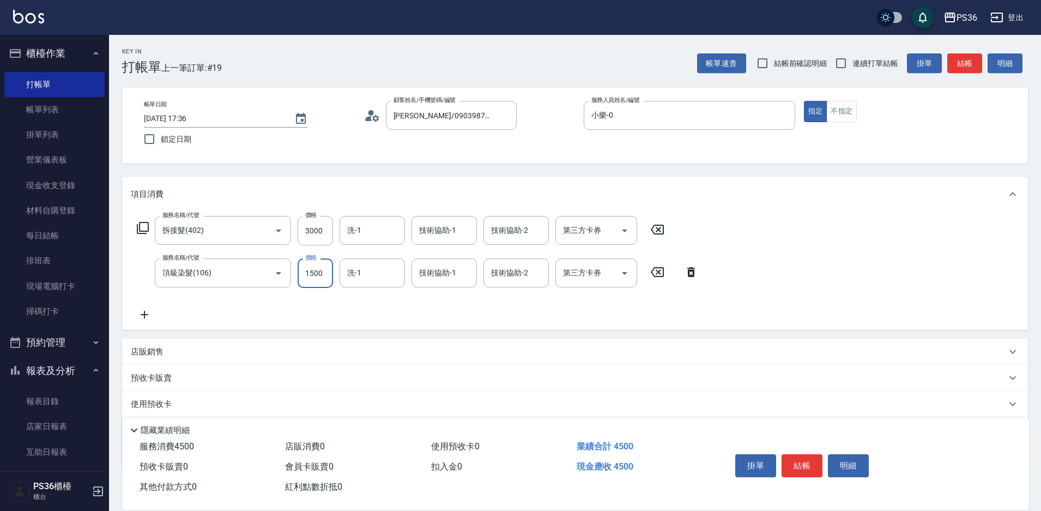
click at [318, 266] on input "1500" at bounding box center [315, 272] width 35 height 29
click at [322, 272] on input "1500" at bounding box center [315, 272] width 35 height 29
drag, startPoint x: 326, startPoint y: 271, endPoint x: 255, endPoint y: 276, distance: 71.1
click at [308, 275] on input "15002" at bounding box center [315, 272] width 35 height 29
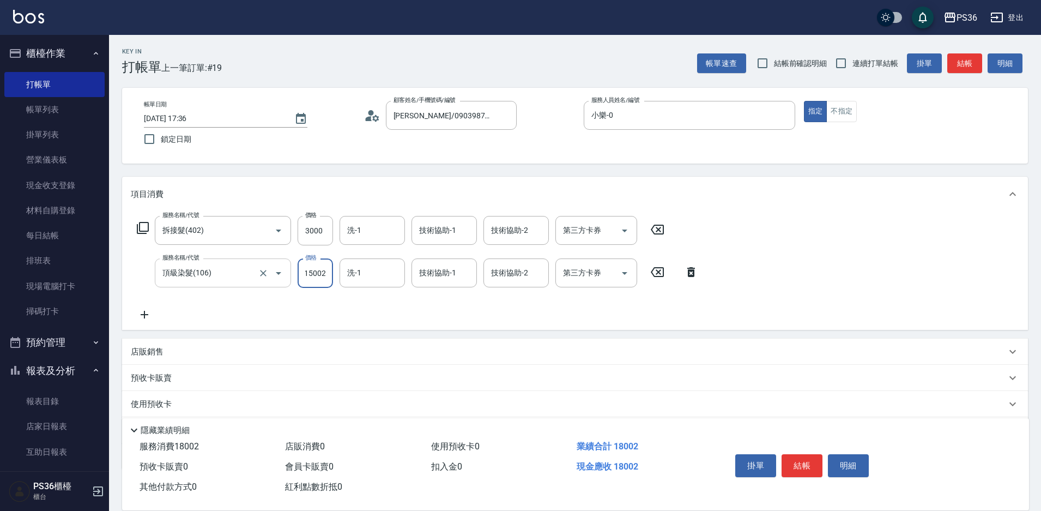
scroll to position [0, 0]
type input "2000"
click at [810, 464] on button "結帳" at bounding box center [802, 465] width 41 height 23
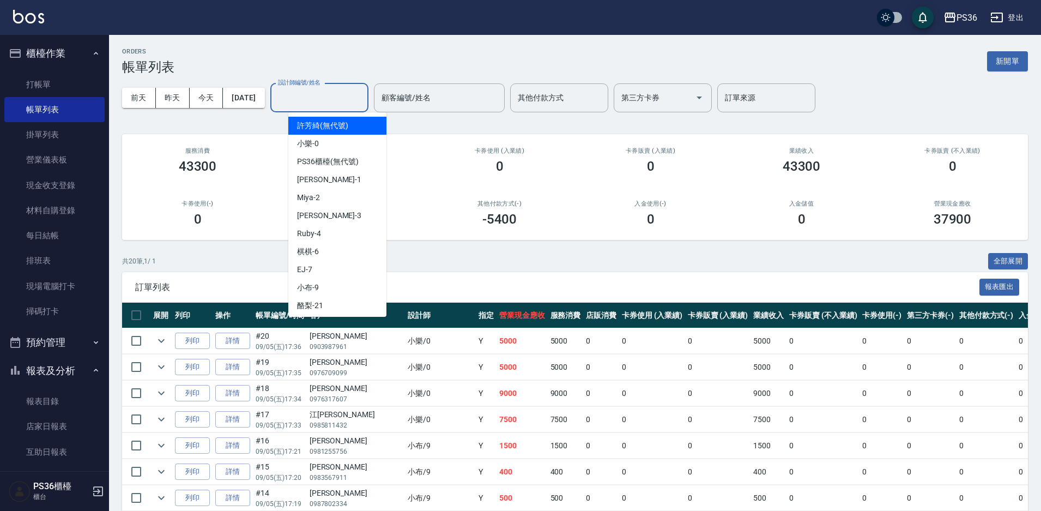
click at [336, 100] on input "設計師編號/姓名" at bounding box center [319, 97] width 88 height 19
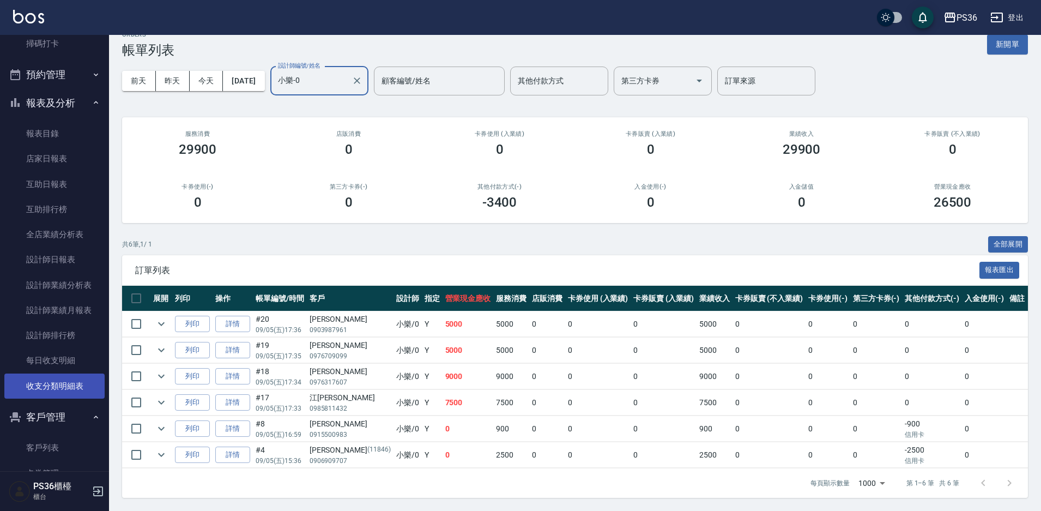
scroll to position [327, 0]
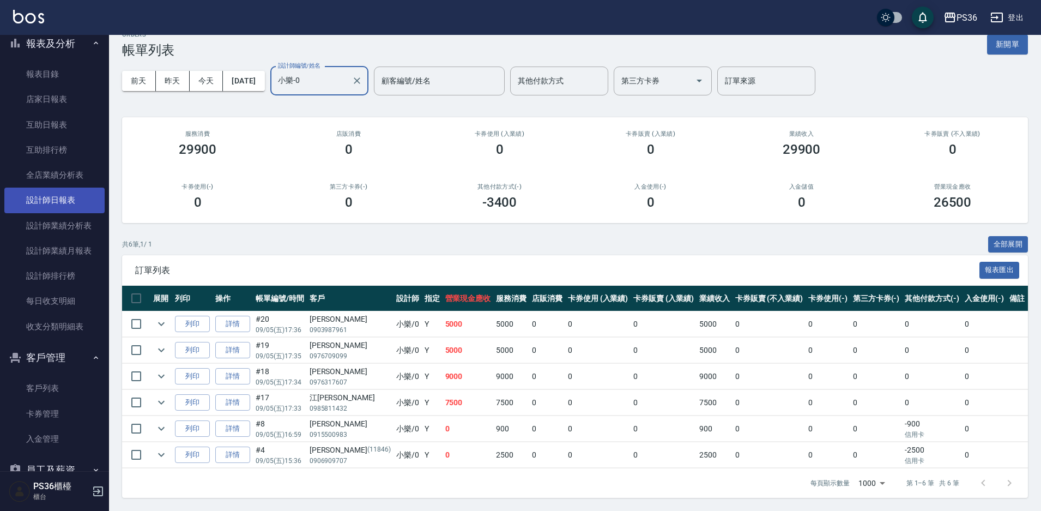
type input "小樂-0"
click at [71, 203] on link "設計師日報表" at bounding box center [54, 200] width 100 height 25
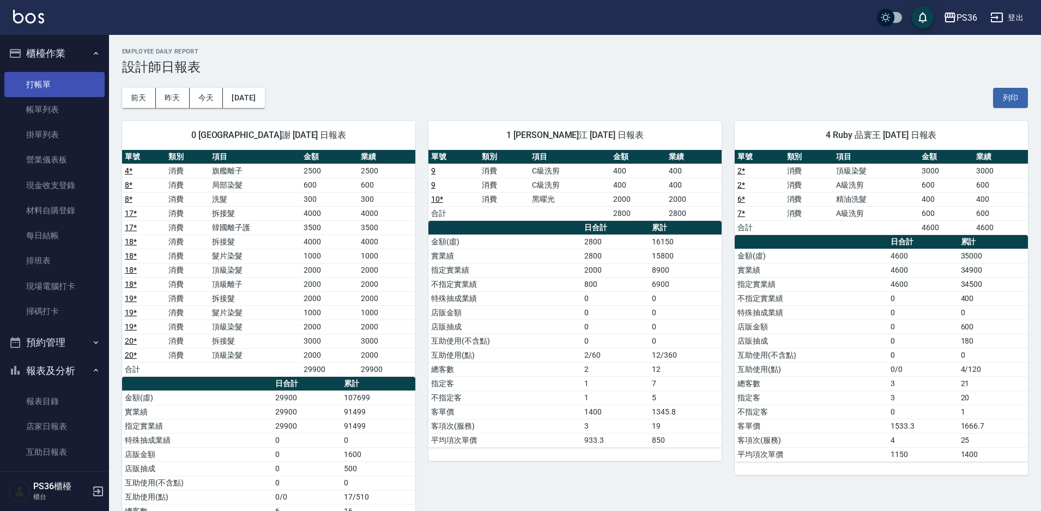
click at [52, 92] on link "打帳單" at bounding box center [54, 84] width 100 height 25
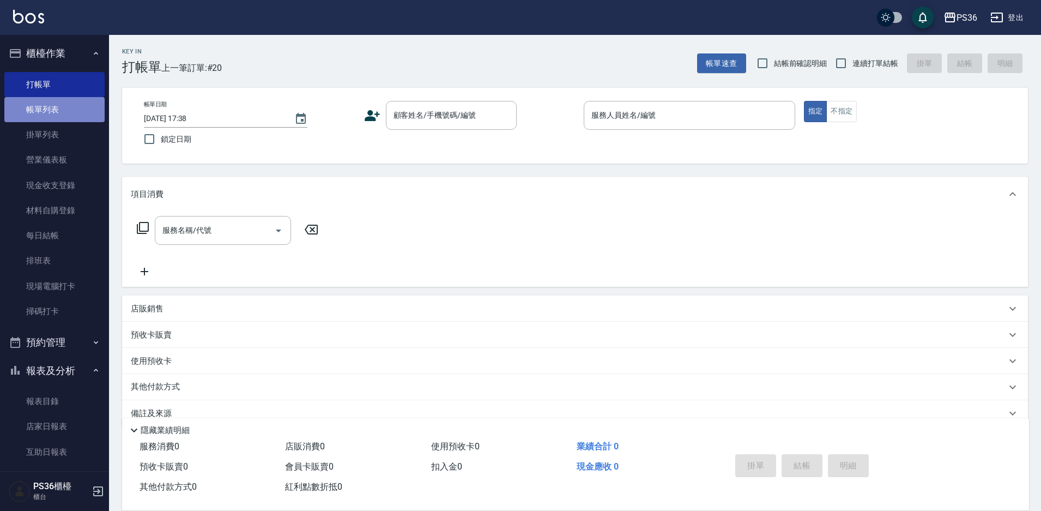
click at [75, 119] on link "帳單列表" at bounding box center [54, 109] width 100 height 25
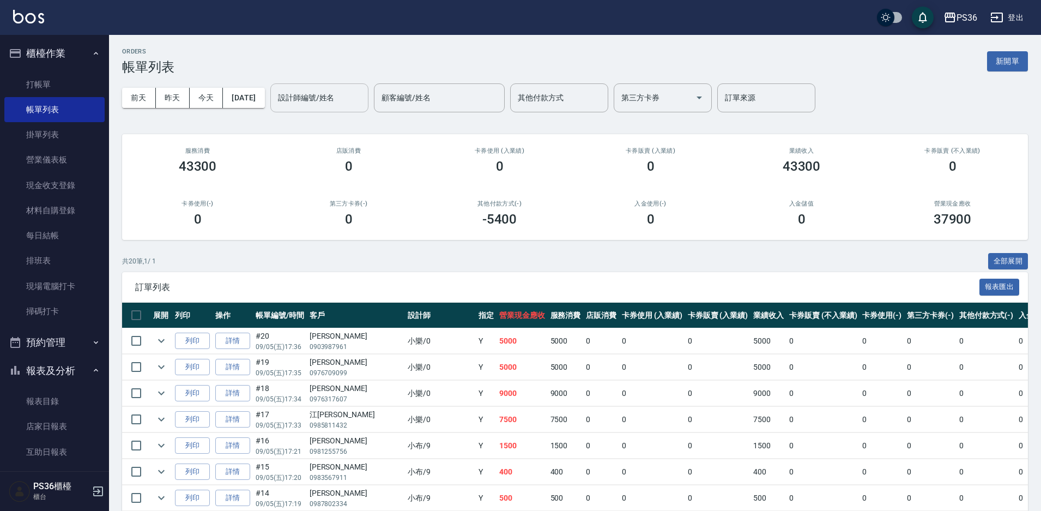
click at [320, 101] on input "設計師編號/姓名" at bounding box center [319, 97] width 88 height 19
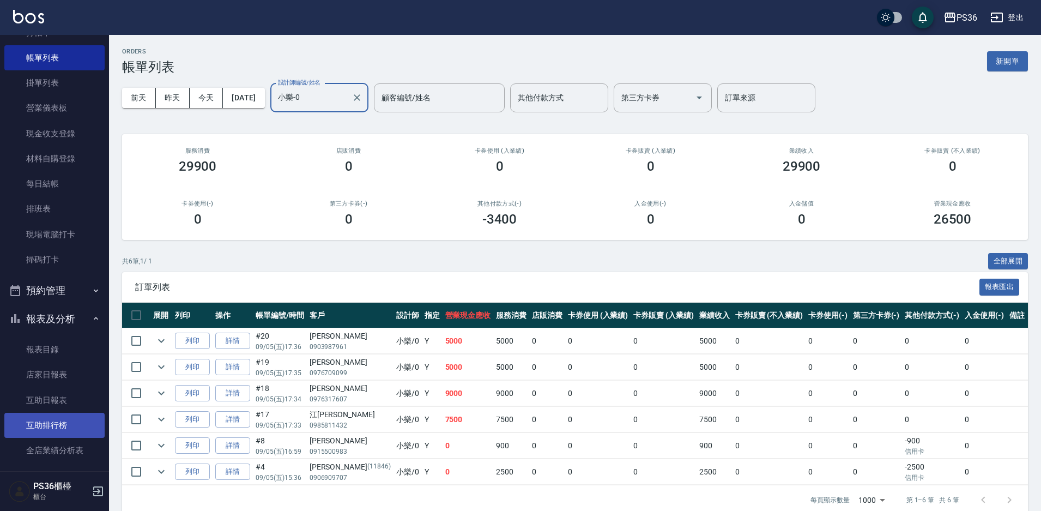
scroll to position [164, 0]
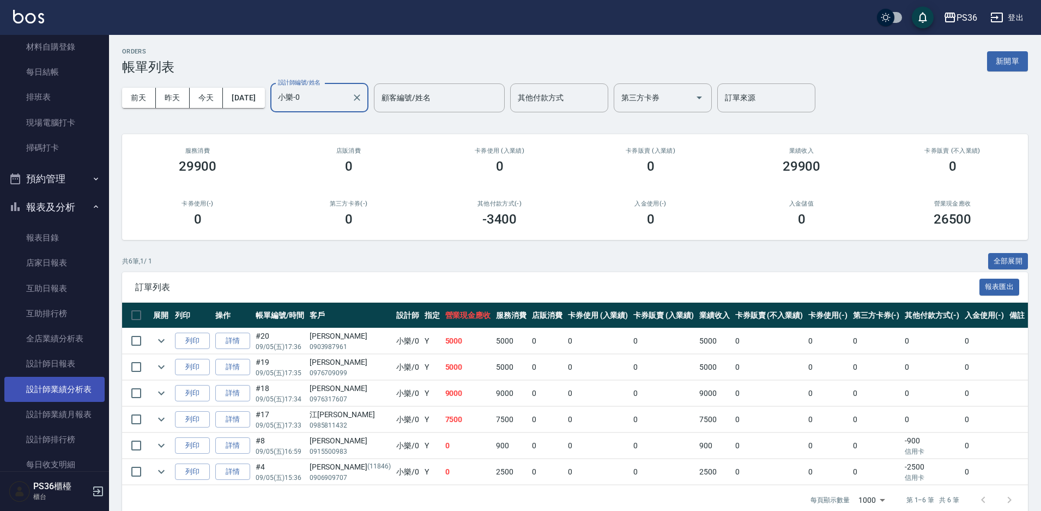
type input "小樂-0"
click at [72, 381] on link "設計師業績分析表" at bounding box center [54, 389] width 100 height 25
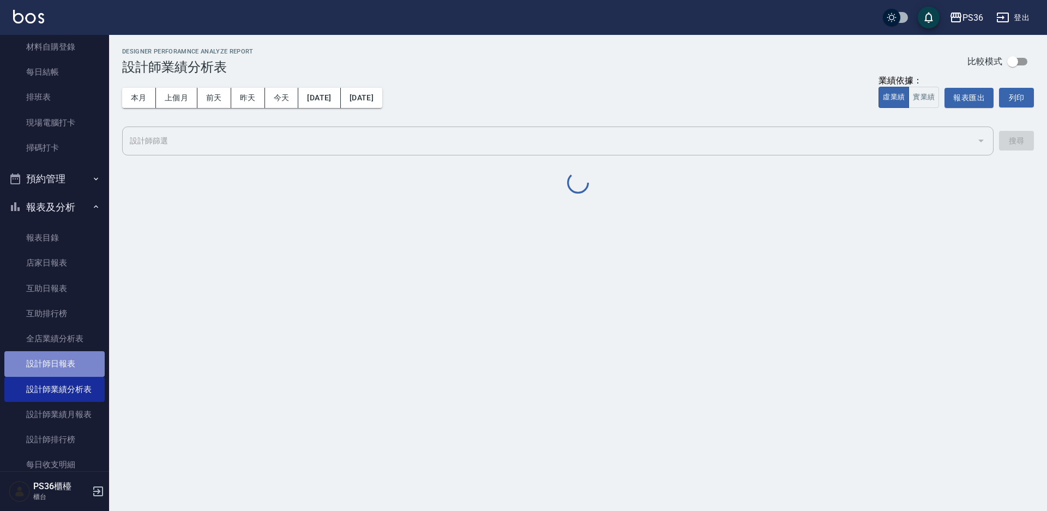
click at [71, 362] on link "設計師日報表" at bounding box center [54, 363] width 100 height 25
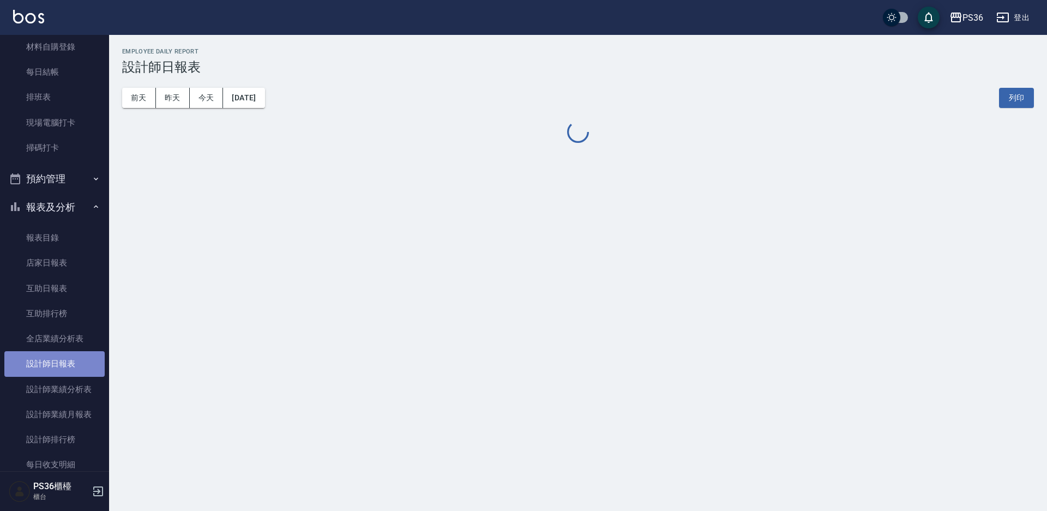
click at [71, 361] on link "設計師日報表" at bounding box center [54, 363] width 100 height 25
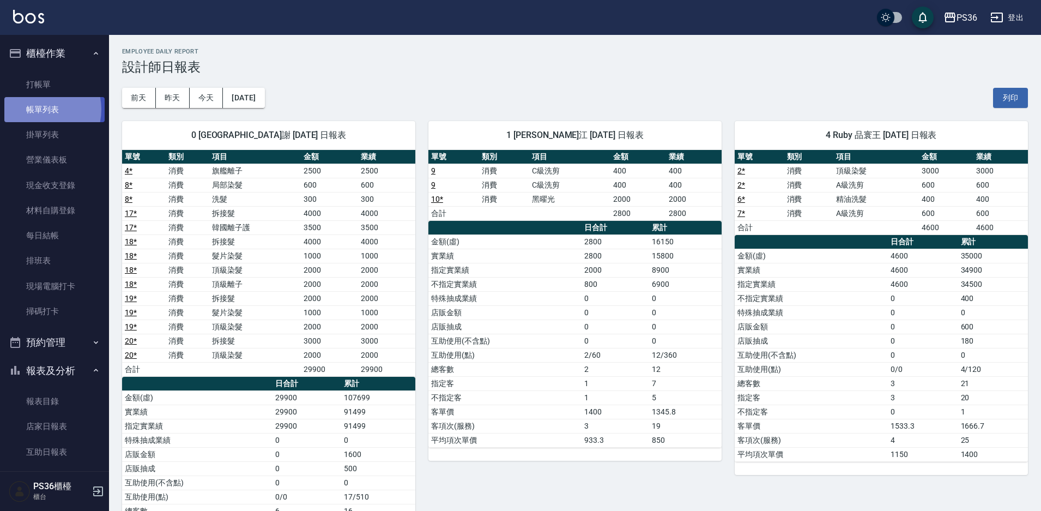
click at [39, 110] on link "帳單列表" at bounding box center [54, 109] width 100 height 25
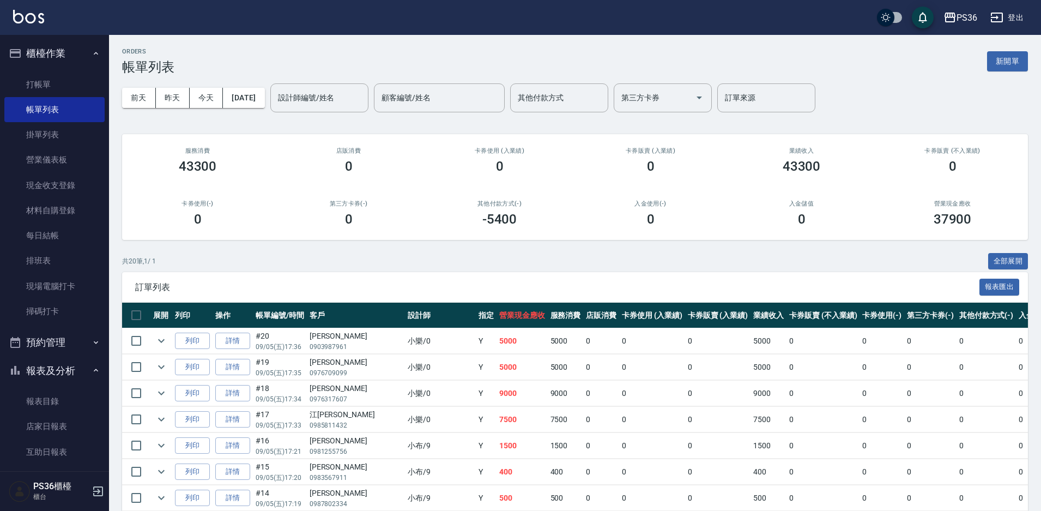
click at [348, 103] on input "設計師編號/姓名" at bounding box center [319, 97] width 88 height 19
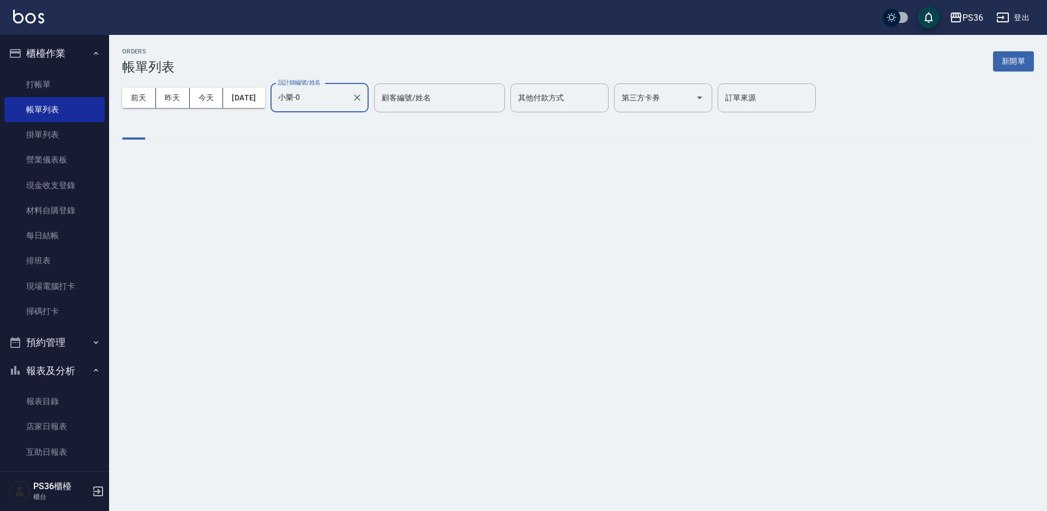
type input "小樂-0"
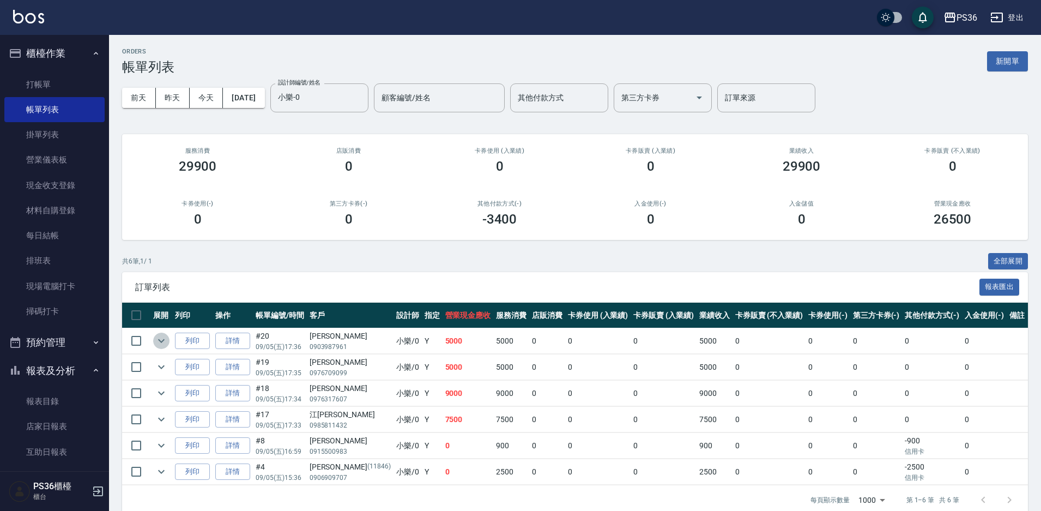
click at [166, 345] on icon "expand row" at bounding box center [161, 340] width 13 height 13
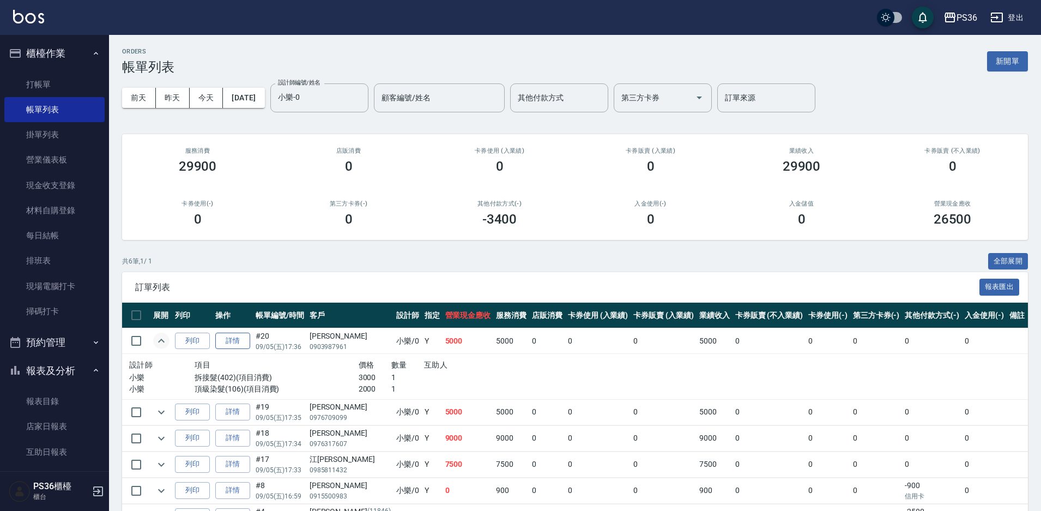
click at [237, 345] on link "詳情" at bounding box center [232, 341] width 35 height 17
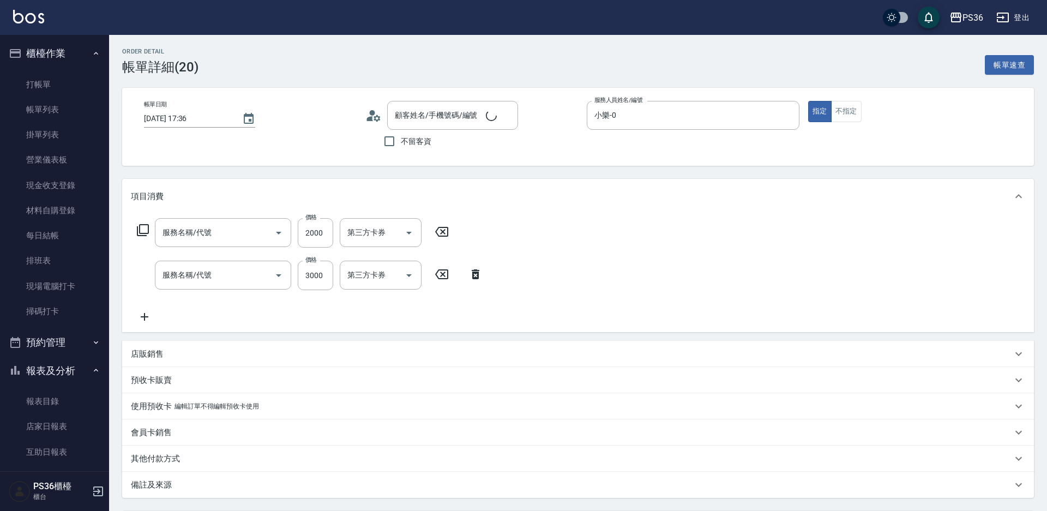
type input "[DATE] 17:36"
type input "小樂-0"
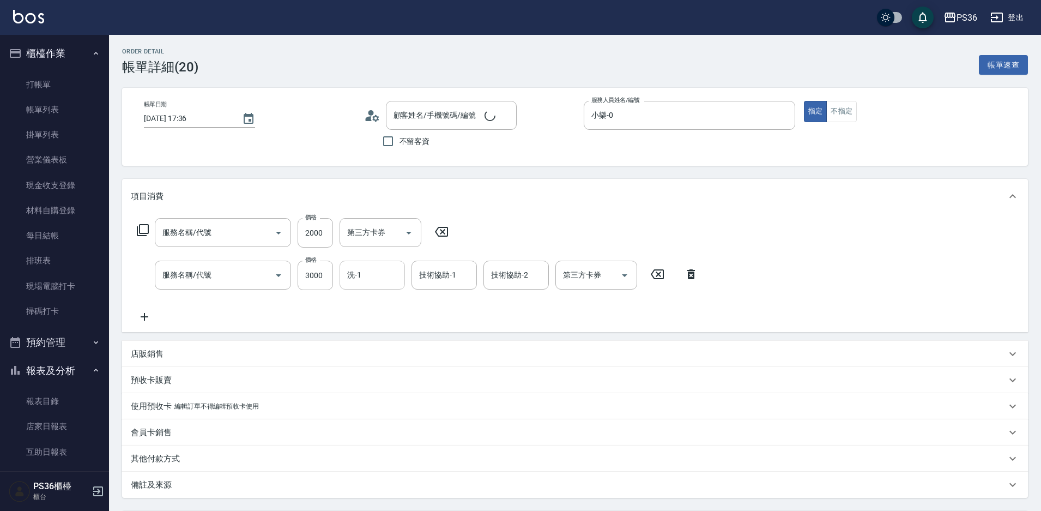
type input "頂級染髮(106)"
type input "拆接髮(402)"
type input "[PERSON_NAME]/0903987961/"
click at [377, 276] on input "洗-1" at bounding box center [373, 275] width 56 height 19
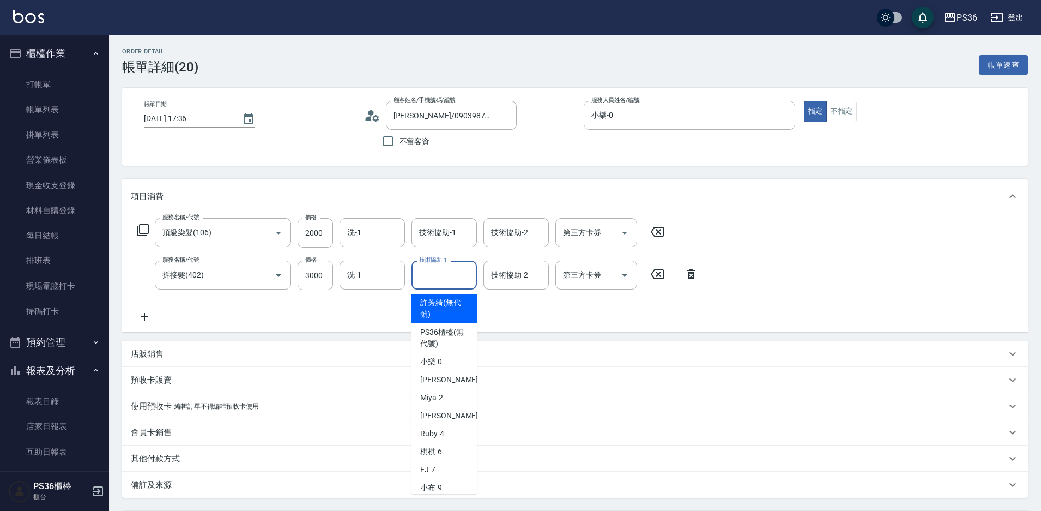
click at [431, 281] on input "技術協助-1" at bounding box center [445, 275] width 56 height 19
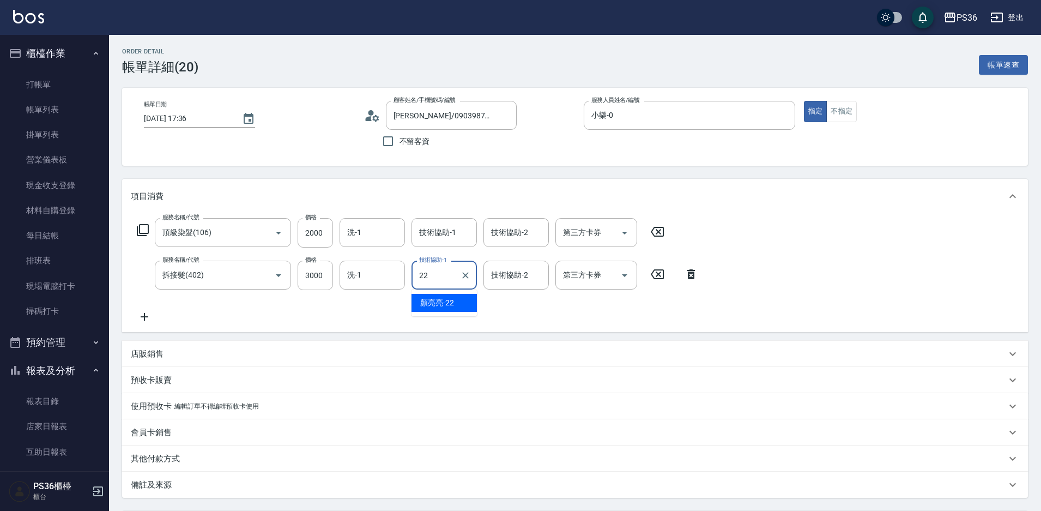
type input "[PERSON_NAME]-22"
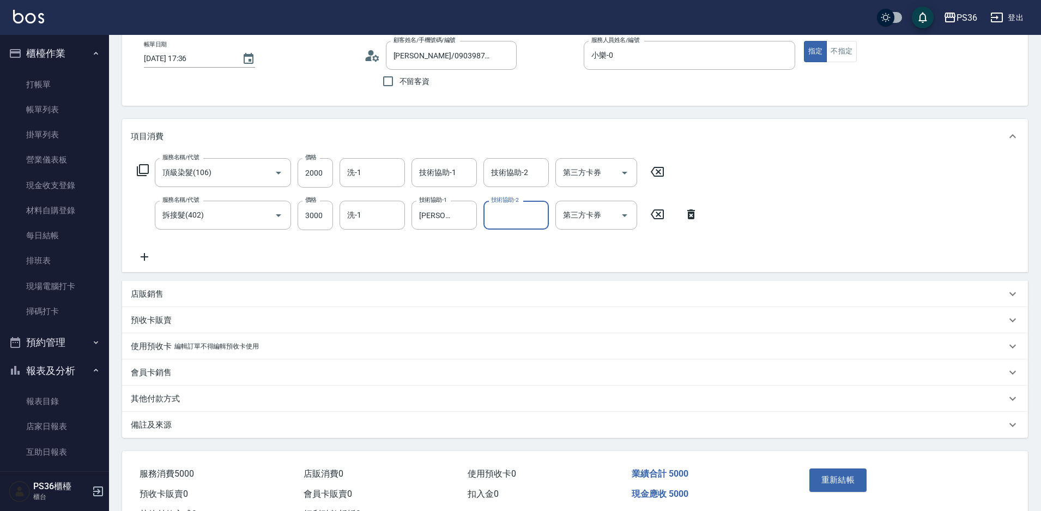
scroll to position [105, 0]
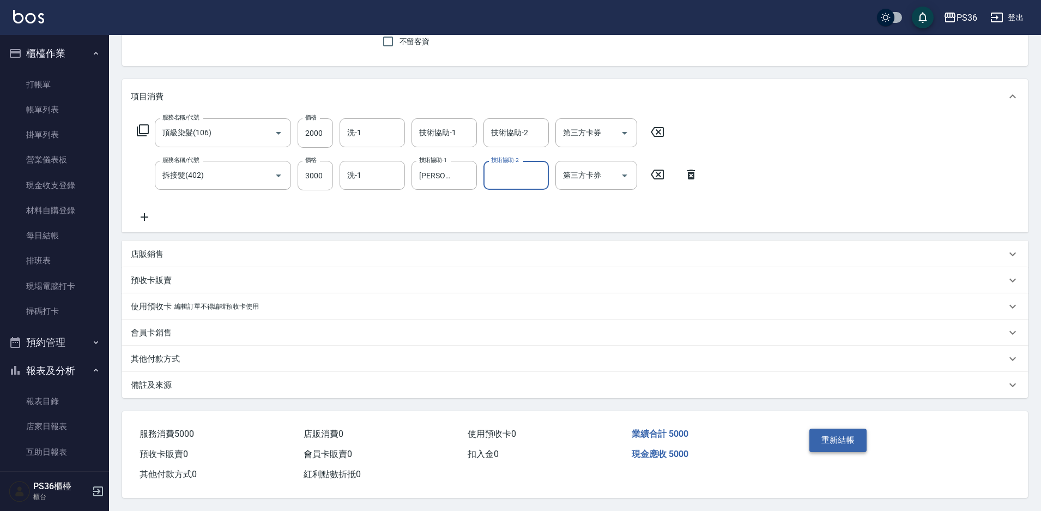
click at [838, 441] on button "重新結帳" at bounding box center [839, 440] width 58 height 23
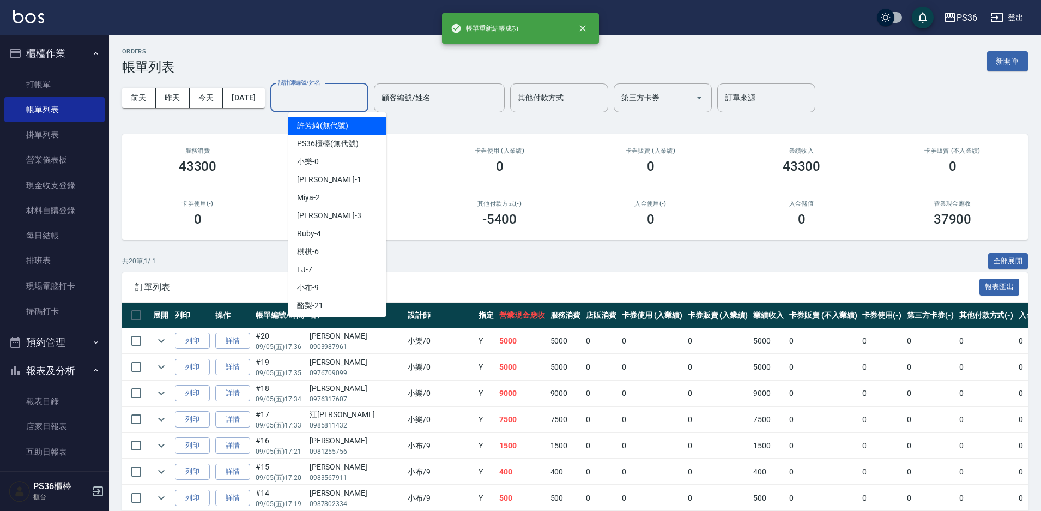
click at [334, 98] on input "設計師編號/姓名" at bounding box center [319, 97] width 88 height 19
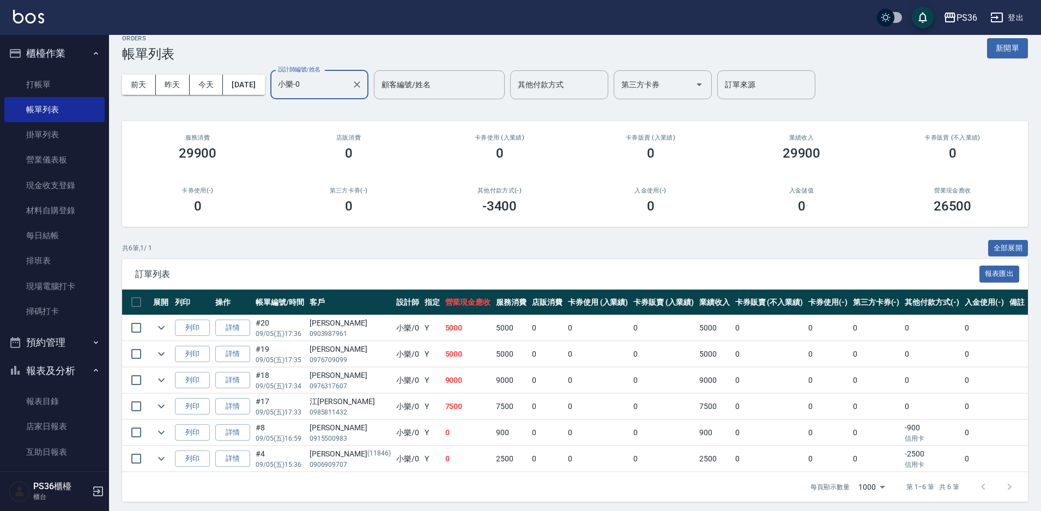
scroll to position [17, 0]
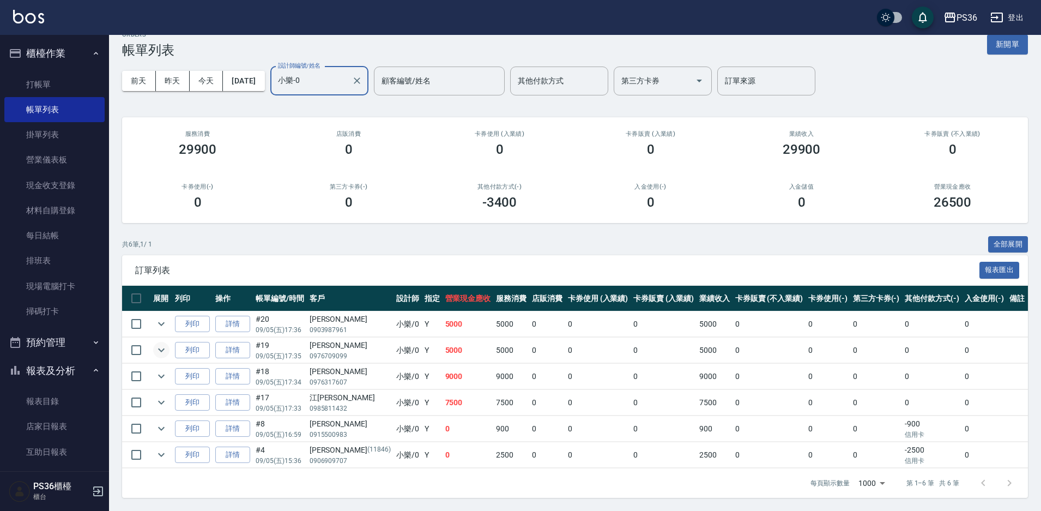
type input "小樂-0"
click at [161, 349] on icon "expand row" at bounding box center [161, 350] width 13 height 13
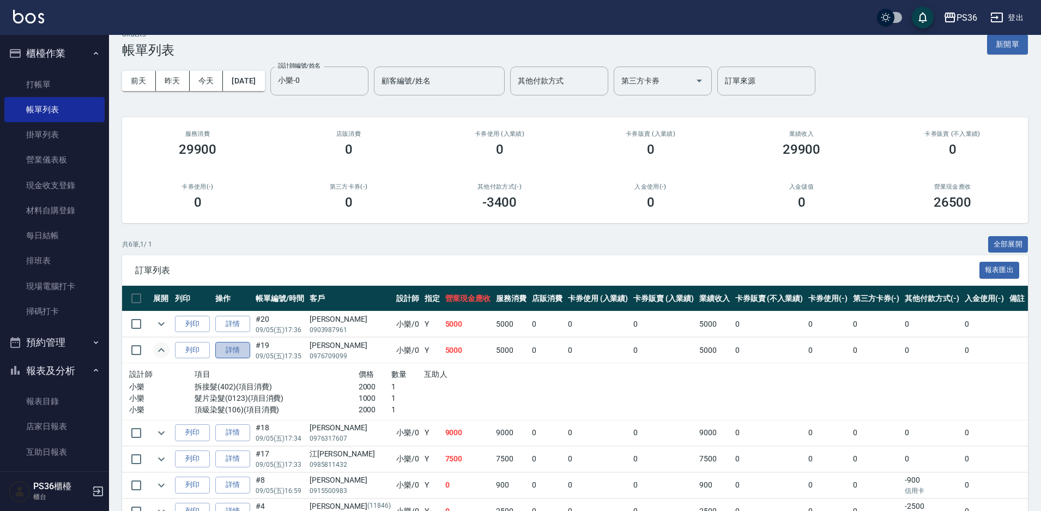
click at [230, 354] on link "詳情" at bounding box center [232, 350] width 35 height 17
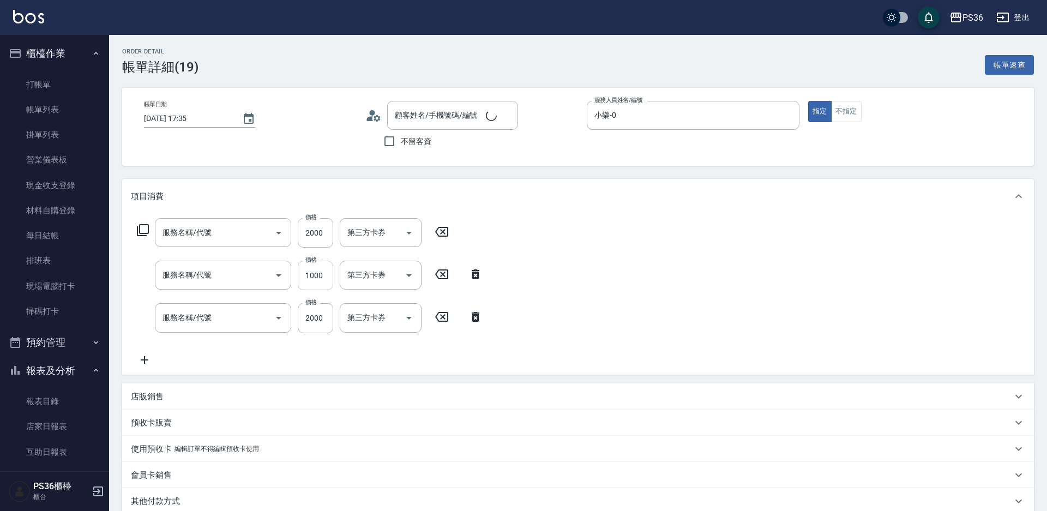
type input "[DATE] 17:35"
type input "小樂-0"
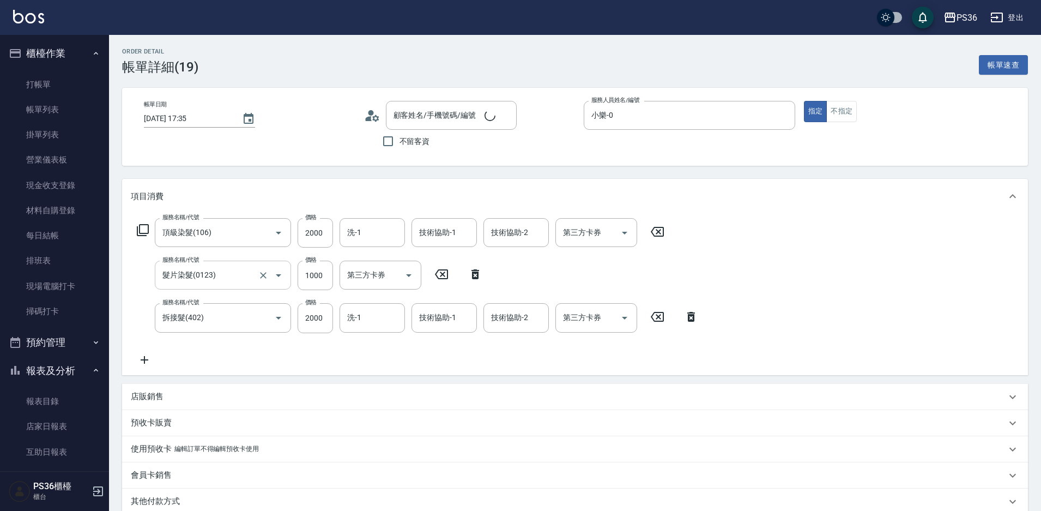
type input "頂級染髮(106)"
type input "髮片染髮(0123)"
type input "拆接髮(402)"
type input "[PERSON_NAME]/0976709099/"
click at [447, 319] on div "技術協助-1 技術協助-1" at bounding box center [444, 317] width 65 height 29
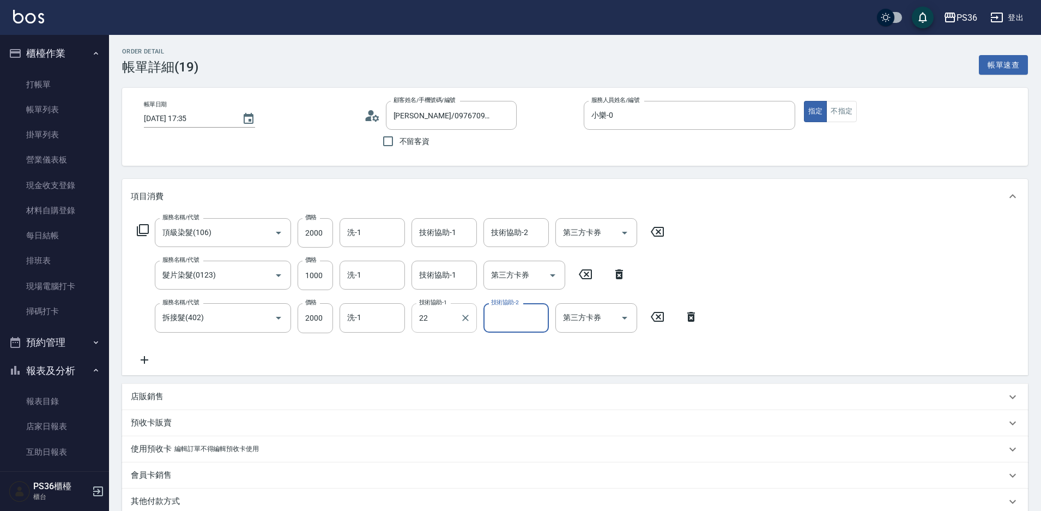
type input "[PERSON_NAME]-22"
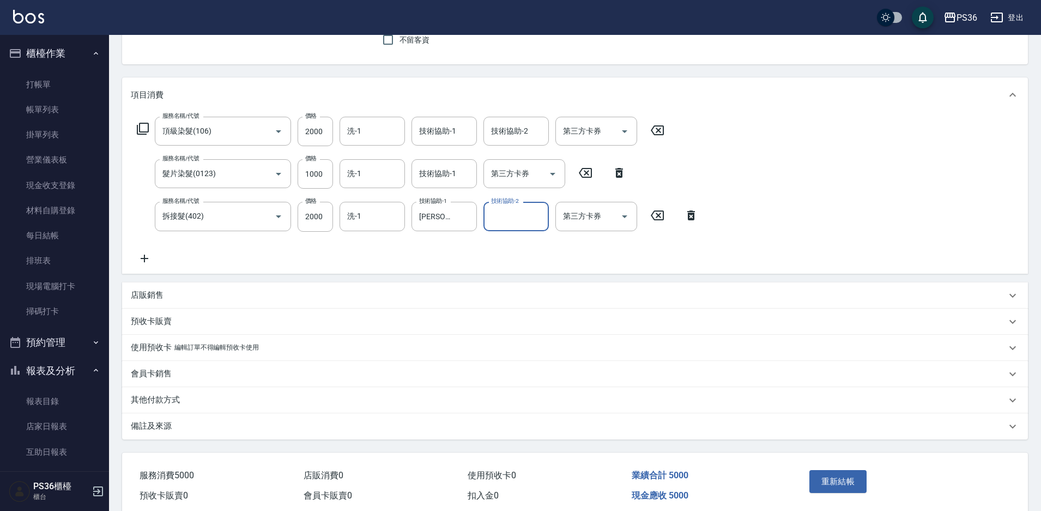
scroll to position [148, 0]
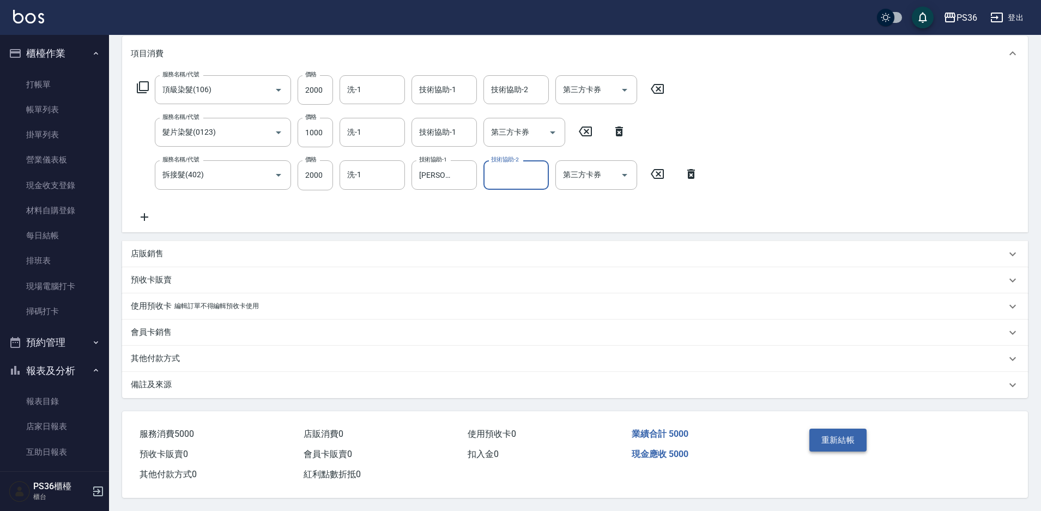
click at [854, 443] on button "重新結帳" at bounding box center [839, 440] width 58 height 23
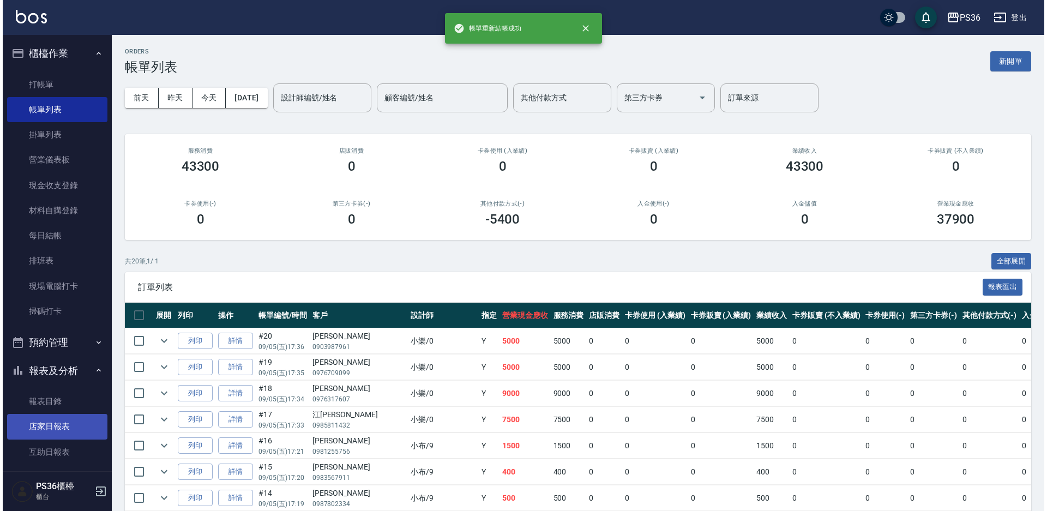
scroll to position [164, 0]
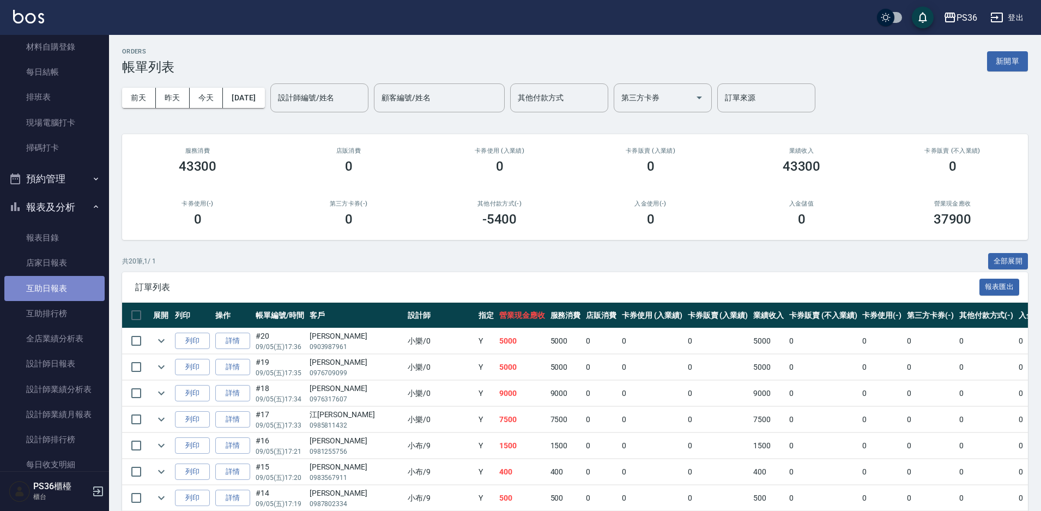
click at [65, 289] on link "互助日報表" at bounding box center [54, 288] width 100 height 25
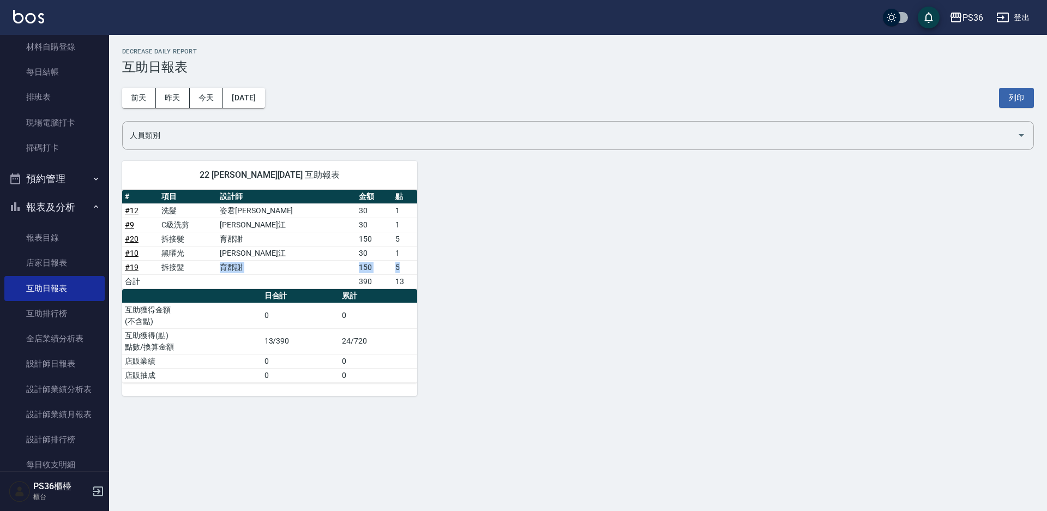
drag, startPoint x: 258, startPoint y: 266, endPoint x: 399, endPoint y: 267, distance: 141.2
click at [399, 267] on tr "# 19 拆接髮 育郡謝 150 5" at bounding box center [269, 267] width 295 height 14
click at [279, 240] on td "育郡謝" at bounding box center [286, 239] width 139 height 14
click at [293, 275] on td "a dense table" at bounding box center [286, 281] width 139 height 14
click at [302, 236] on td "育郡謝" at bounding box center [286, 239] width 139 height 14
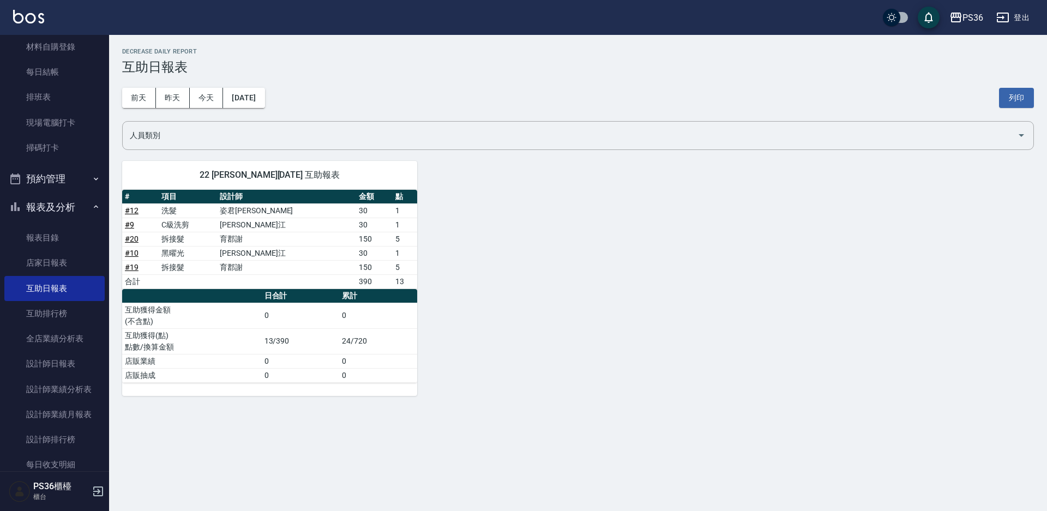
click at [302, 263] on td "育郡謝" at bounding box center [286, 267] width 139 height 14
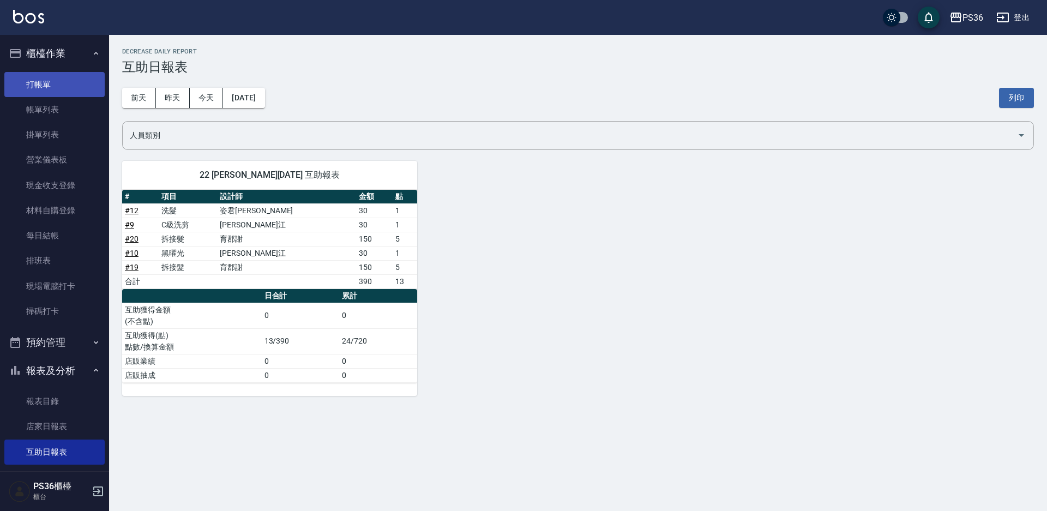
click at [41, 93] on link "打帳單" at bounding box center [54, 84] width 100 height 25
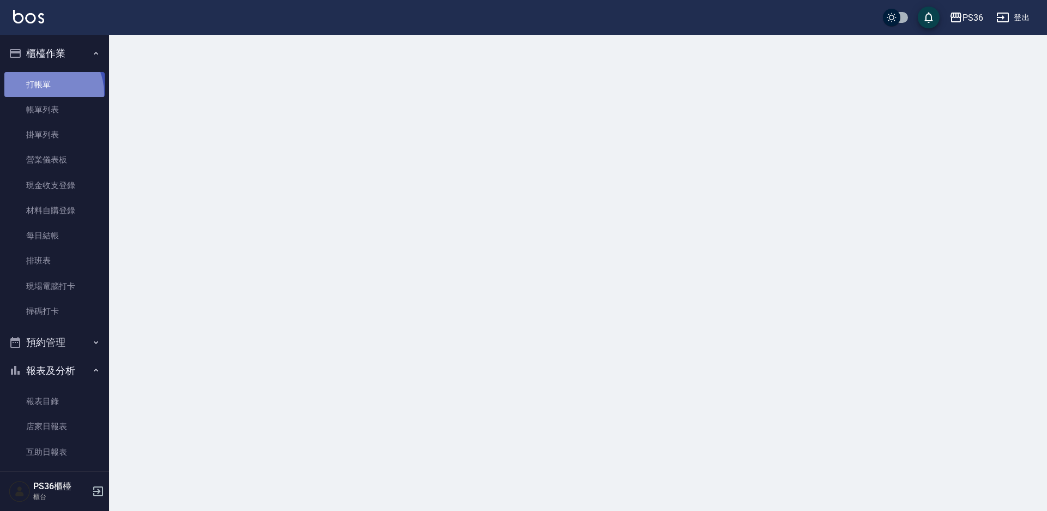
click at [41, 93] on link "打帳單" at bounding box center [54, 84] width 100 height 25
